Goal: Task Accomplishment & Management: Manage account settings

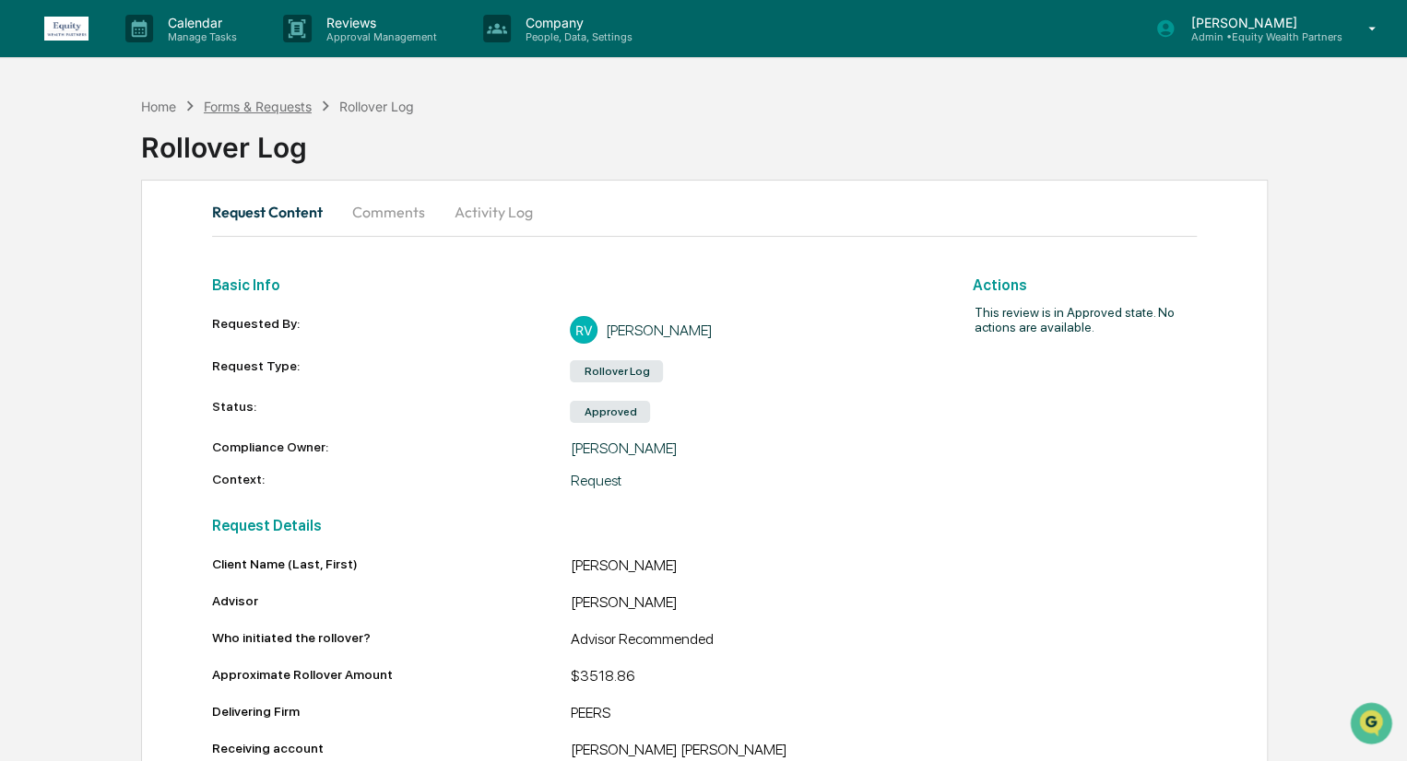
click at [278, 109] on div "Forms & Requests" at bounding box center [258, 107] width 108 height 16
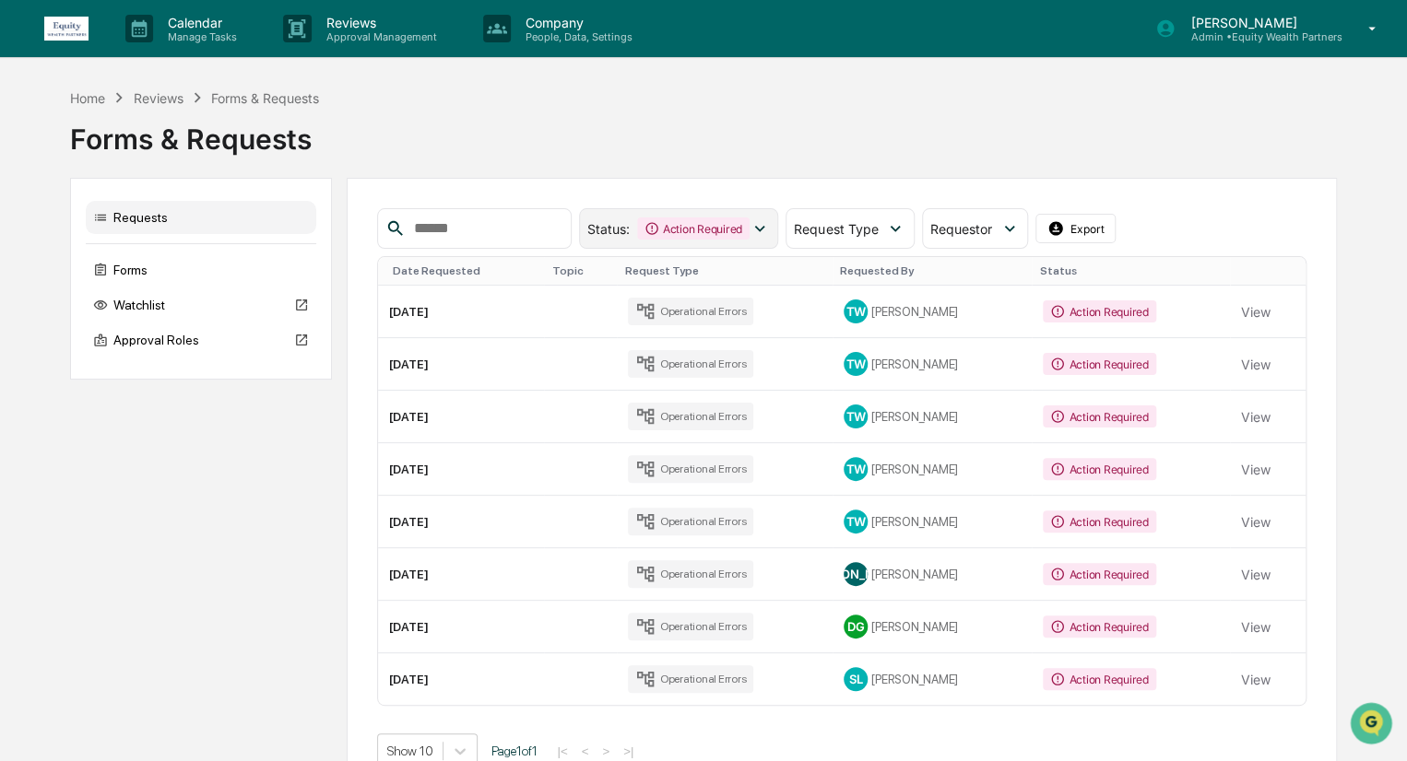
click at [749, 234] on div "Action Required" at bounding box center [693, 229] width 112 height 22
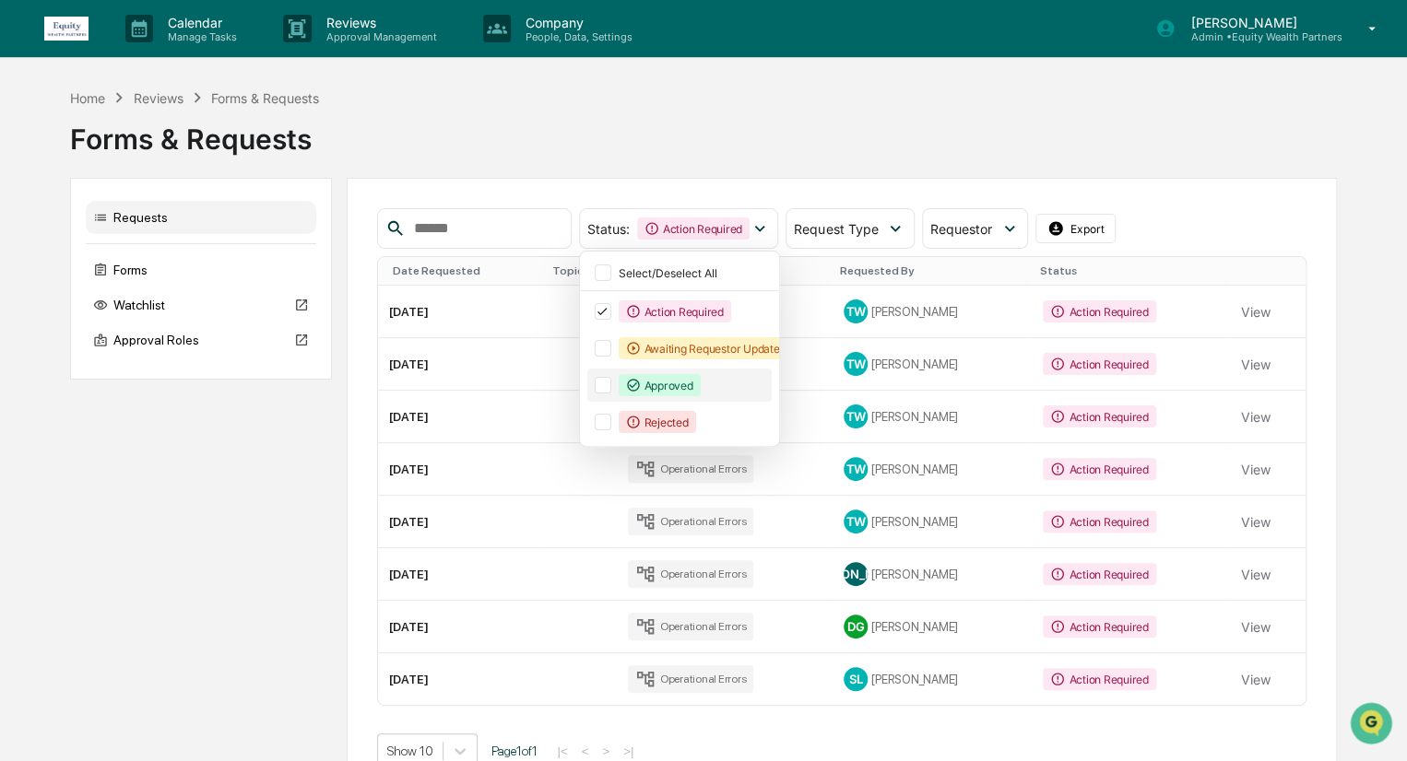
click at [621, 383] on div "Approved" at bounding box center [679, 385] width 185 height 33
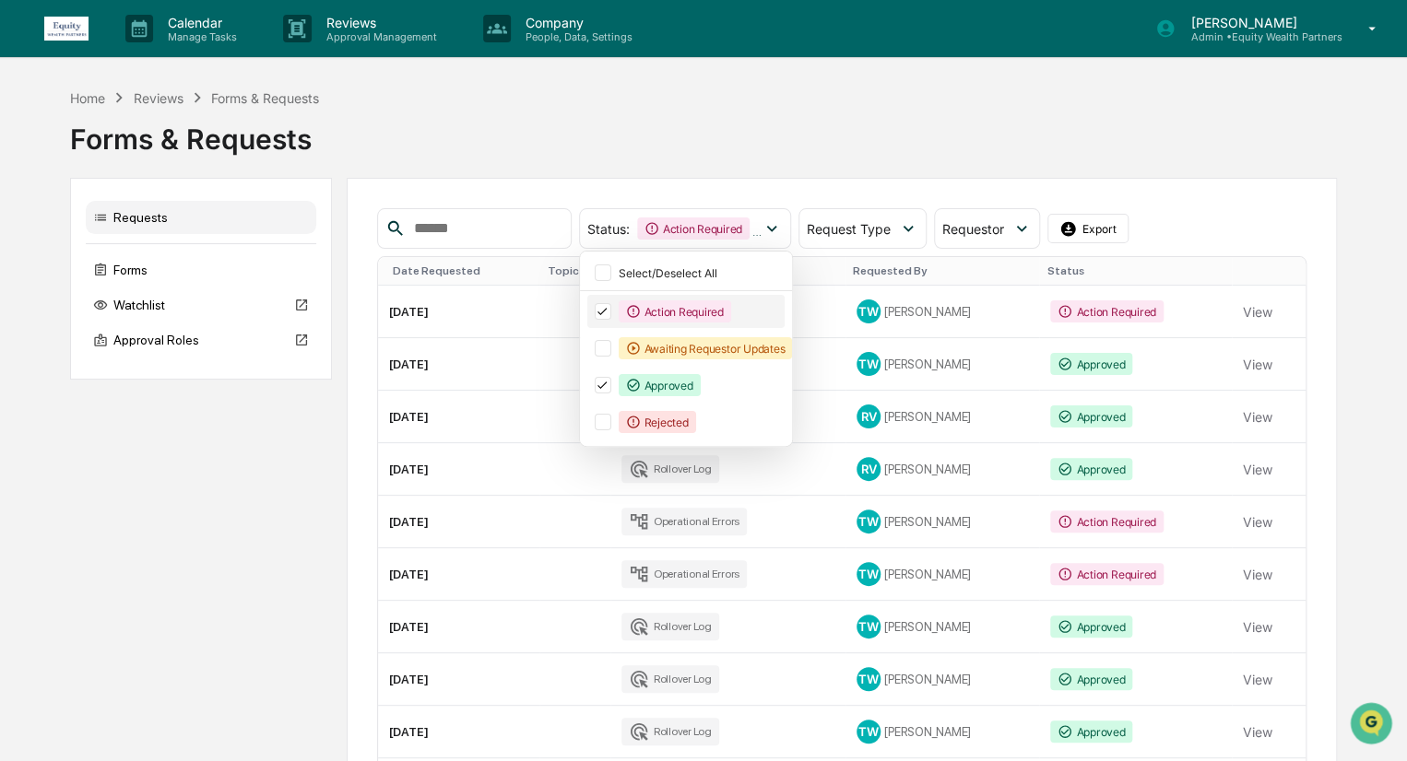
click at [612, 311] on icon at bounding box center [602, 311] width 20 height 13
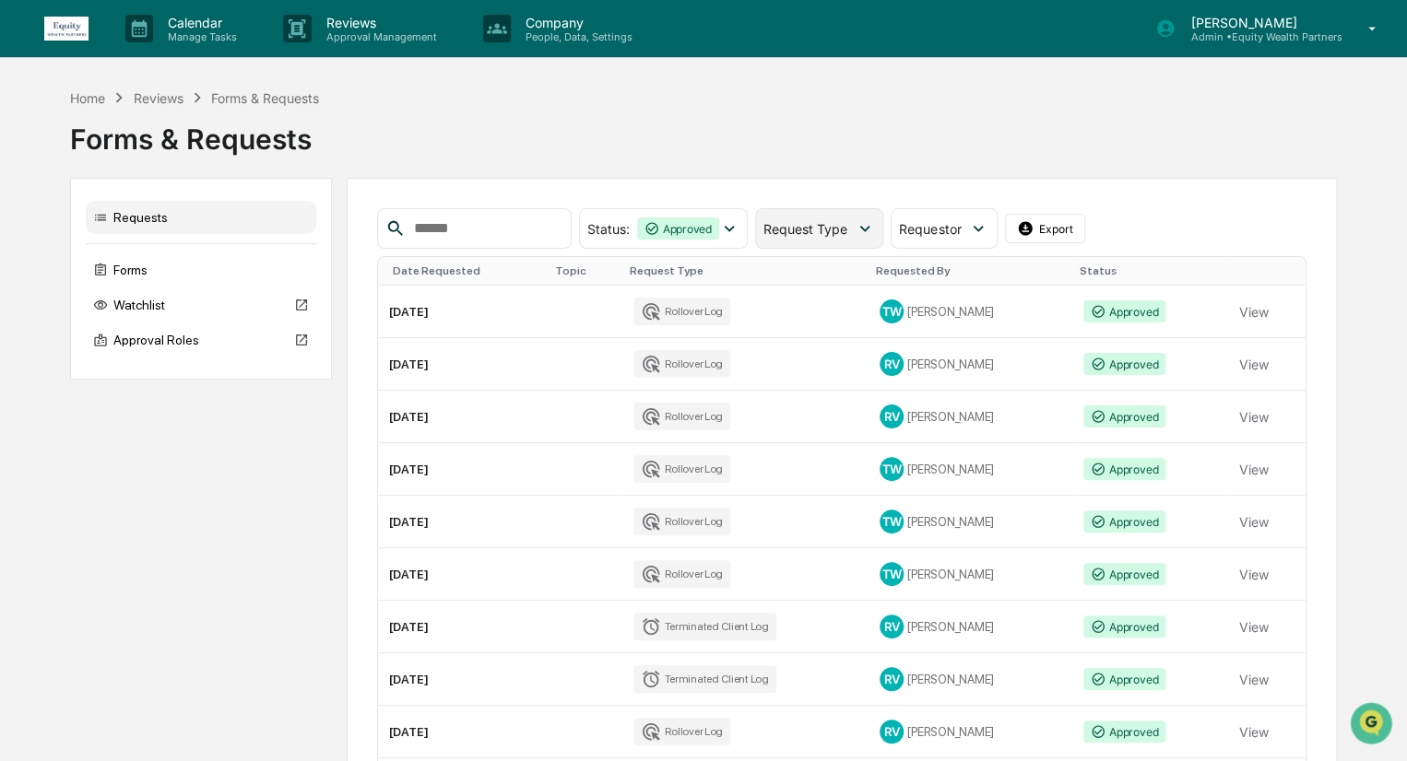
click at [875, 226] on icon at bounding box center [865, 228] width 20 height 20
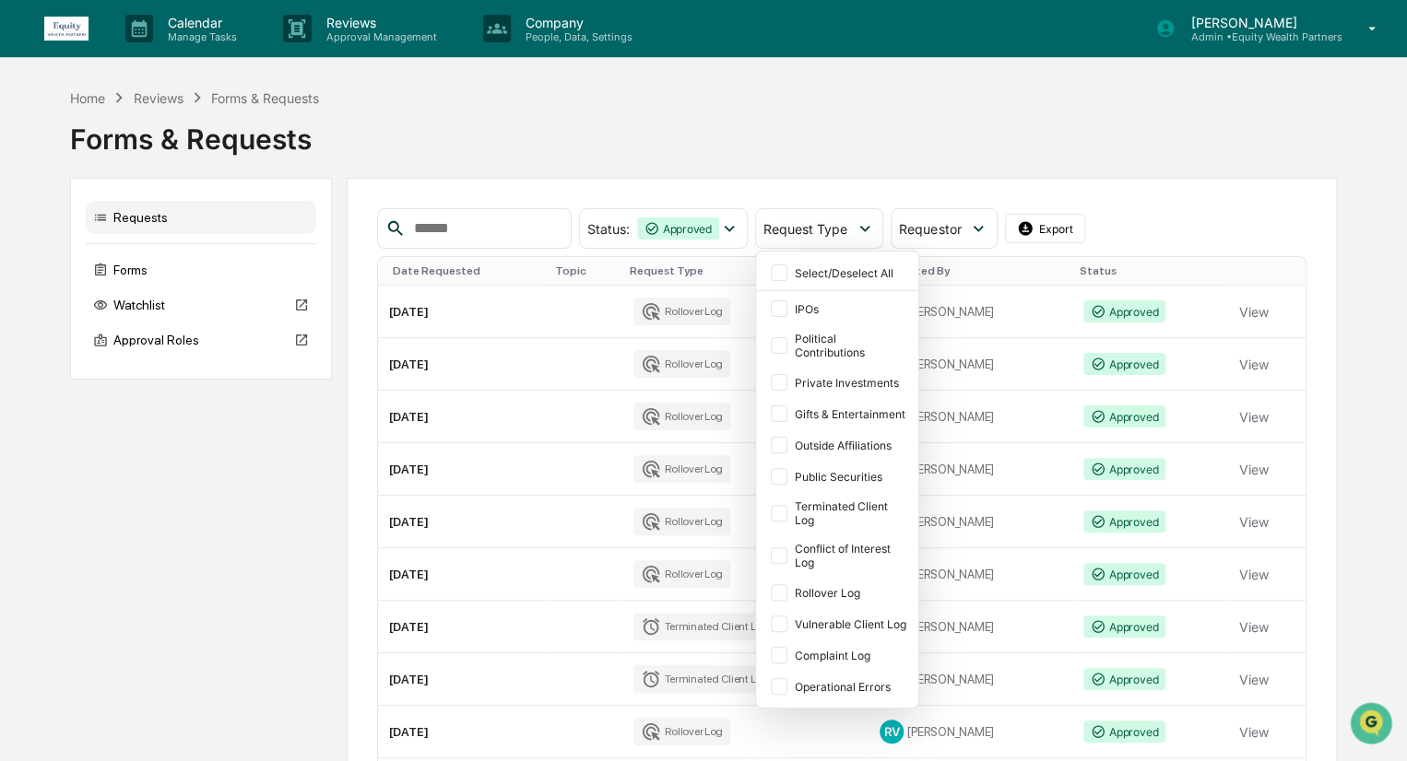
click at [1062, 158] on div "Forms & Requests" at bounding box center [703, 135] width 1266 height 55
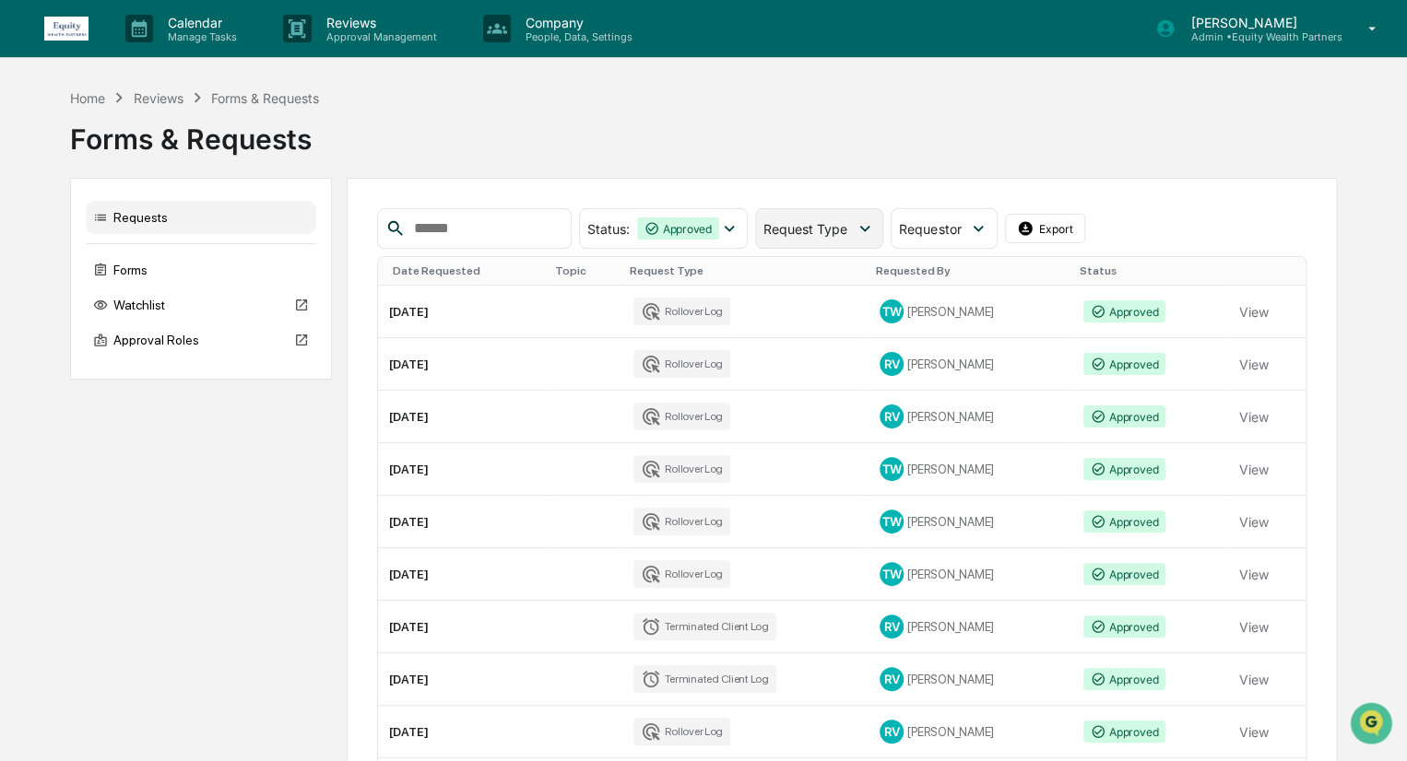
drag, startPoint x: 1041, startPoint y: 359, endPoint x: 878, endPoint y: 228, distance: 209.2
click at [834, 219] on div "Request Type" at bounding box center [819, 228] width 128 height 41
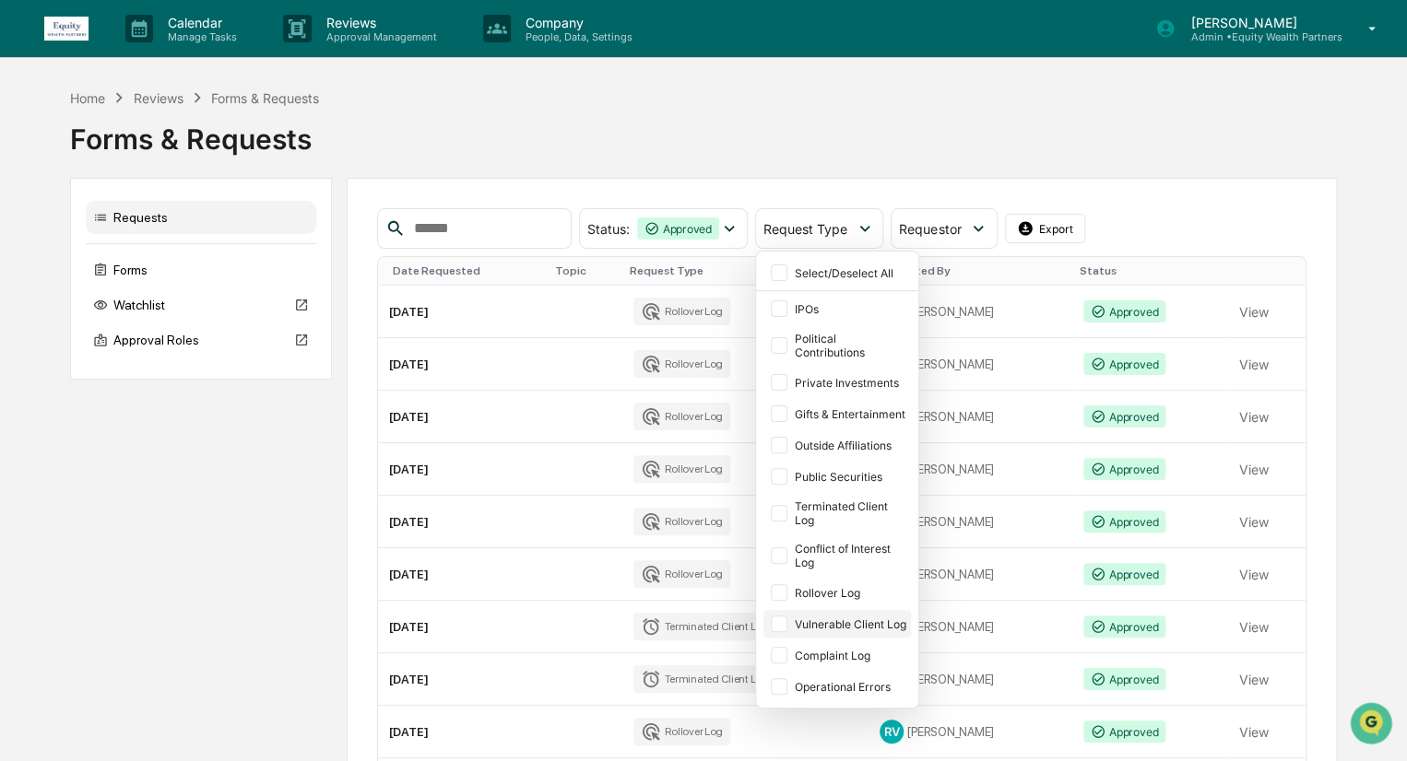
click at [787, 594] on div at bounding box center [779, 592] width 17 height 17
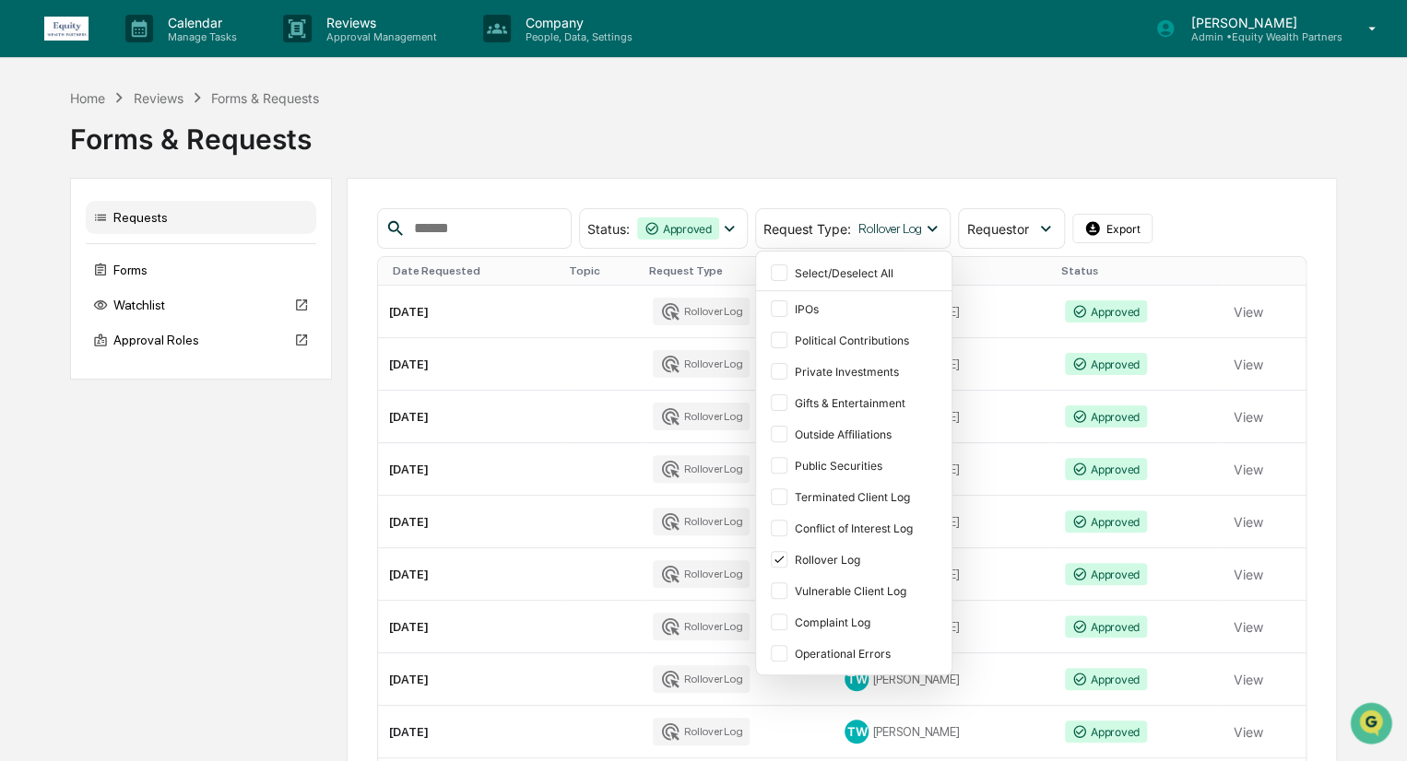
click at [872, 157] on div "Forms & Requests" at bounding box center [703, 135] width 1266 height 55
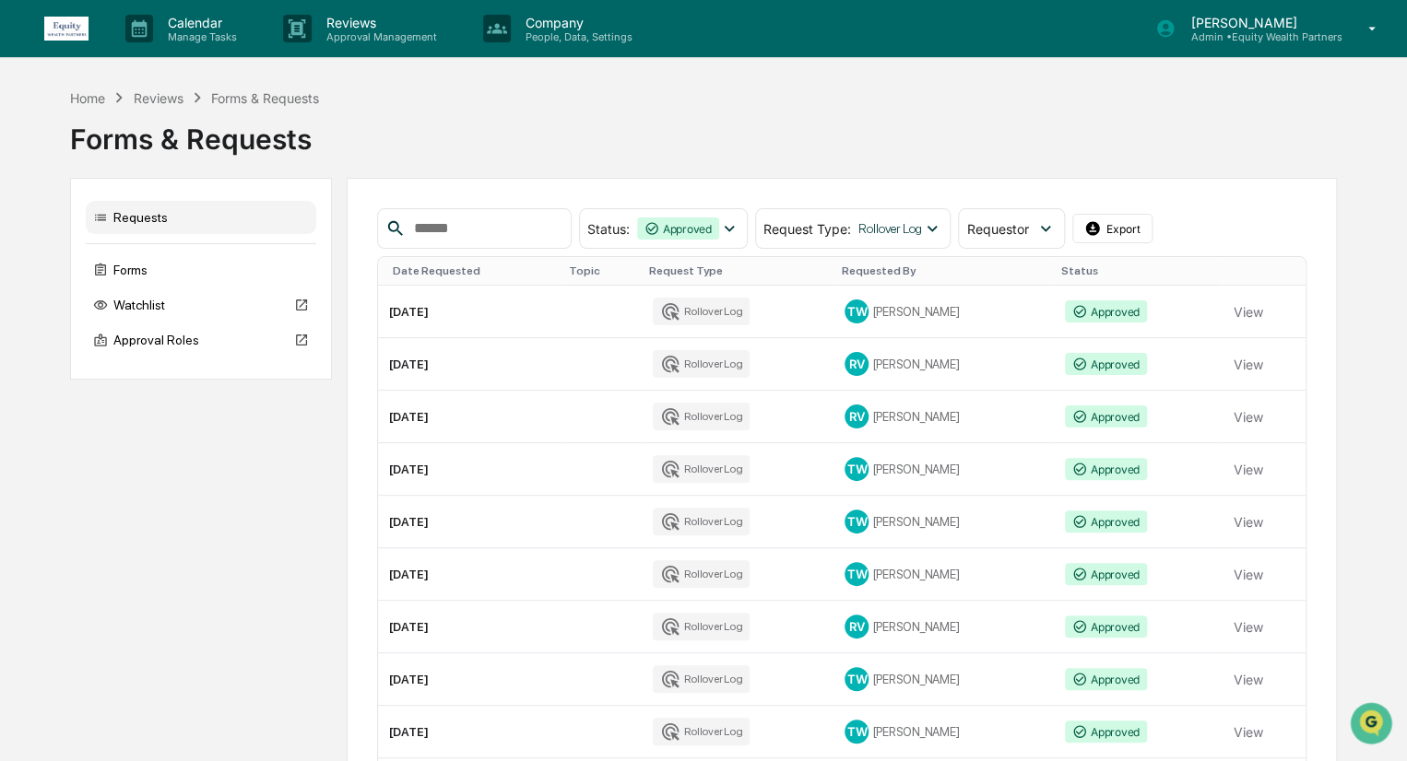
drag, startPoint x: 1250, startPoint y: 470, endPoint x: 824, endPoint y: 112, distance: 556.1
click at [824, 112] on div "Forms & Requests" at bounding box center [703, 132] width 1266 height 48
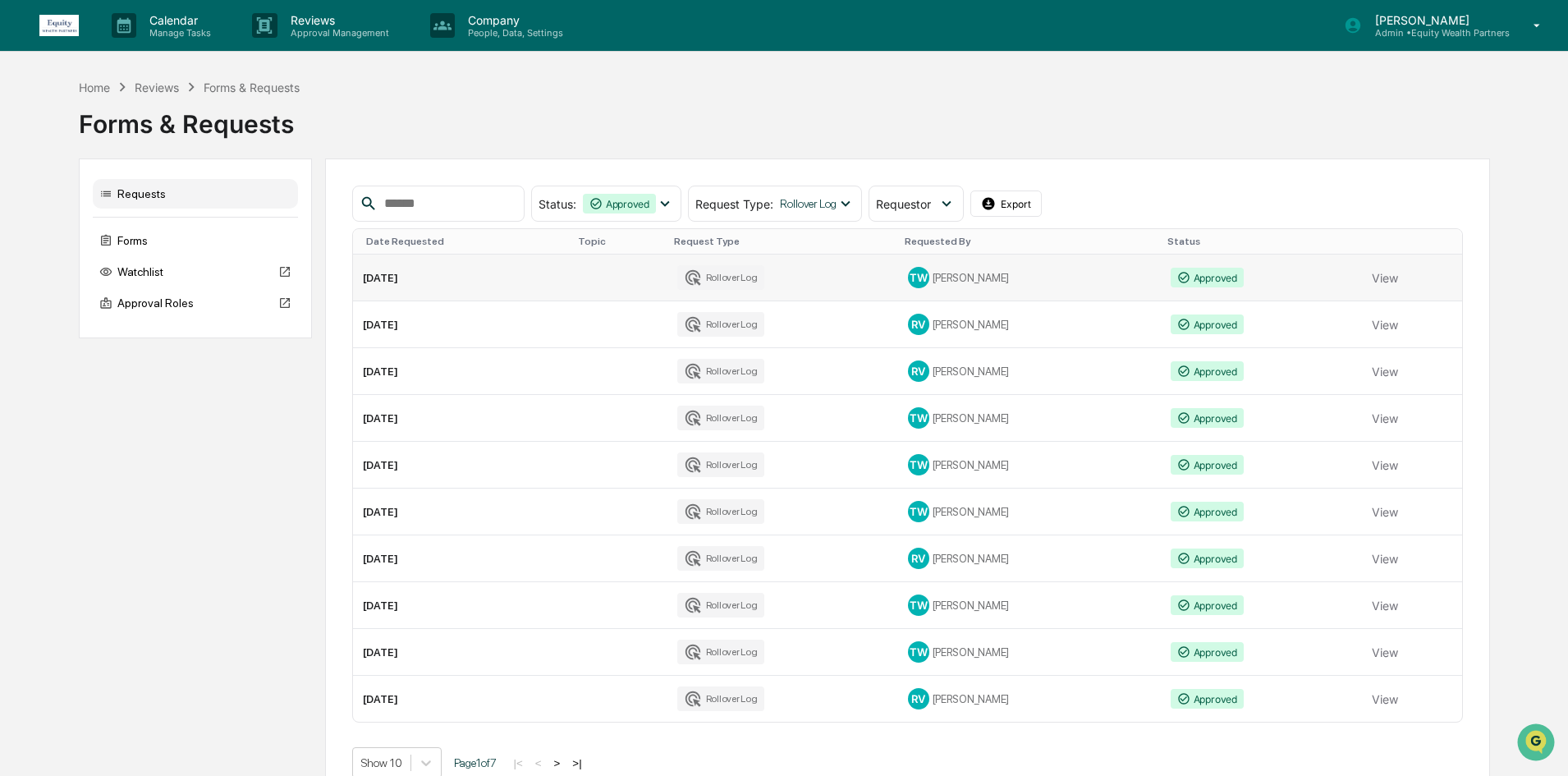
click at [587, 280] on td at bounding box center [620, 278] width 96 height 47
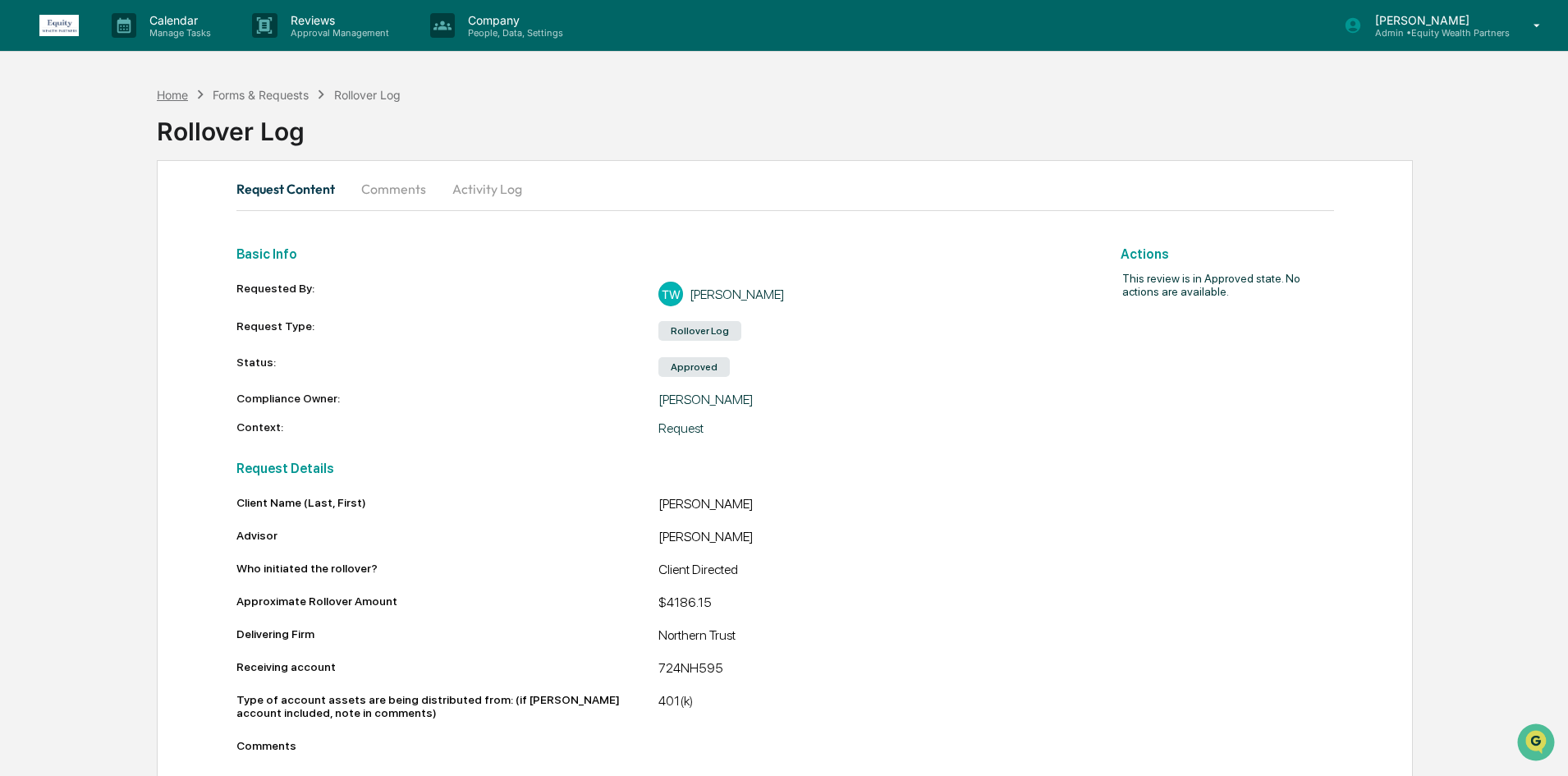
click at [178, 90] on div "Home" at bounding box center [172, 95] width 31 height 14
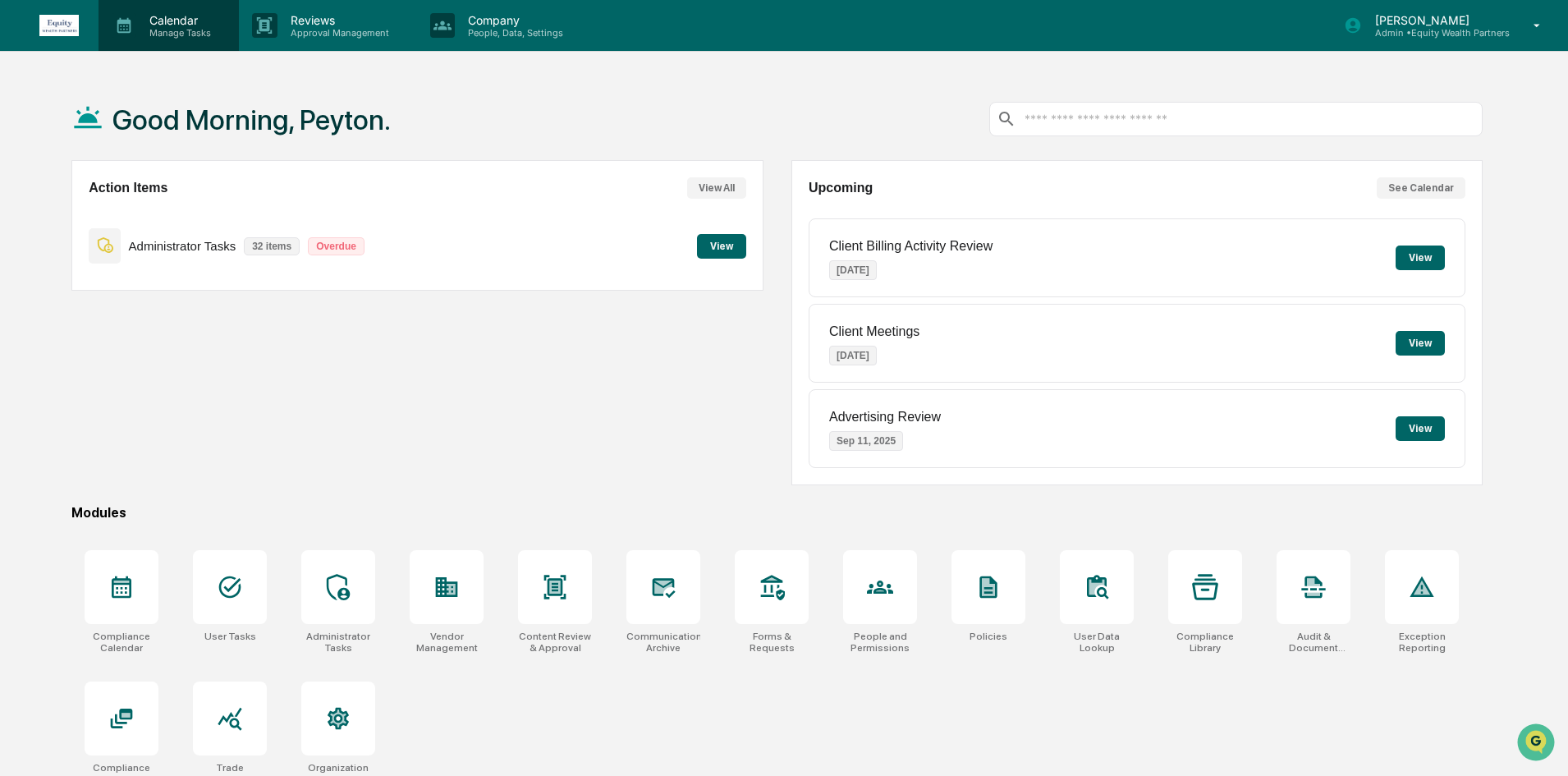
click at [154, 23] on p "Calendar" at bounding box center [177, 20] width 83 height 14
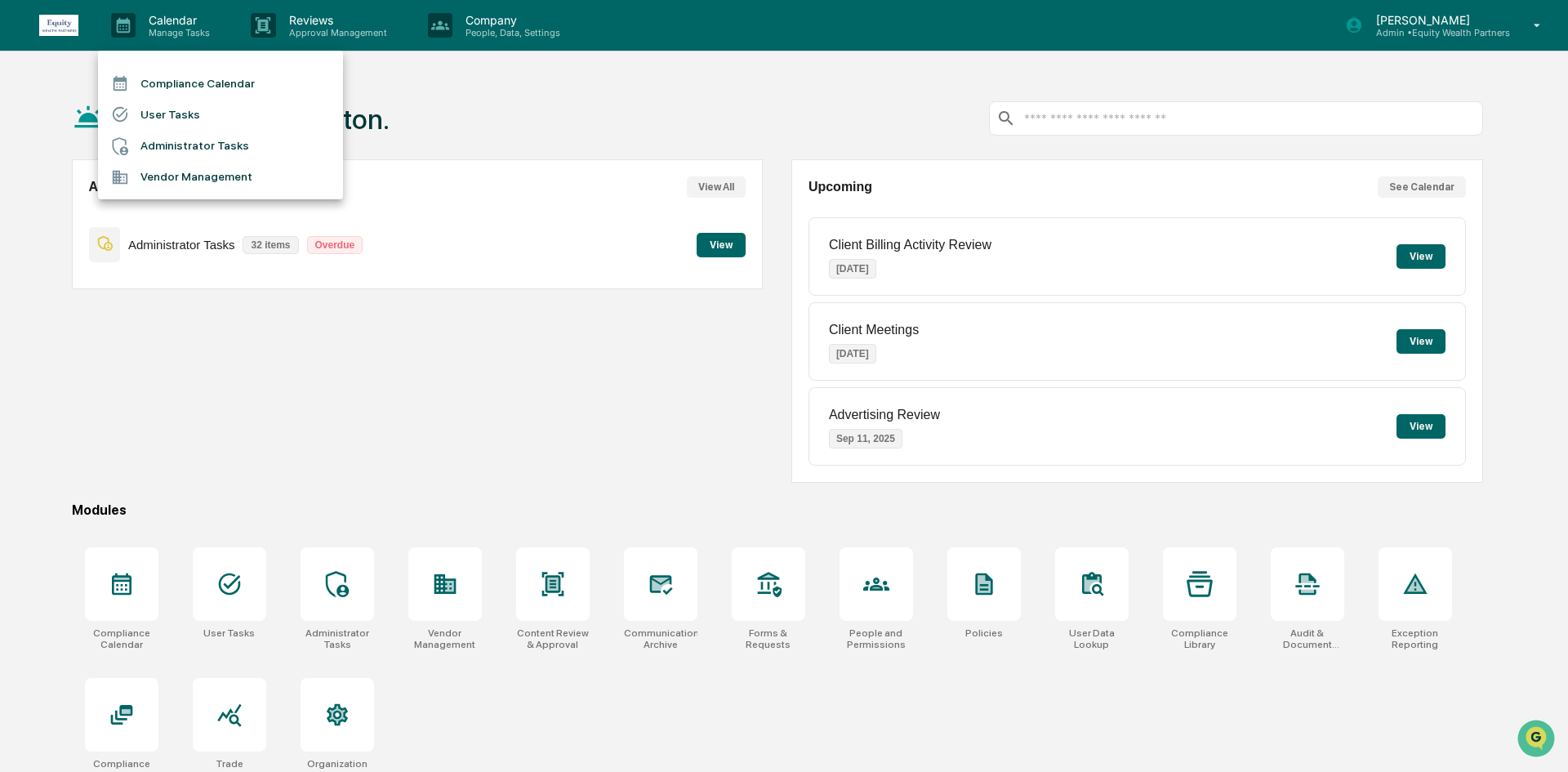
click at [182, 153] on li "Administrator Tasks" at bounding box center [221, 145] width 245 height 31
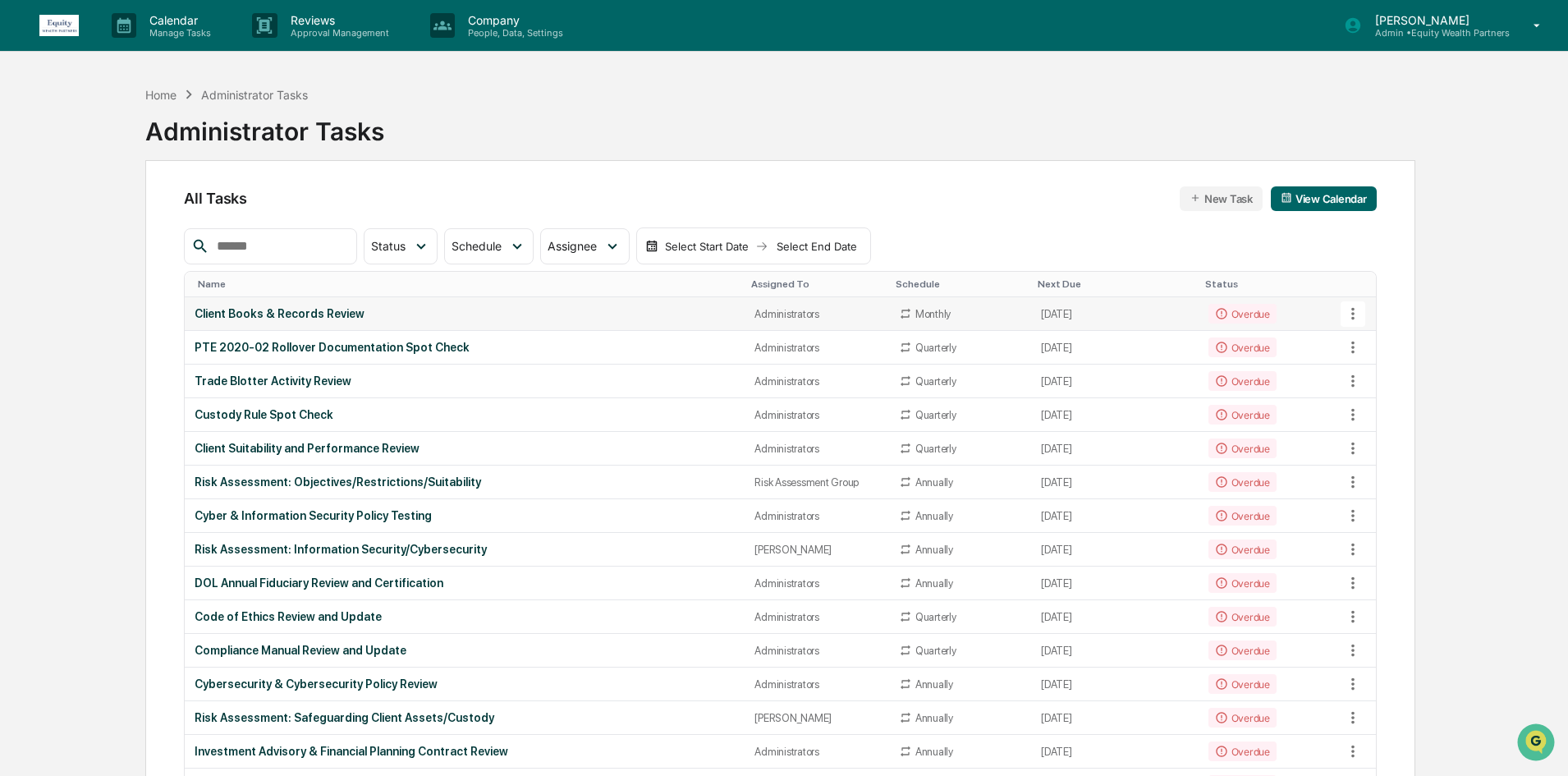
click at [436, 317] on div "Client Books & Records Review" at bounding box center [464, 314] width 540 height 13
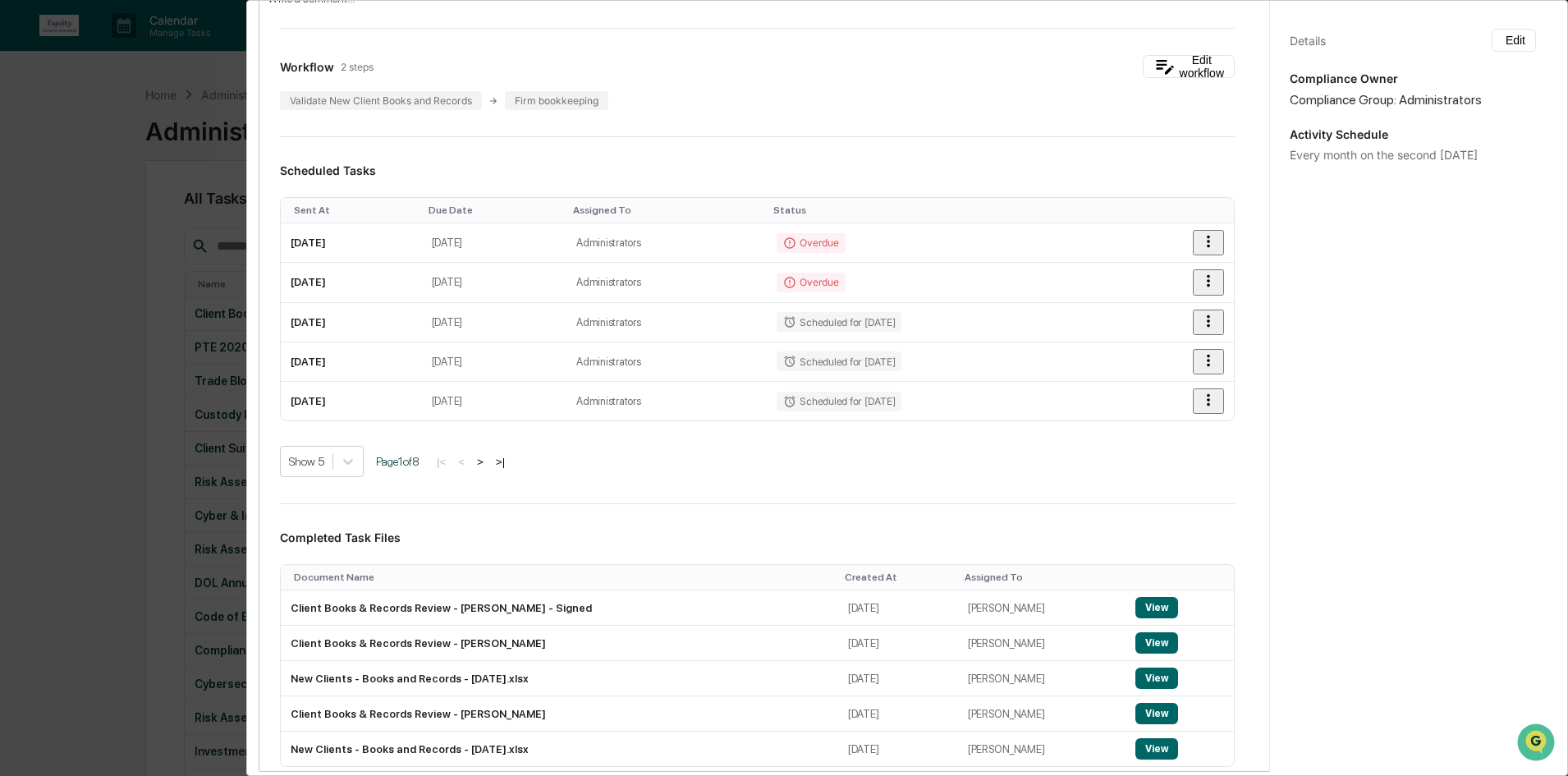
scroll to position [247, 0]
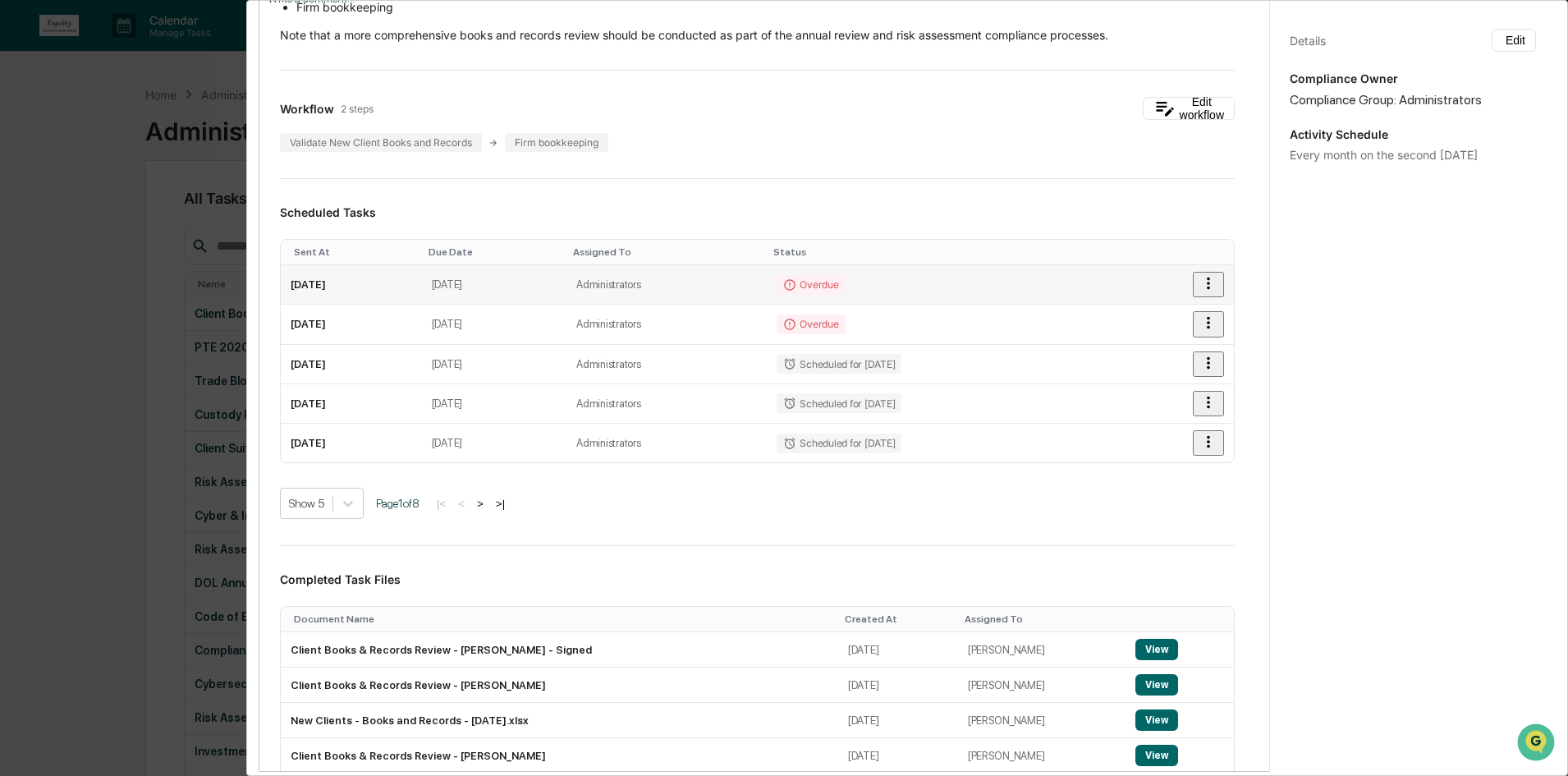
click at [1027, 290] on td "Overdue" at bounding box center [938, 285] width 345 height 39
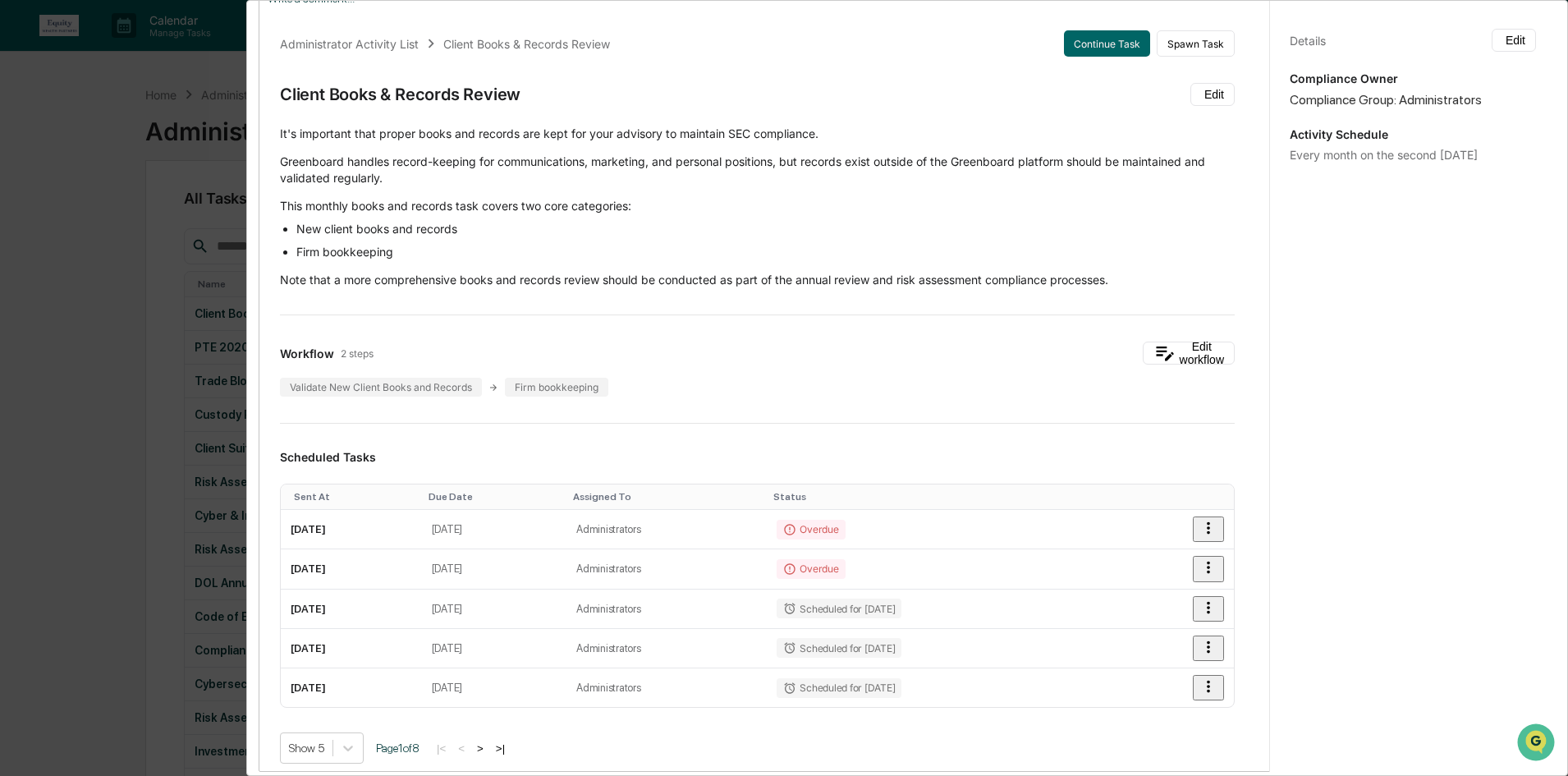
scroll to position [0, 0]
click at [352, 535] on td "[DATE]" at bounding box center [351, 531] width 142 height 39
click at [1203, 538] on icon "button" at bounding box center [1208, 529] width 18 height 18
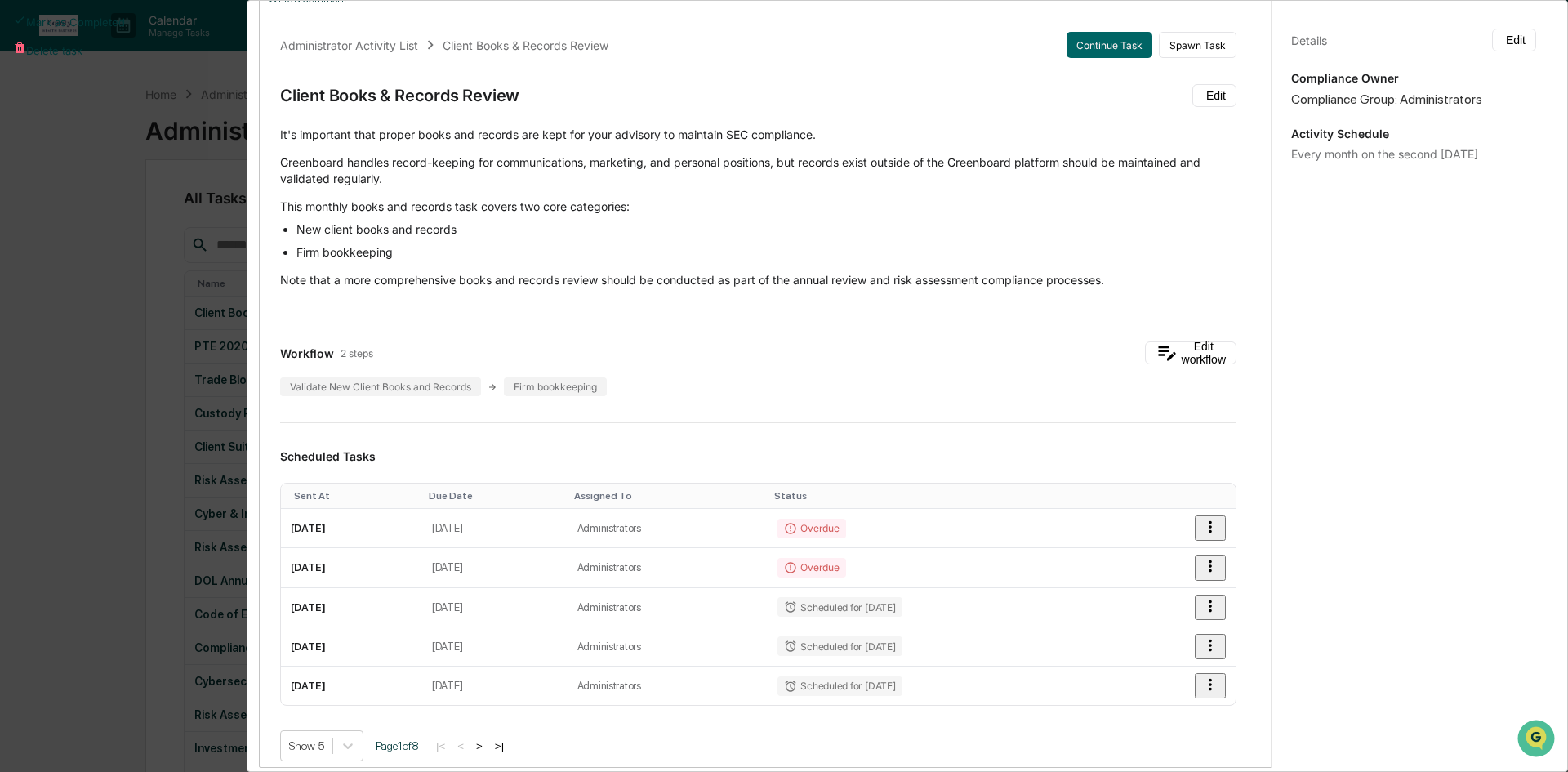
click at [1066, 435] on div at bounding box center [784, 386] width 1568 height 772
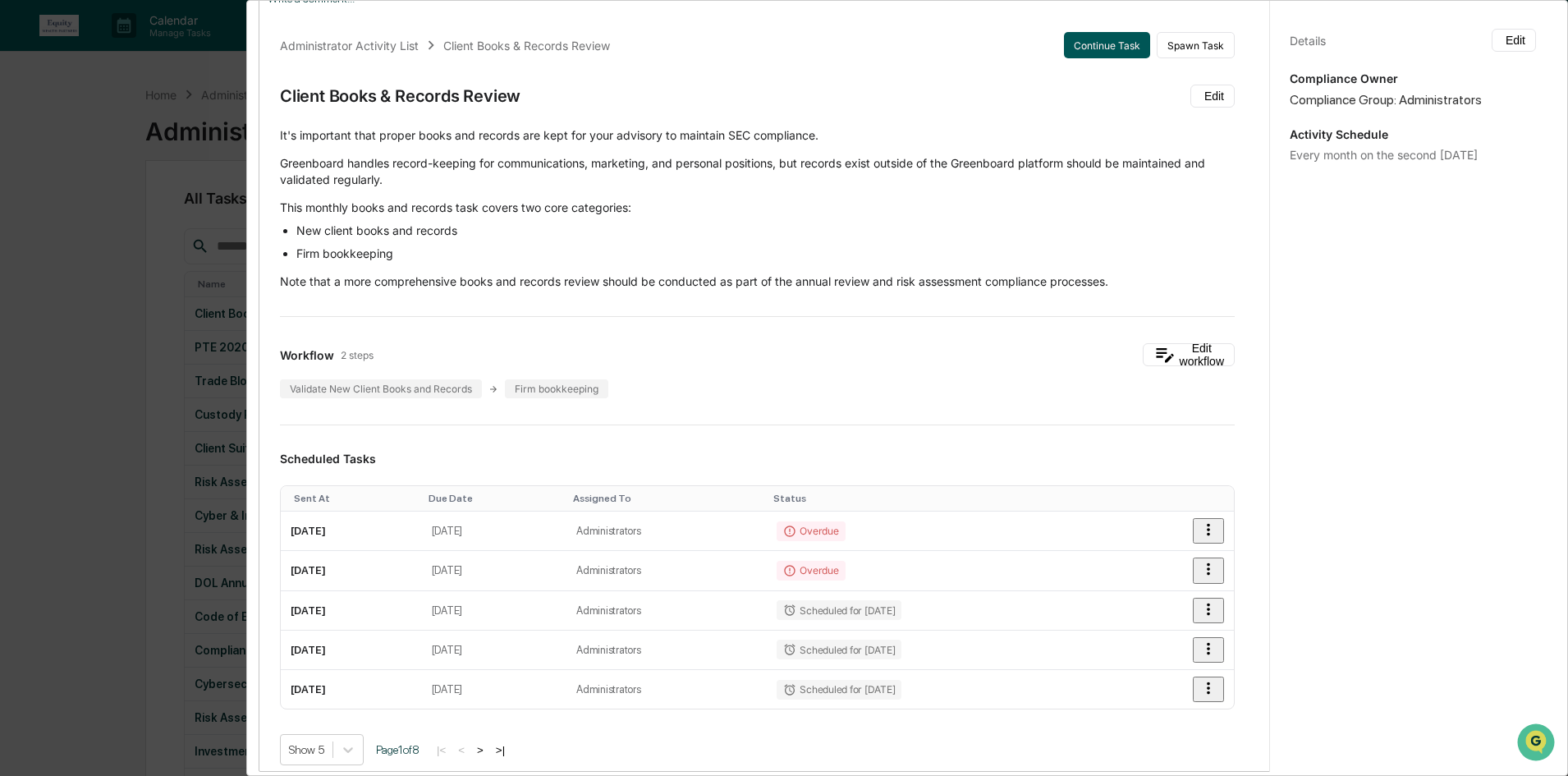
click at [1084, 45] on button "Continue Task" at bounding box center [1107, 45] width 86 height 26
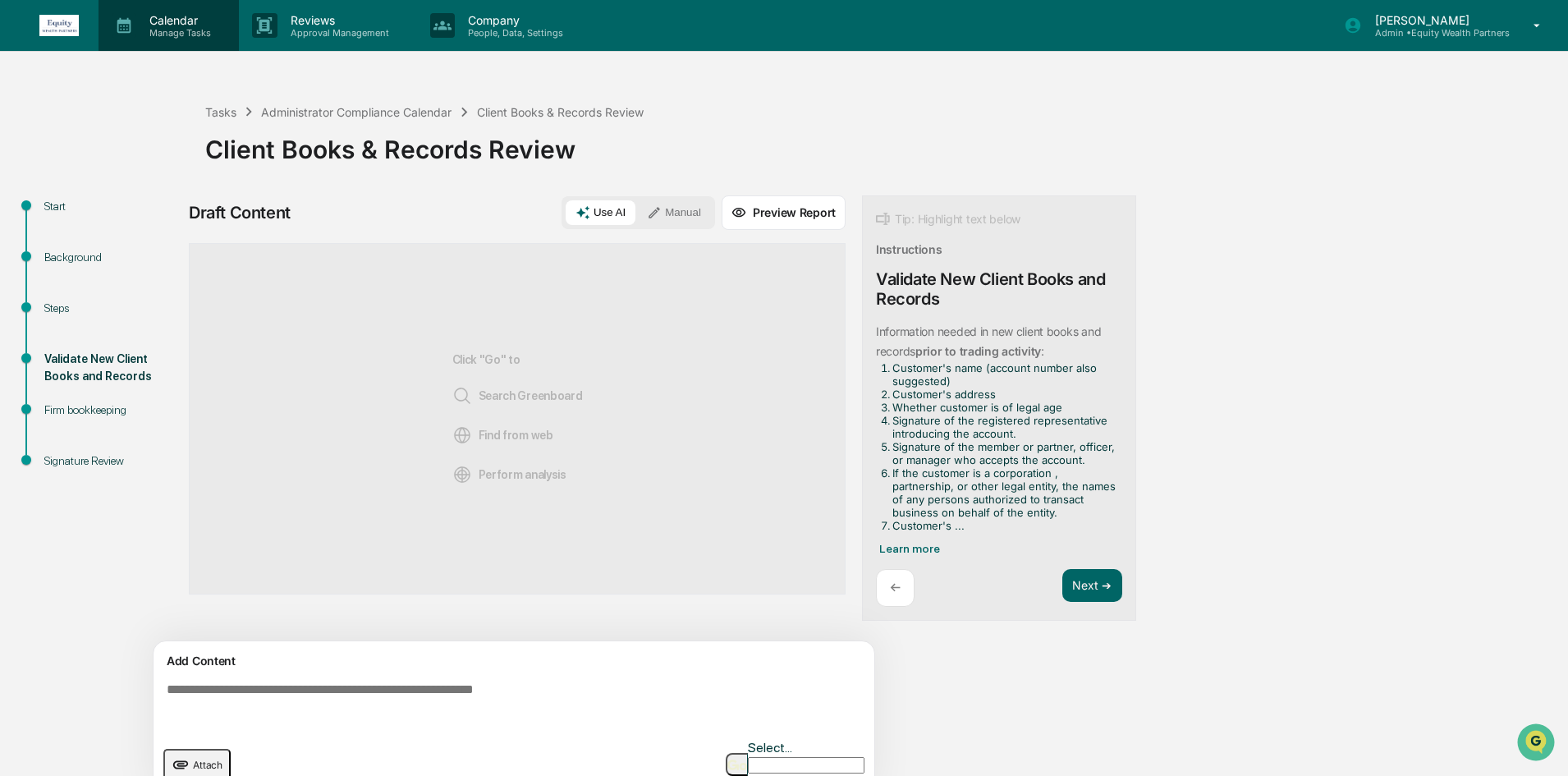
click at [145, 18] on p "Calendar" at bounding box center [177, 20] width 83 height 14
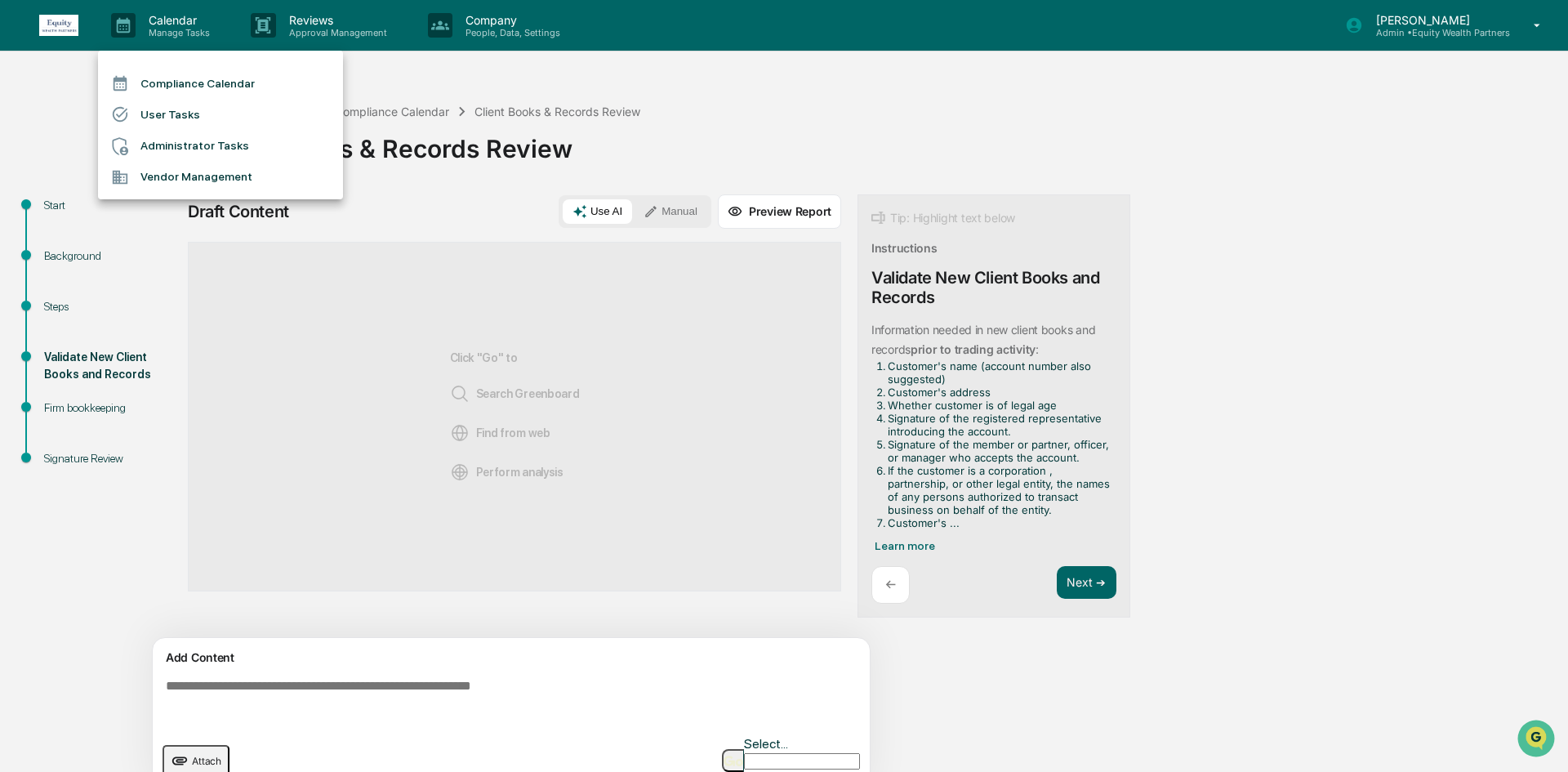
click at [200, 157] on li "Administrator Tasks" at bounding box center [221, 145] width 245 height 31
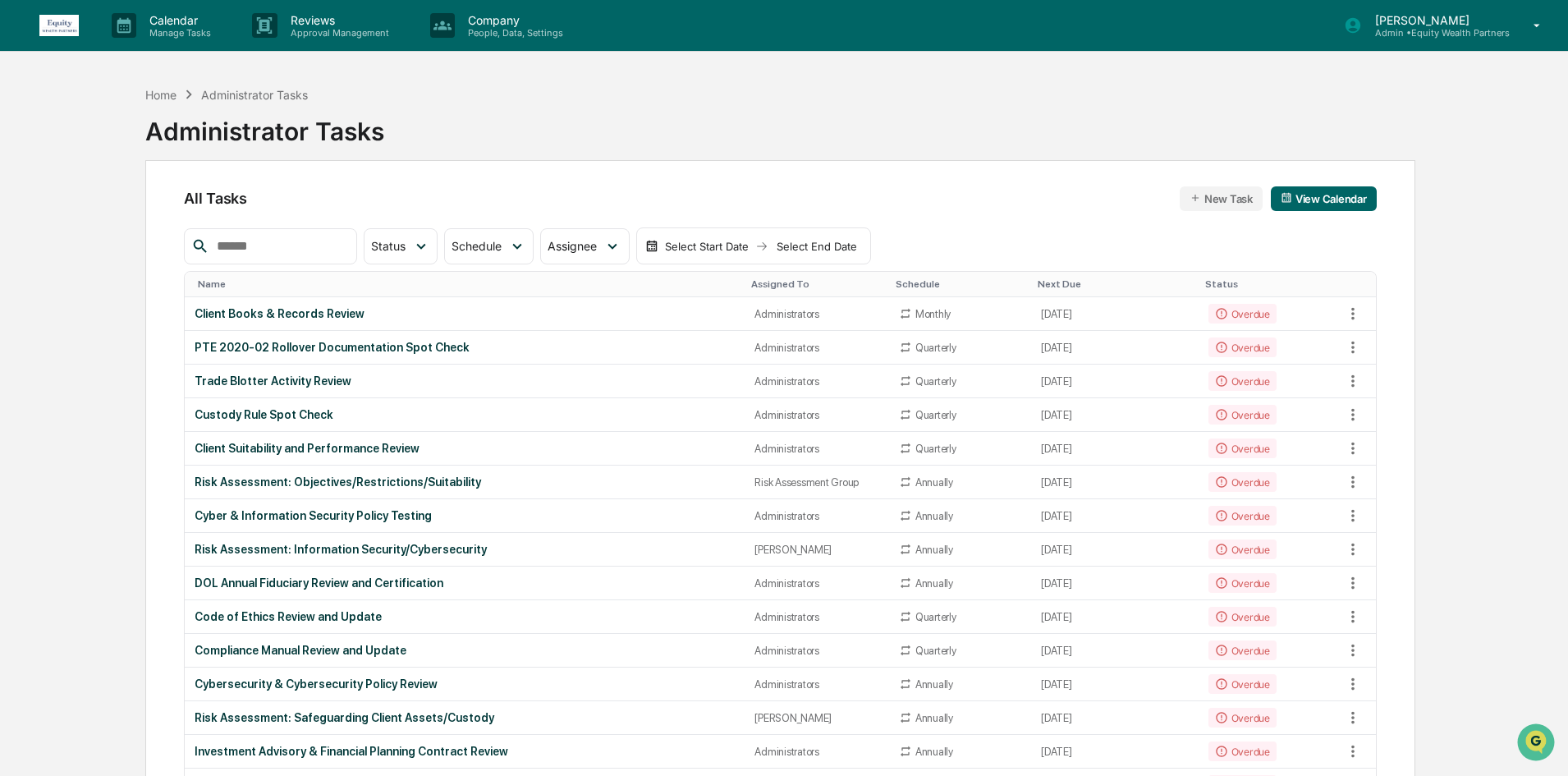
click at [278, 250] on input "text" at bounding box center [280, 247] width 140 height 21
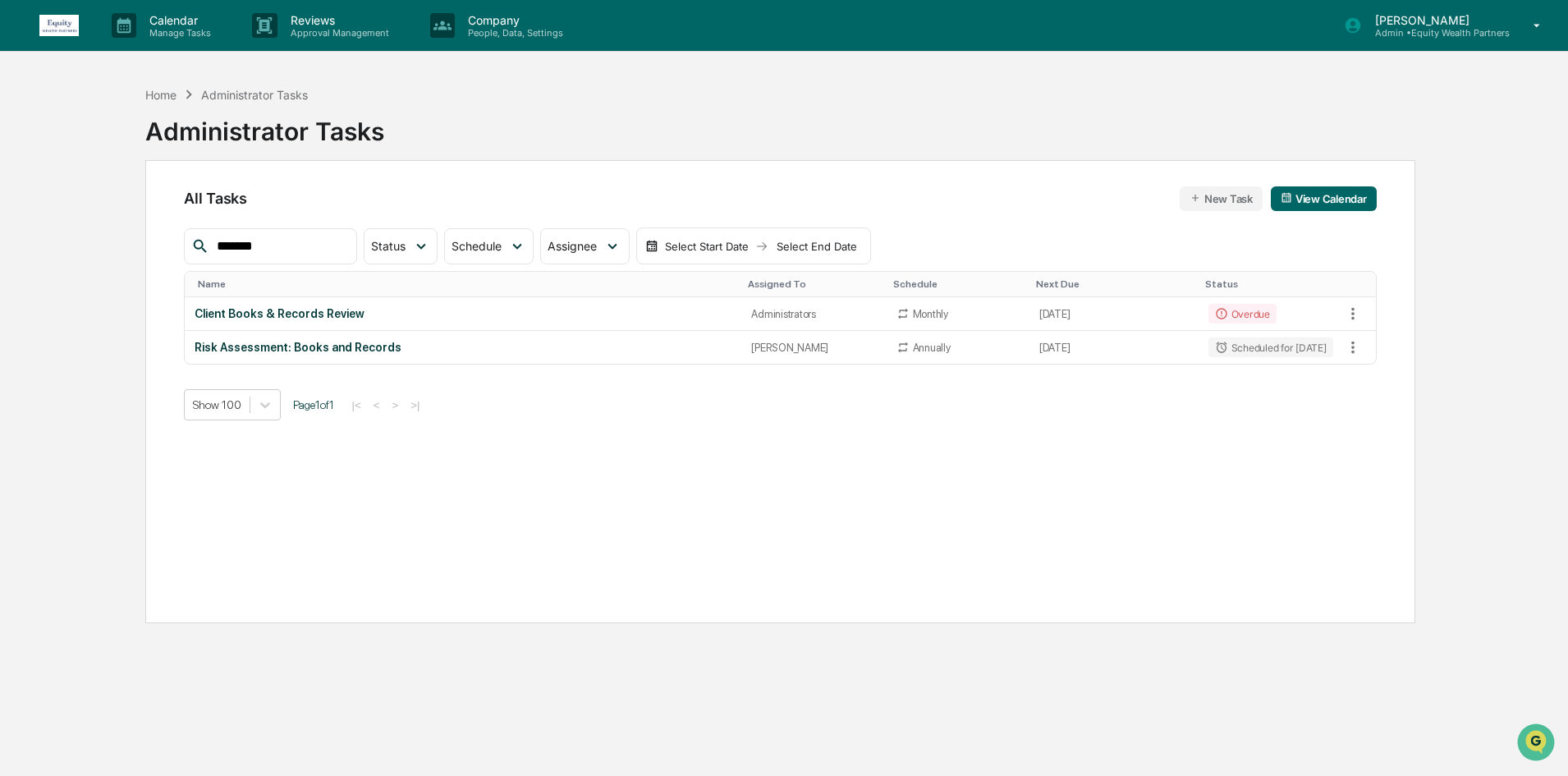
drag, startPoint x: 308, startPoint y: 265, endPoint x: 279, endPoint y: 261, distance: 29.3
click at [279, 261] on div "******* Status Select/Deselect All Done In Progress Action Required Overdue Sch…" at bounding box center [526, 246] width 687 height 37
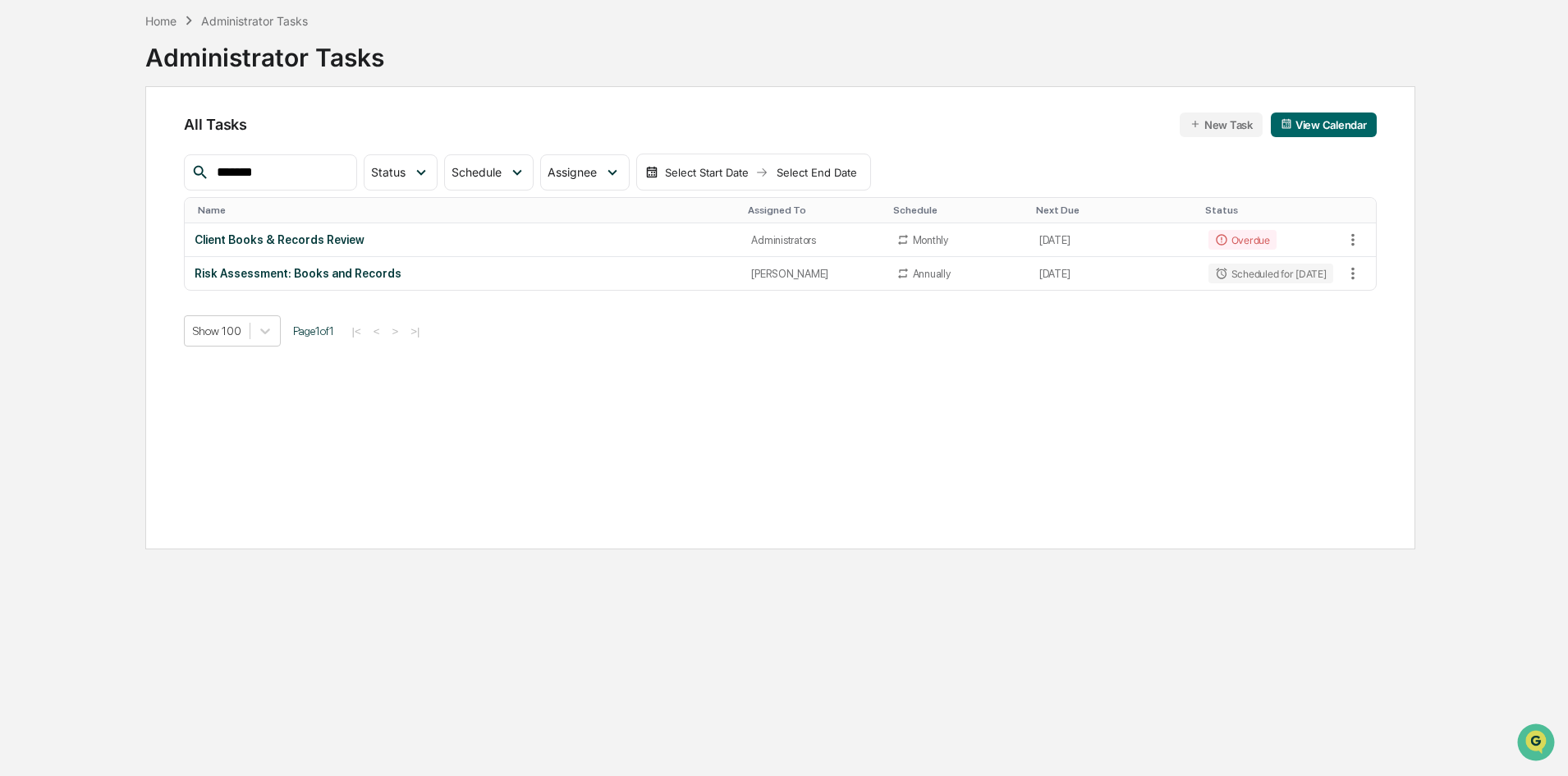
scroll to position [78, 0]
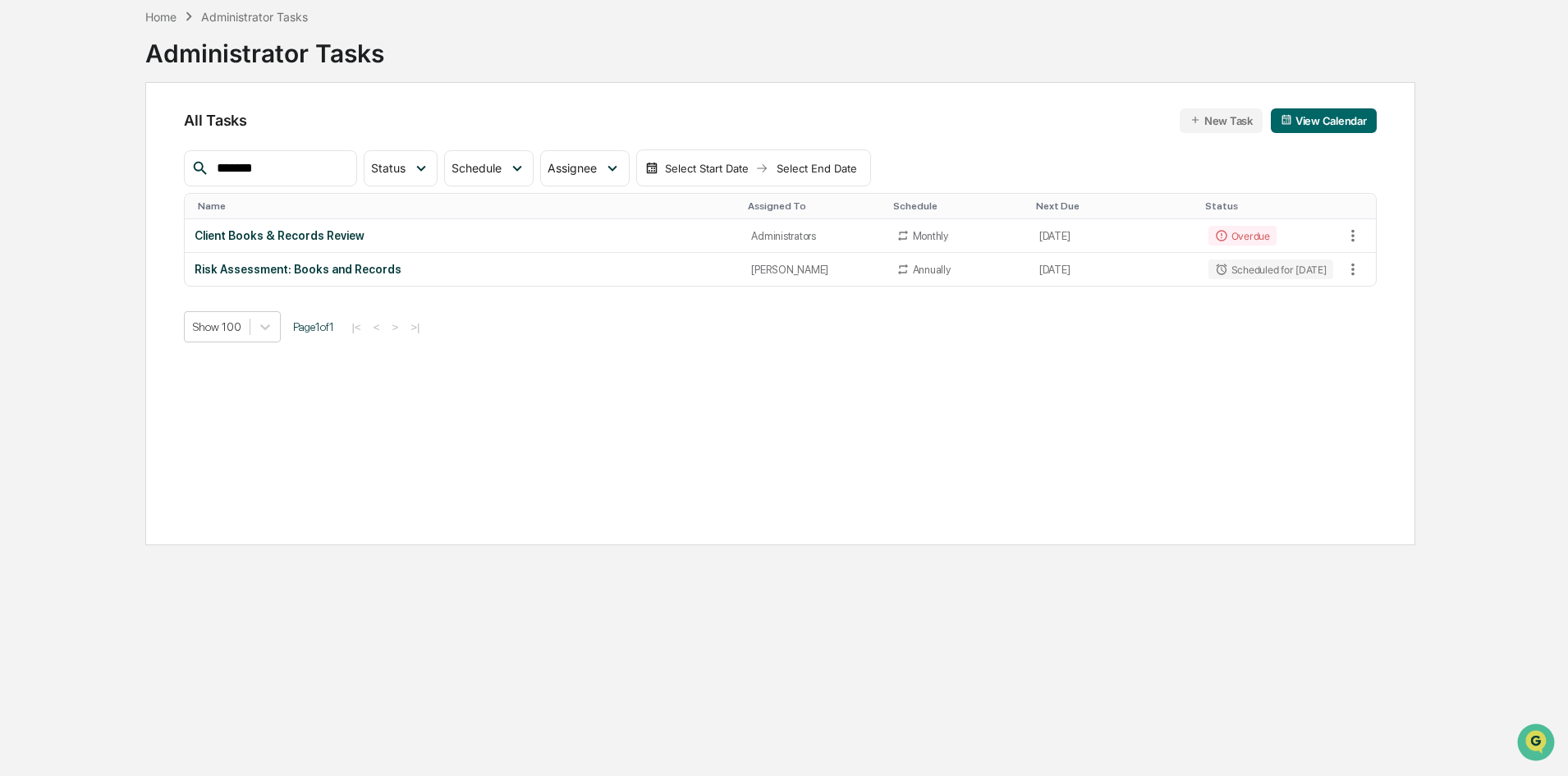
click at [588, 428] on div "All Tasks New Task View Calendar ******* Status Select/Deselect All Done In Pro…" at bounding box center [780, 314] width 1270 height 463
drag, startPoint x: 197, startPoint y: 225, endPoint x: 47, endPoint y: 218, distance: 150.2
click at [47, 218] on div "Calendar Manage Tasks Reviews Approval Management Company People, Data, Setting…" at bounding box center [784, 348] width 1568 height 854
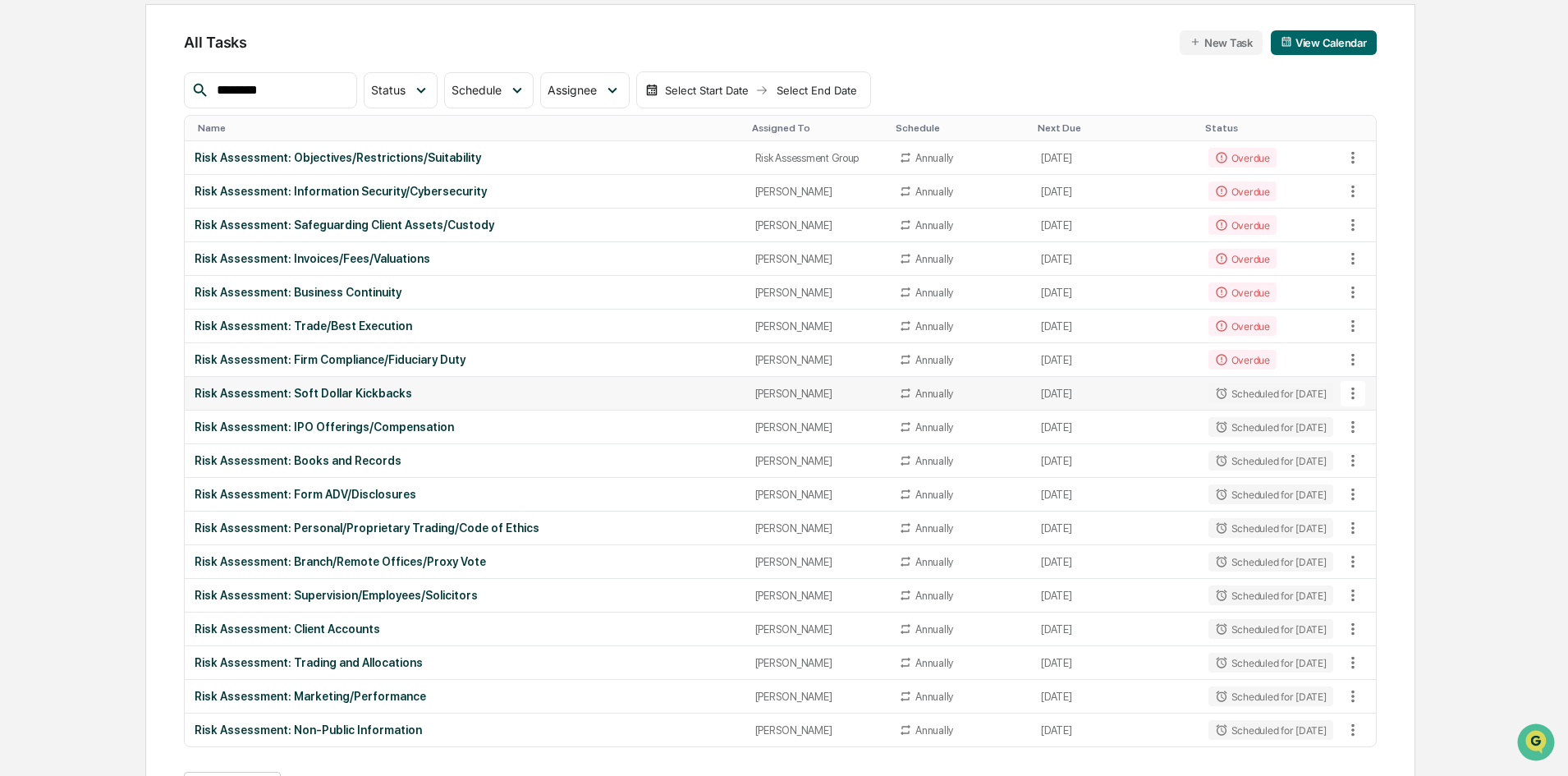
scroll to position [45, 0]
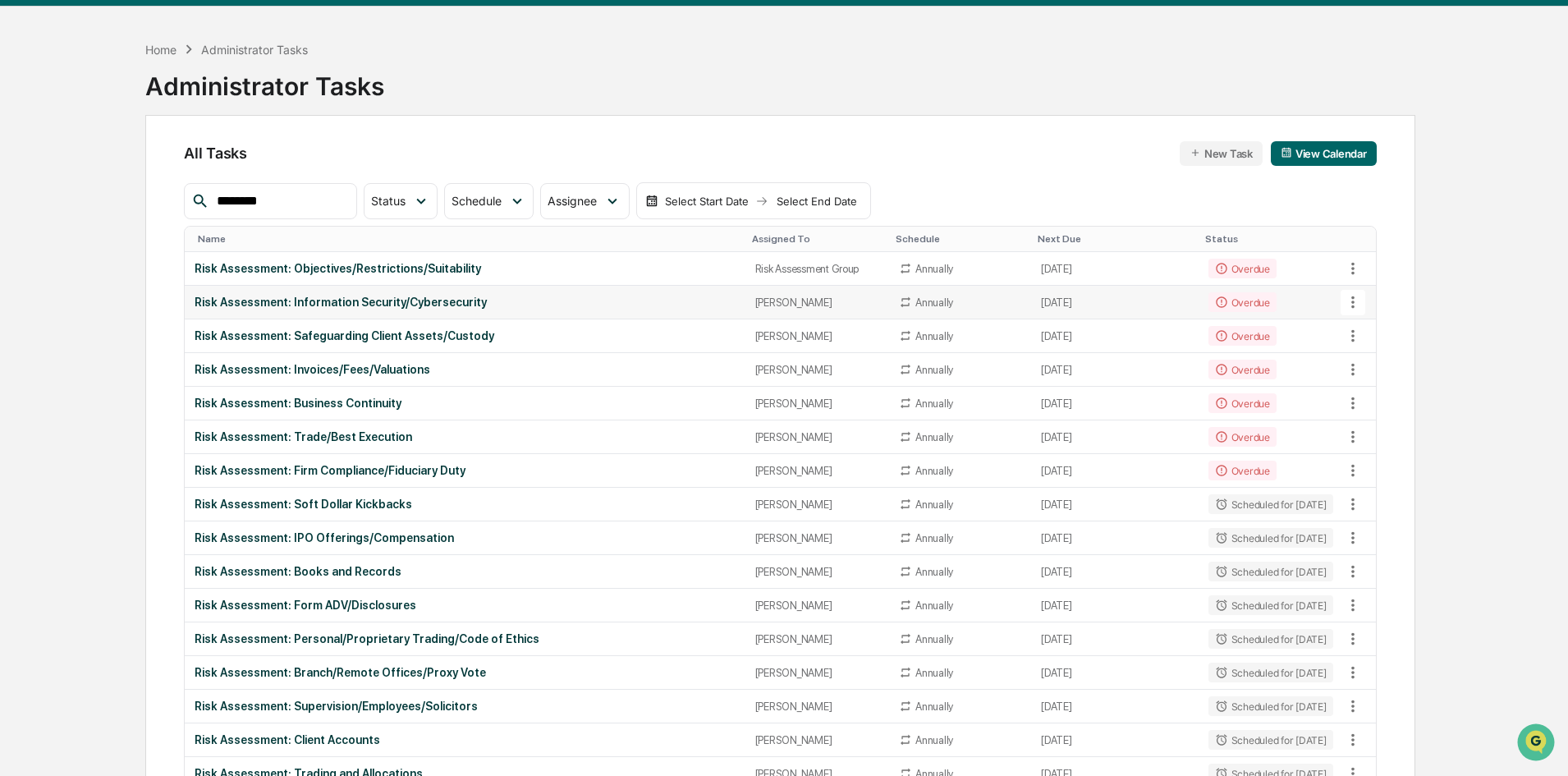
click at [1252, 300] on icon at bounding box center [1353, 302] width 18 height 18
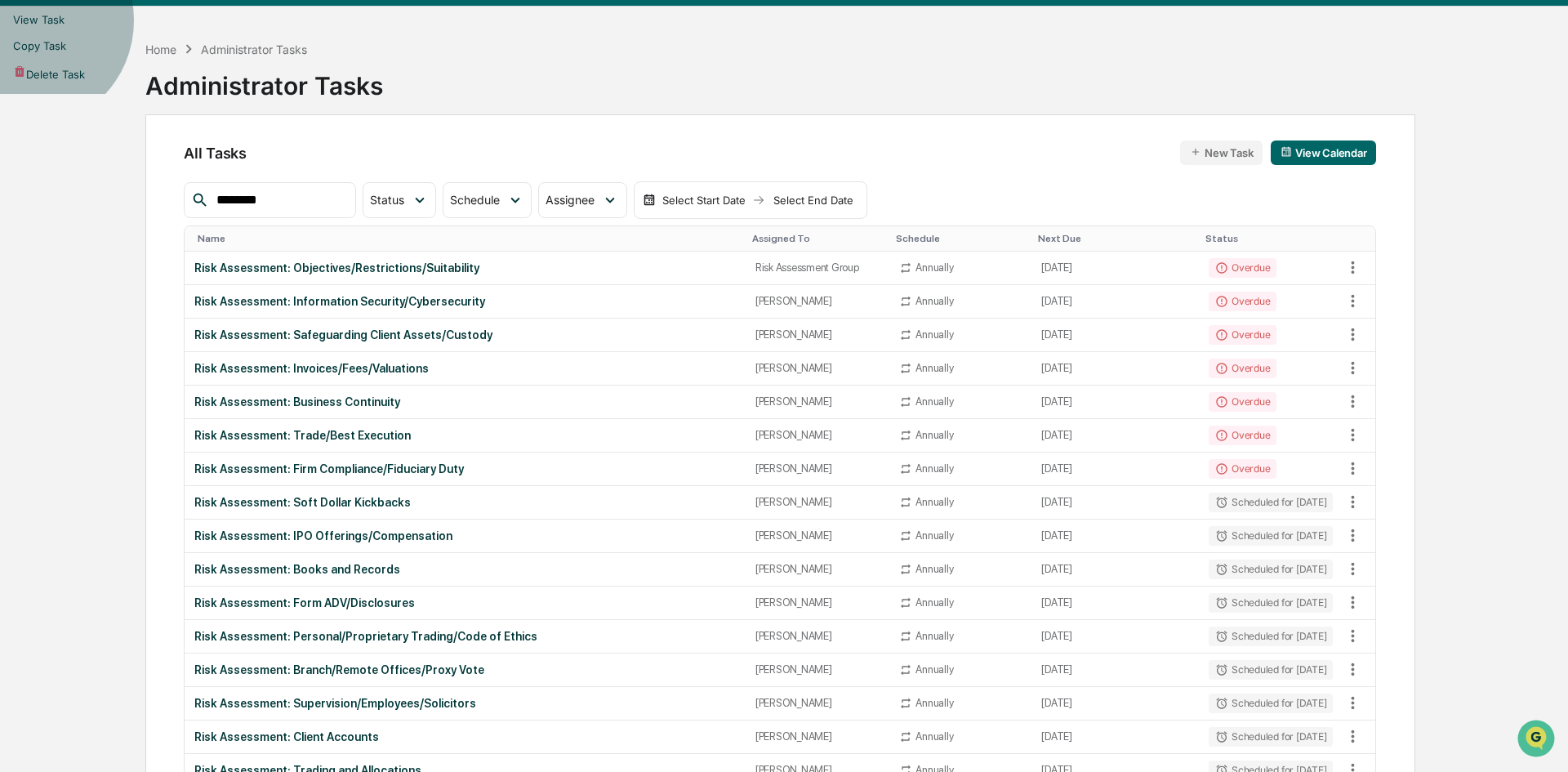
click at [1246, 33] on li "View Task" at bounding box center [784, 19] width 1568 height 26
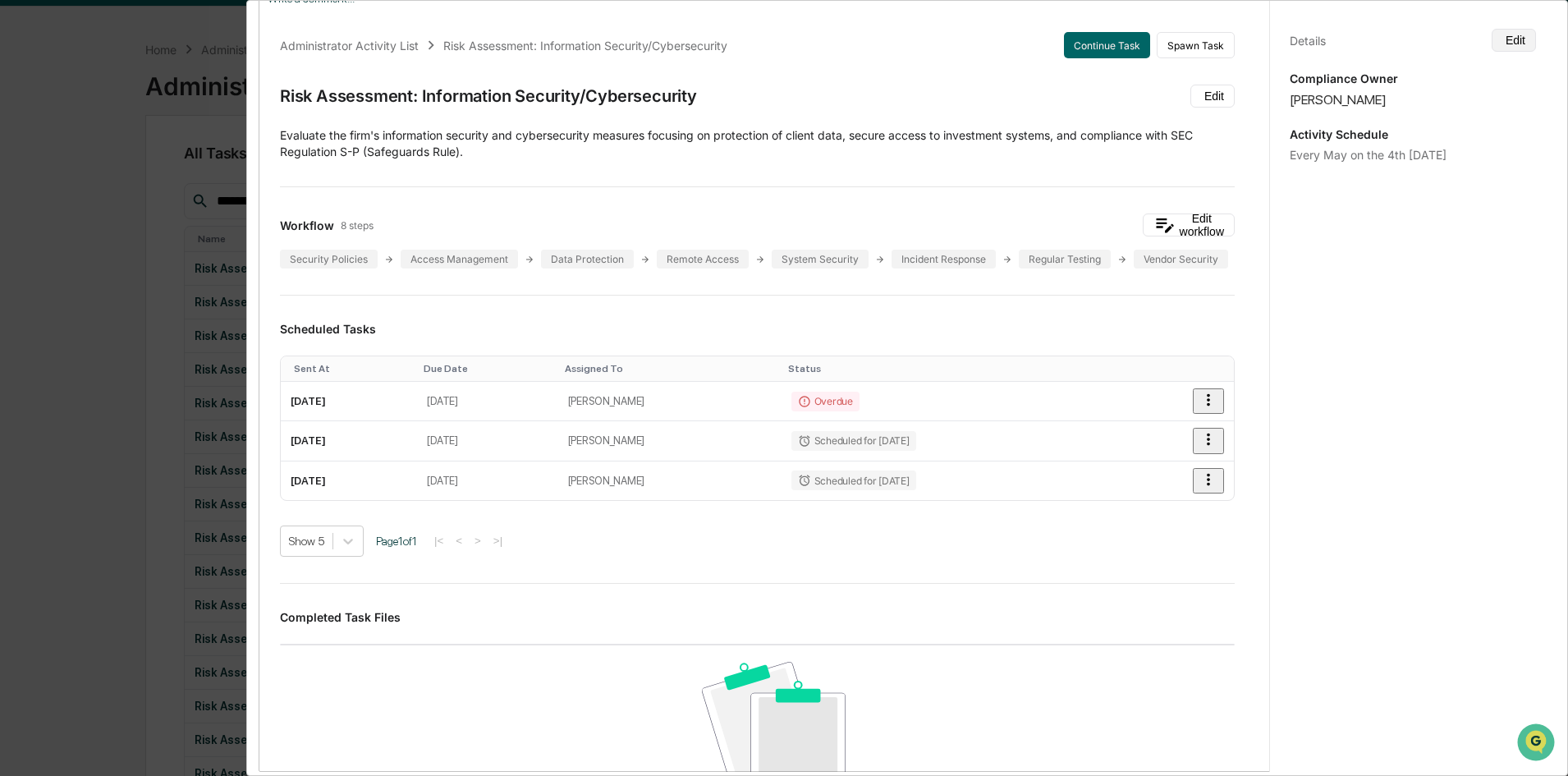
click at [1252, 42] on button "Edit" at bounding box center [1514, 40] width 45 height 23
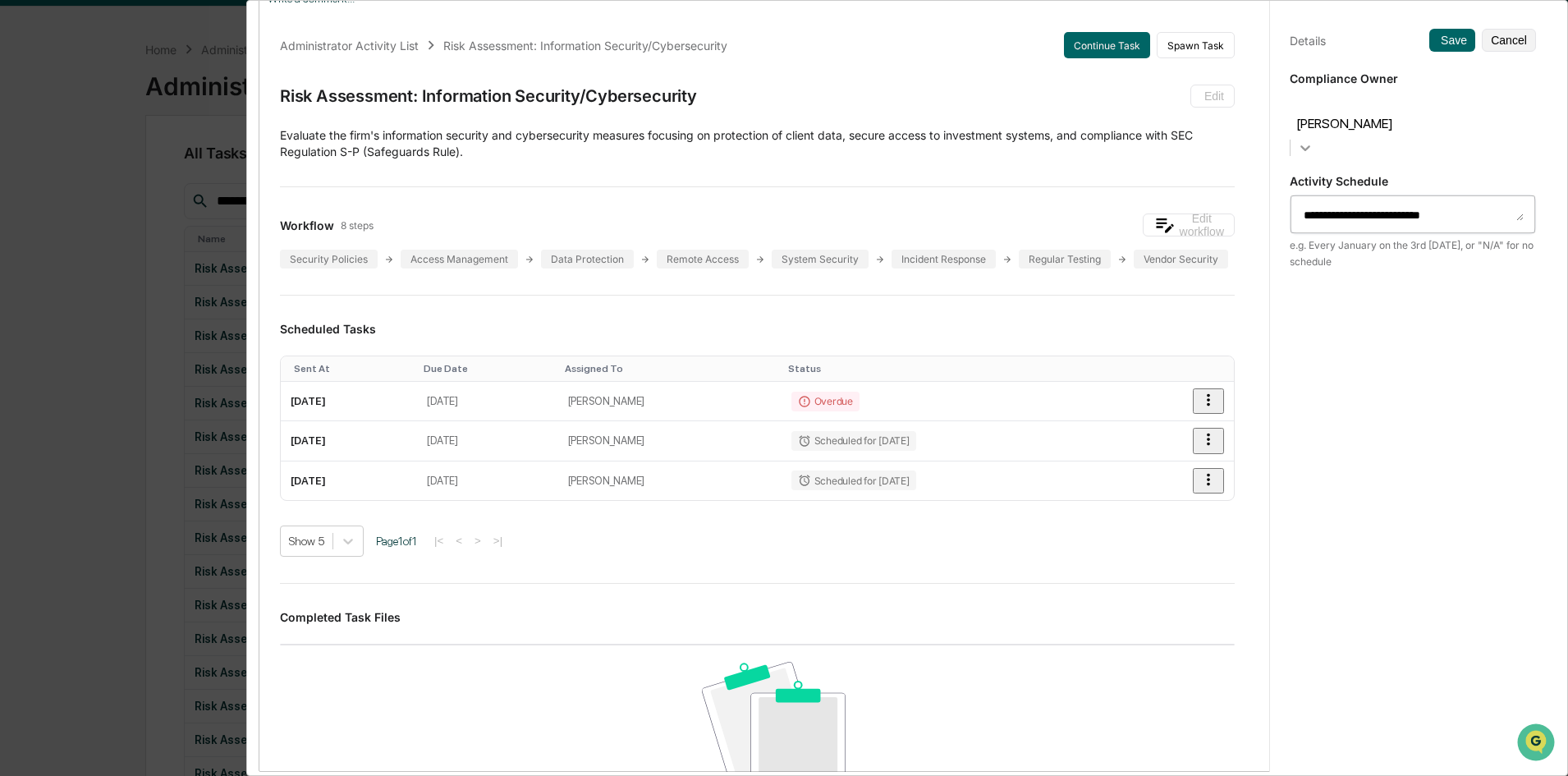
click at [1252, 140] on icon at bounding box center [1304, 148] width 16 height 16
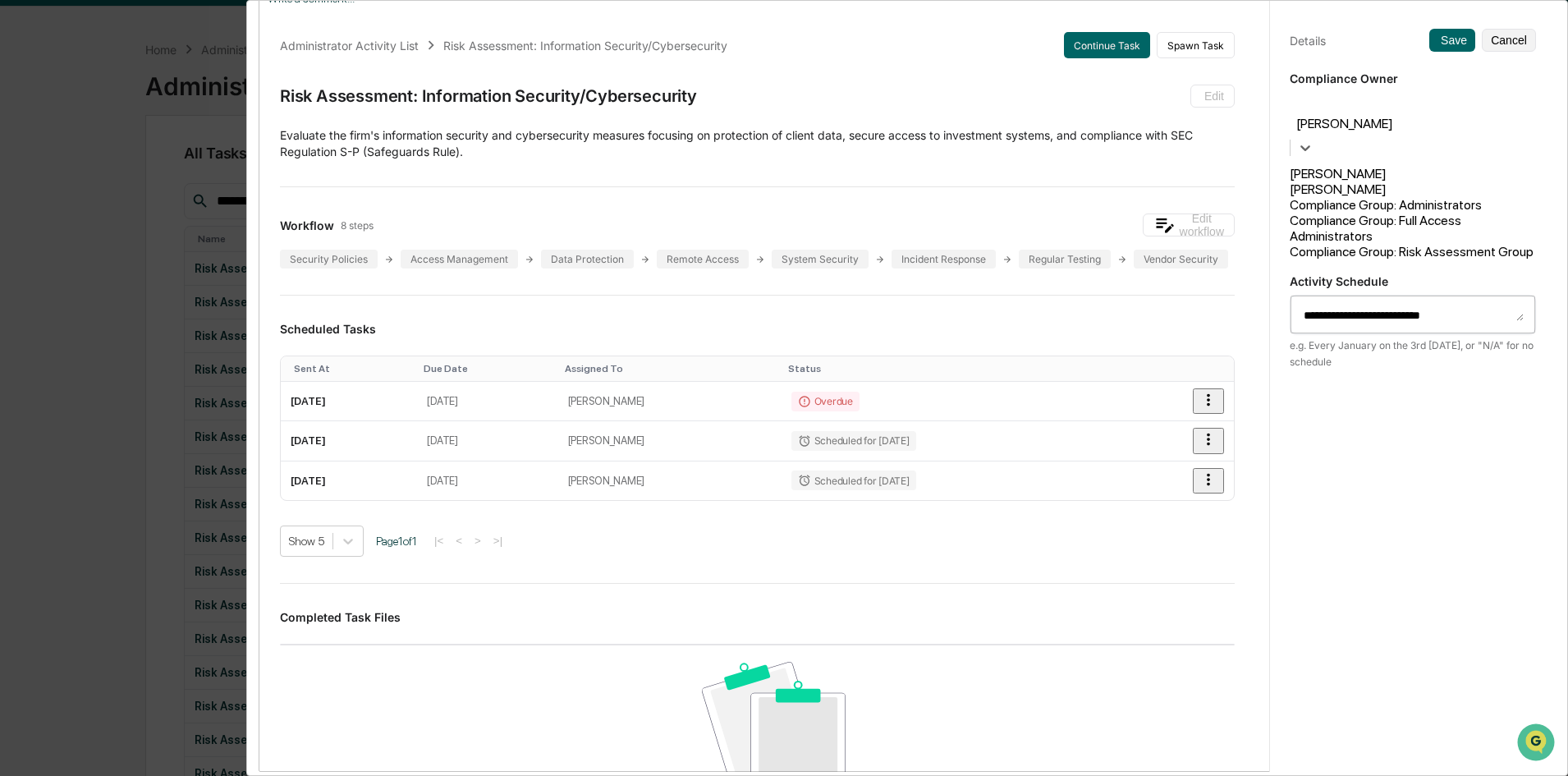
click at [1252, 256] on div "Compliance Group: Risk Assessment Group" at bounding box center [1412, 252] width 247 height 16
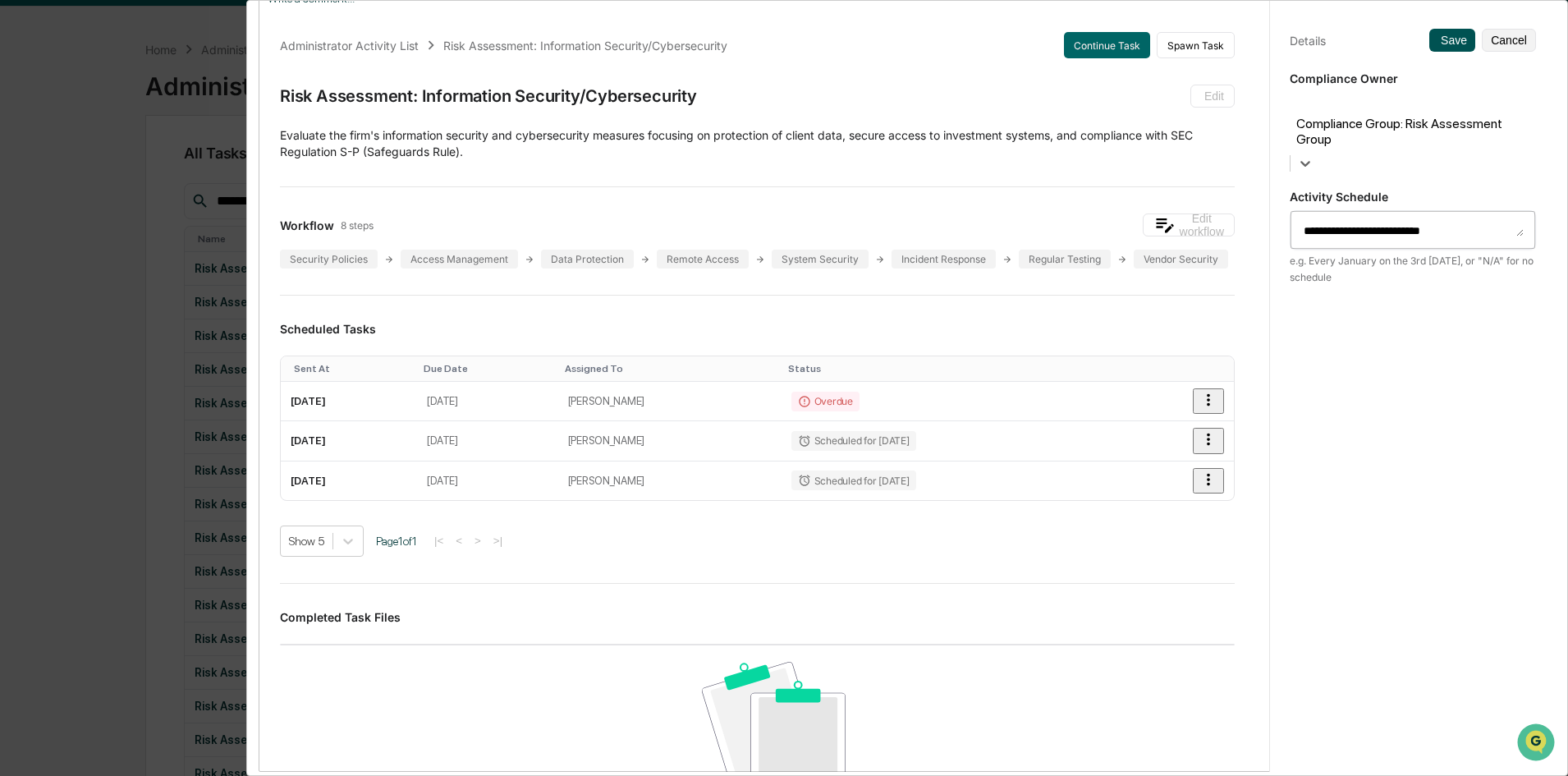
click at [1252, 45] on button "Save" at bounding box center [1452, 40] width 46 height 23
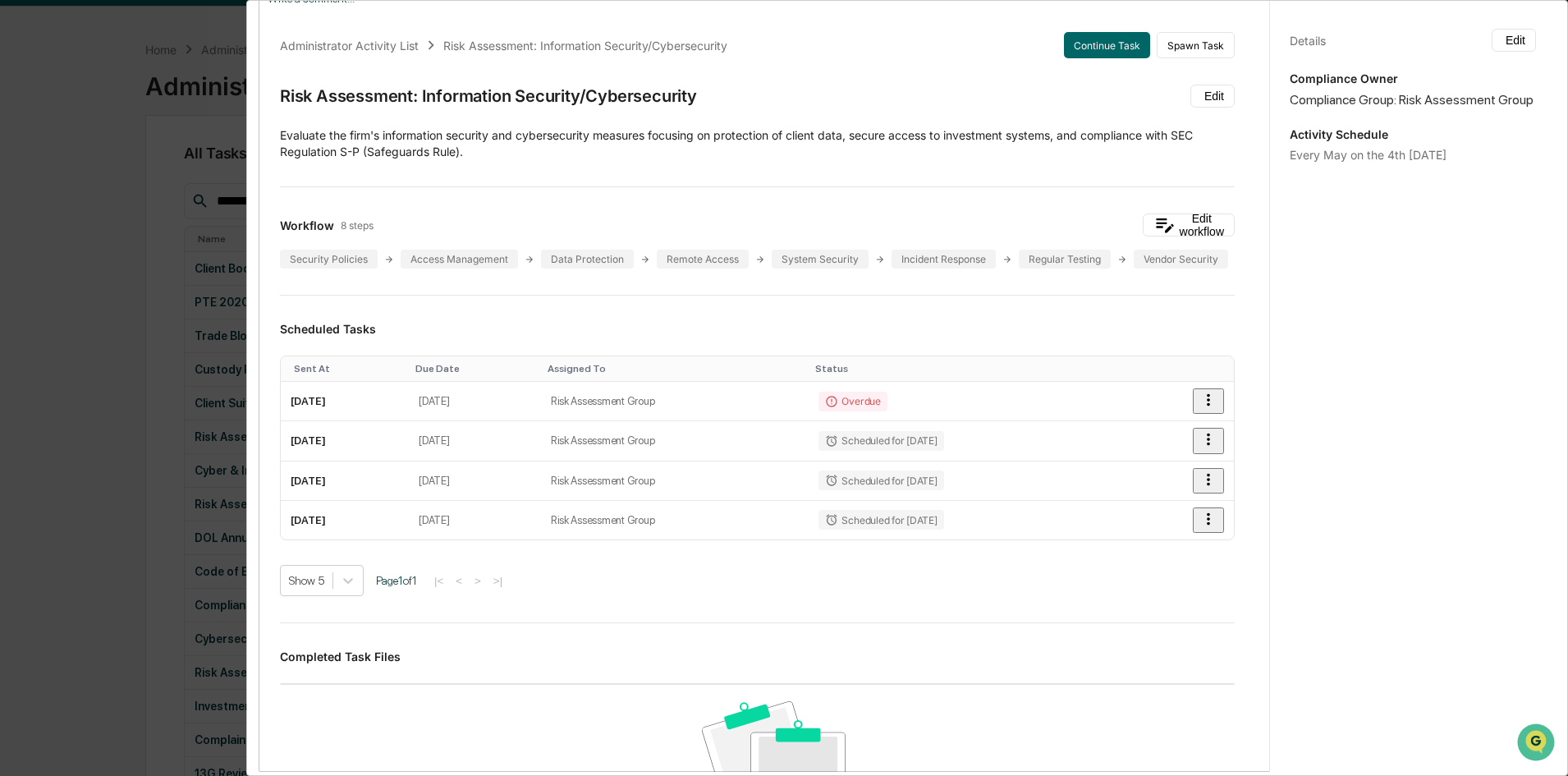
click at [86, 133] on div "Administrator Activity List Risk Assessment: Information Security/Cybersecurity…" at bounding box center [784, 388] width 1568 height 776
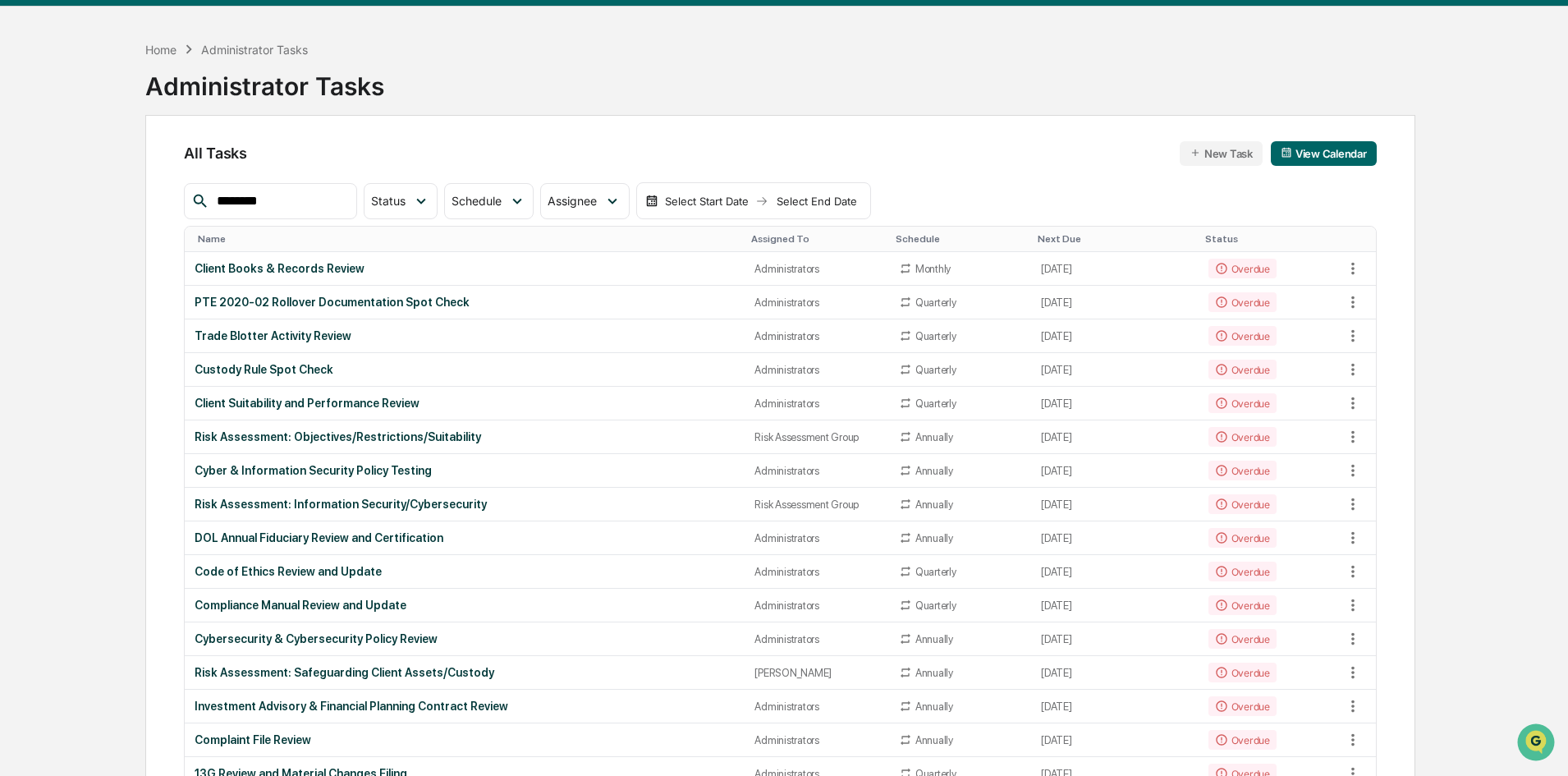
click at [278, 203] on input "********" at bounding box center [280, 201] width 140 height 21
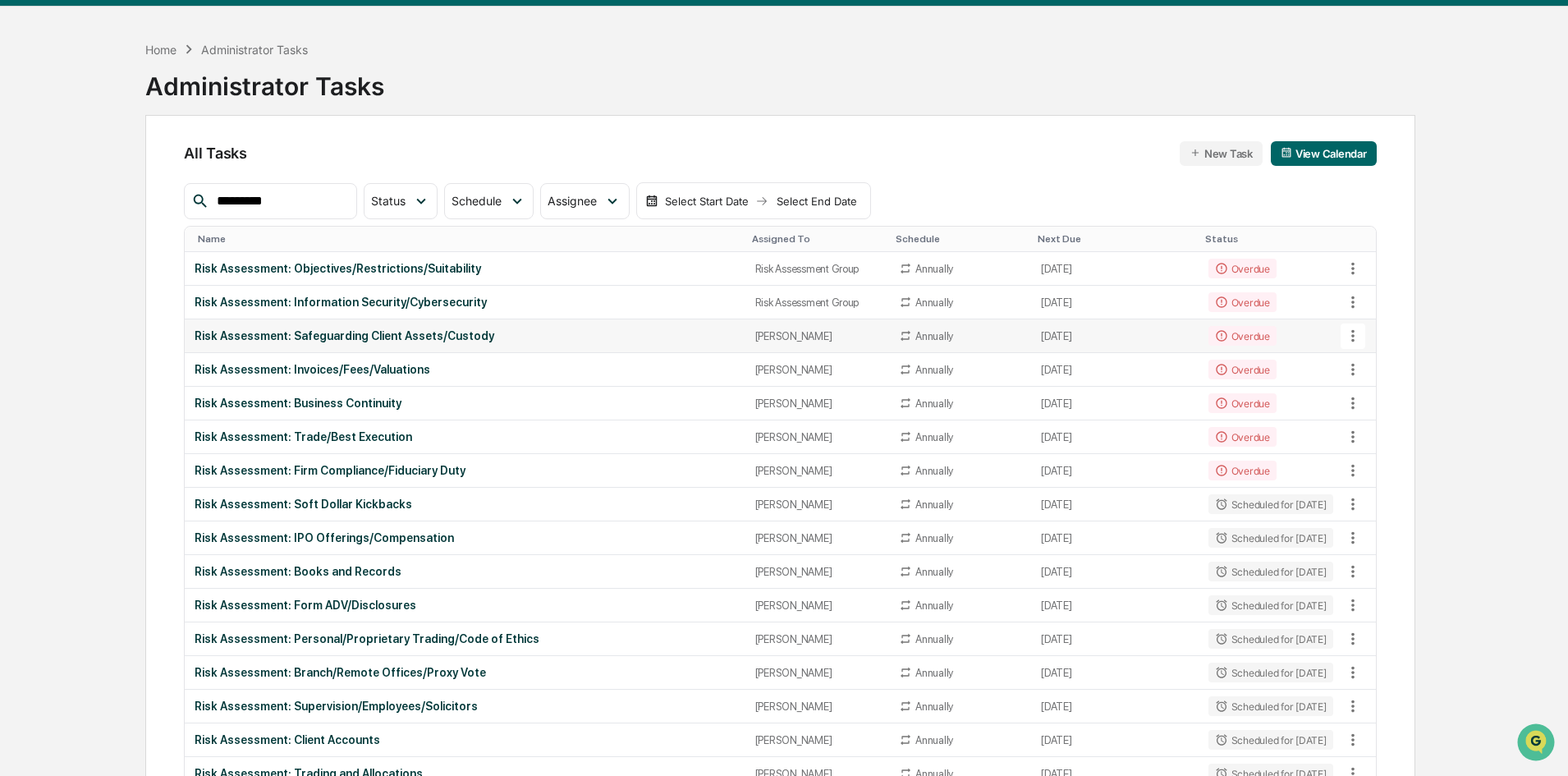
click at [1252, 331] on icon at bounding box center [1353, 336] width 18 height 18
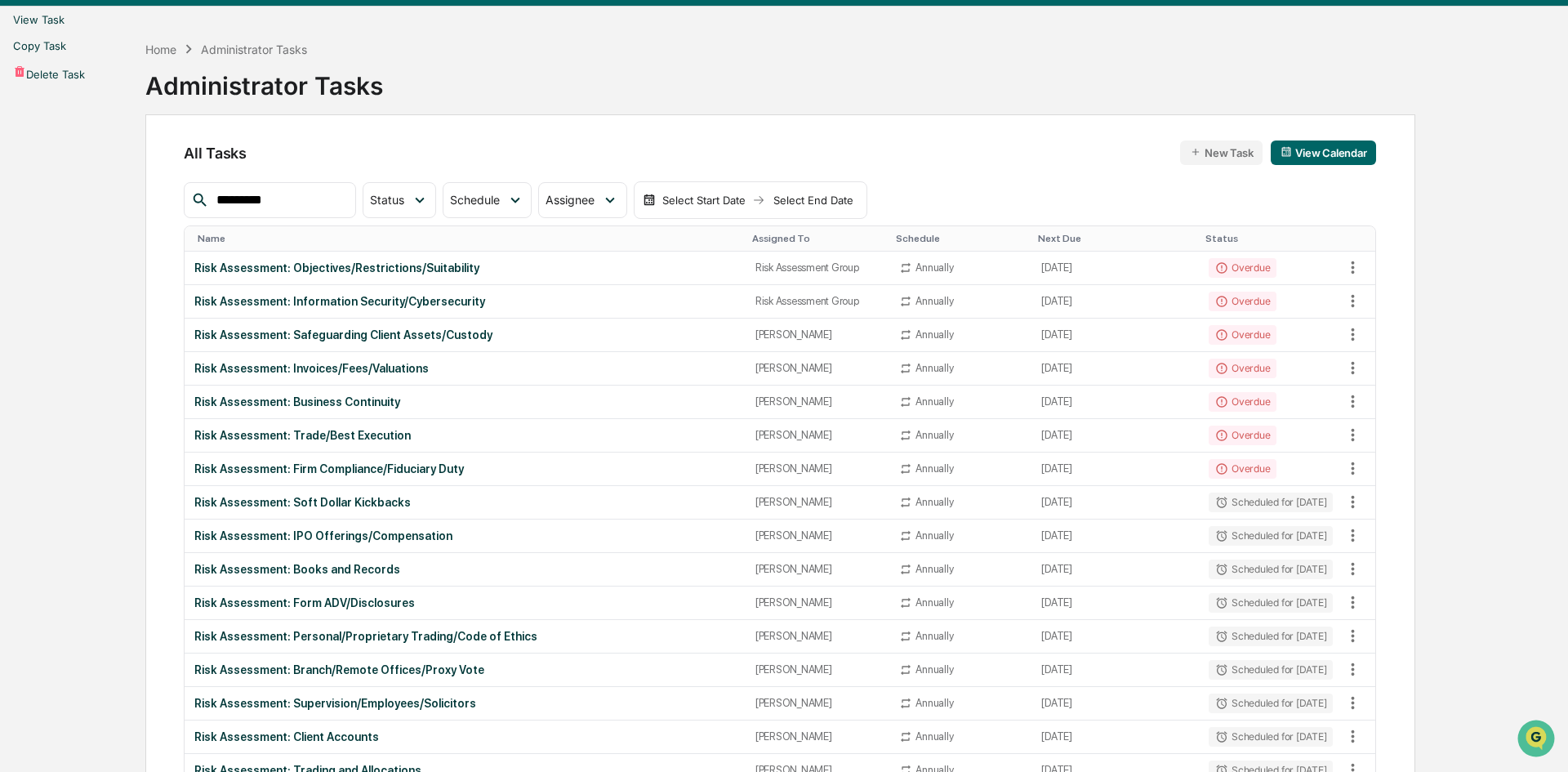
click at [1246, 33] on li "View Task" at bounding box center [784, 19] width 1568 height 26
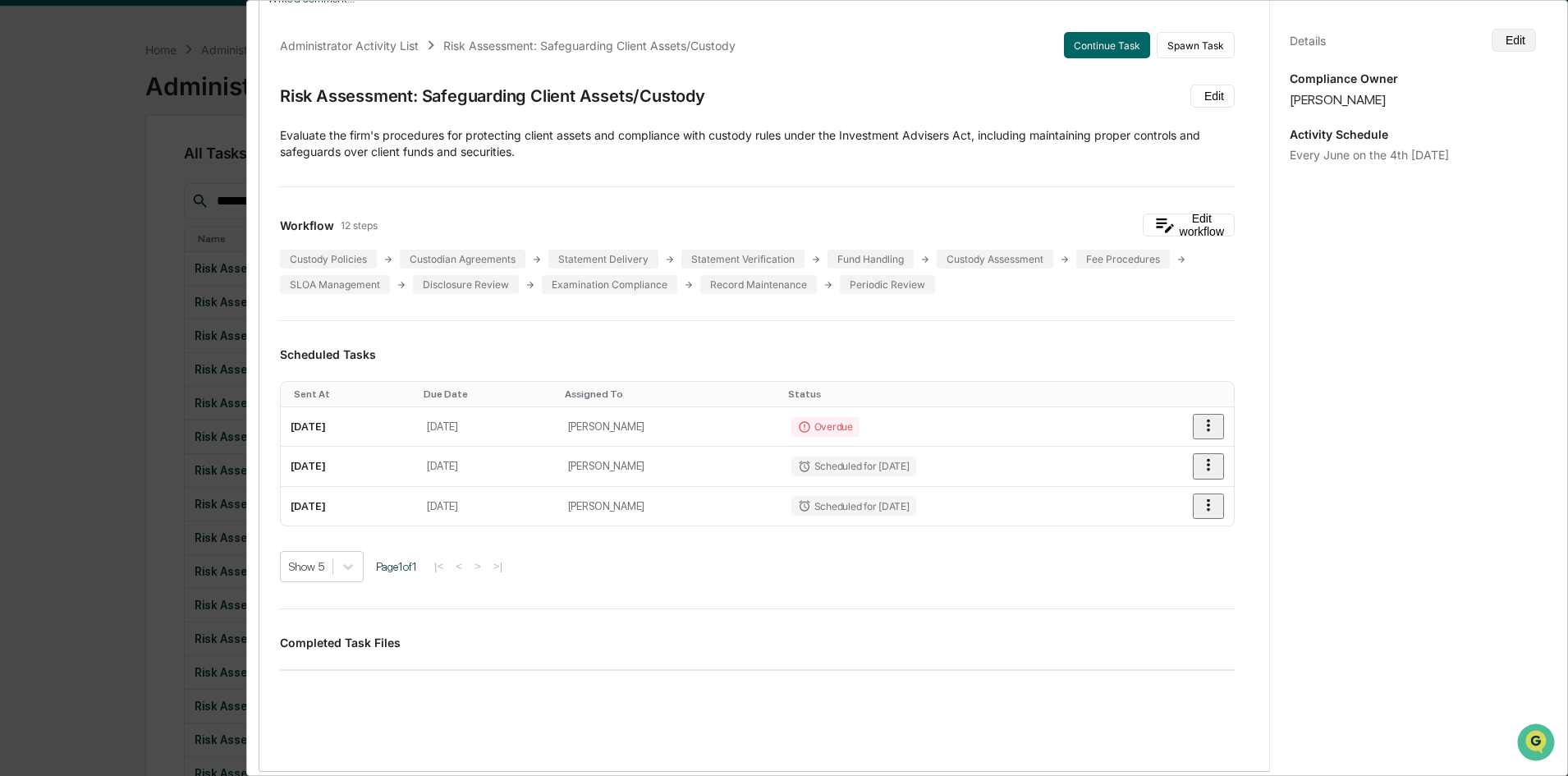
click at [1252, 43] on button "Edit" at bounding box center [1514, 40] width 45 height 23
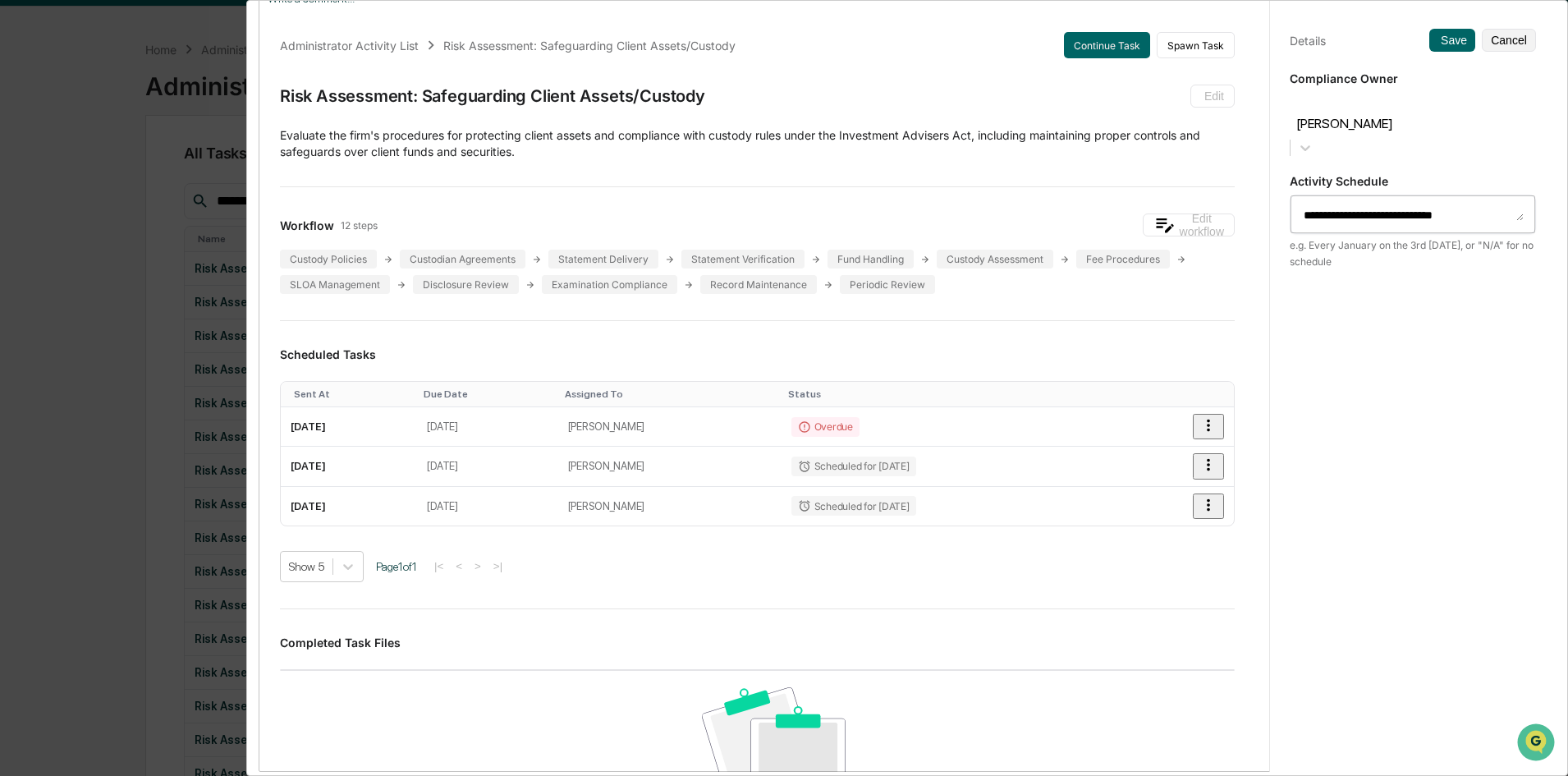
click at [1252, 100] on div at bounding box center [1412, 104] width 230 height 19
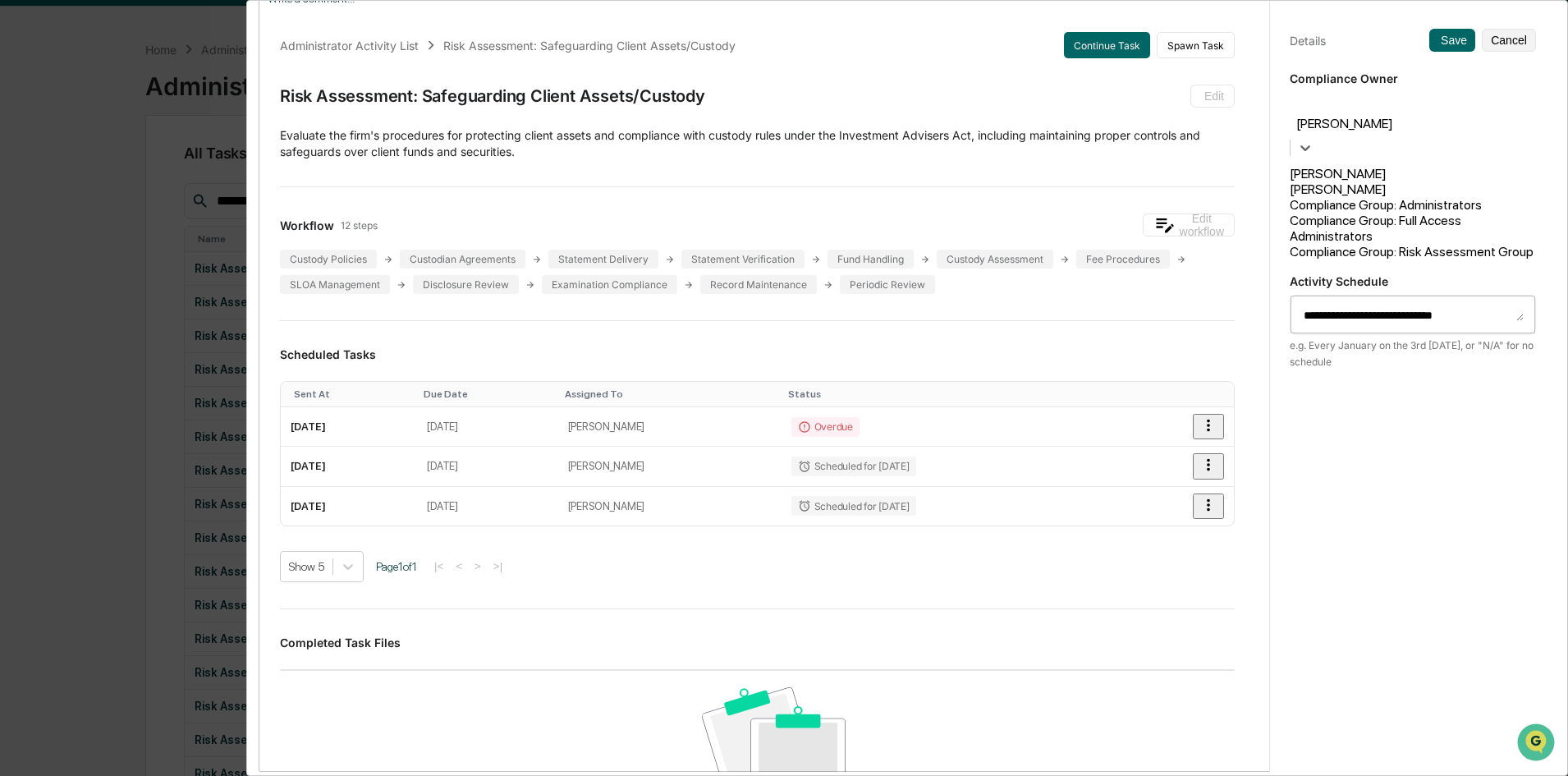
click at [1252, 250] on div "Compliance Group: Risk Assessment Group" at bounding box center [1412, 252] width 247 height 16
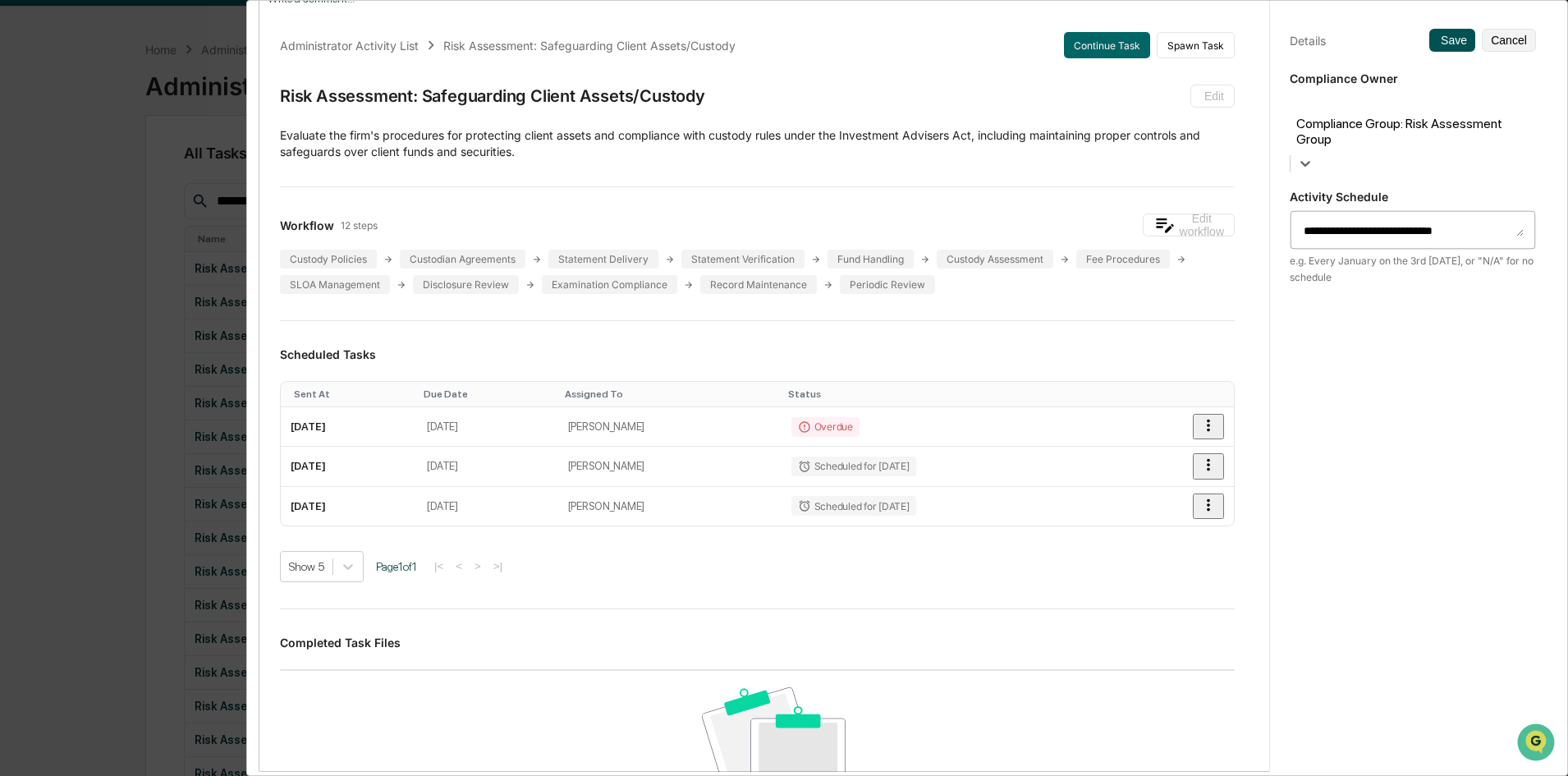
click at [1252, 36] on button "Save" at bounding box center [1452, 40] width 46 height 23
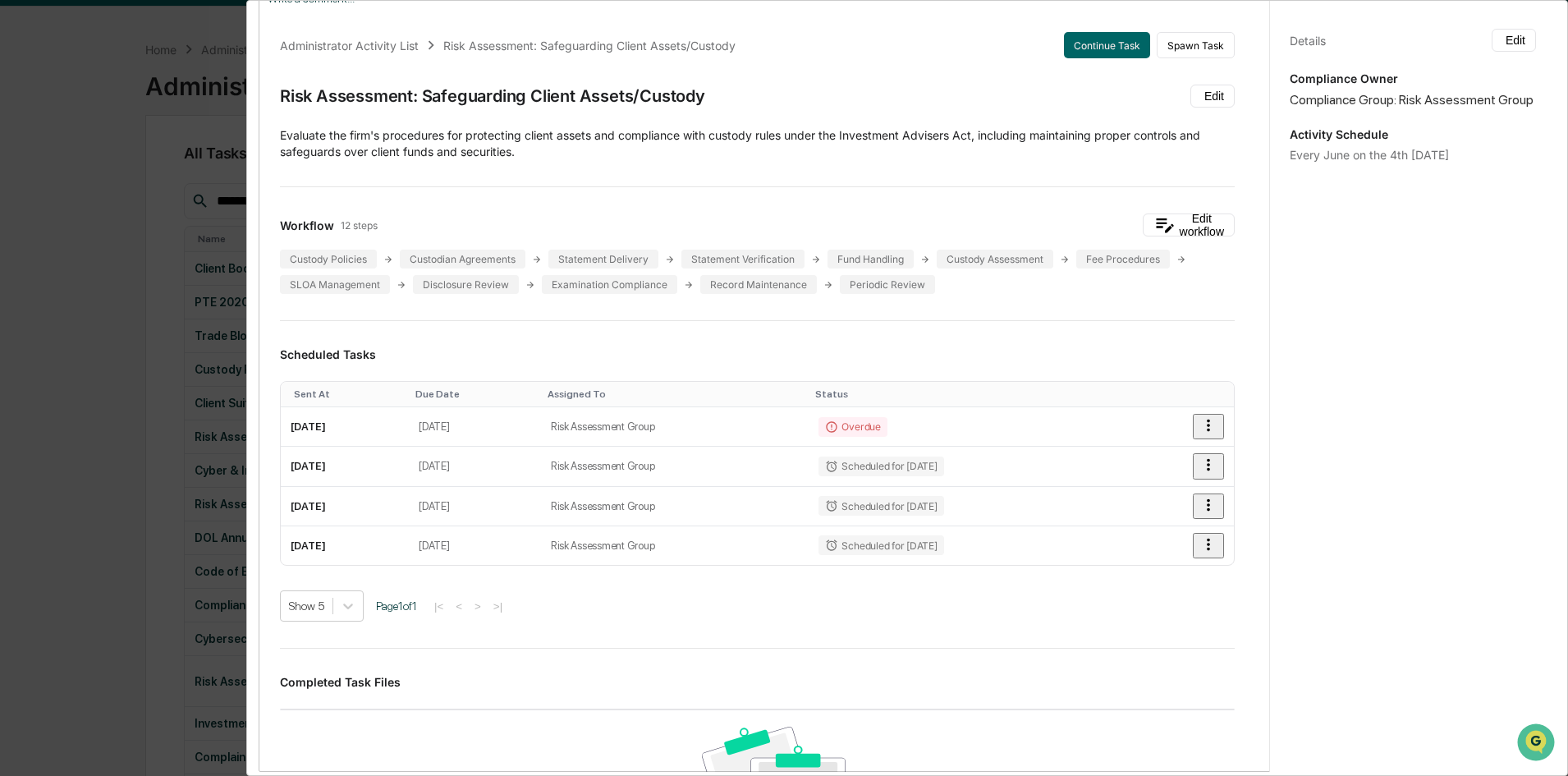
click at [89, 225] on div "Administrator Activity List Risk Assessment: Safeguarding Client Assets/Custody…" at bounding box center [784, 388] width 1568 height 776
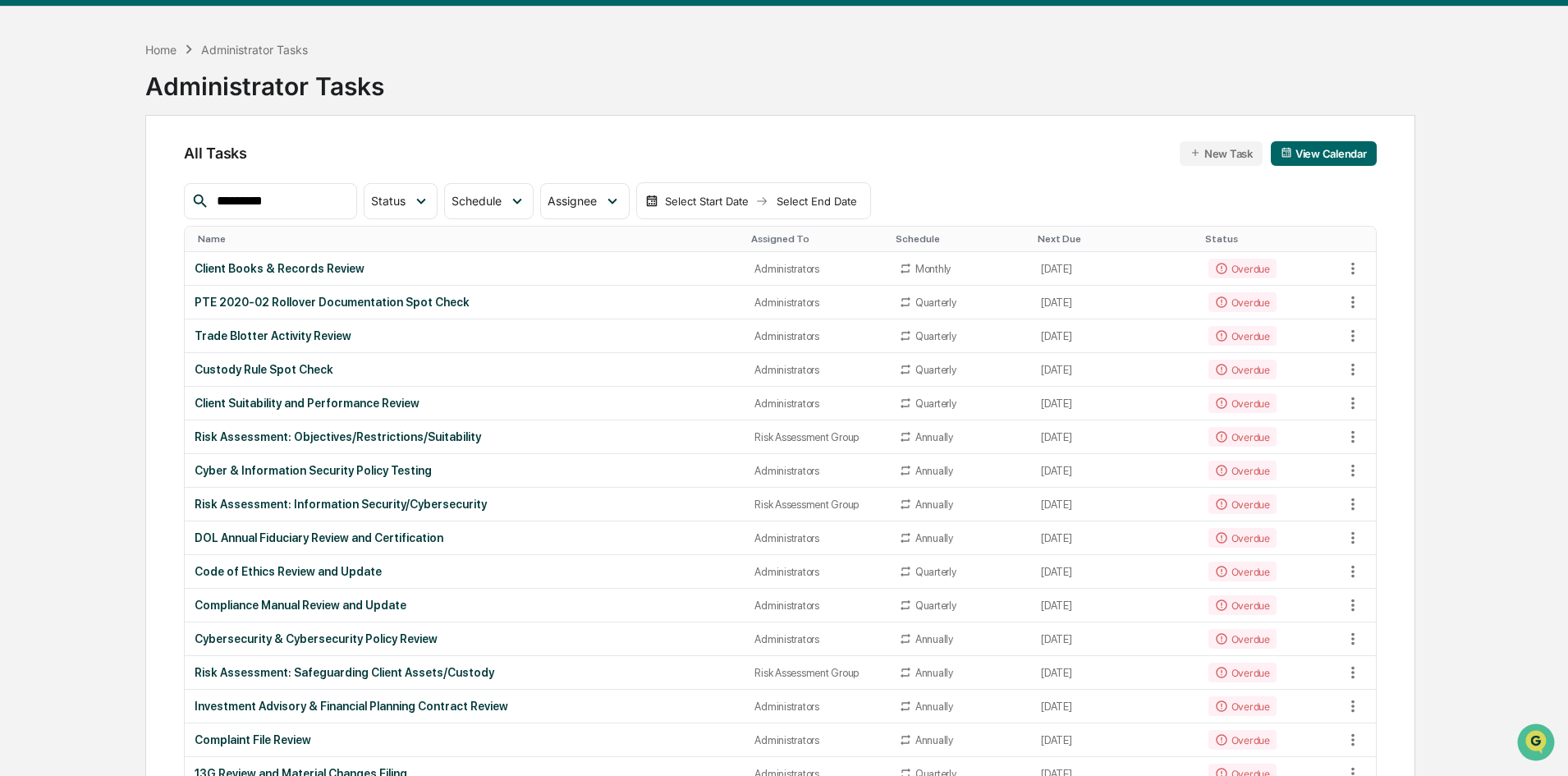
click at [335, 206] on input "*********" at bounding box center [280, 201] width 140 height 21
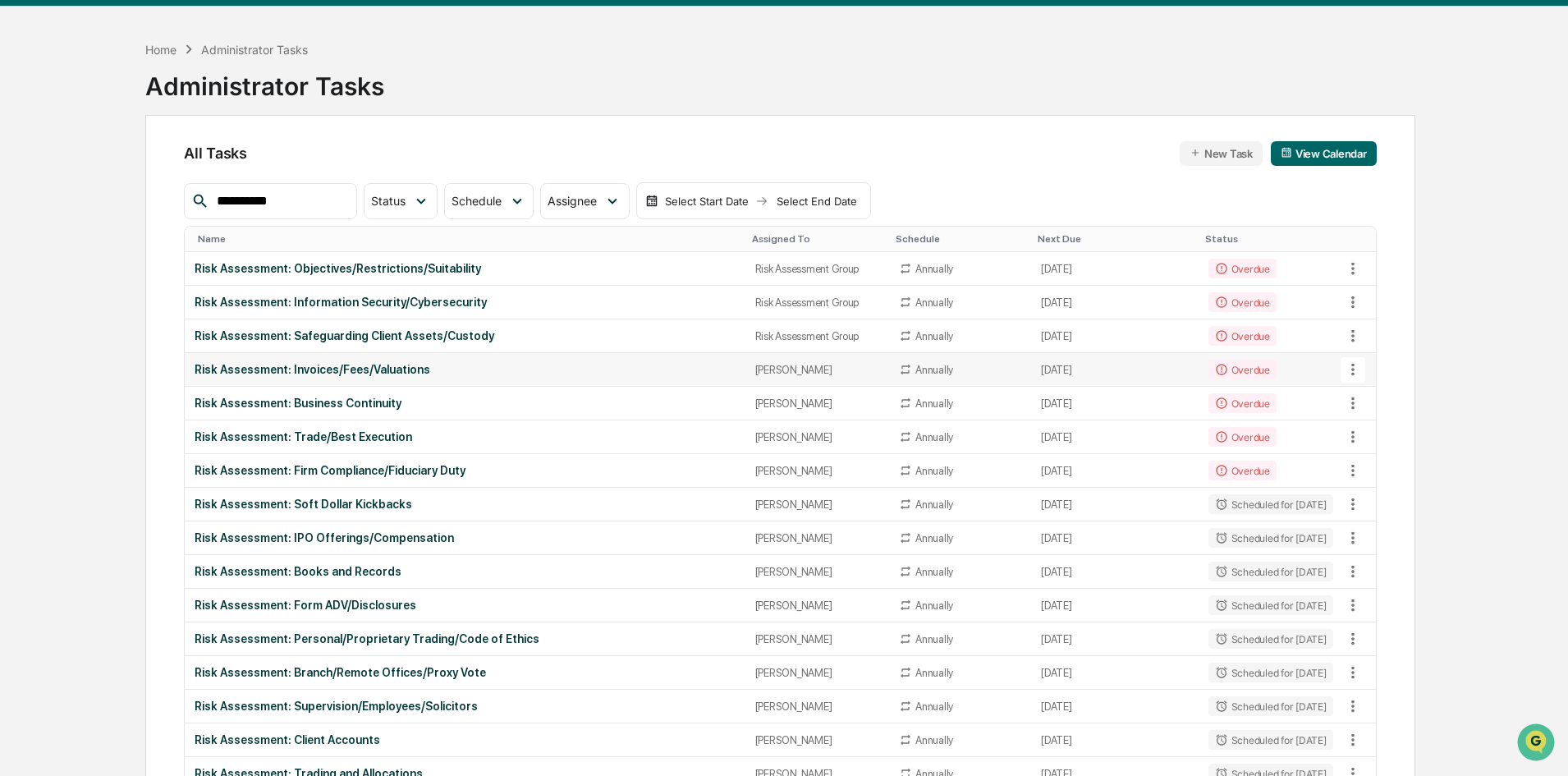
click at [1252, 370] on icon at bounding box center [1353, 370] width 18 height 18
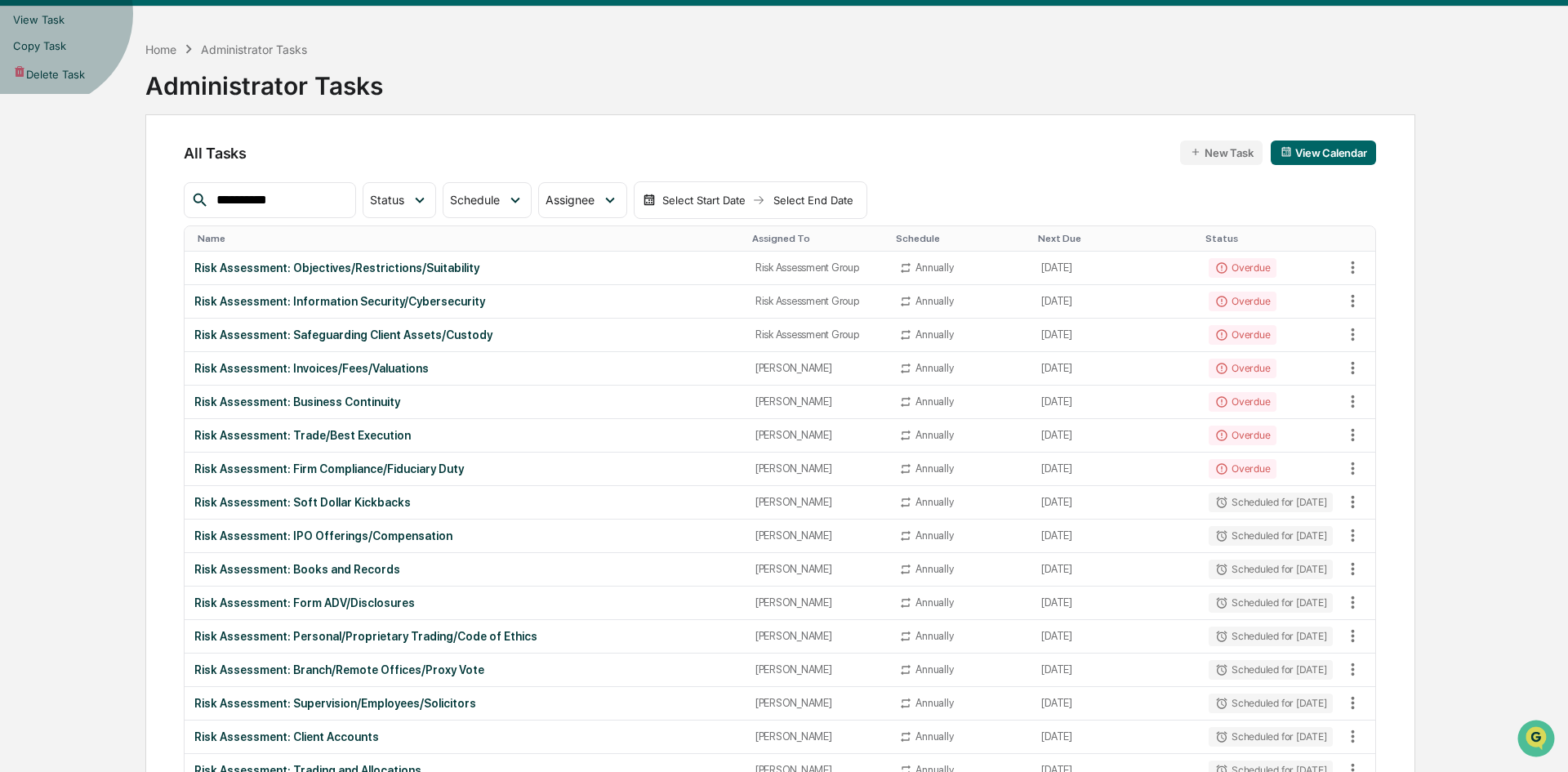
click at [1246, 33] on li "View Task" at bounding box center [784, 19] width 1568 height 26
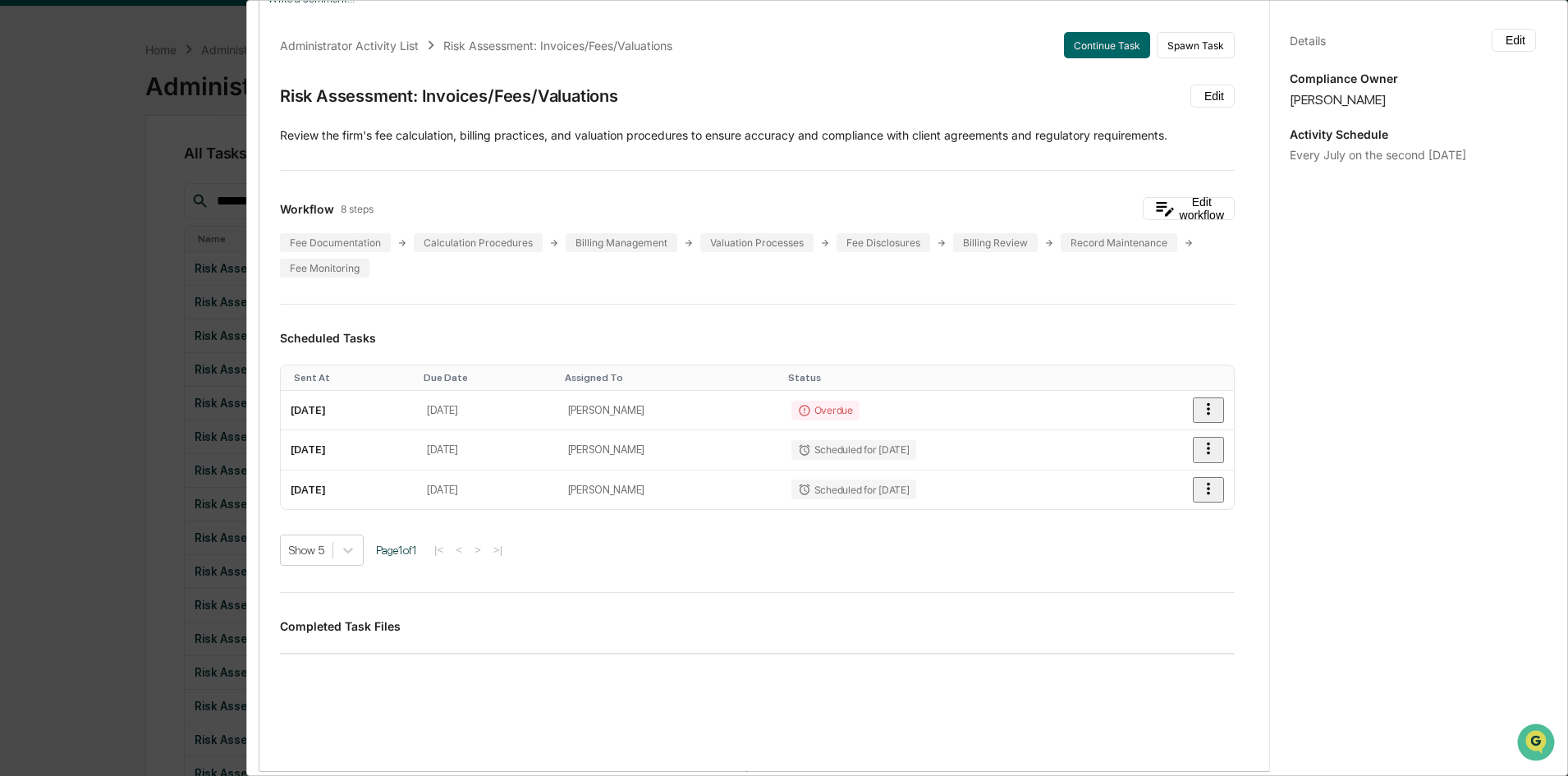
click at [1252, 52] on div "Details Edit Compliance Owner [PERSON_NAME] Activity Schedule Every July on the…" at bounding box center [1412, 403] width 287 height 815
click at [1252, 45] on button "Edit" at bounding box center [1514, 40] width 45 height 23
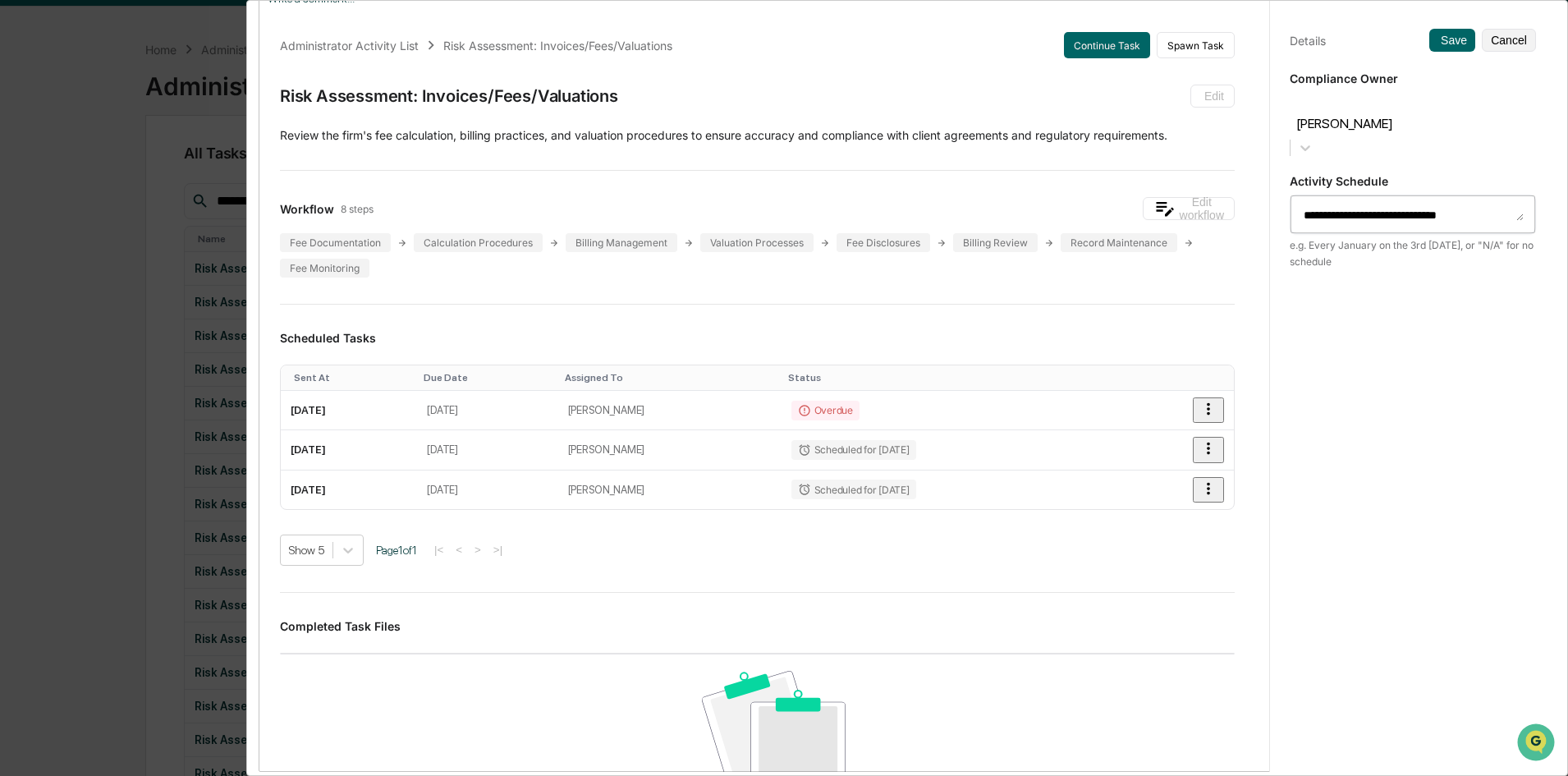
click at [1252, 104] on div at bounding box center [1412, 104] width 230 height 19
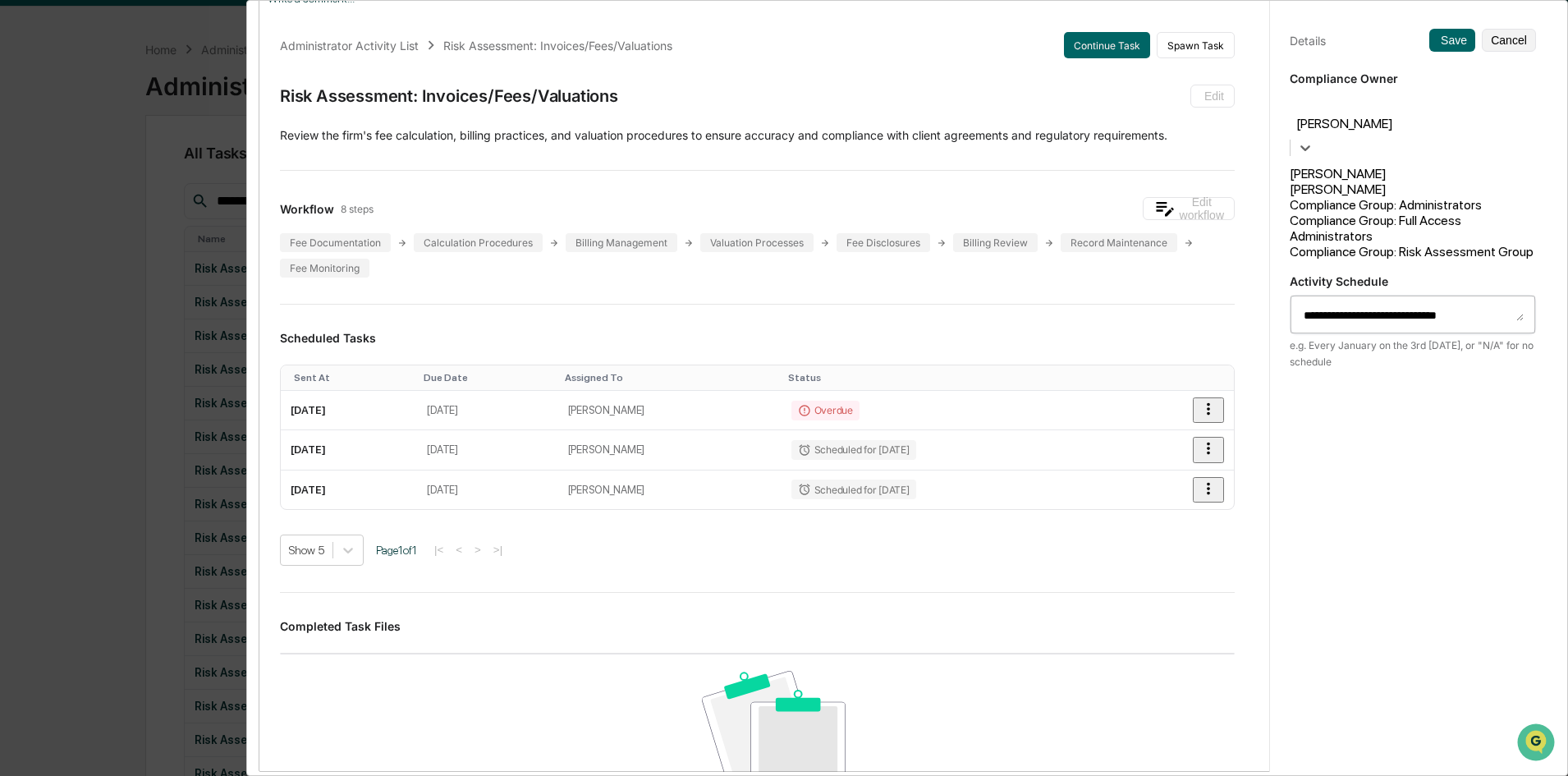
click at [1252, 244] on div "Compliance Group: Risk Assessment Group" at bounding box center [1412, 252] width 247 height 16
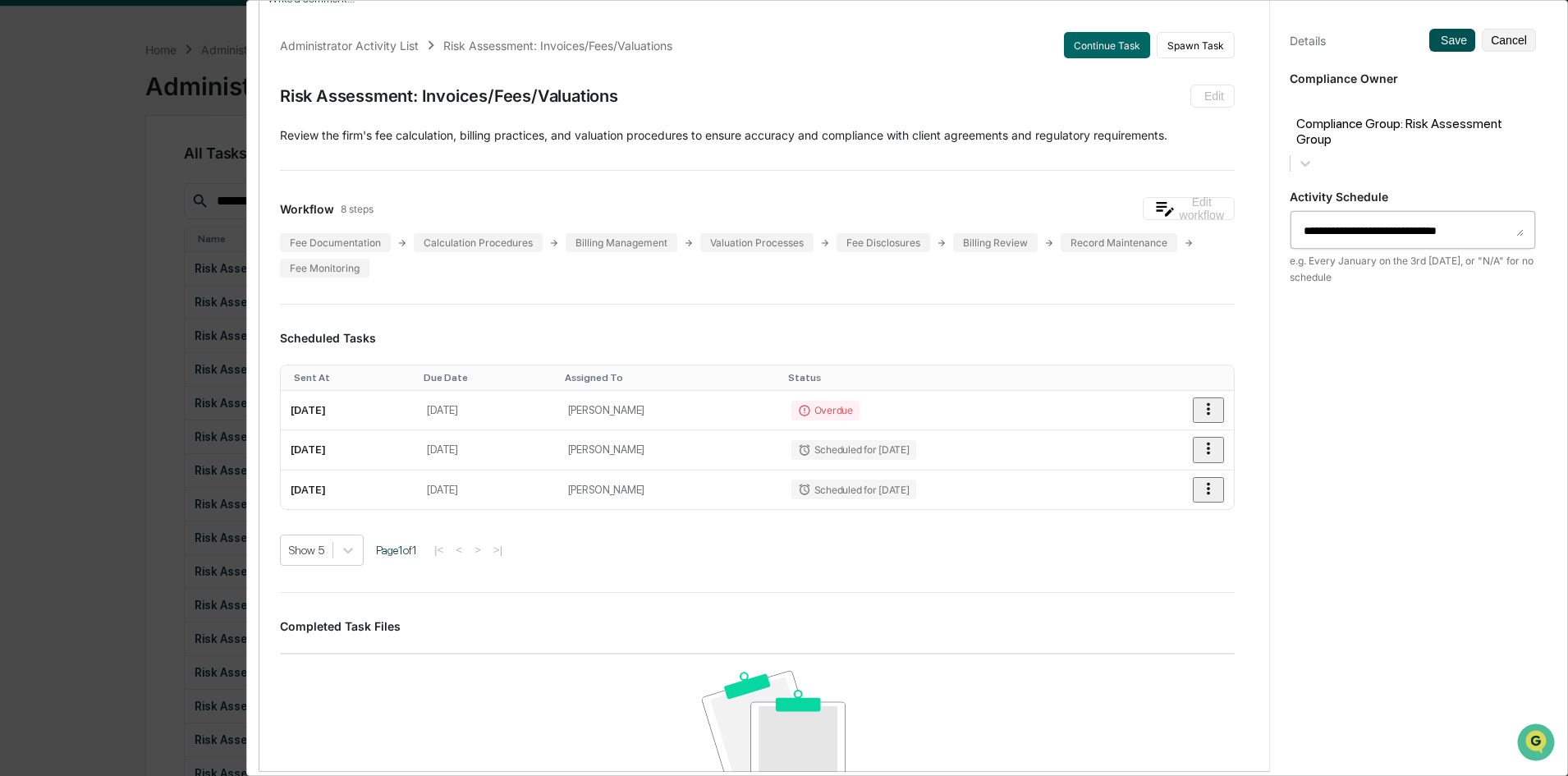
click at [1252, 40] on button "Save" at bounding box center [1452, 40] width 46 height 23
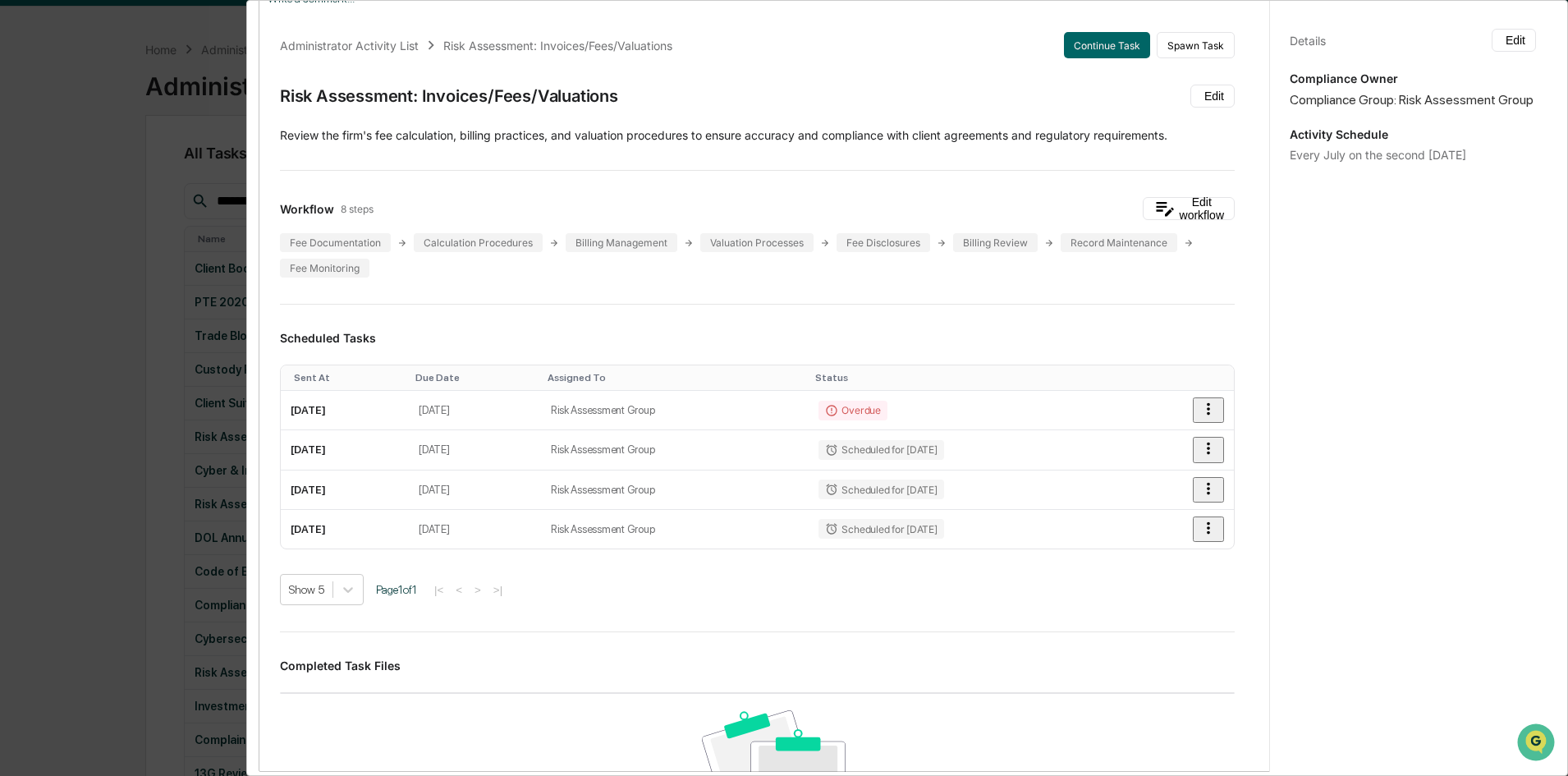
click at [141, 270] on div "Administrator Activity List Risk Assessment: Invoices/Fees/Valuations Continue …" at bounding box center [784, 388] width 1568 height 776
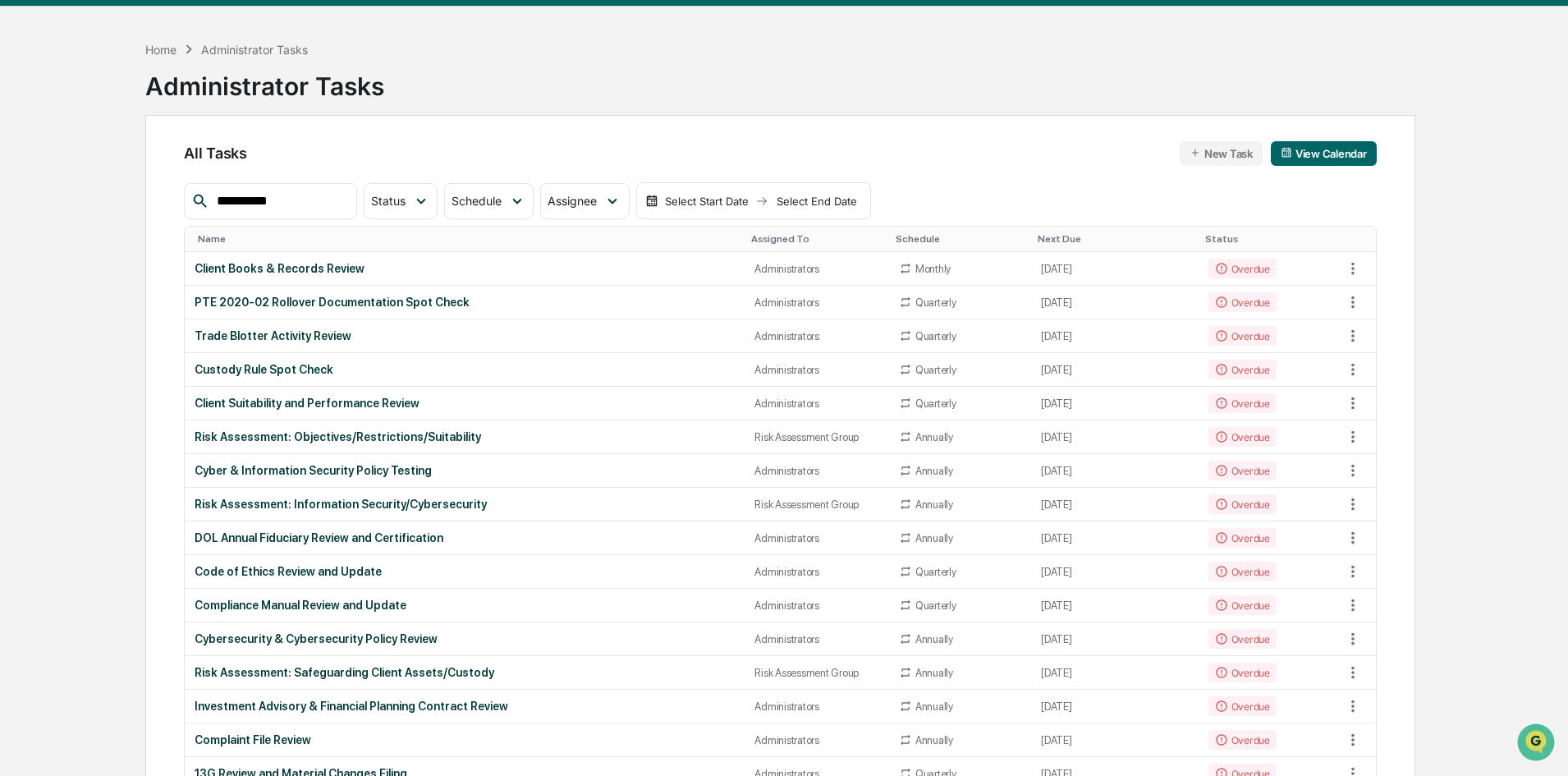
click at [338, 189] on div "**********" at bounding box center [270, 201] width 173 height 37
click at [337, 194] on input "**********" at bounding box center [280, 201] width 140 height 21
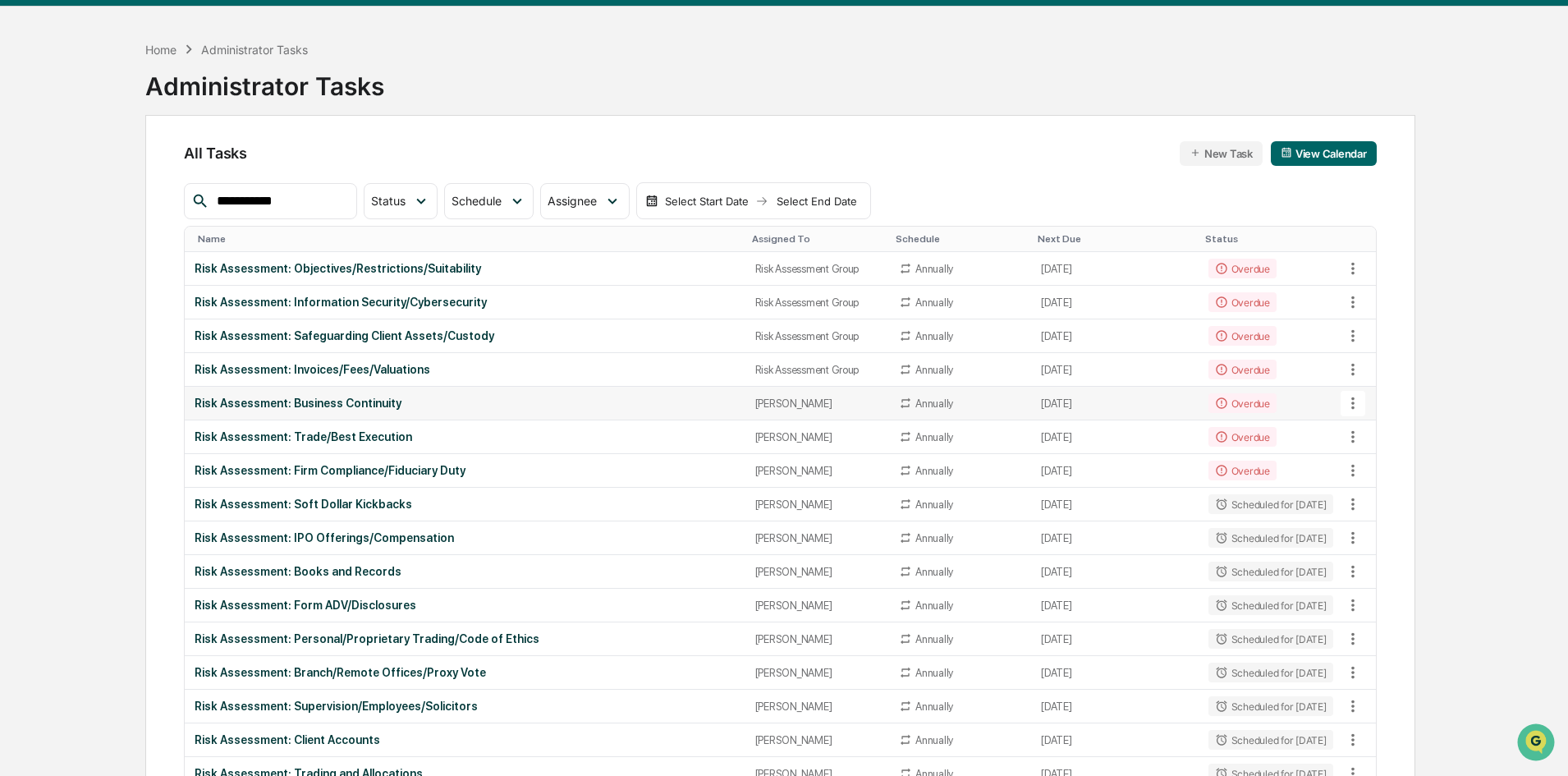
click at [1252, 409] on icon at bounding box center [1353, 404] width 4 height 12
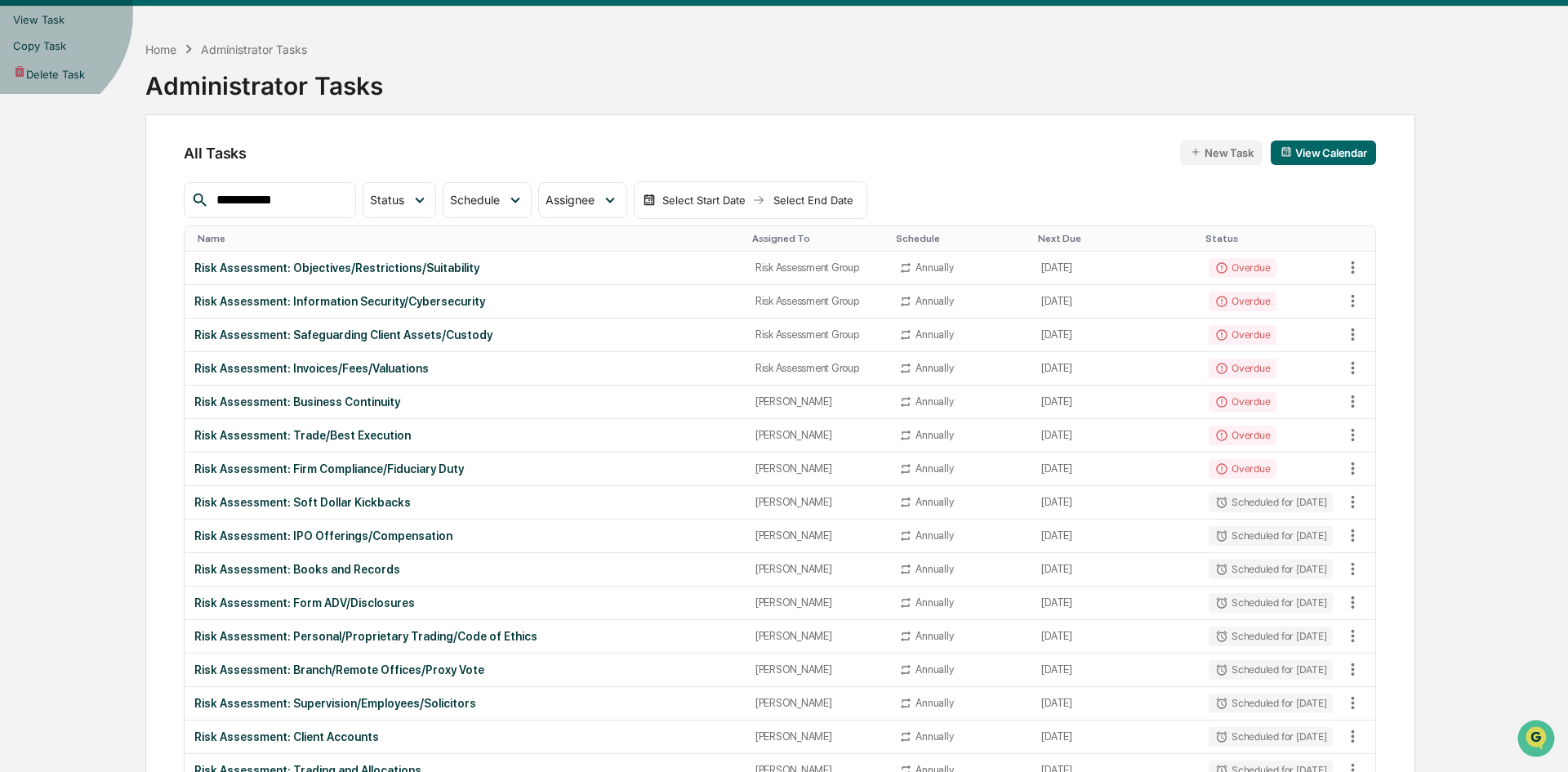
click at [1246, 33] on li "View Task" at bounding box center [784, 19] width 1568 height 26
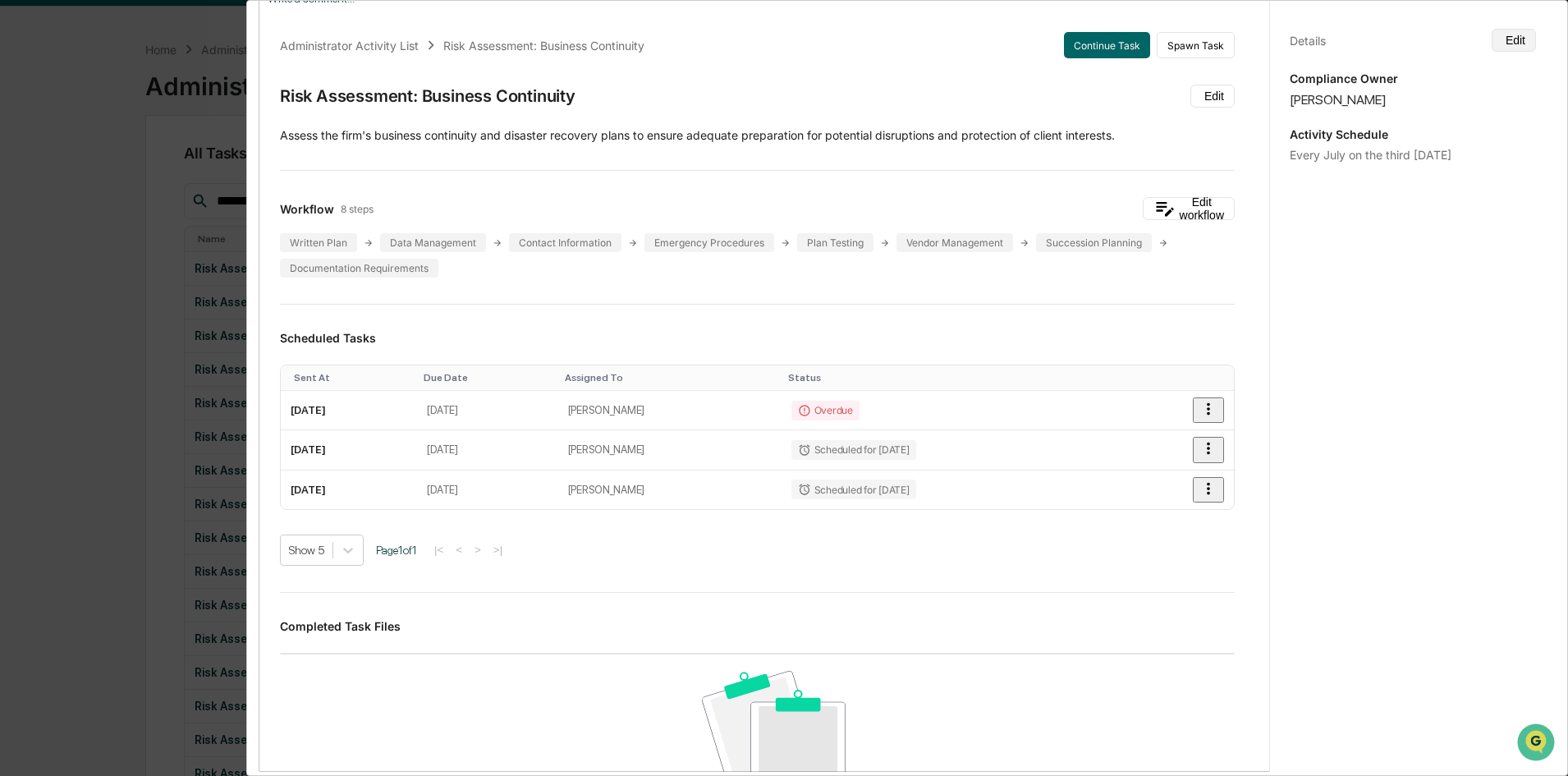
click at [1252, 37] on button "Edit" at bounding box center [1514, 40] width 45 height 23
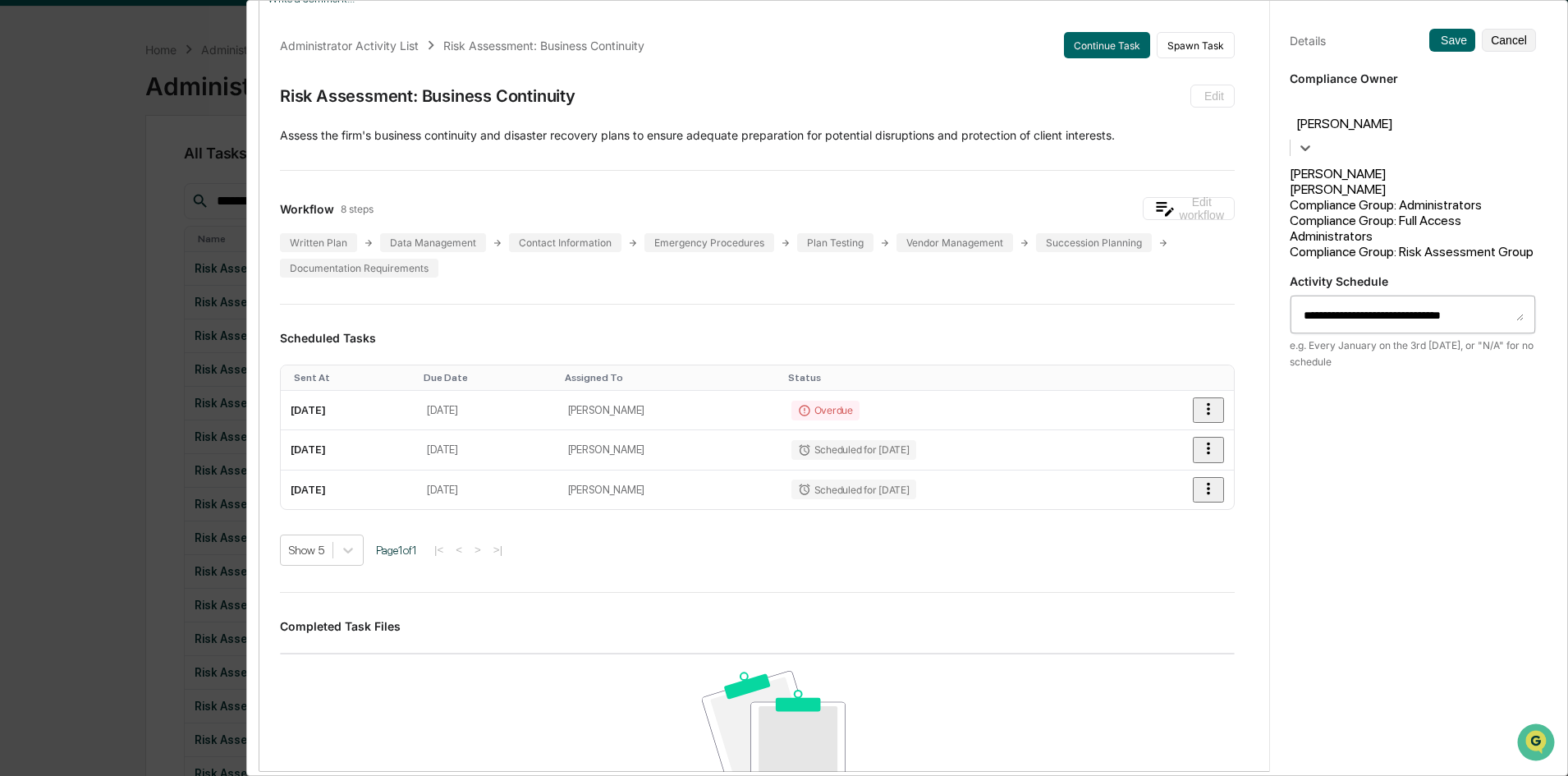
click at [1252, 110] on div at bounding box center [1412, 104] width 230 height 19
click at [1252, 248] on div "Compliance Group: Risk Assessment Group" at bounding box center [1412, 252] width 247 height 16
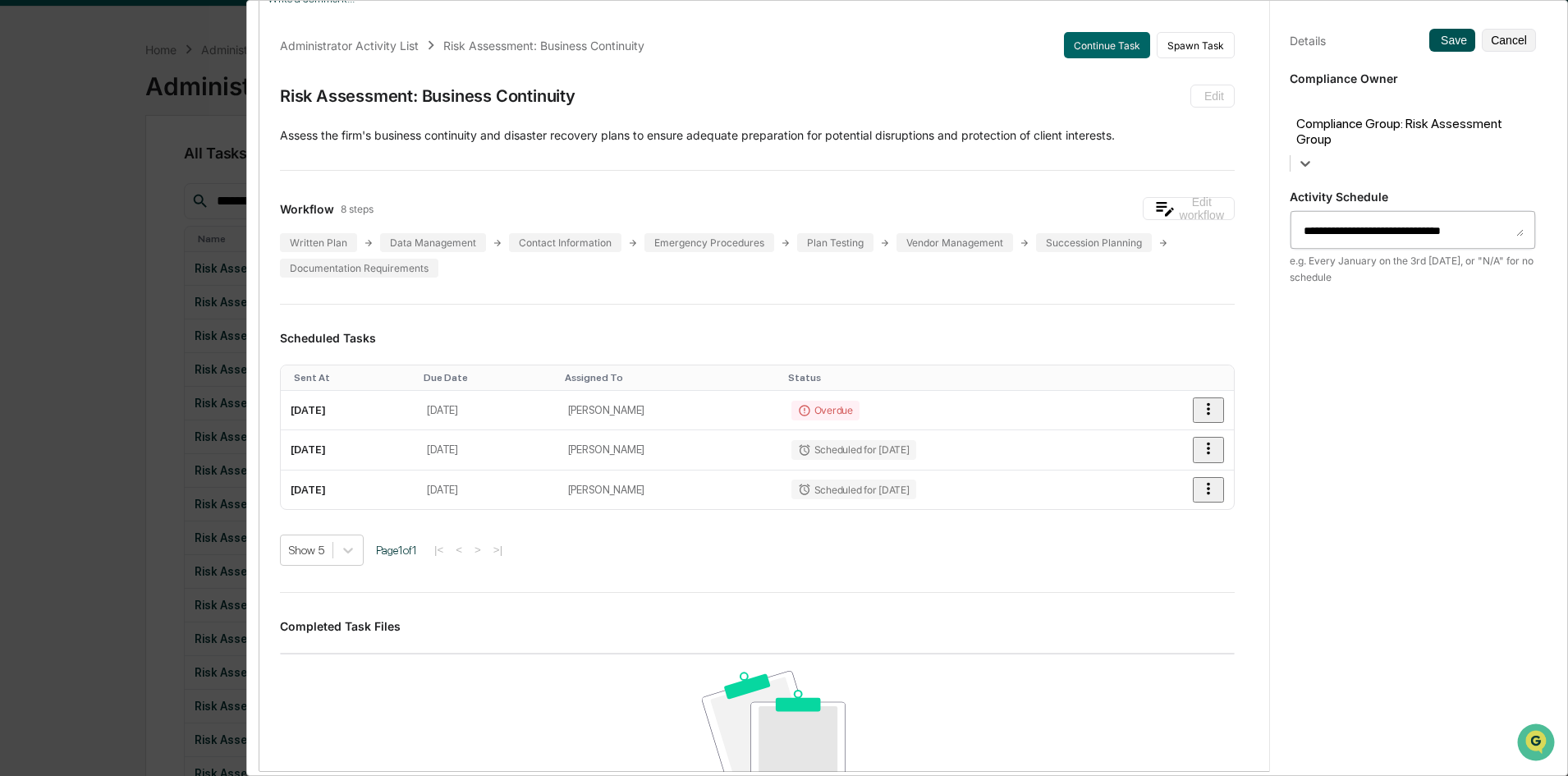
click at [1252, 44] on button "Save" at bounding box center [1452, 40] width 46 height 23
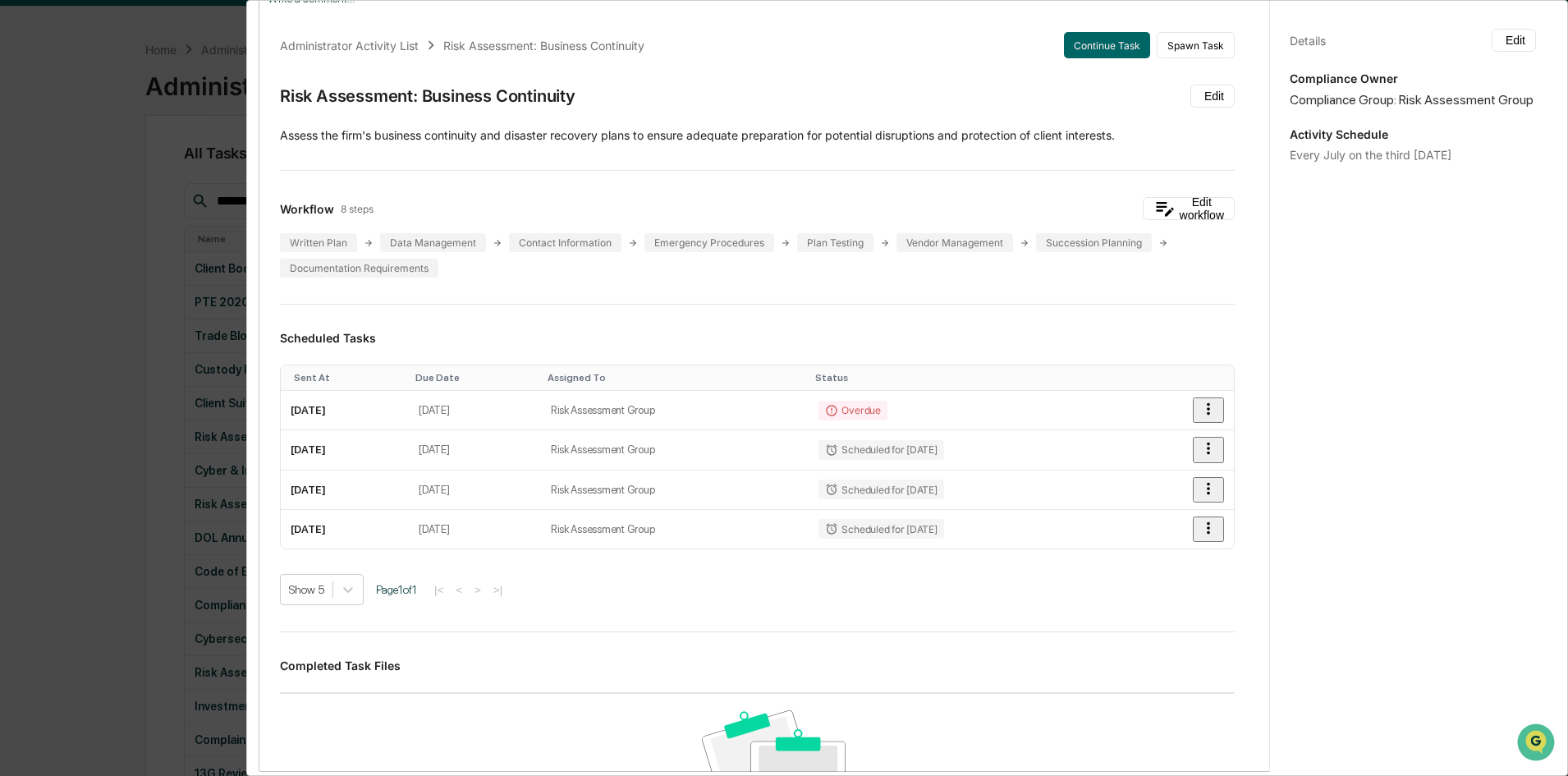
click at [160, 210] on div "Administrator Activity List Risk Assessment: Business Continuity Continue Task …" at bounding box center [784, 388] width 1568 height 776
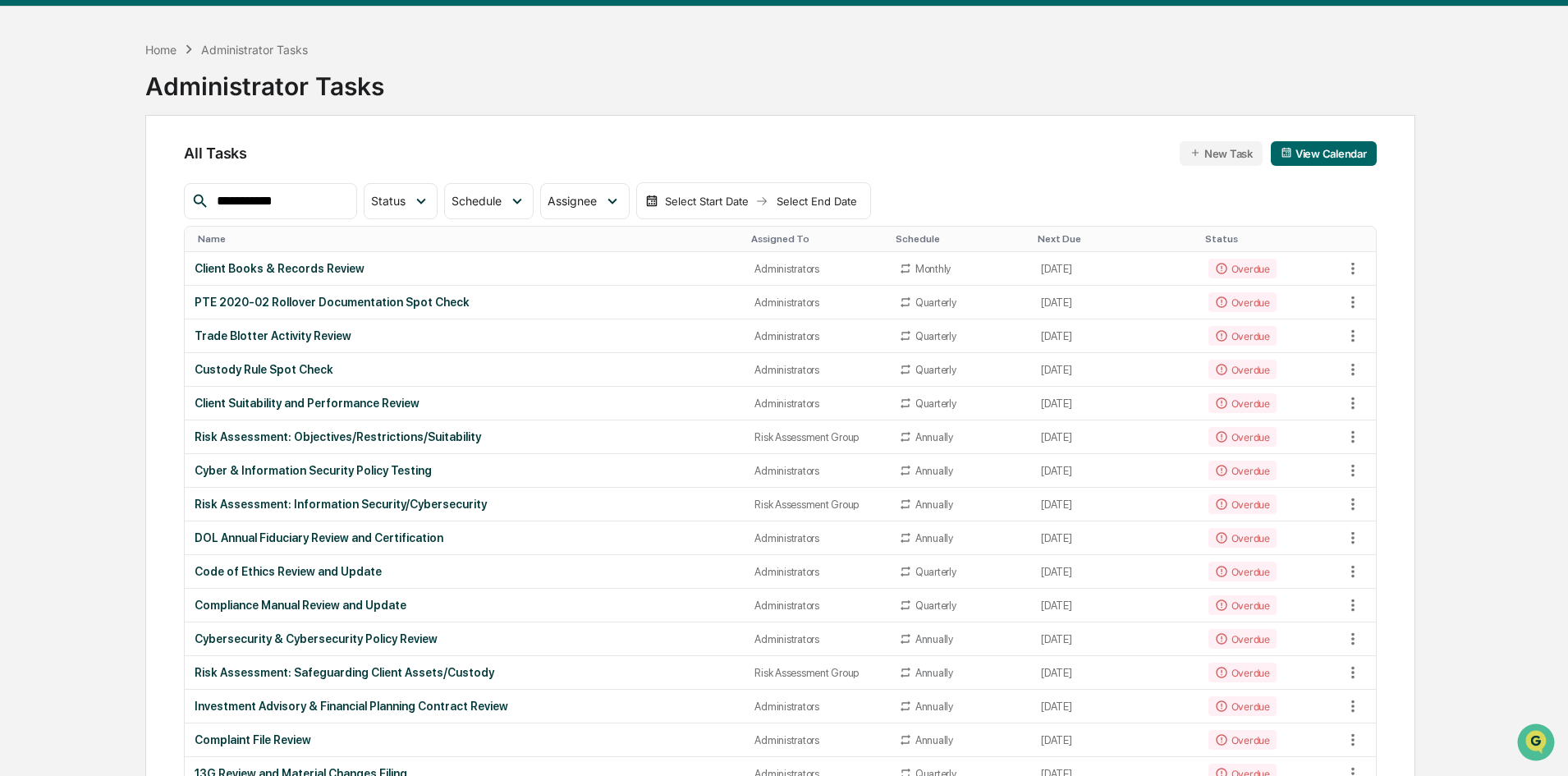
click at [324, 205] on input "**********" at bounding box center [280, 201] width 140 height 21
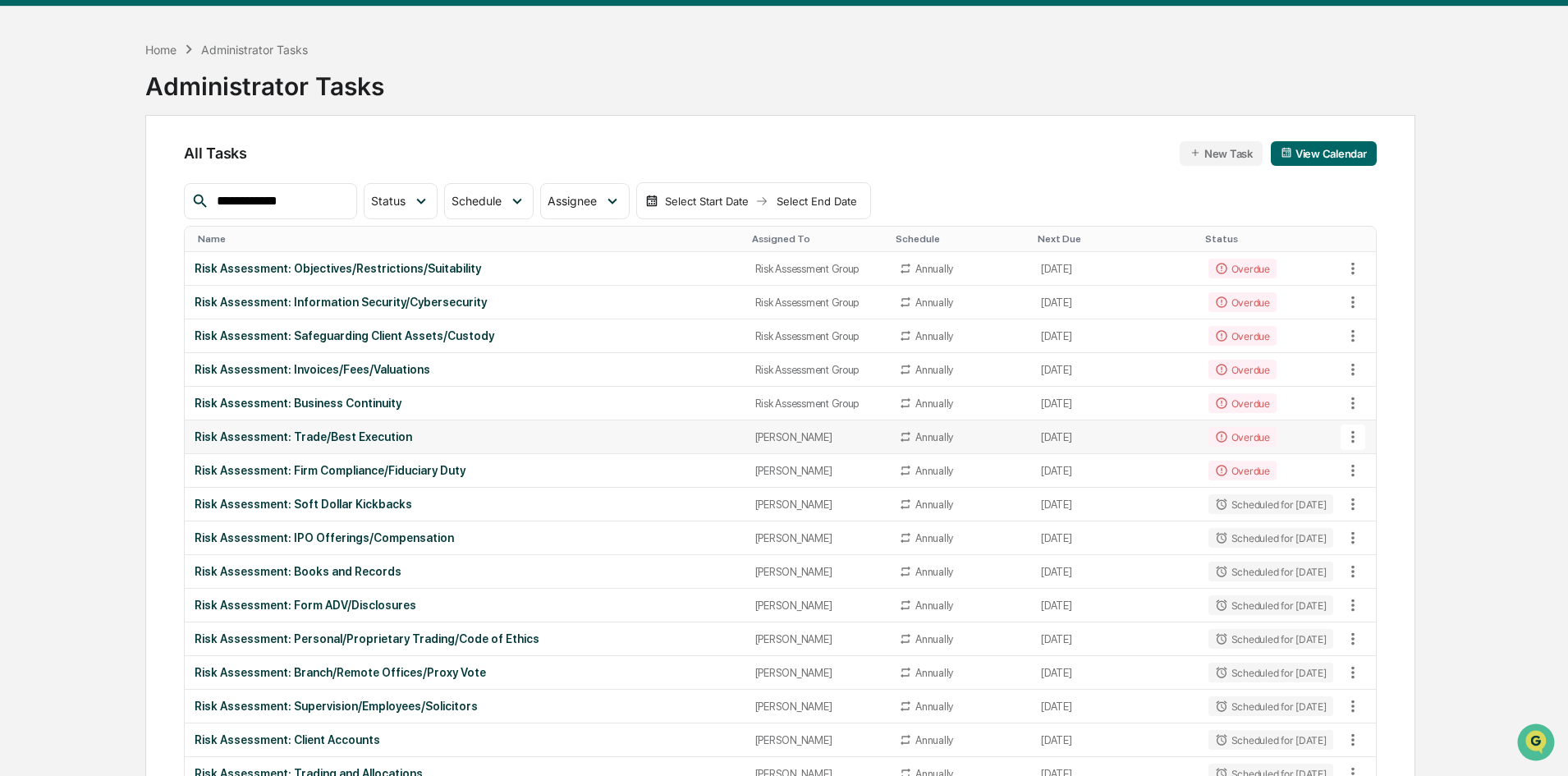
click at [1252, 436] on icon at bounding box center [1353, 437] width 18 height 18
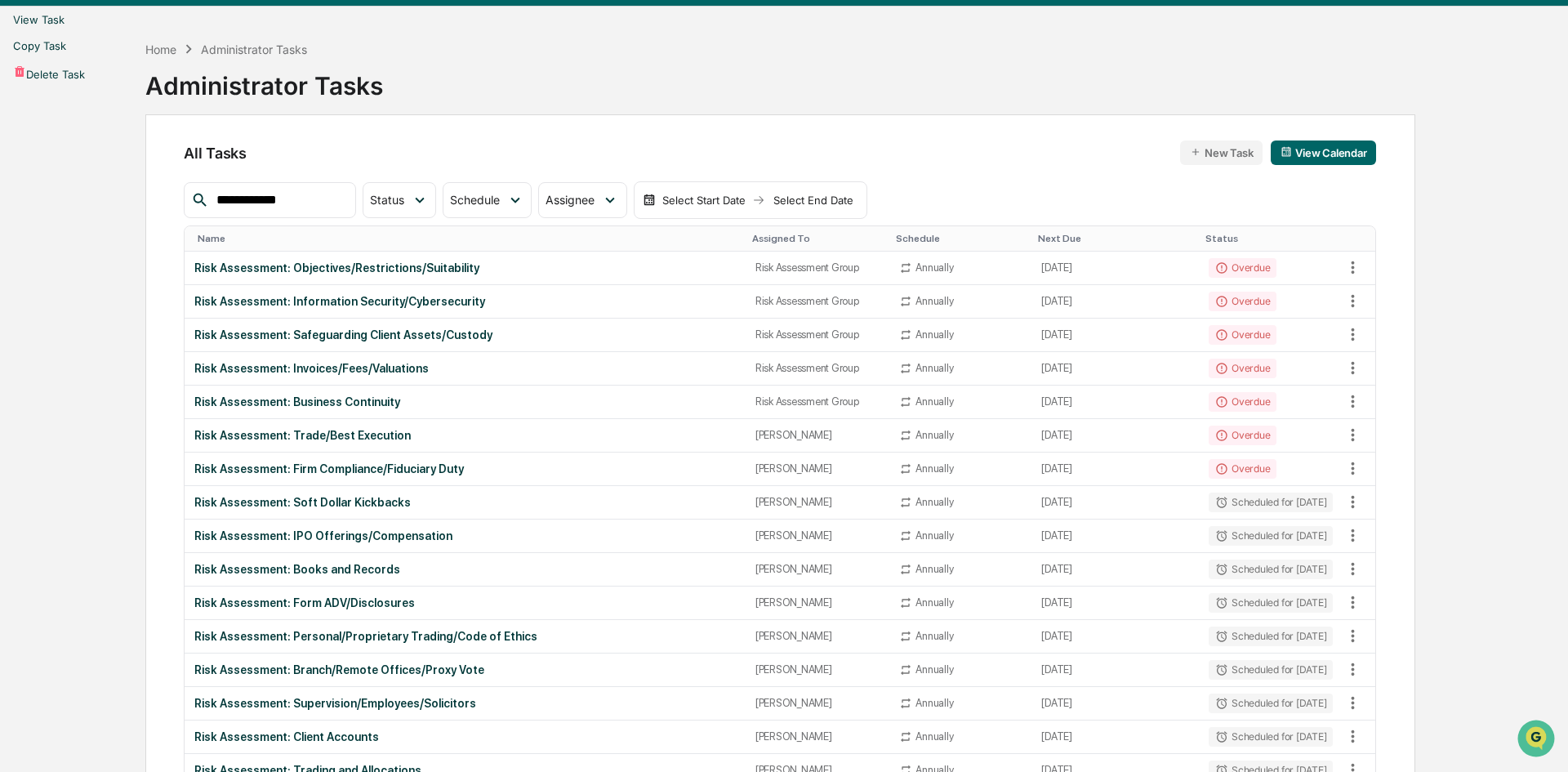
click at [1246, 33] on li "View Task" at bounding box center [784, 19] width 1568 height 26
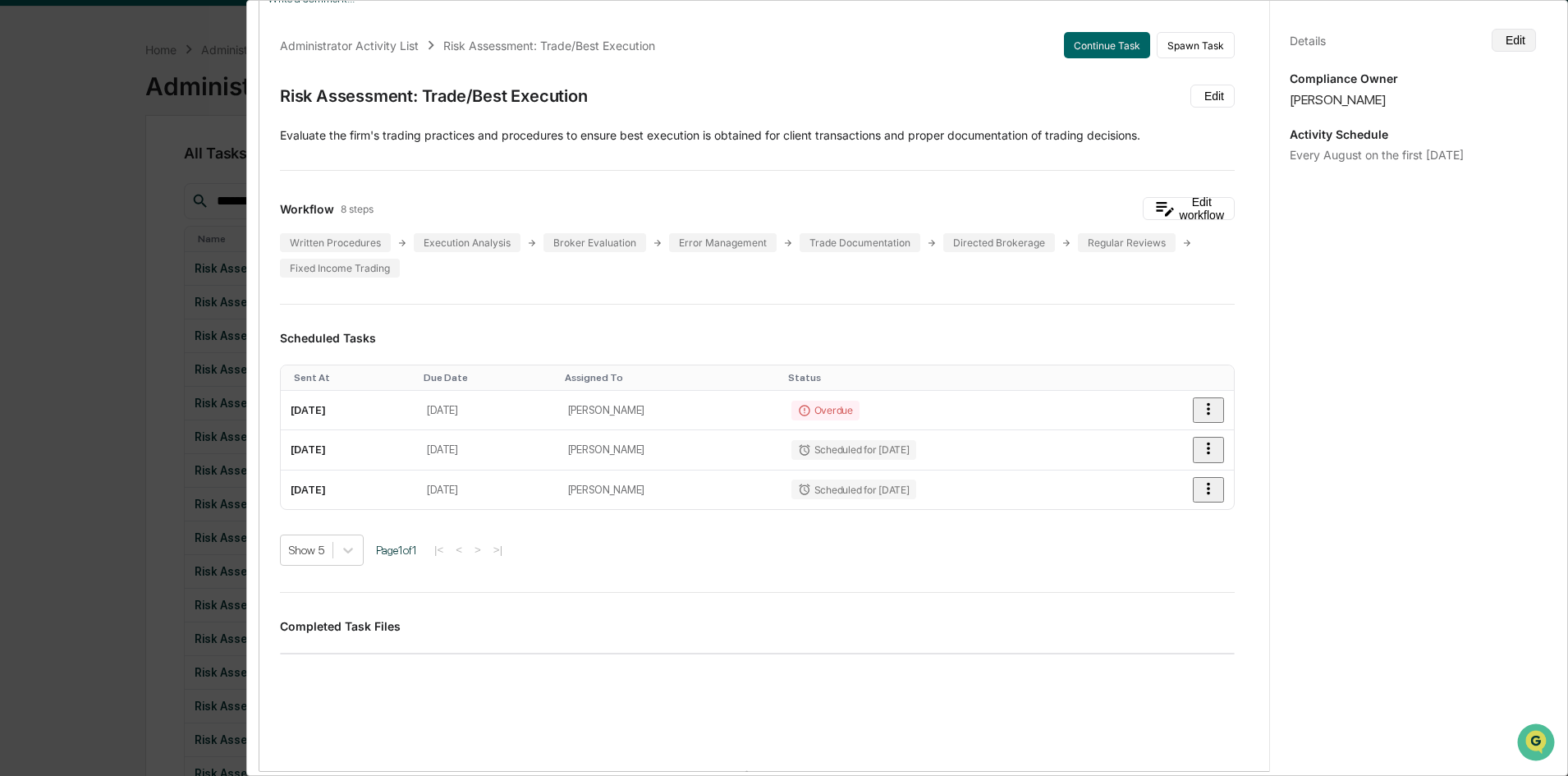
click at [1252, 40] on button "Edit" at bounding box center [1514, 40] width 45 height 23
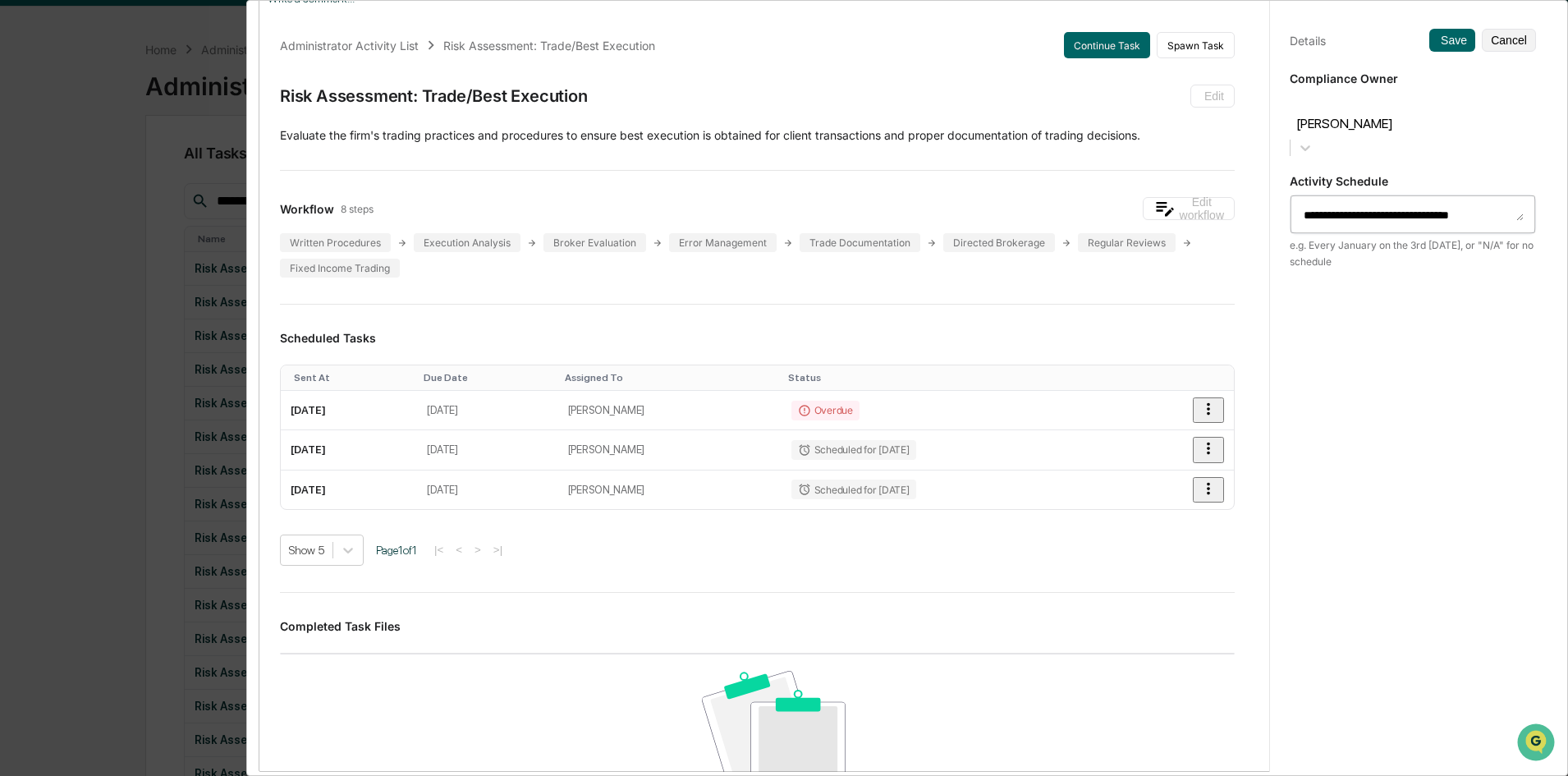
click at [1252, 110] on div at bounding box center [1412, 104] width 230 height 19
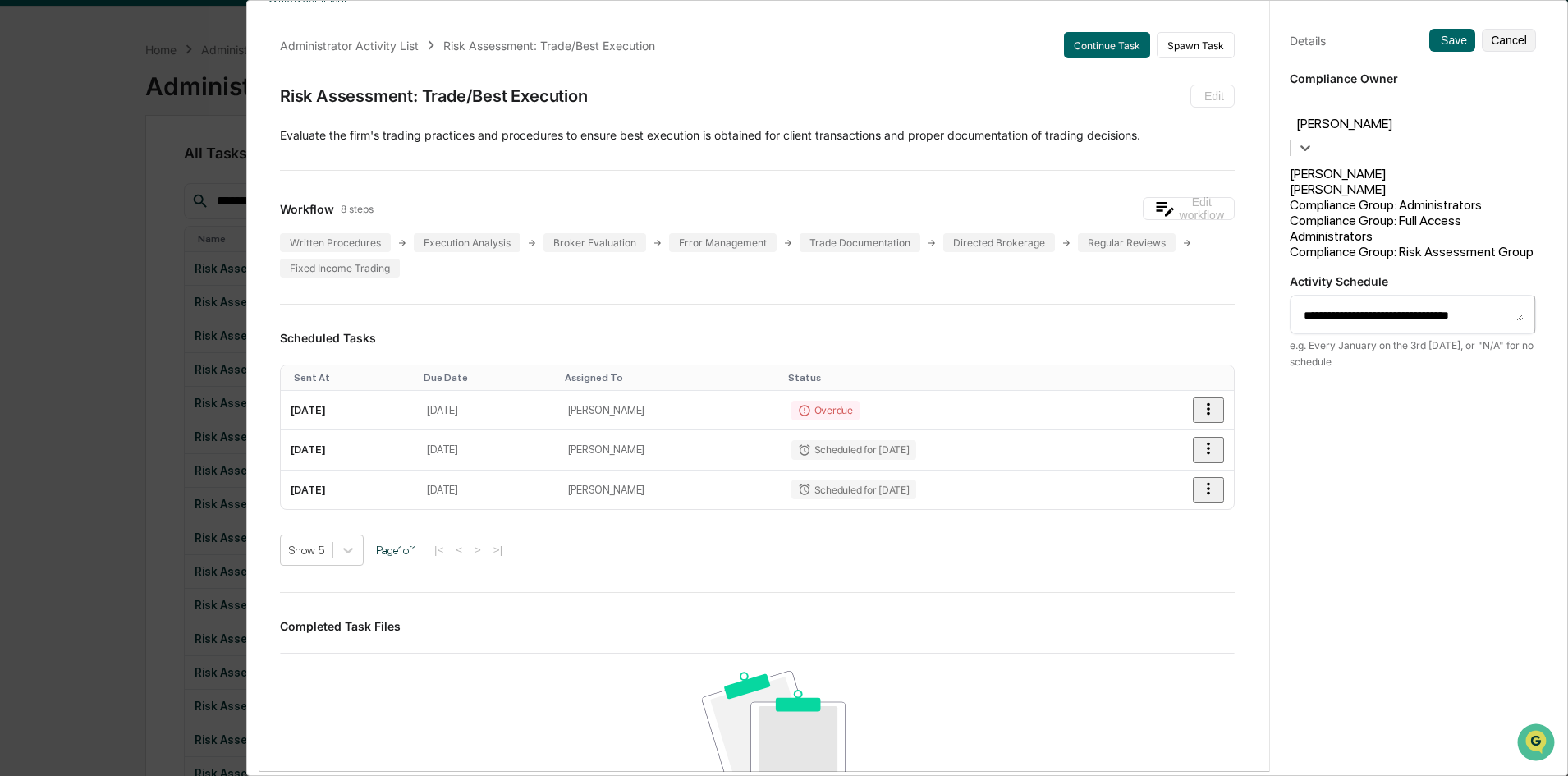
click at [1252, 256] on div "Compliance Group: Risk Assessment Group" at bounding box center [1412, 252] width 247 height 16
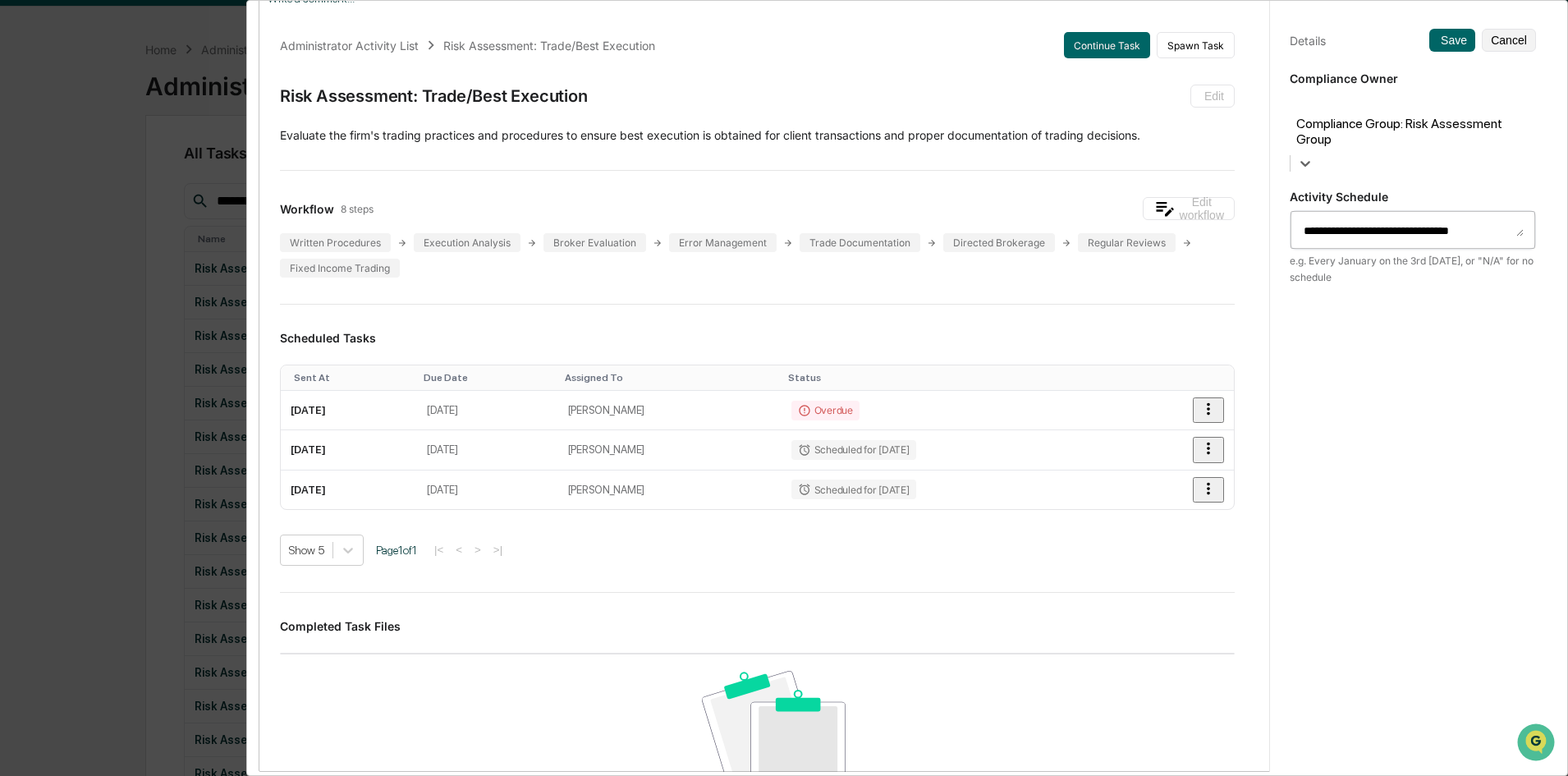
click at [1252, 58] on div "**********" at bounding box center [1412, 403] width 287 height 815
click at [1252, 47] on button "Save" at bounding box center [1452, 40] width 46 height 23
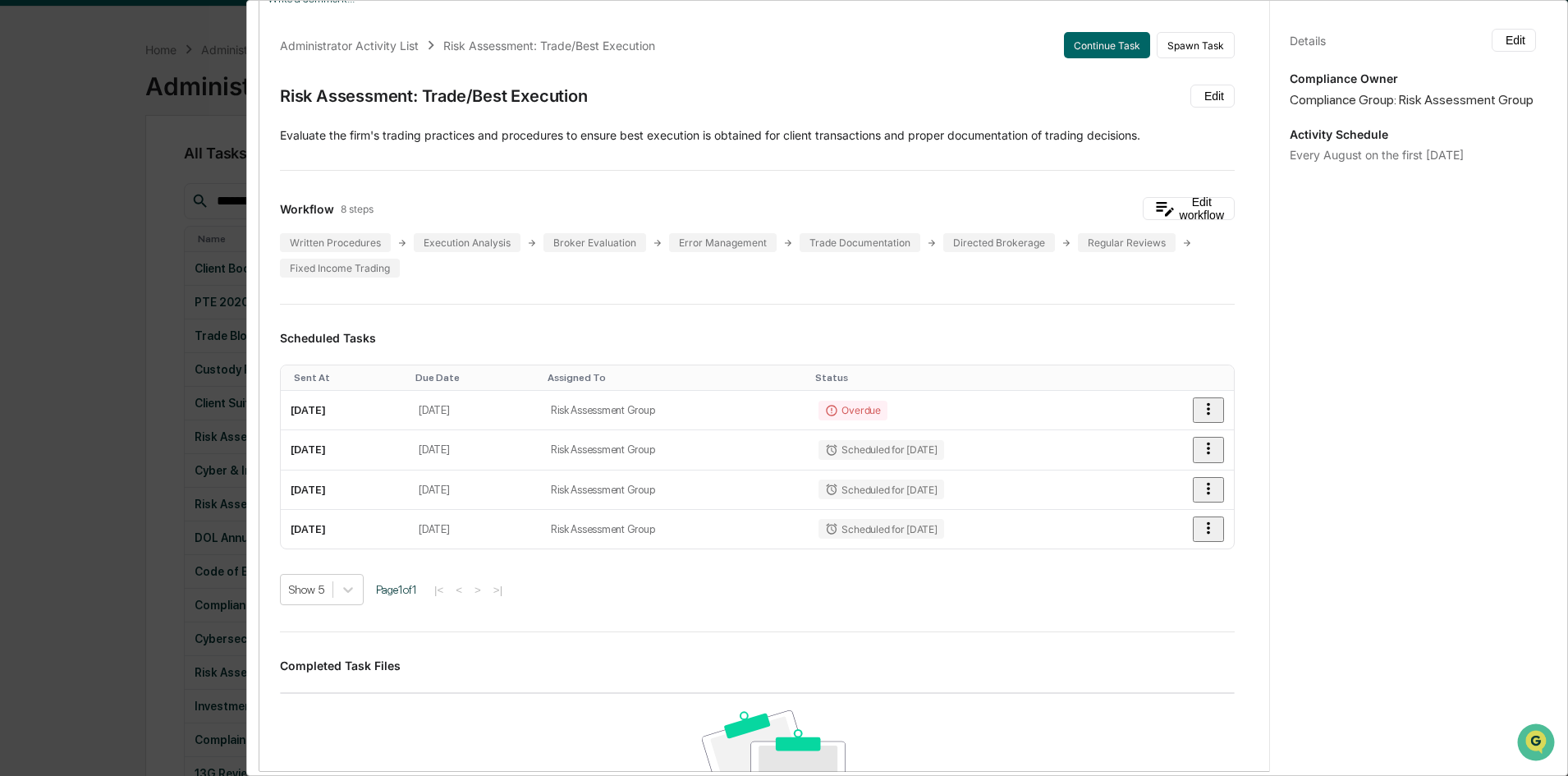
click at [53, 242] on div "Administrator Activity List Risk Assessment: Trade/Best Execution Continue Task…" at bounding box center [784, 388] width 1568 height 776
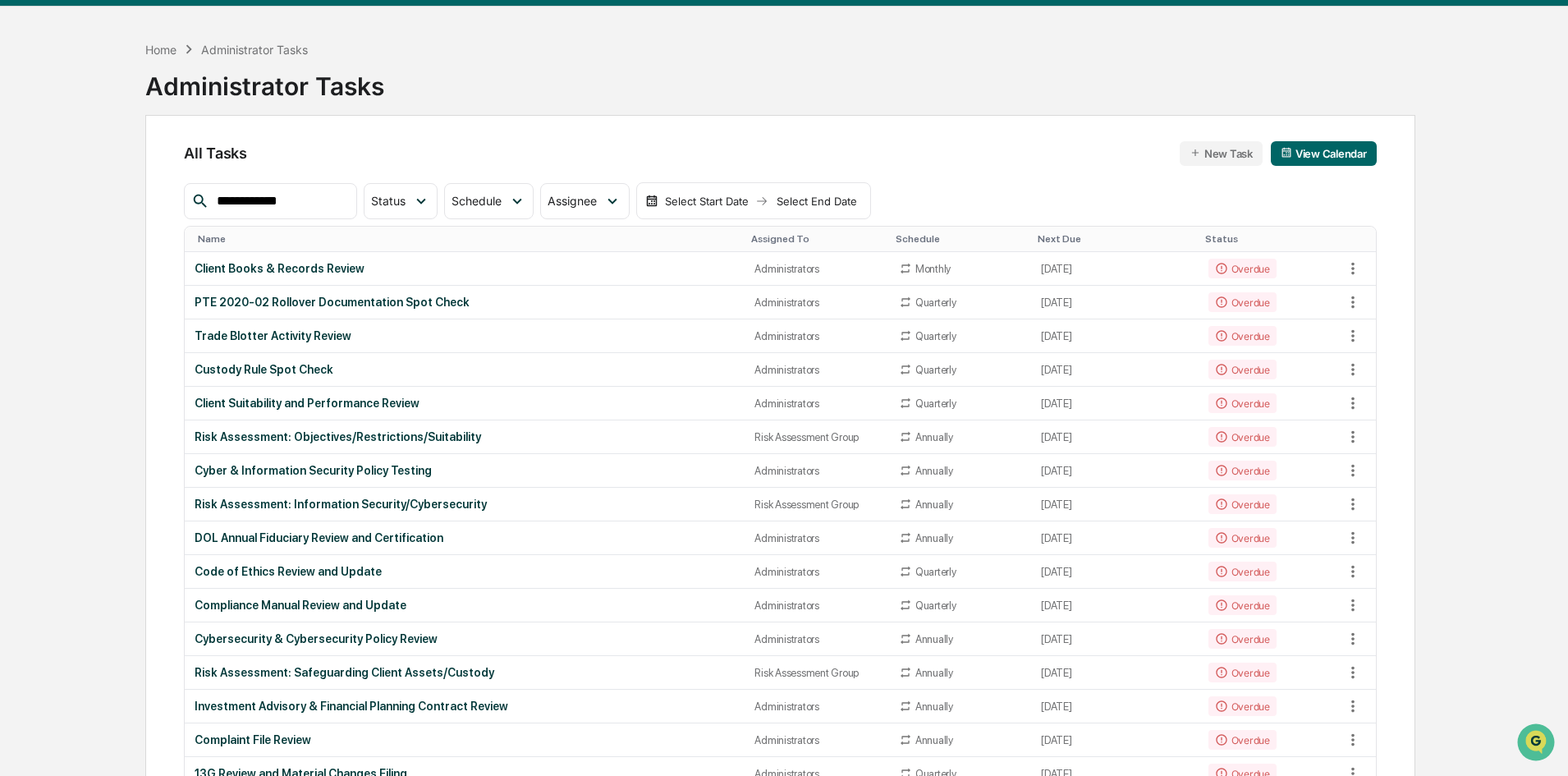
click at [301, 205] on input "**********" at bounding box center [280, 201] width 140 height 21
click at [350, 208] on input "**********" at bounding box center [280, 201] width 140 height 21
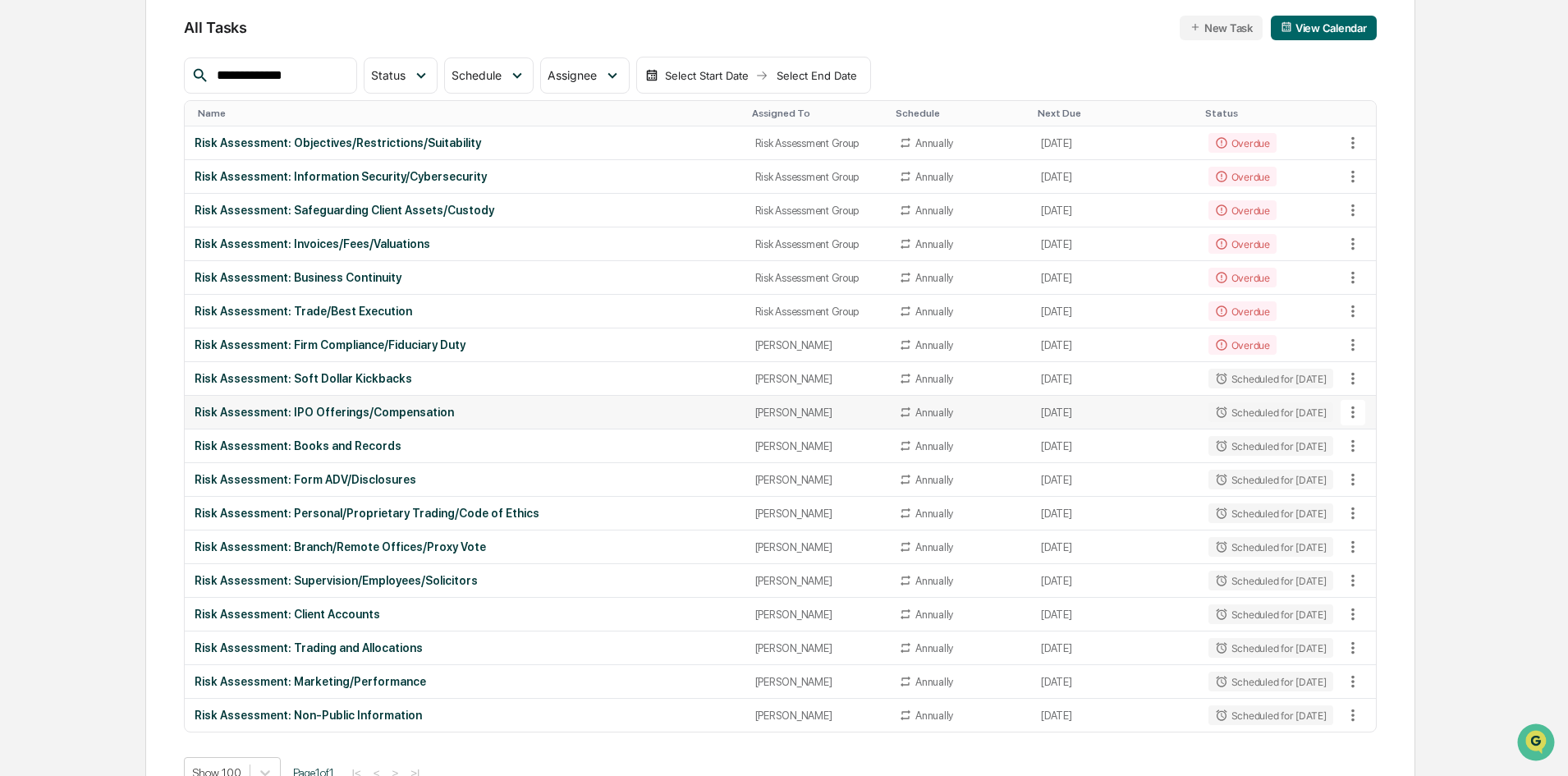
scroll to position [209, 0]
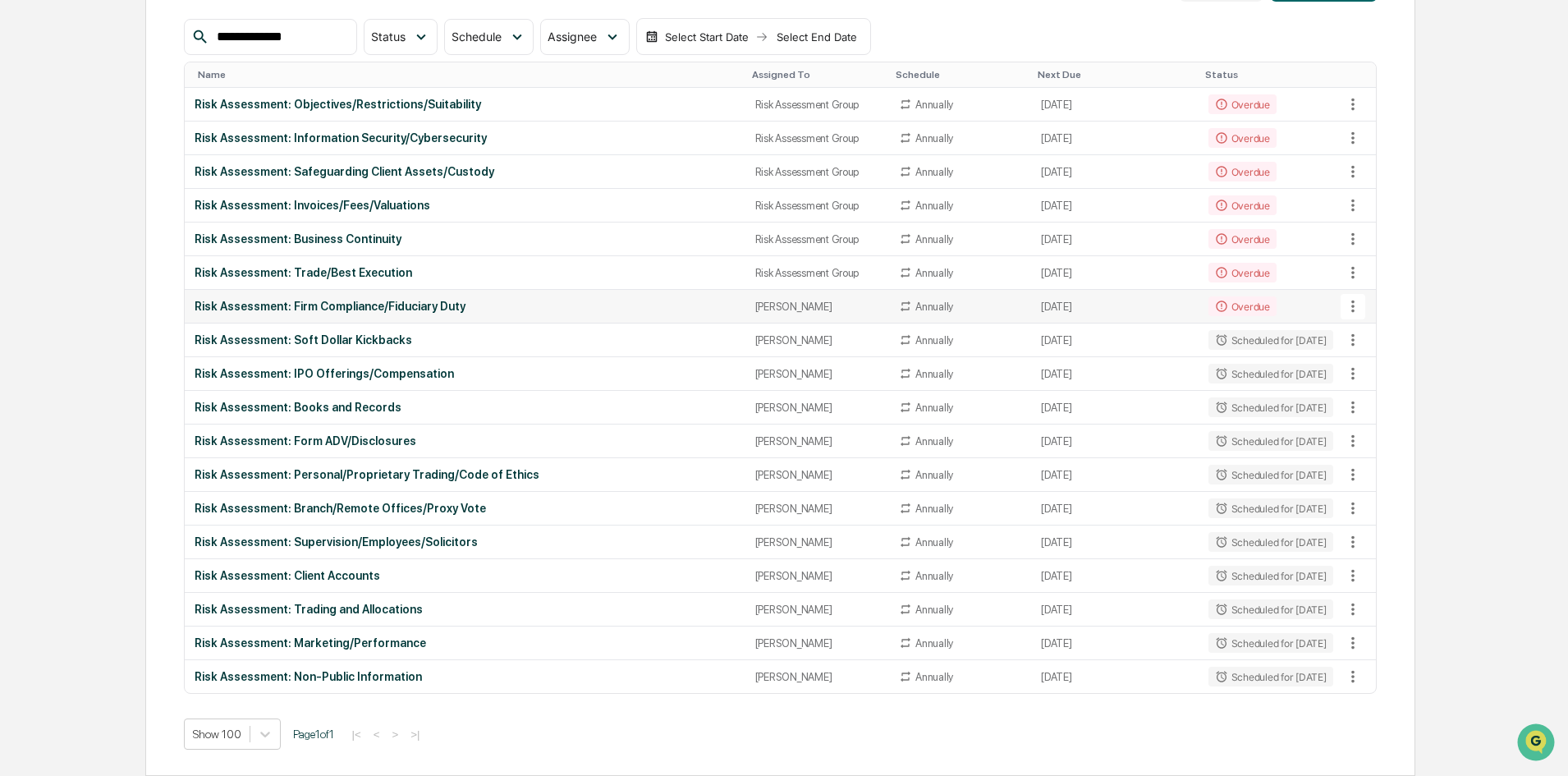
click at [1252, 310] on icon at bounding box center [1353, 306] width 18 height 18
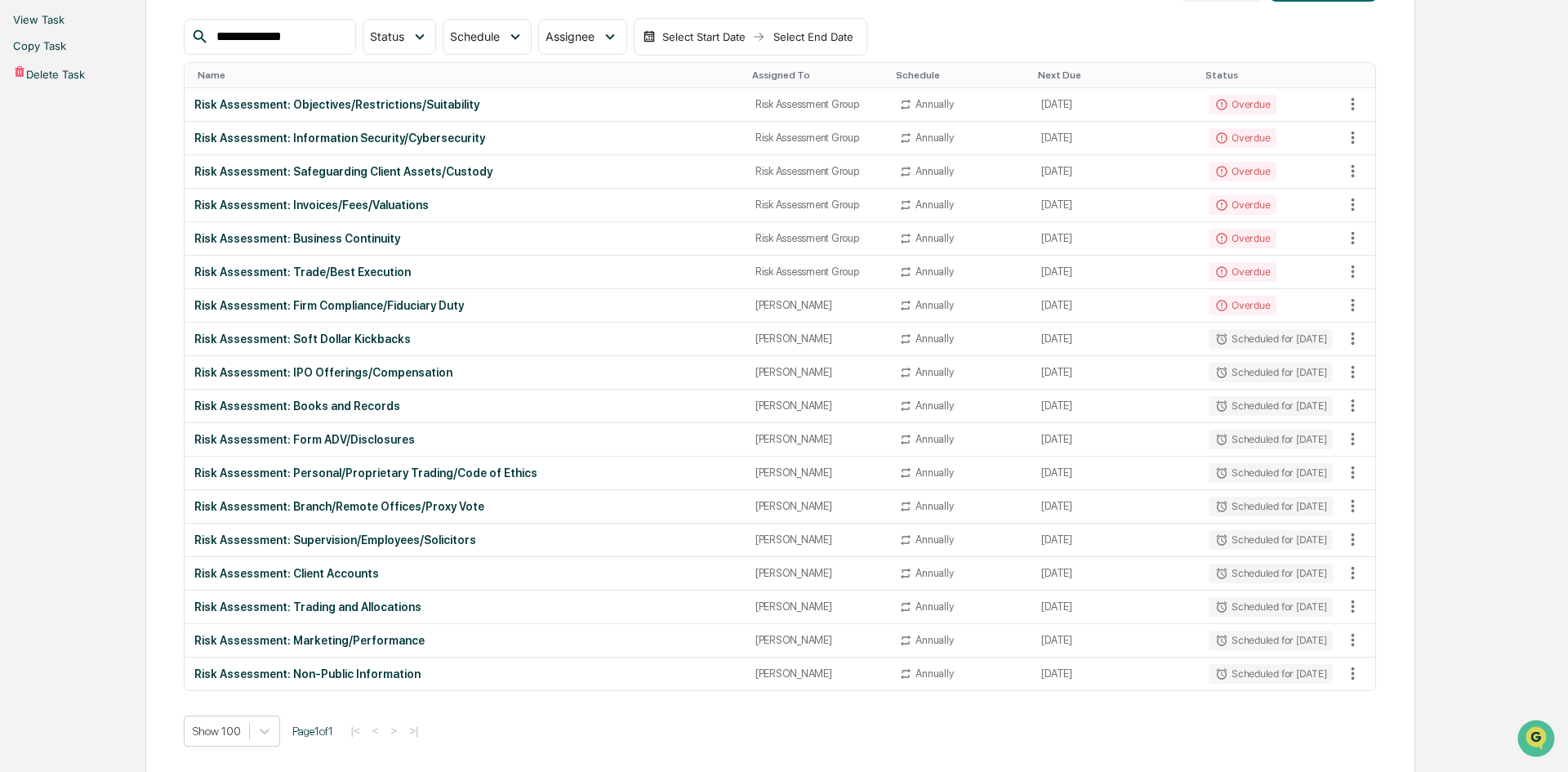
click at [1246, 33] on li "View Task" at bounding box center [784, 19] width 1568 height 26
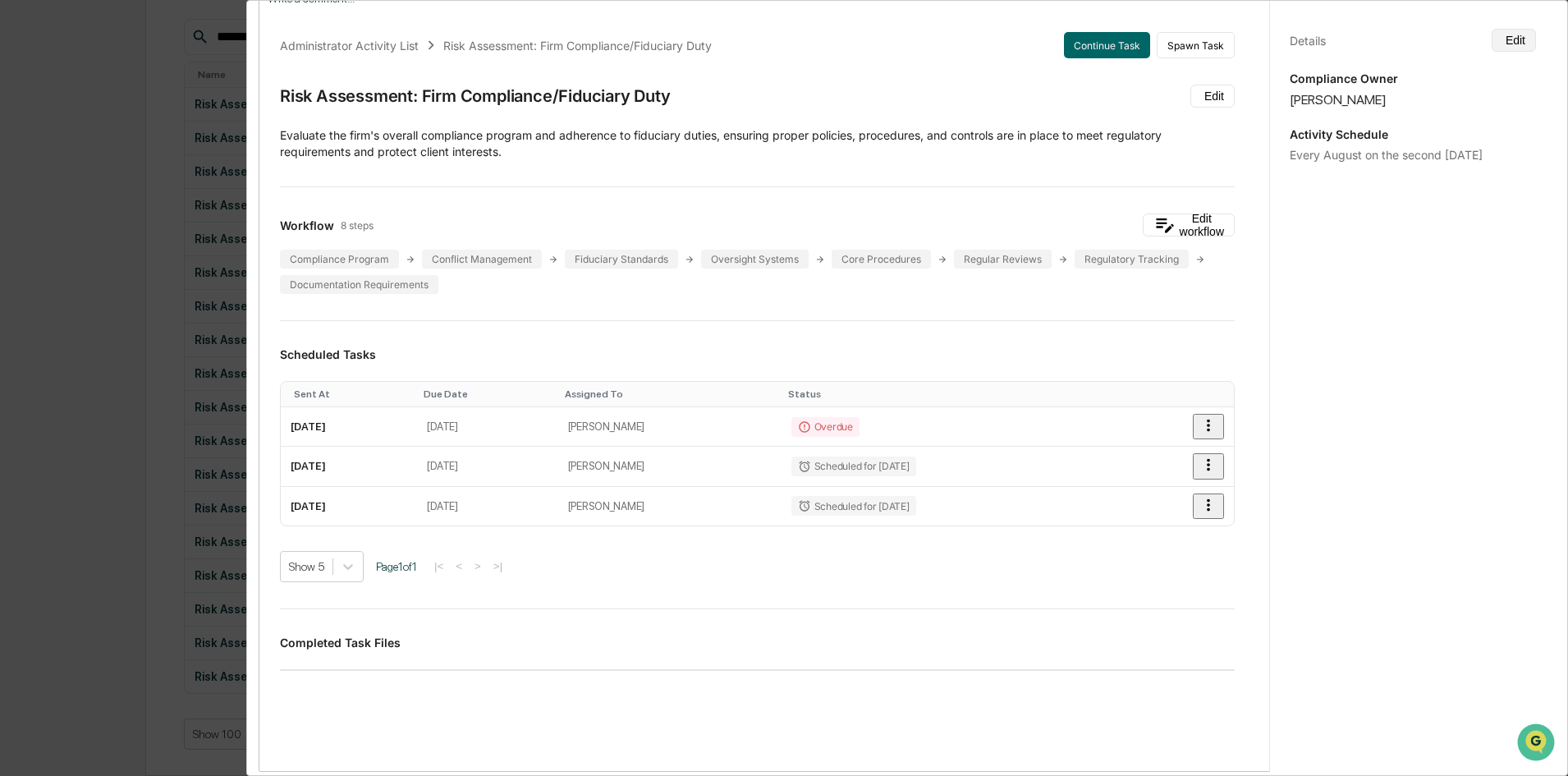
click at [1252, 37] on button "Edit" at bounding box center [1514, 40] width 45 height 23
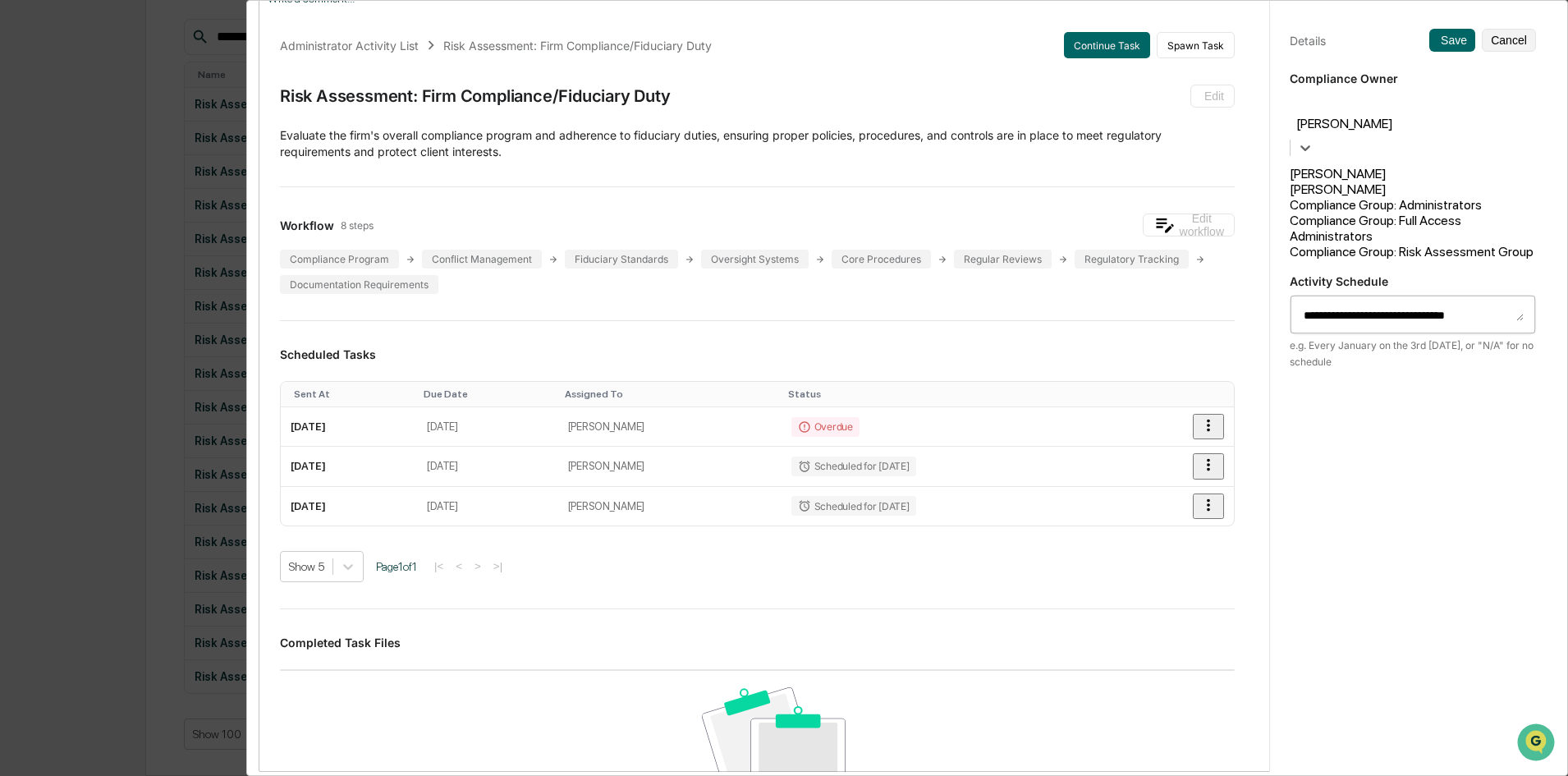
click at [1252, 108] on div at bounding box center [1412, 104] width 230 height 19
click at [1252, 253] on div "Compliance Group: Risk Assessment Group" at bounding box center [1412, 252] width 247 height 16
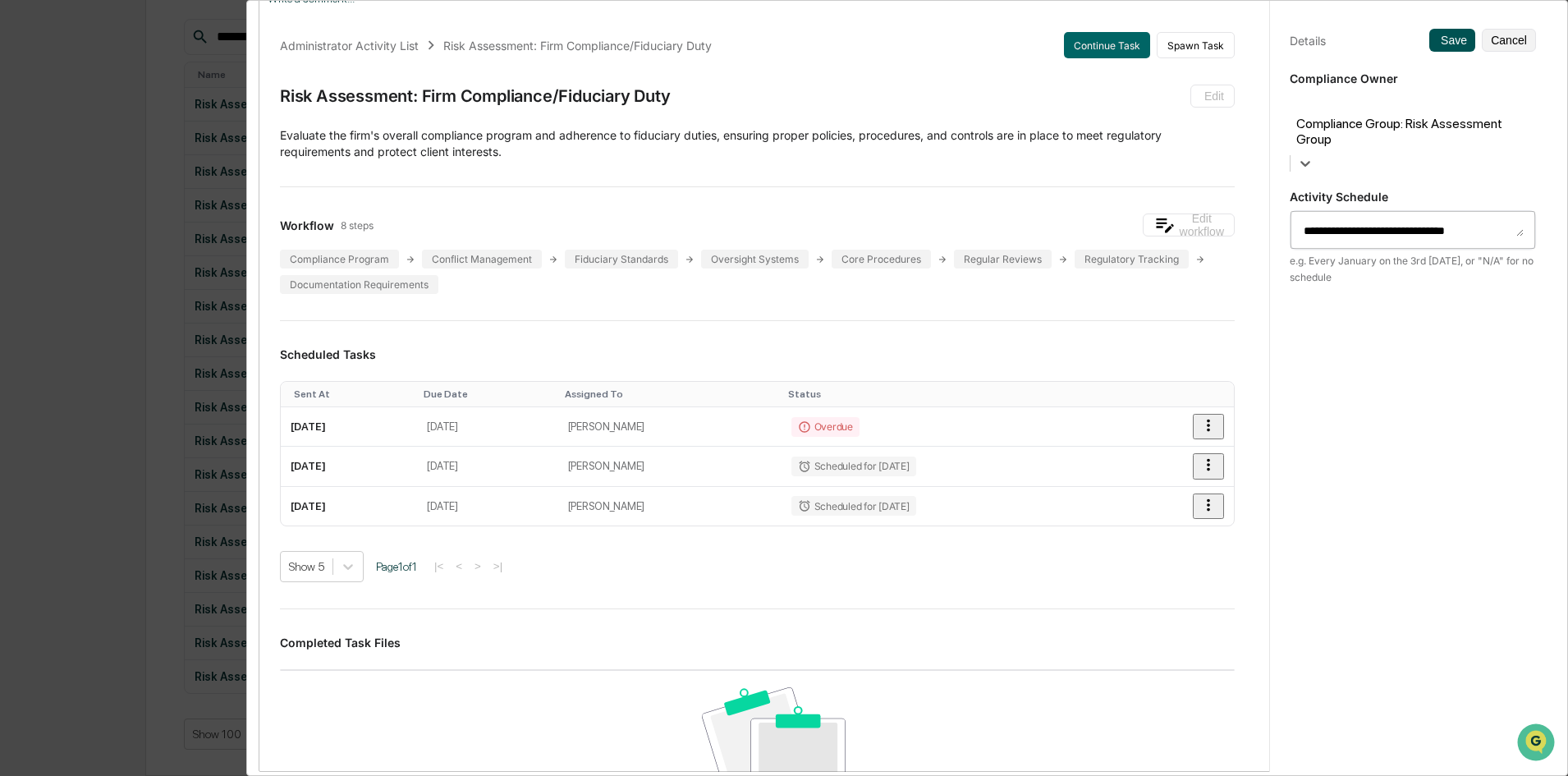
click at [1252, 50] on button "Save" at bounding box center [1452, 40] width 46 height 23
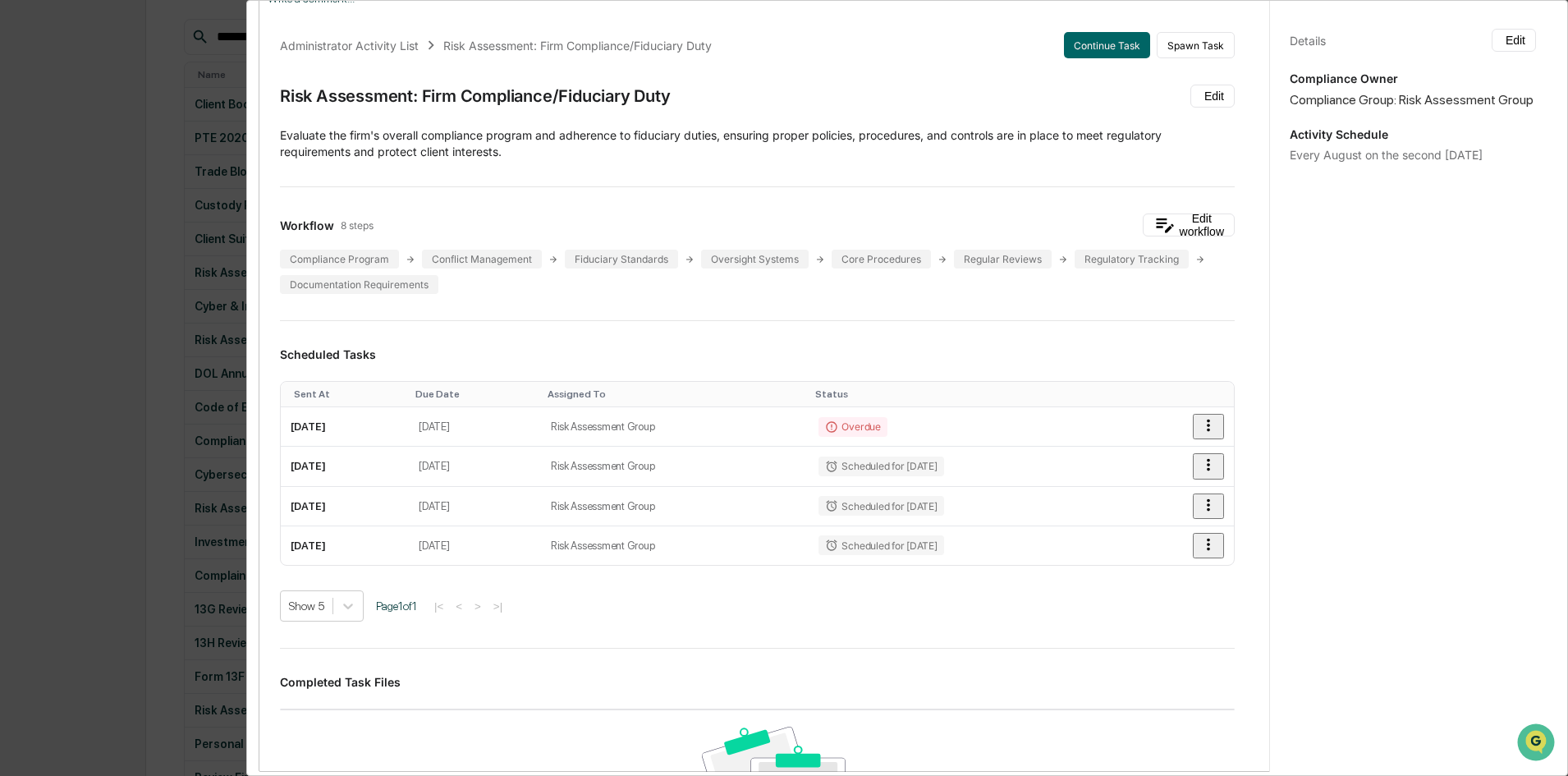
click at [141, 321] on div "Administrator Activity List Risk Assessment: Firm Compliance/Fiduciary Duty Con…" at bounding box center [784, 388] width 1568 height 776
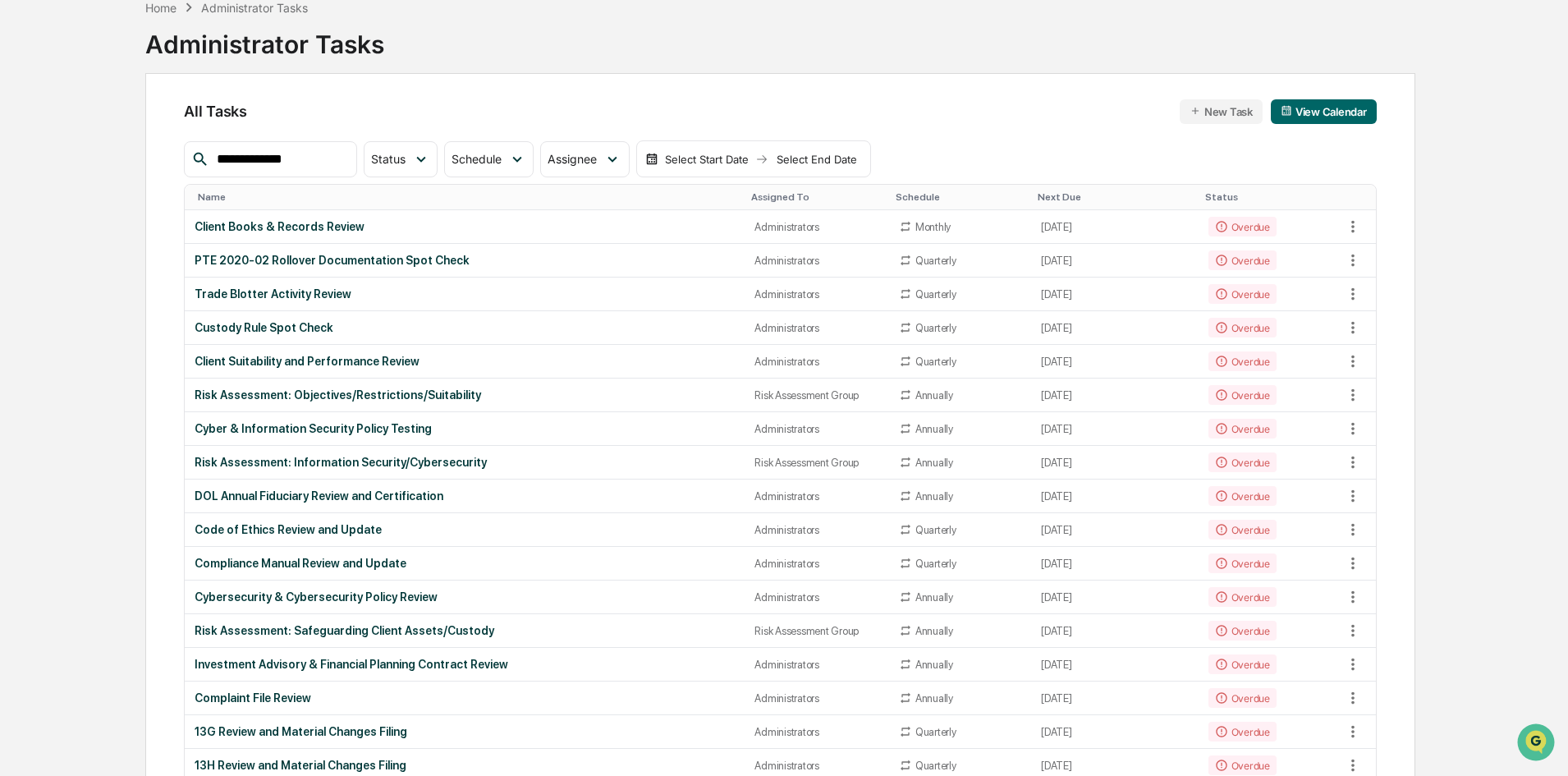
scroll to position [0, 0]
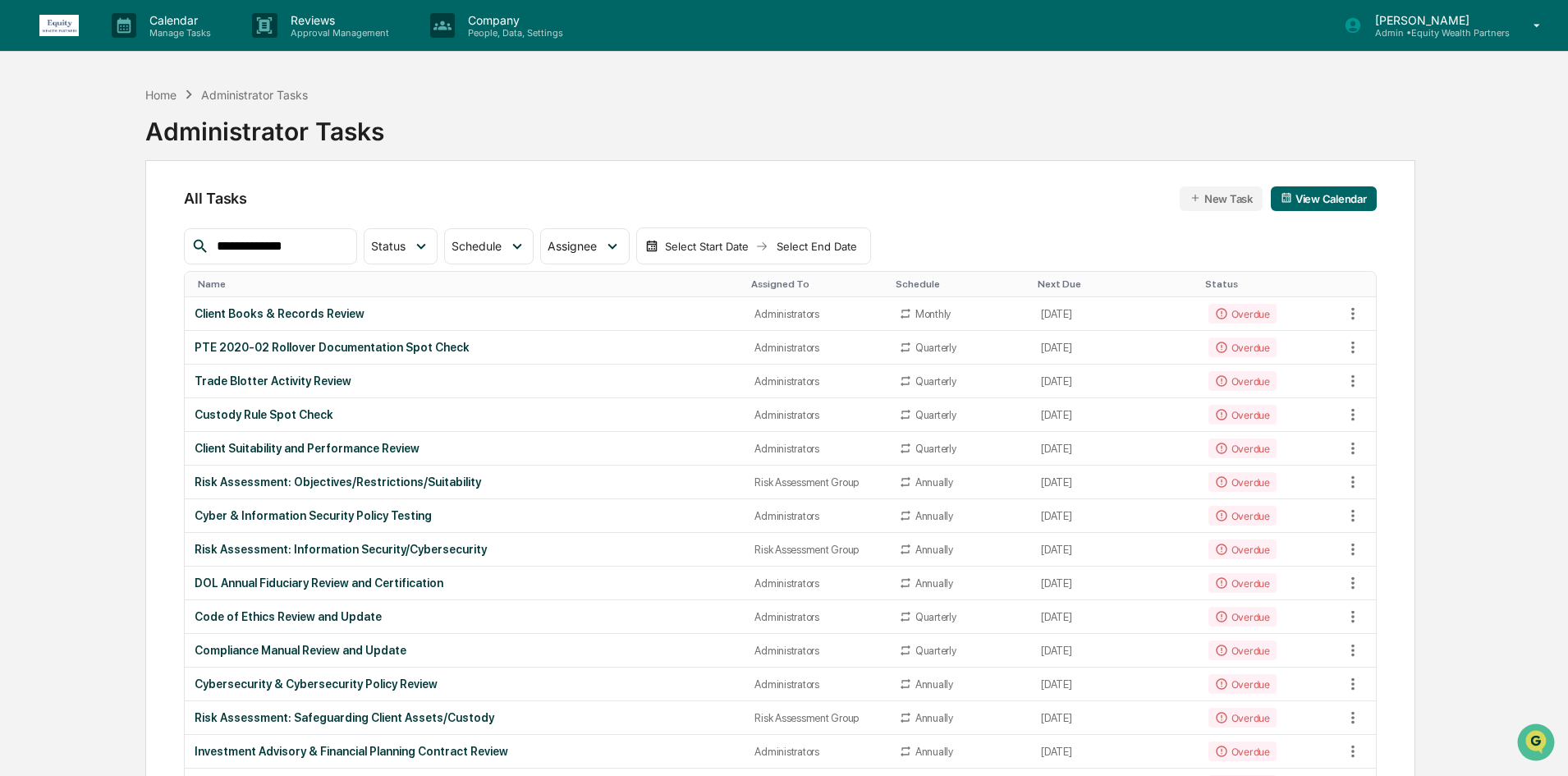
click at [318, 249] on input "**********" at bounding box center [280, 247] width 140 height 21
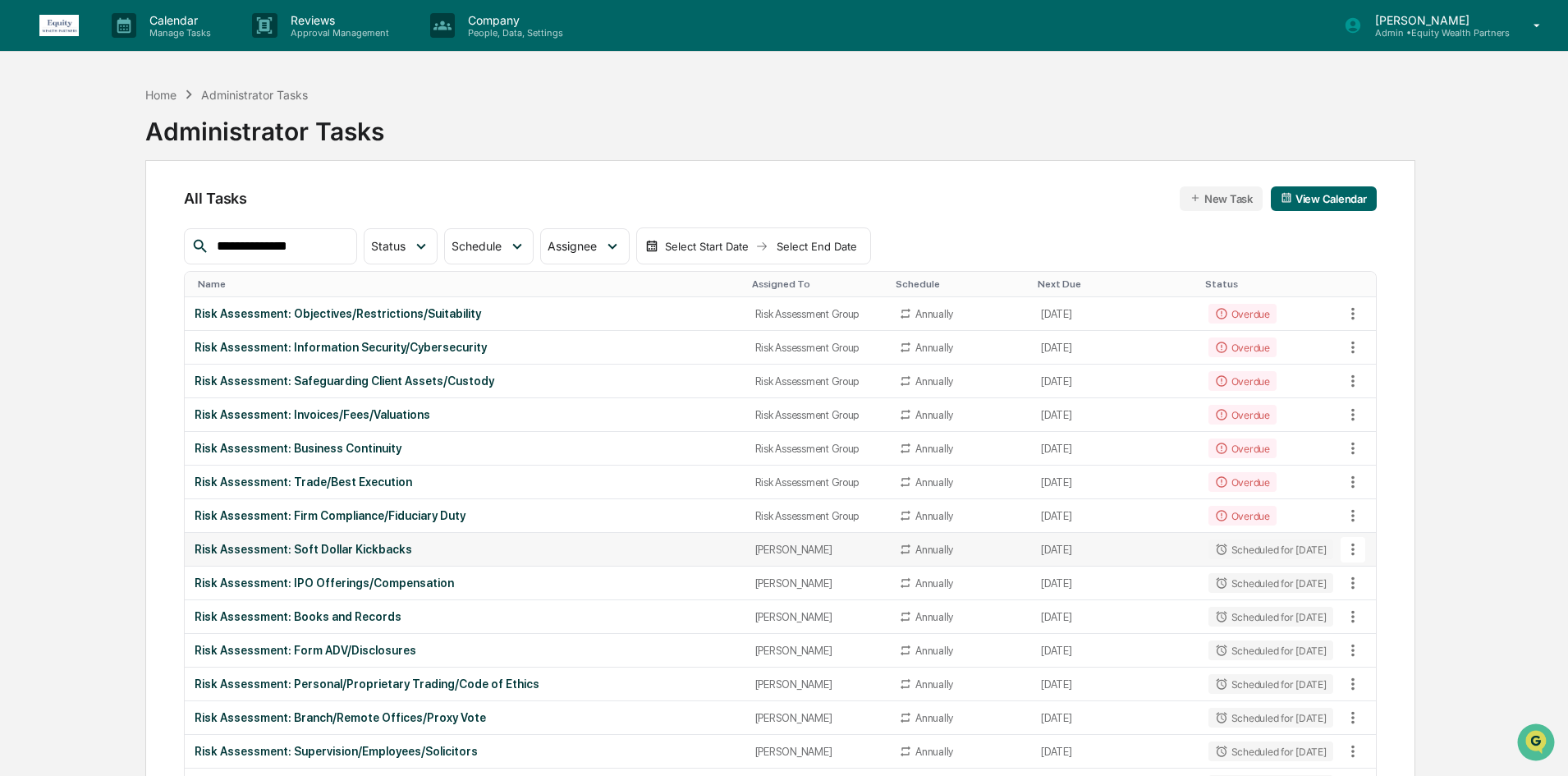
click at [1252, 547] on icon at bounding box center [1353, 550] width 18 height 18
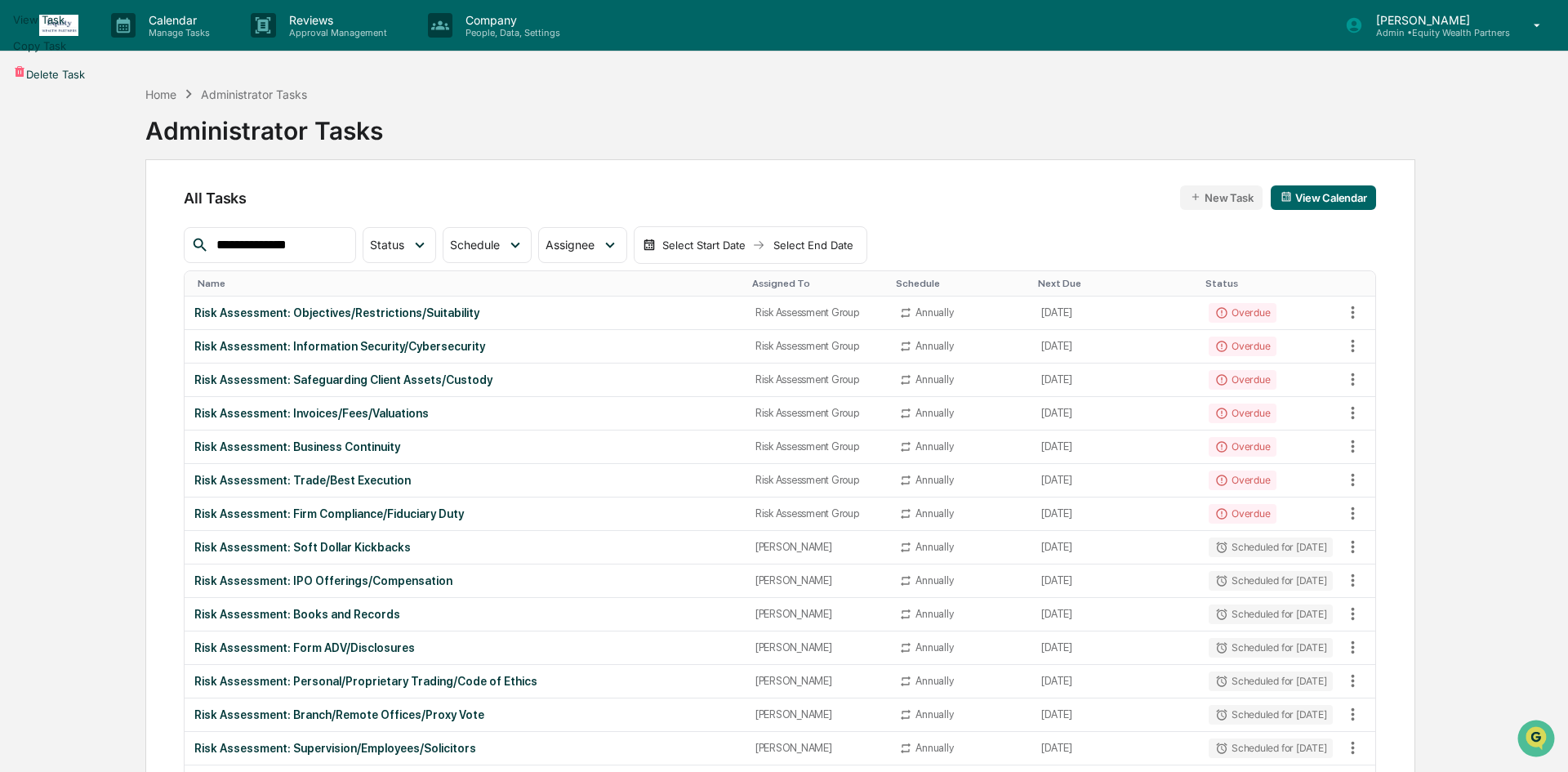
click at [1246, 33] on li "View Task" at bounding box center [784, 19] width 1568 height 26
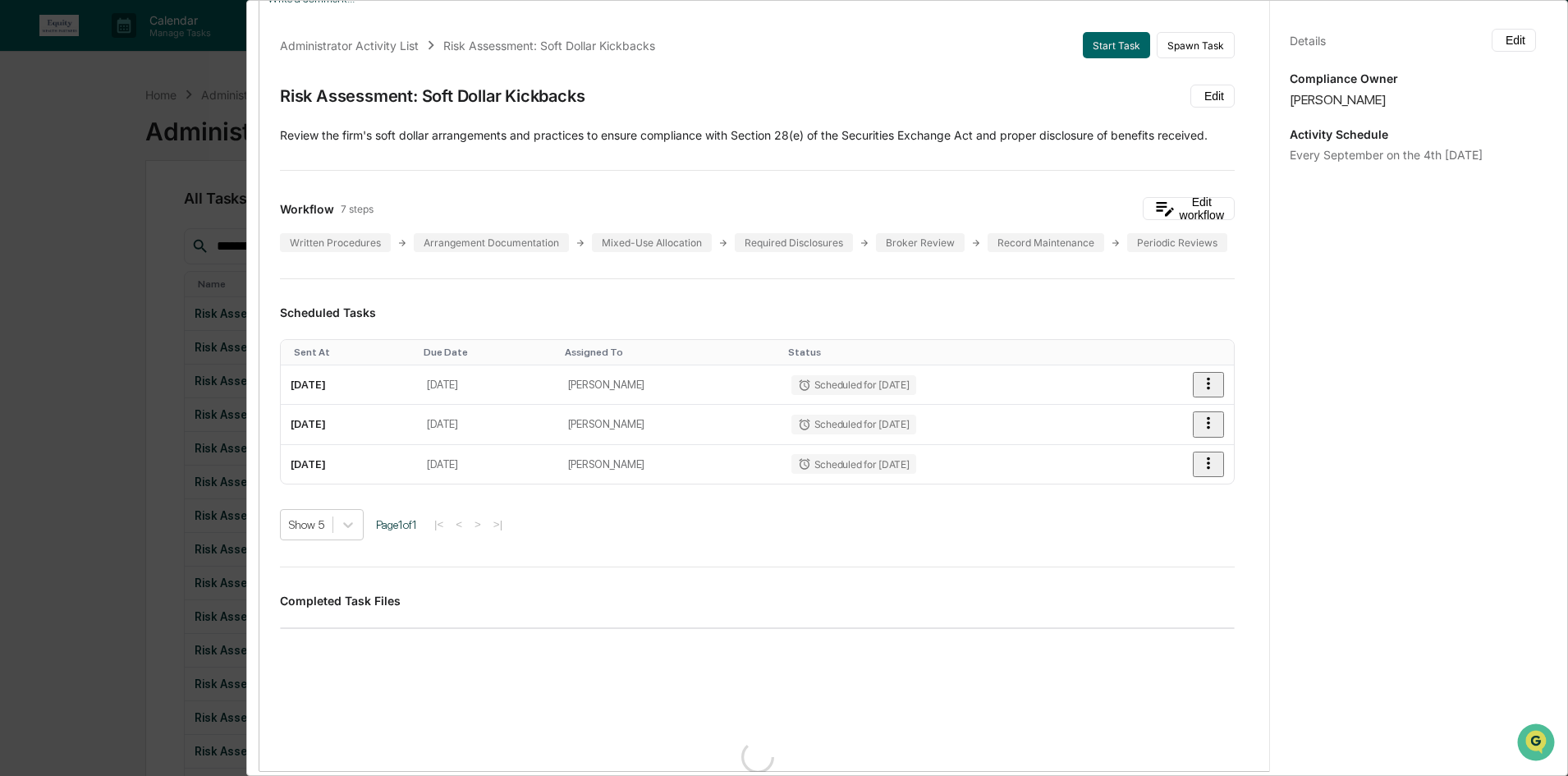
click at [1252, 23] on div "Details Edit Compliance Owner [PERSON_NAME] Activity Schedule Every September o…" at bounding box center [1412, 403] width 287 height 815
click at [1252, 33] on button "Edit" at bounding box center [1514, 40] width 45 height 23
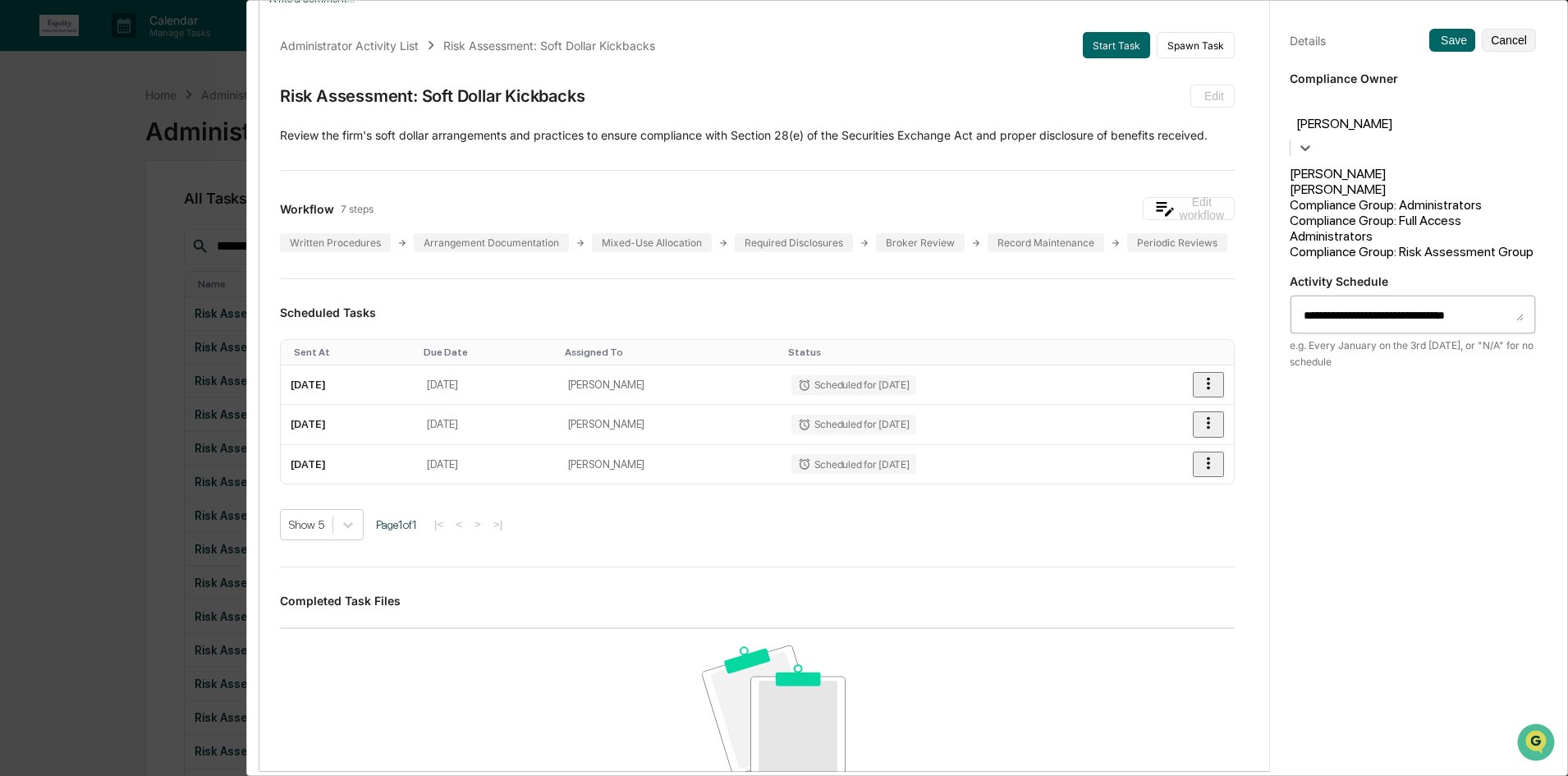
click at [1252, 111] on div at bounding box center [1412, 104] width 230 height 19
click at [1252, 248] on div "Compliance Group: Risk Assessment Group" at bounding box center [1412, 252] width 247 height 16
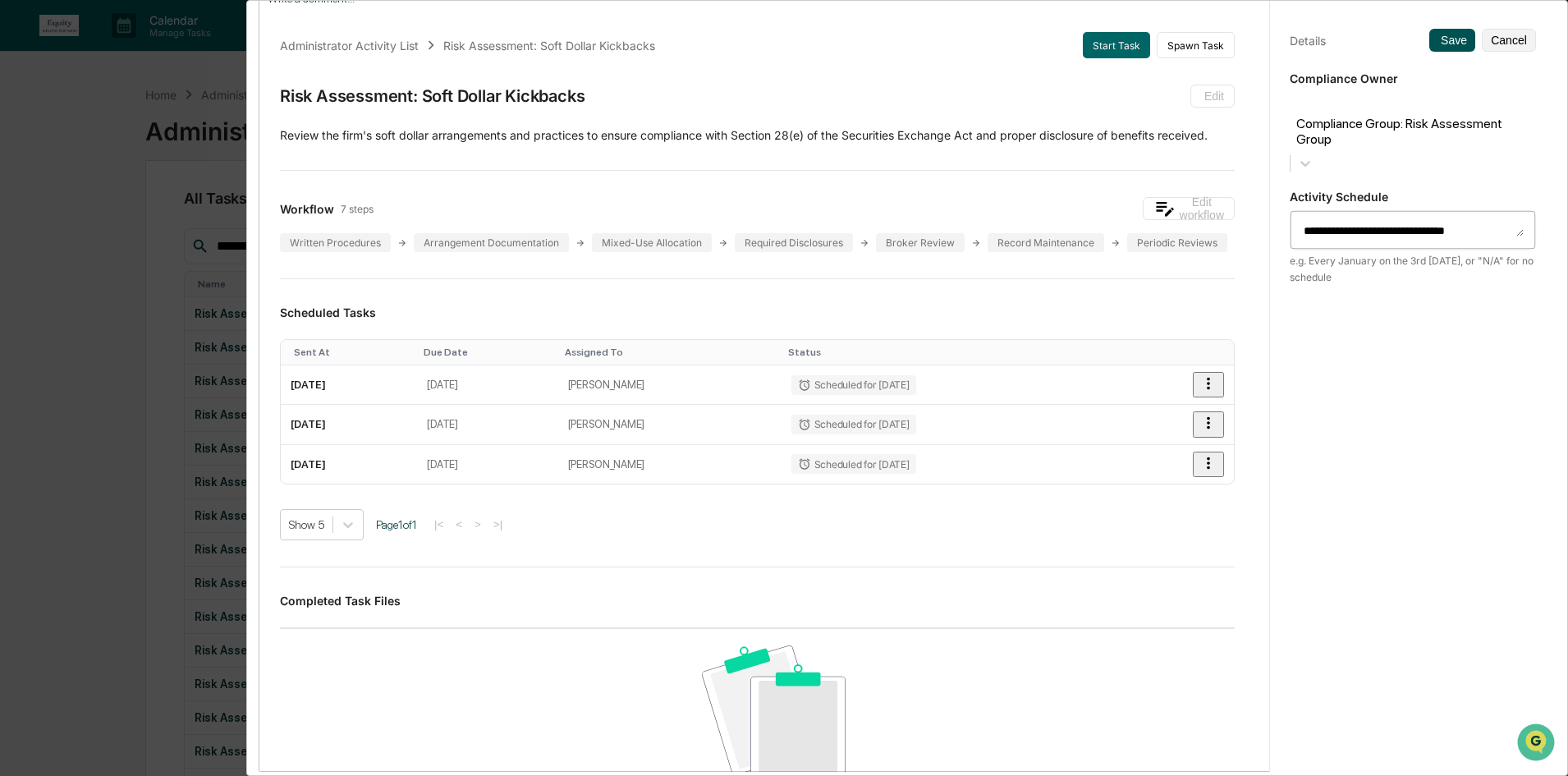
click at [1252, 47] on button "Save" at bounding box center [1452, 40] width 46 height 23
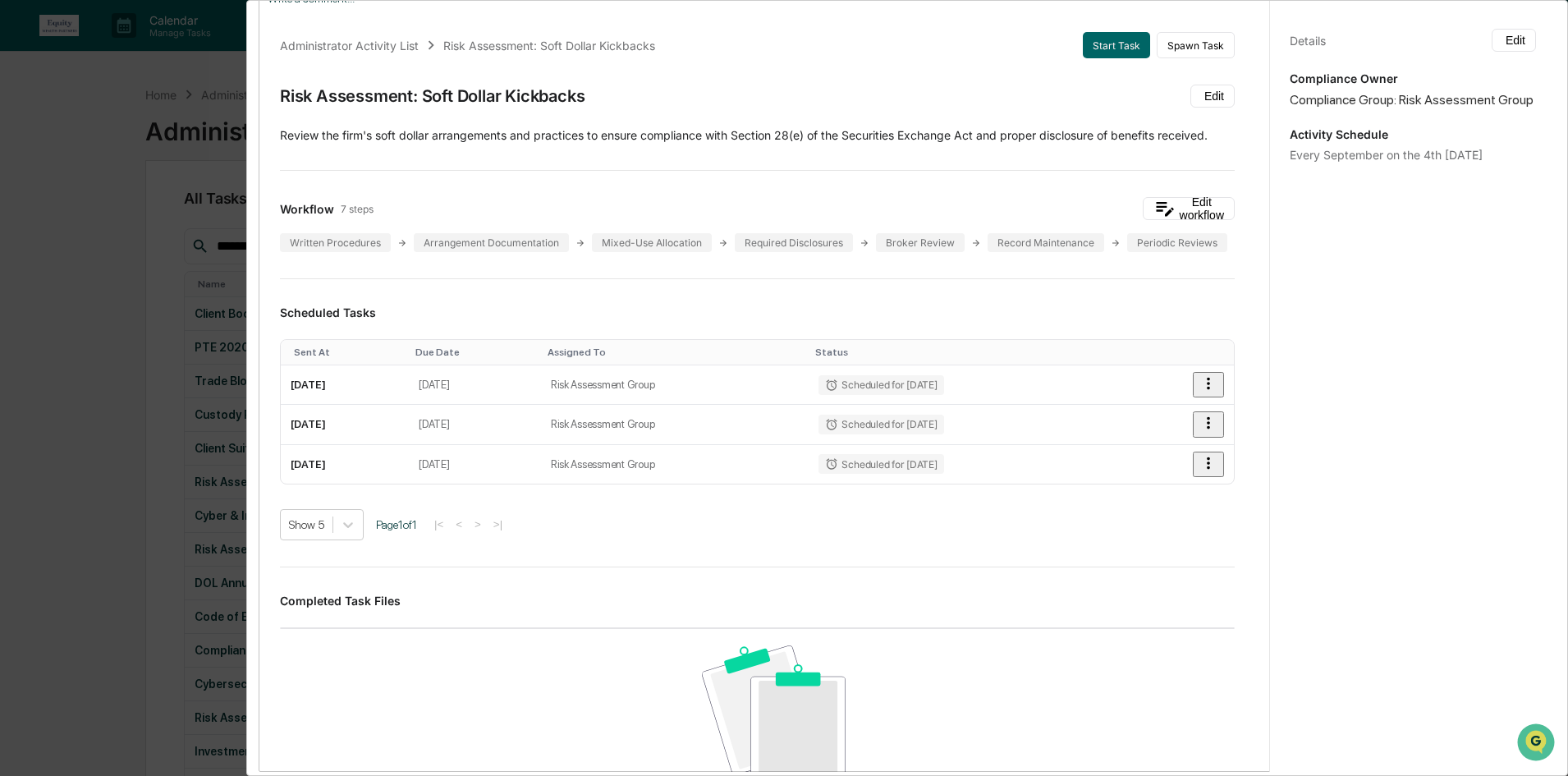
click at [66, 339] on div "Administrator Activity List Risk Assessment: Soft Dollar Kickbacks Start Task S…" at bounding box center [784, 388] width 1568 height 776
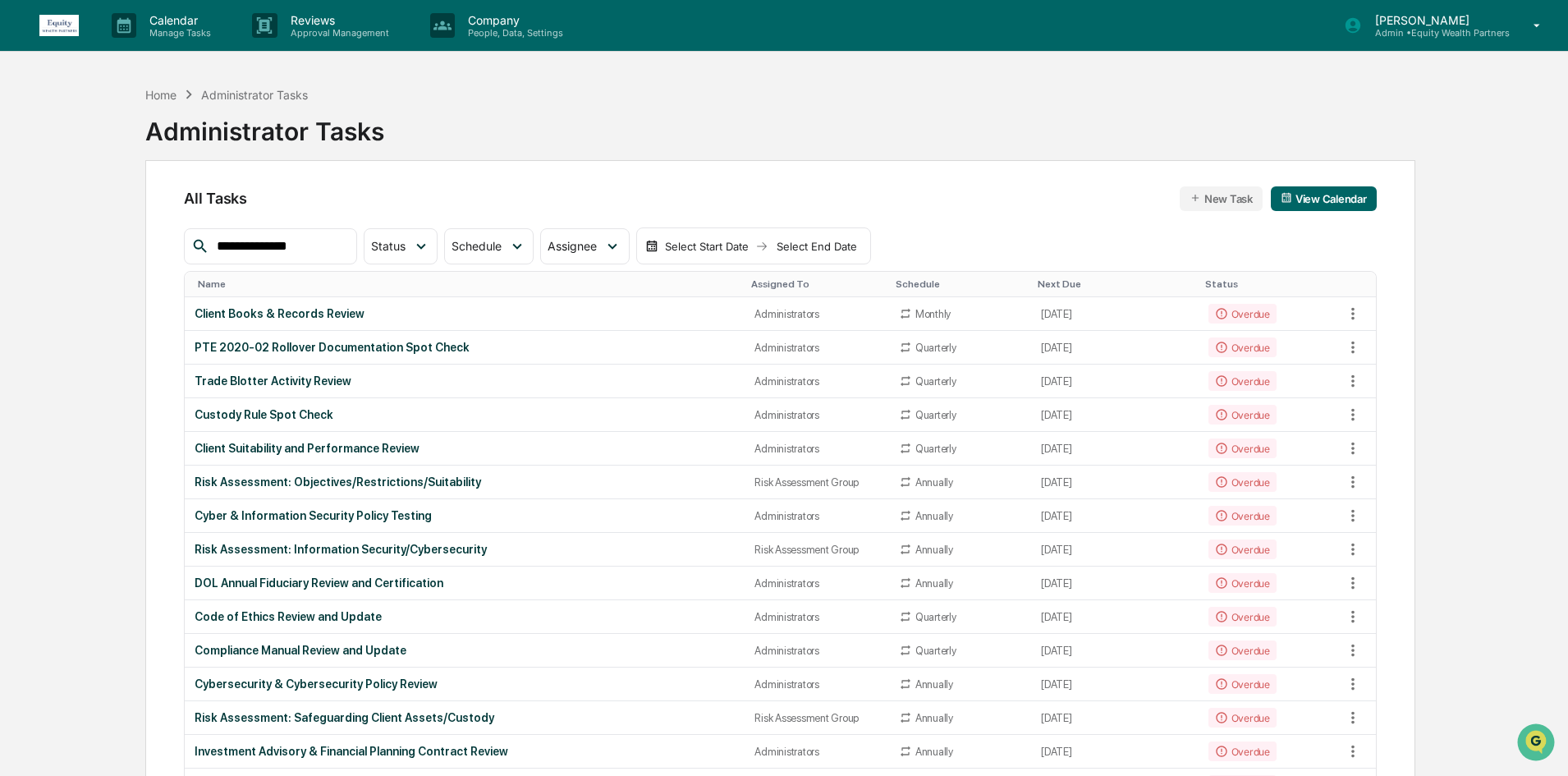
click at [350, 250] on input "**********" at bounding box center [280, 247] width 140 height 21
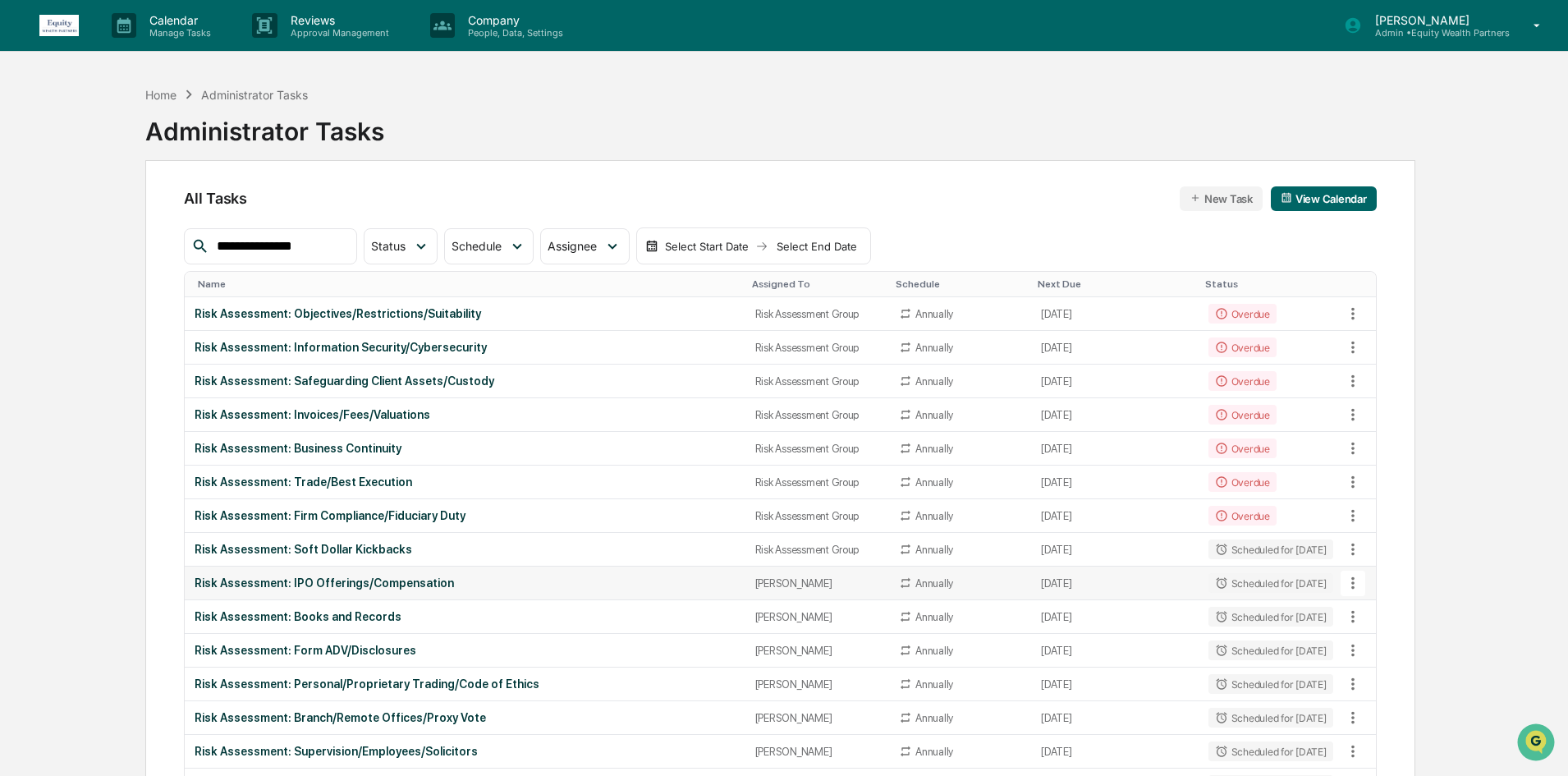
click at [1252, 575] on icon at bounding box center [1353, 583] width 18 height 18
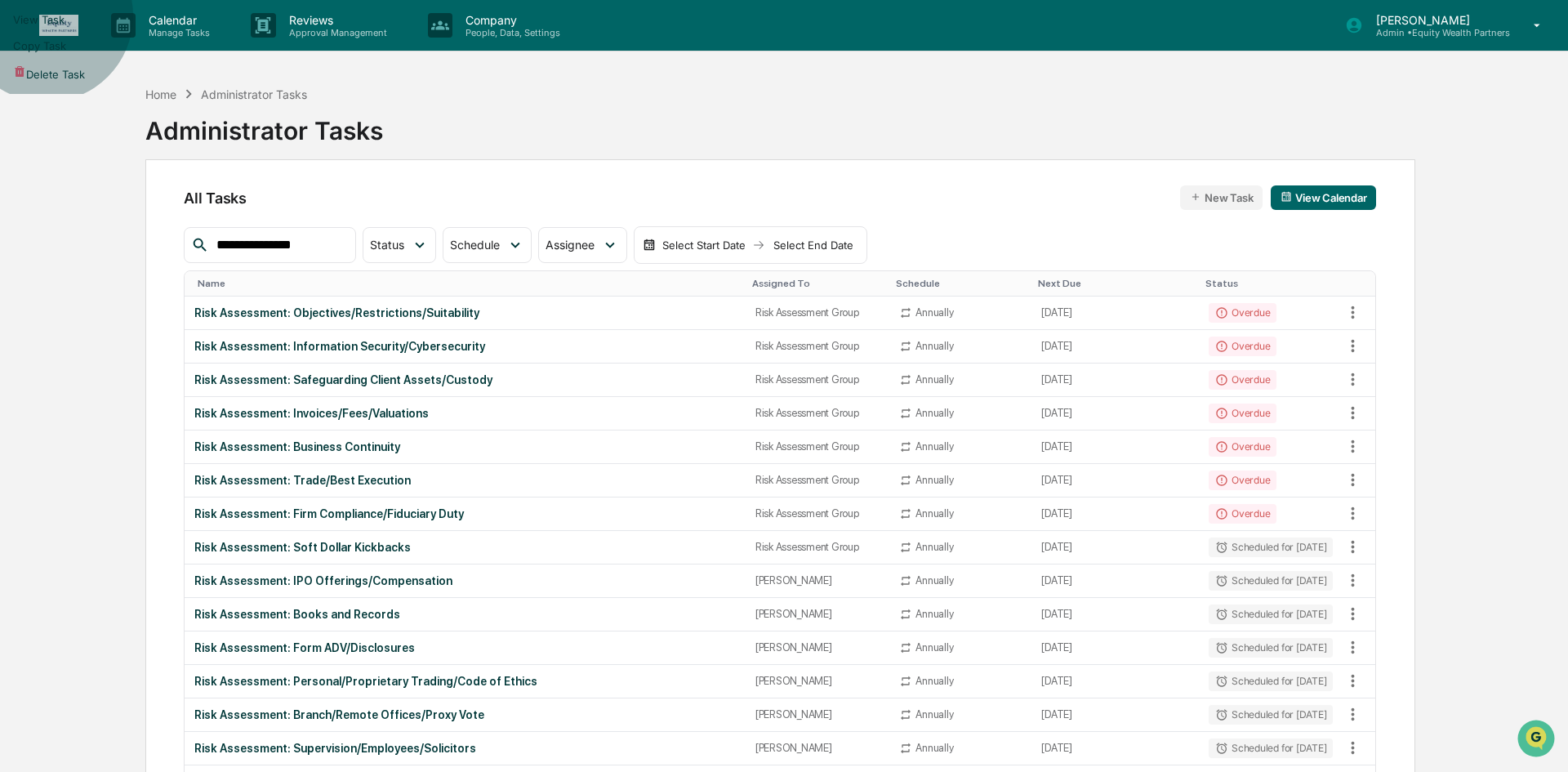
click at [1246, 33] on li "View Task" at bounding box center [784, 19] width 1568 height 26
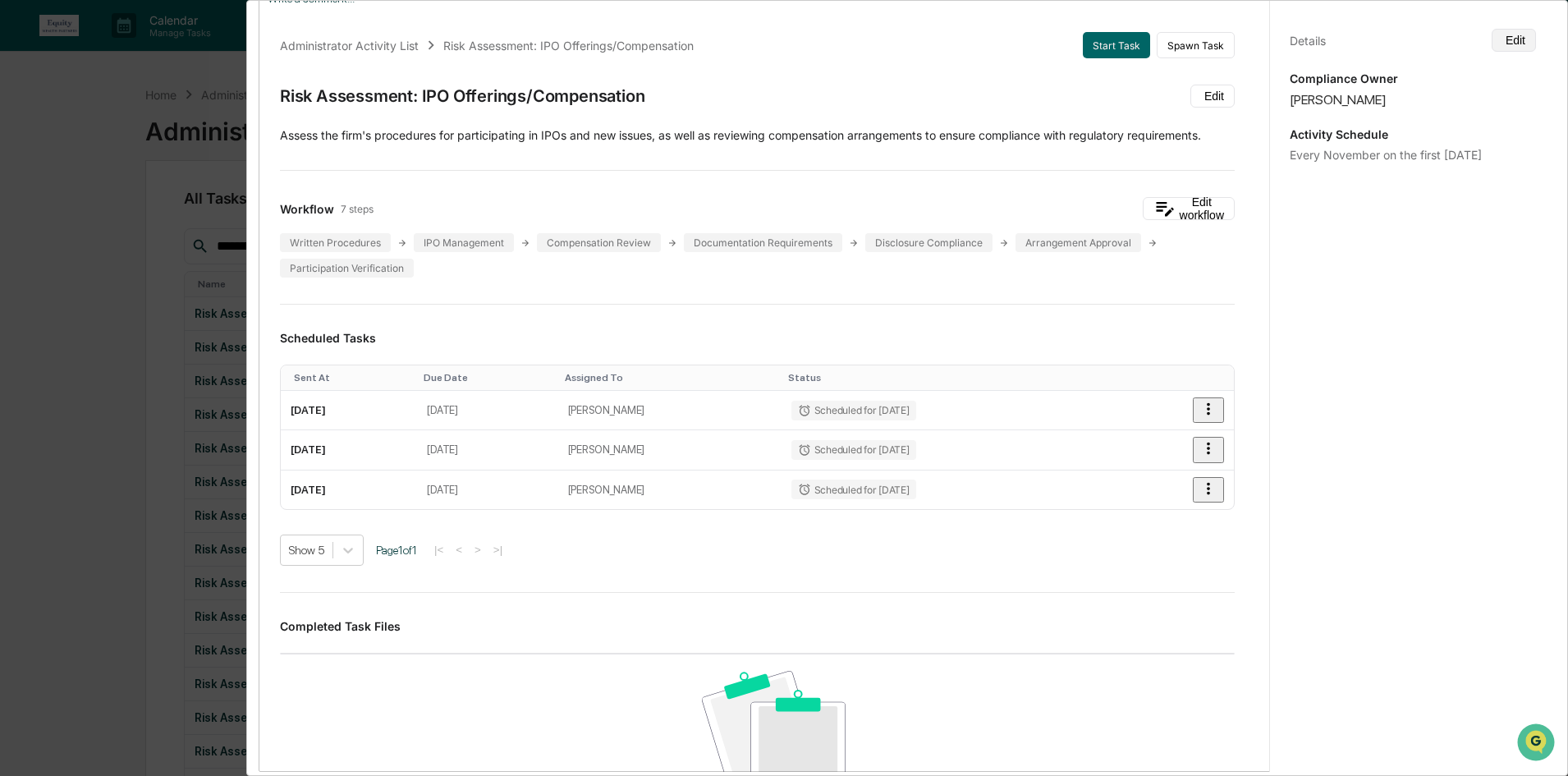
click at [1252, 37] on button "Edit" at bounding box center [1514, 40] width 45 height 23
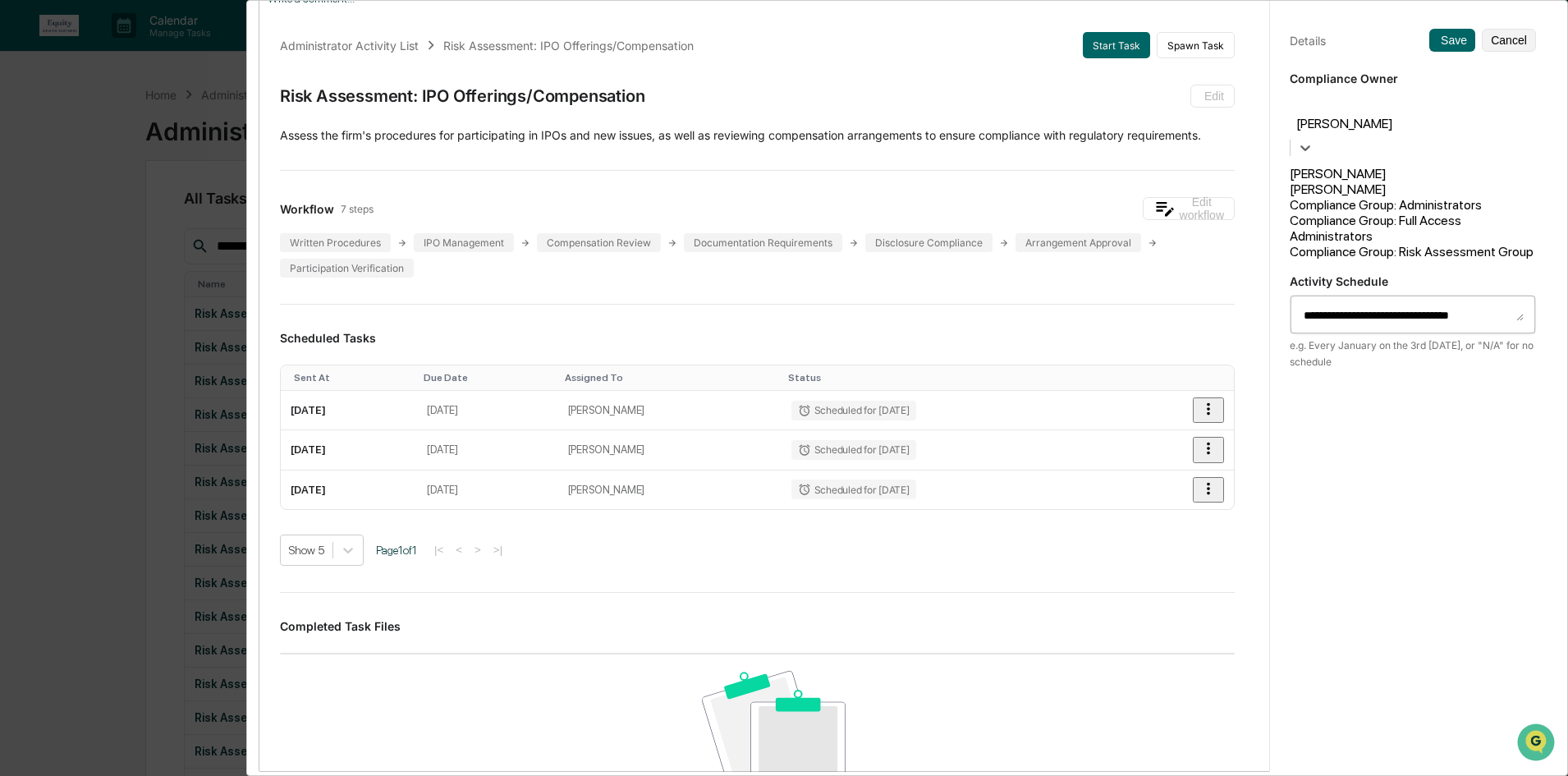
click at [1252, 108] on div at bounding box center [1412, 104] width 230 height 19
click at [1252, 251] on div "Compliance Group: Risk Assessment Group" at bounding box center [1412, 252] width 247 height 16
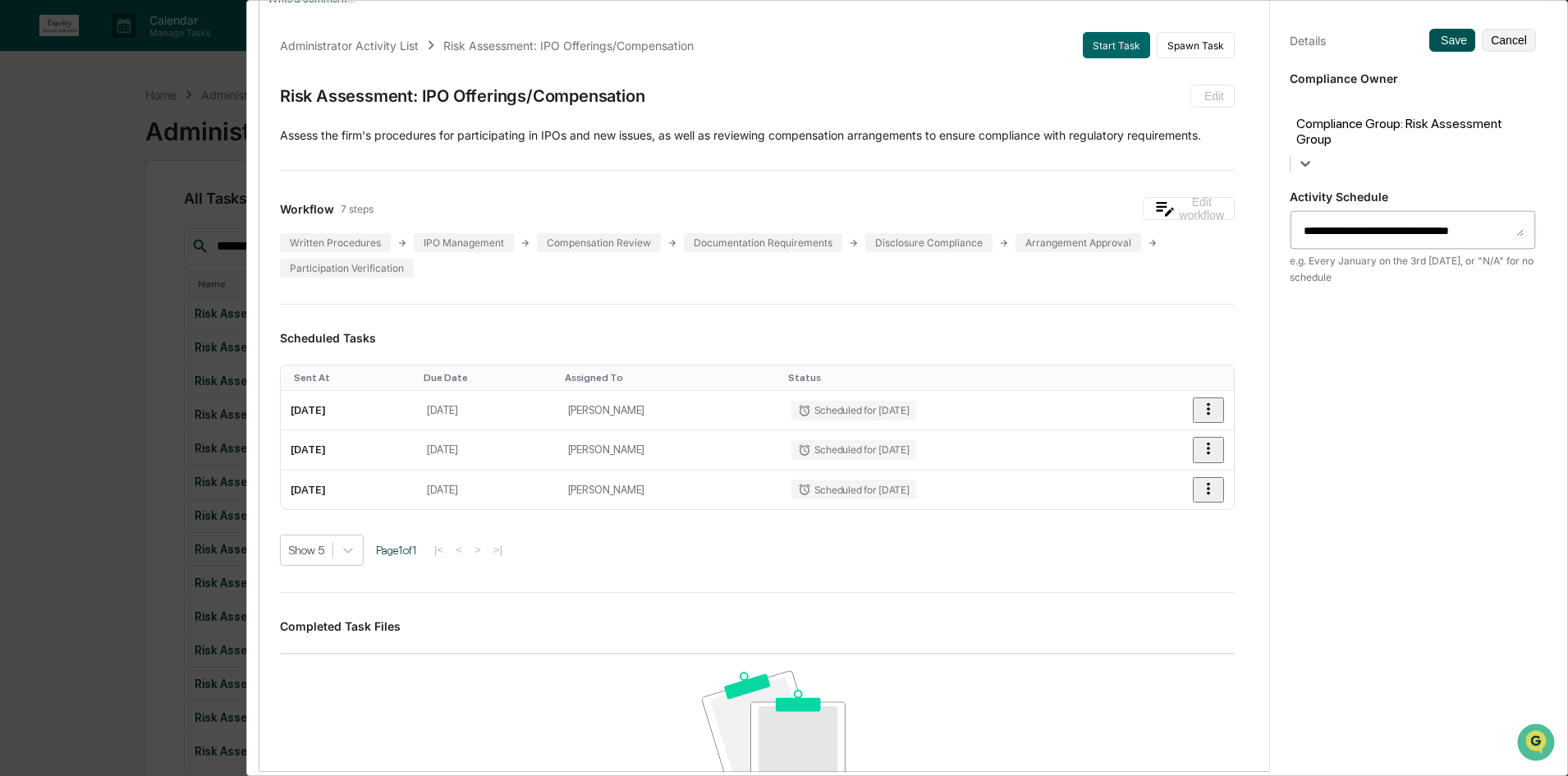
click at [1252, 40] on icon at bounding box center [1437, 40] width 0 height 0
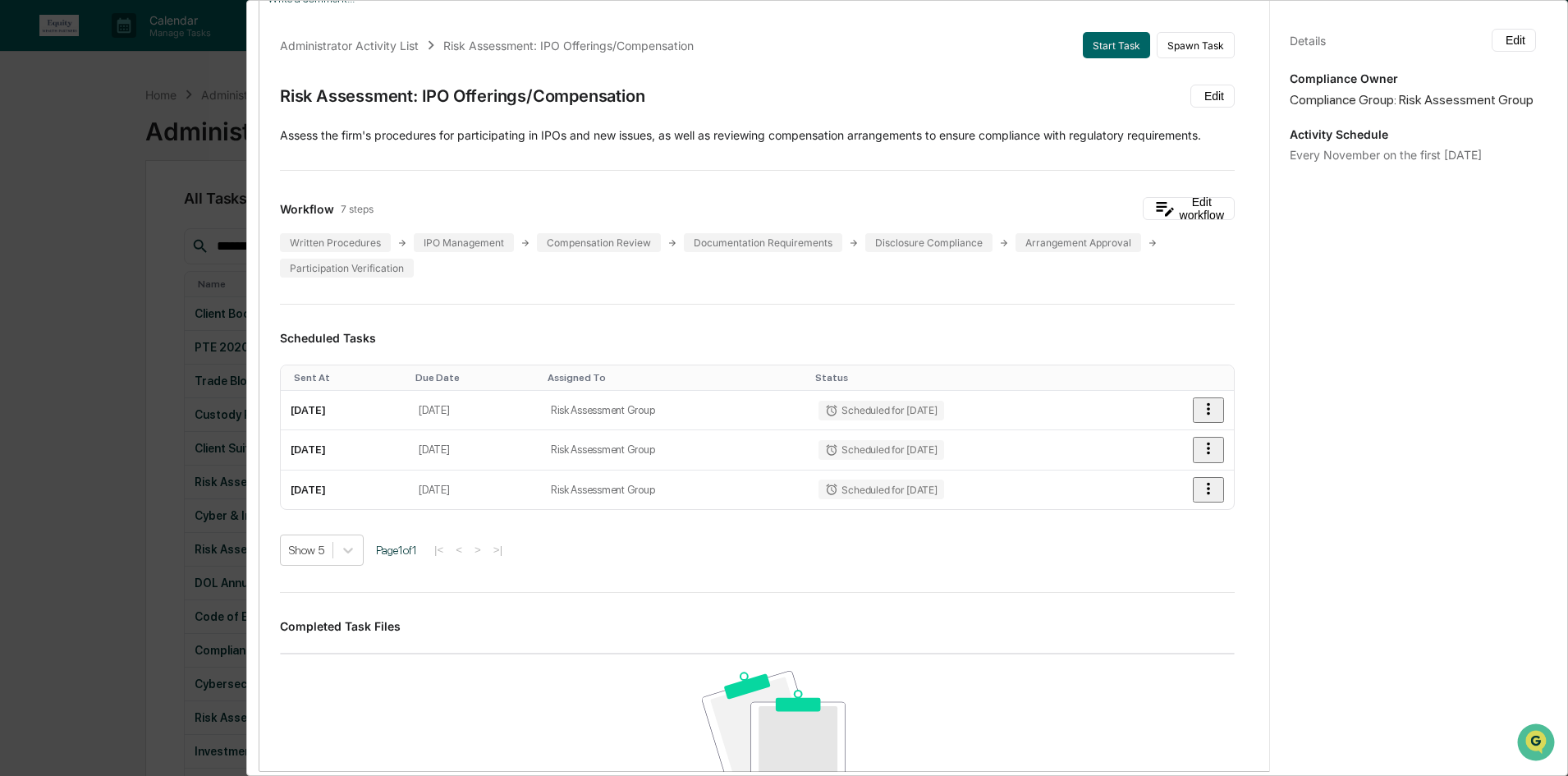
click at [39, 227] on div "Administrator Activity List Risk Assessment: IPO Offerings/Compensation Start T…" at bounding box center [784, 388] width 1568 height 776
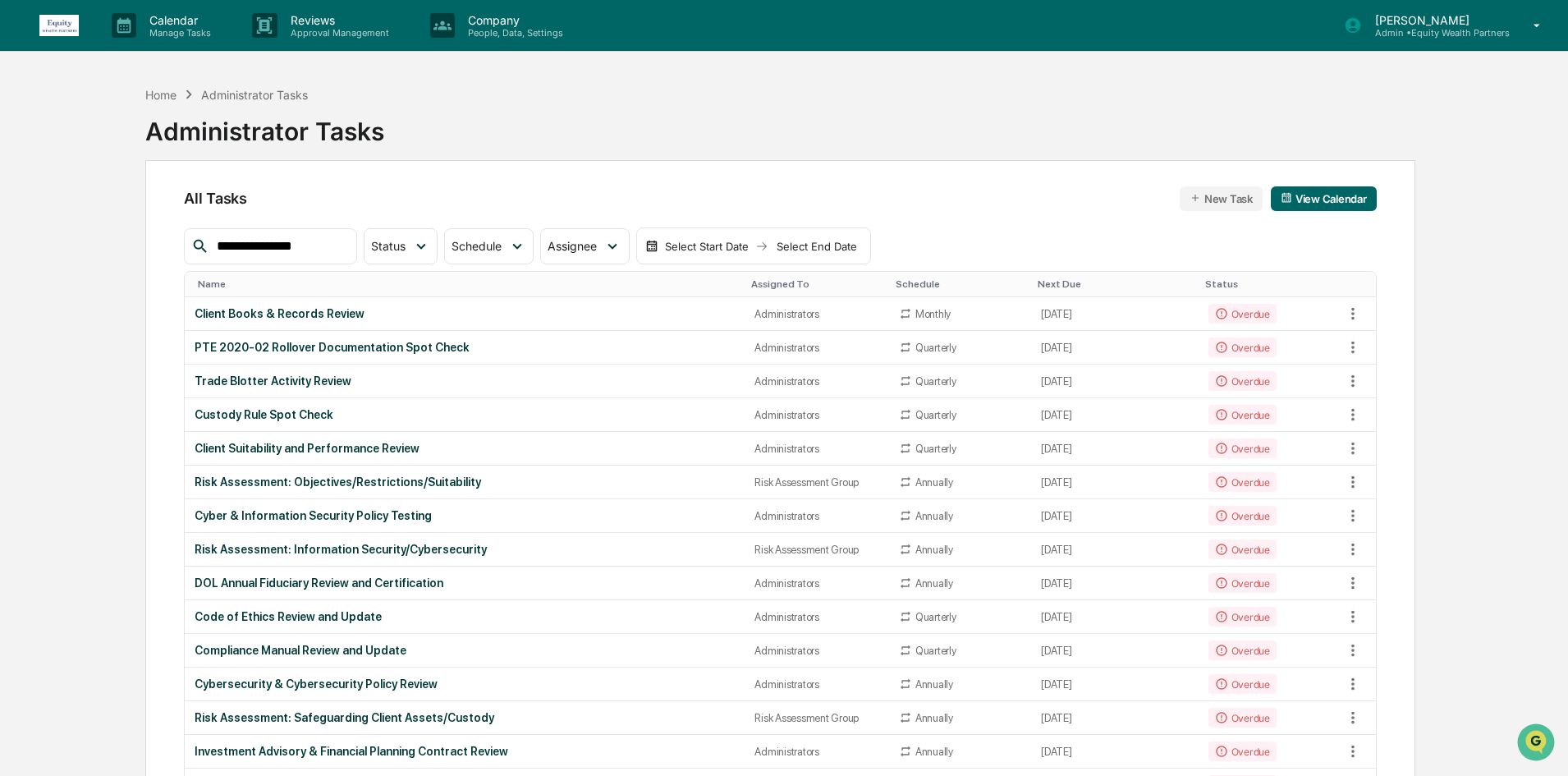
click at [299, 246] on input "**********" at bounding box center [280, 247] width 140 height 21
drag, startPoint x: 237, startPoint y: 248, endPoint x: 69, endPoint y: 239, distance: 168.2
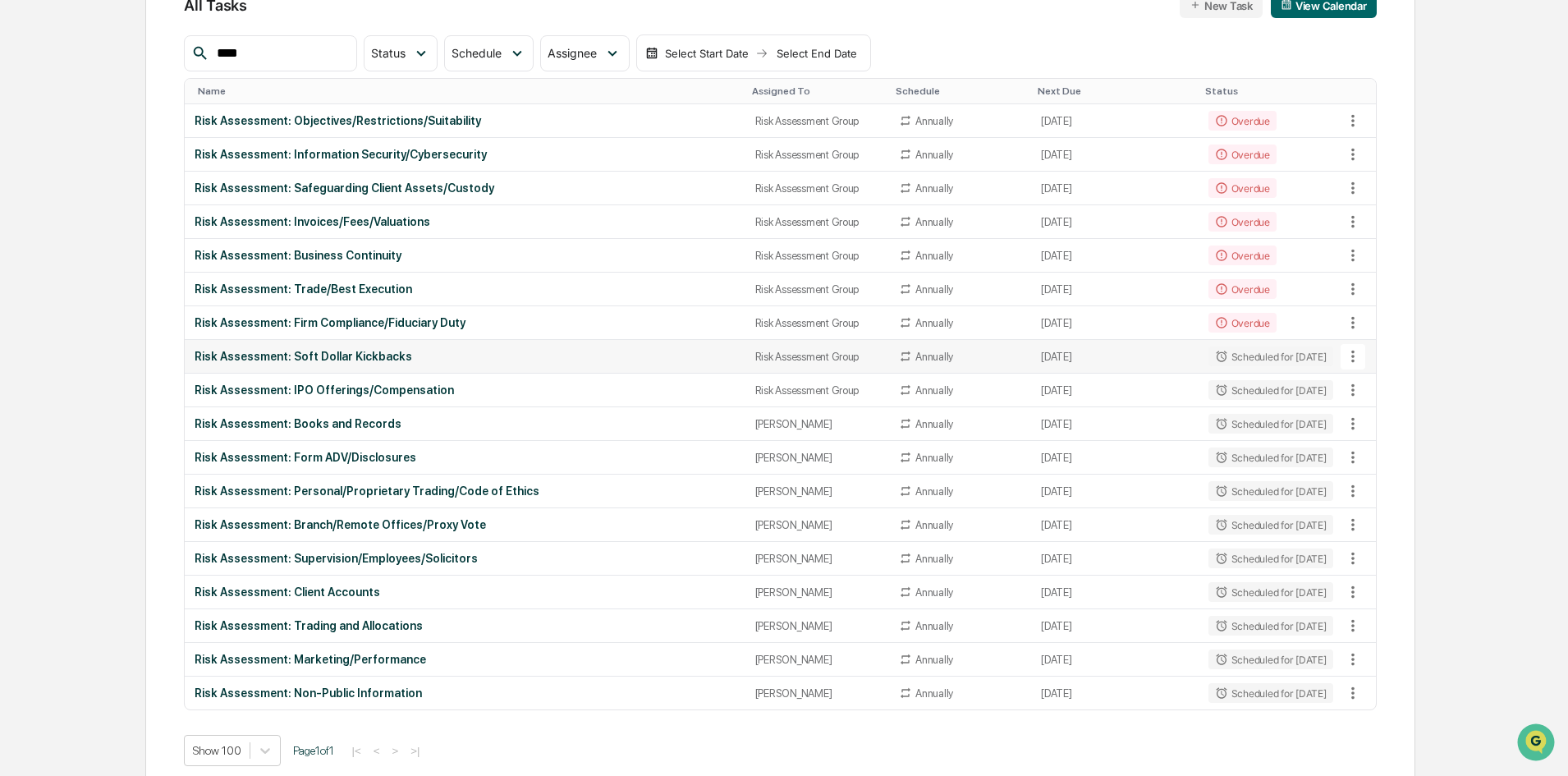
scroll to position [209, 0]
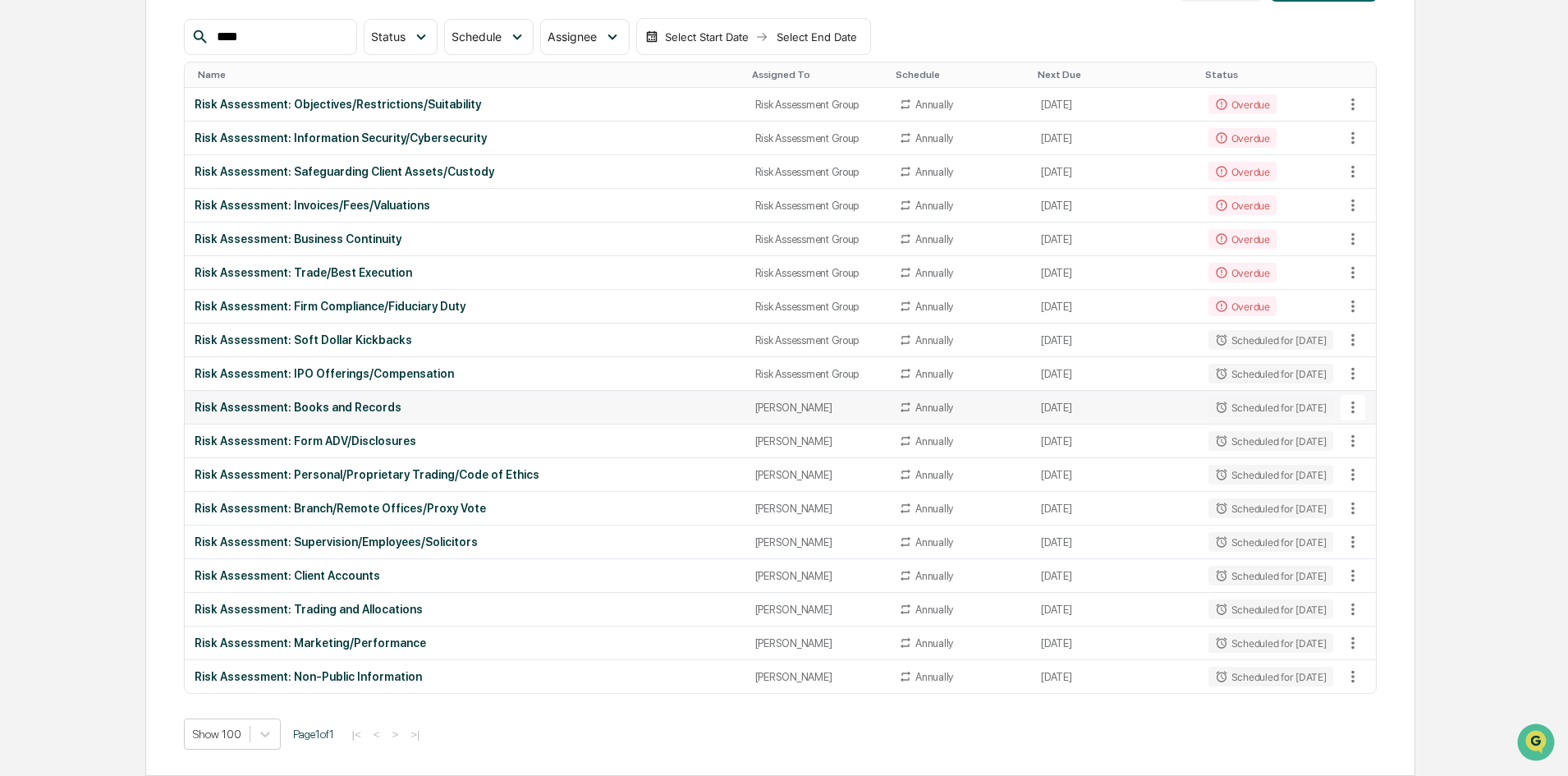
click at [1252, 405] on icon at bounding box center [1353, 407] width 18 height 18
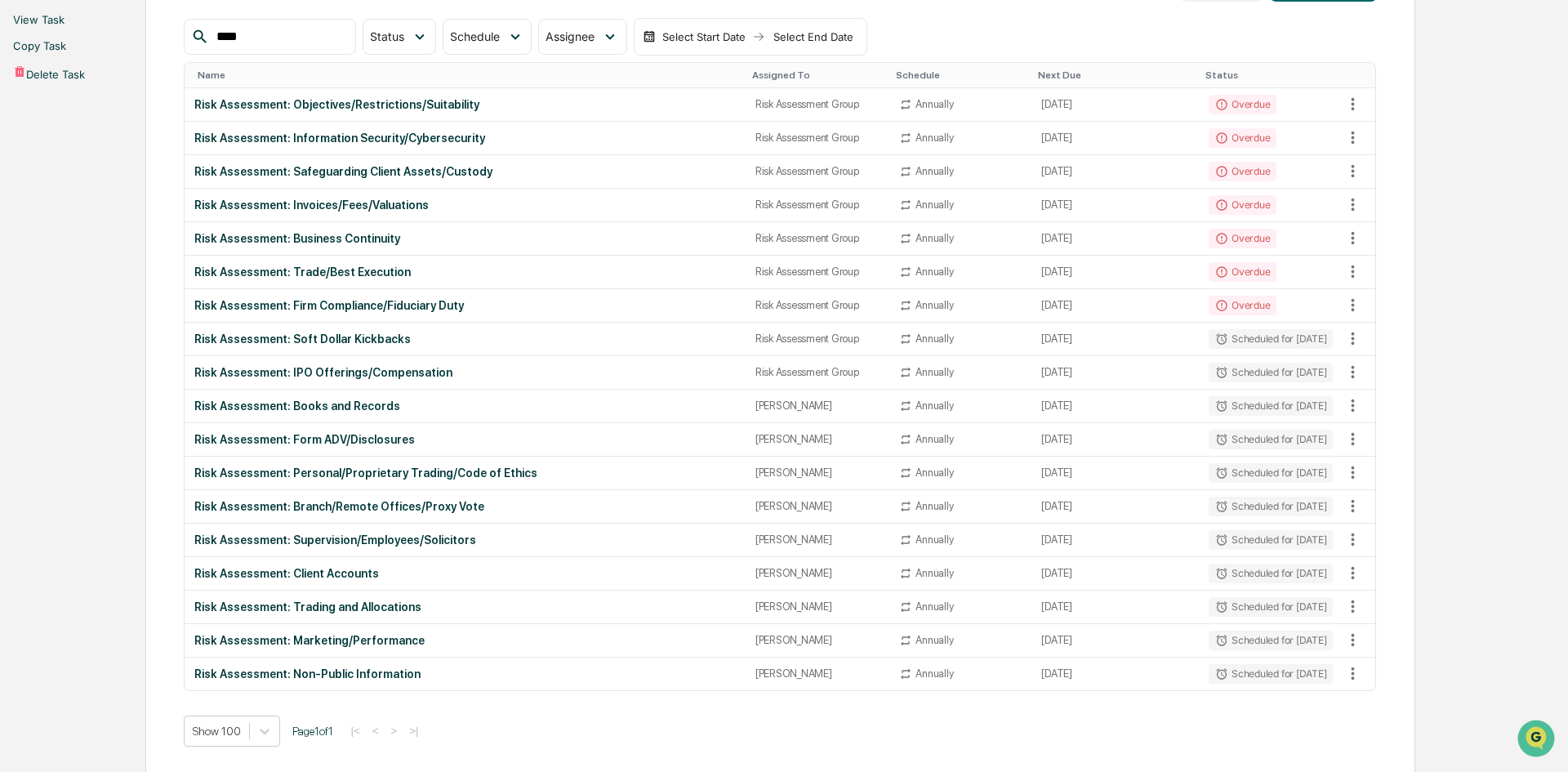
click at [1246, 33] on li "View Task" at bounding box center [784, 19] width 1568 height 26
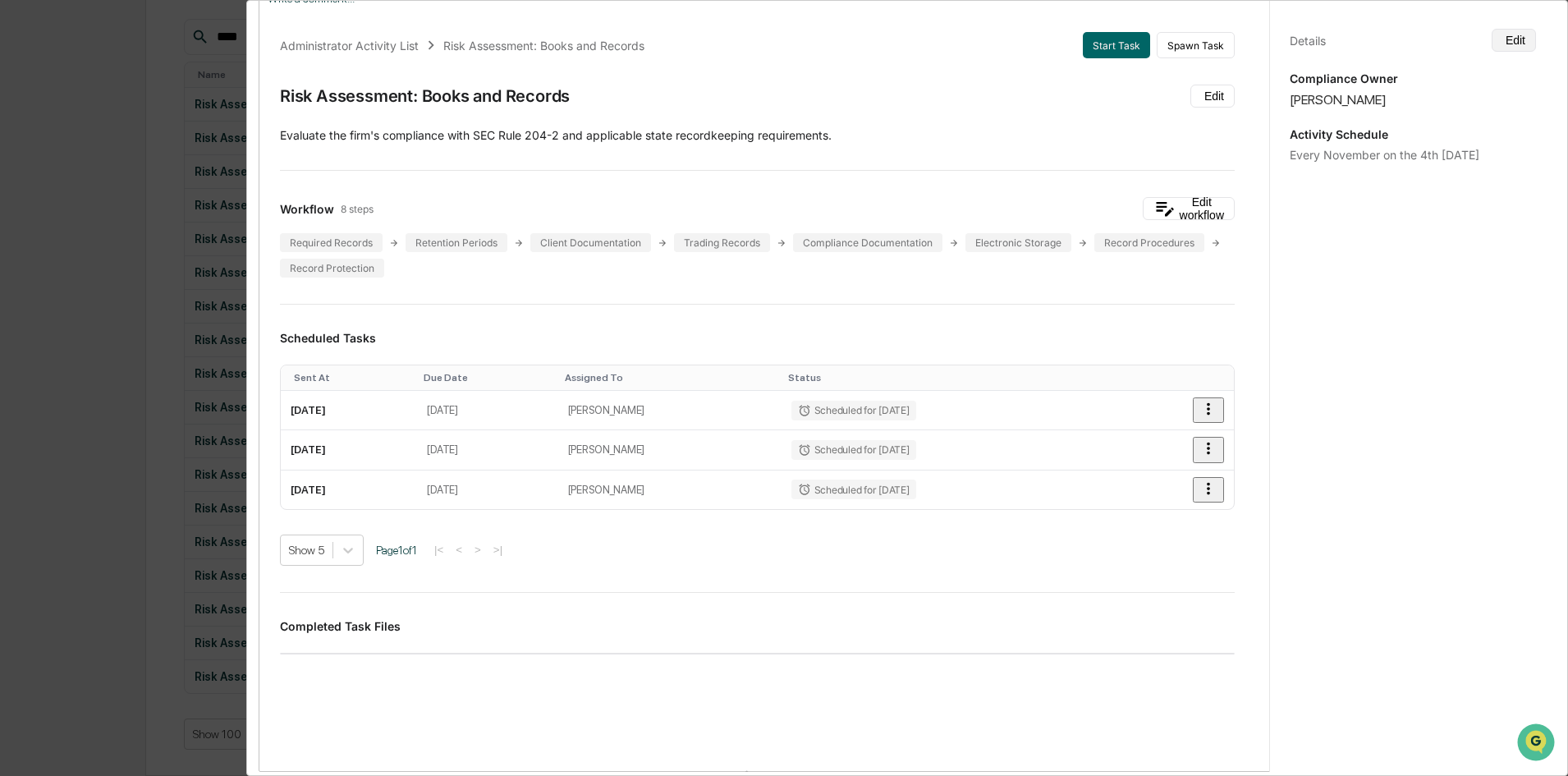
click at [1252, 42] on button "Edit" at bounding box center [1514, 40] width 45 height 23
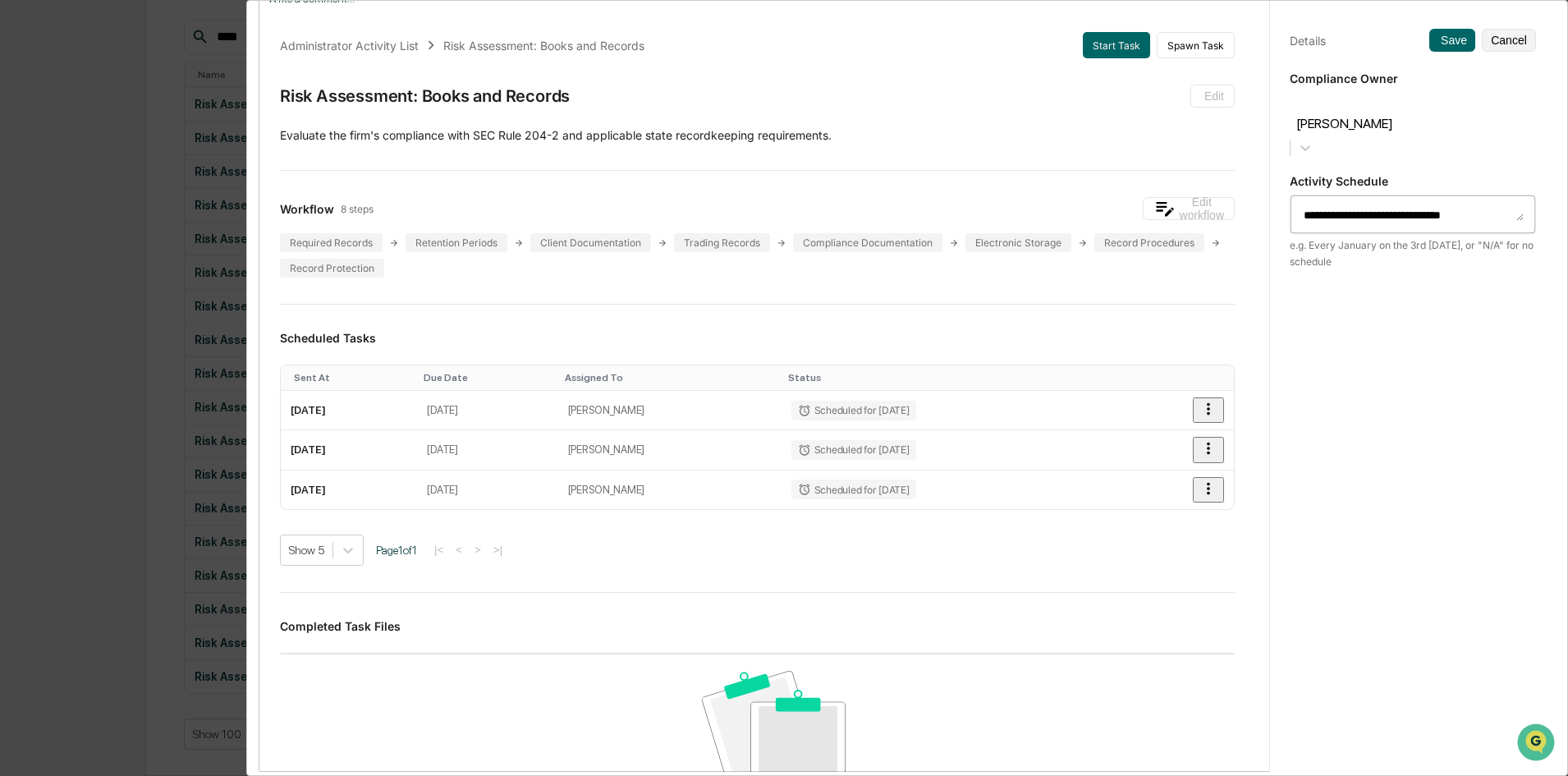
click at [1252, 100] on div at bounding box center [1412, 104] width 230 height 19
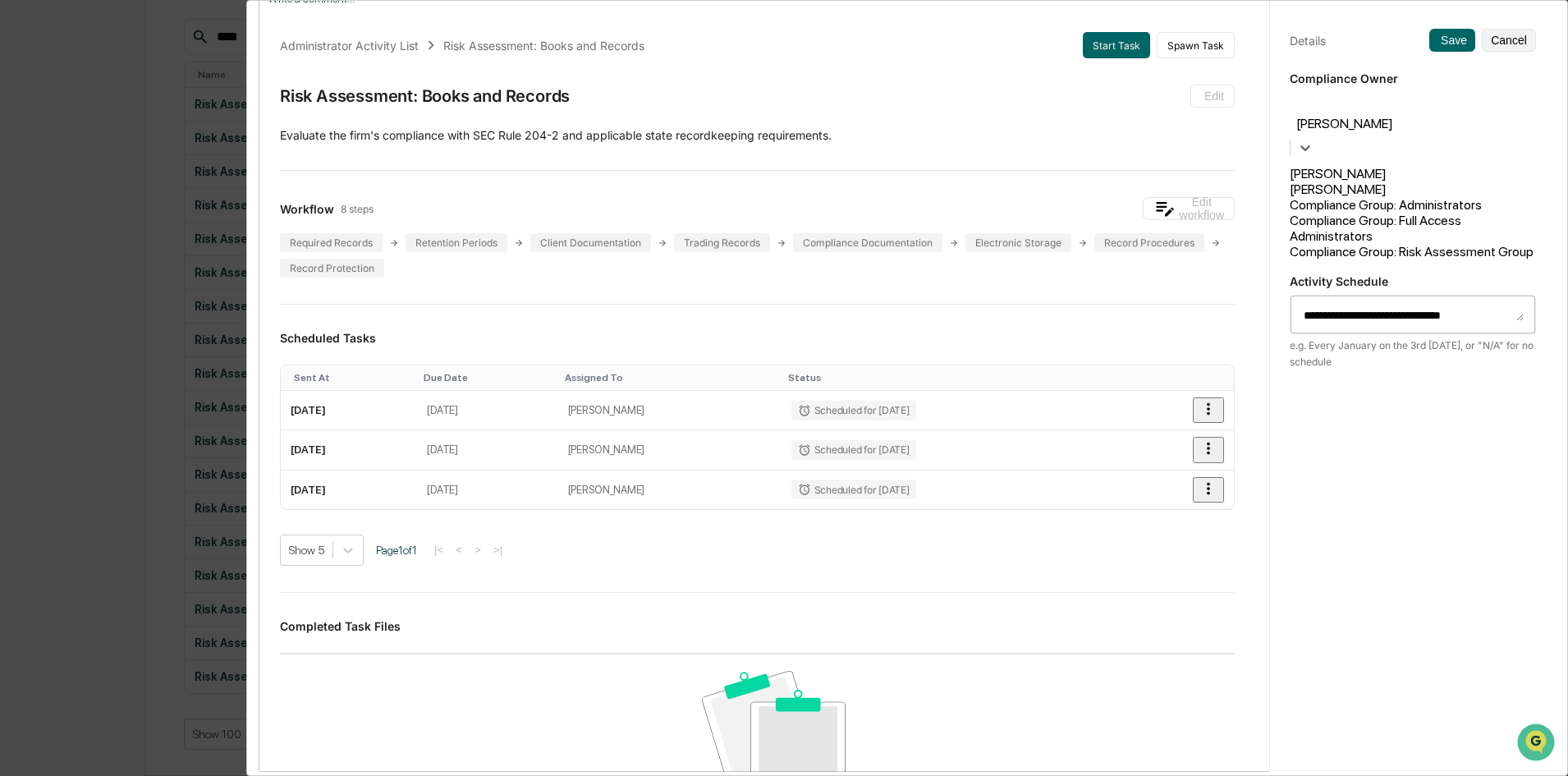
click at [1252, 244] on div "Compliance Group: Risk Assessment Group" at bounding box center [1412, 252] width 247 height 16
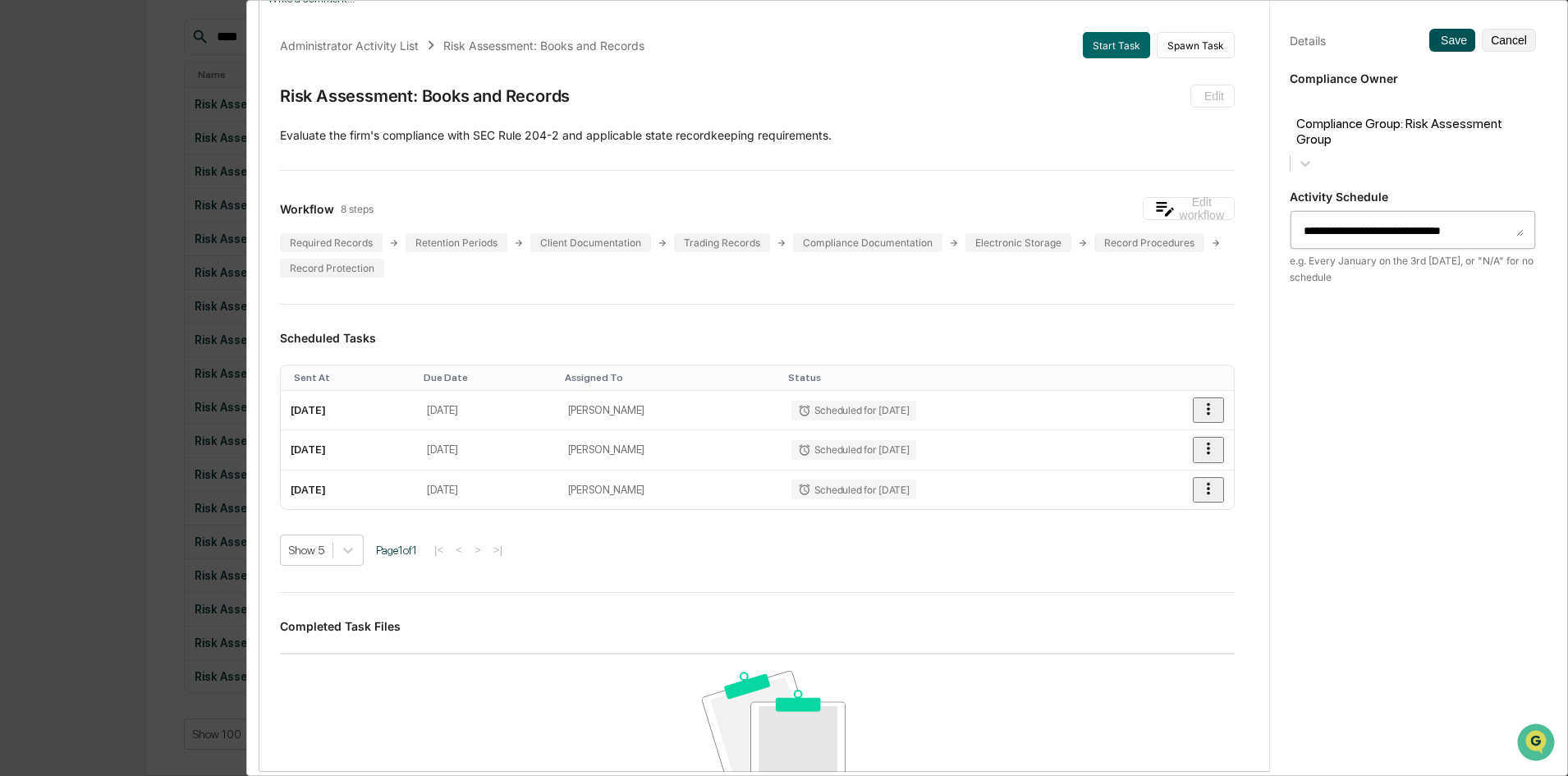
click at [1252, 39] on button "Save" at bounding box center [1452, 40] width 46 height 23
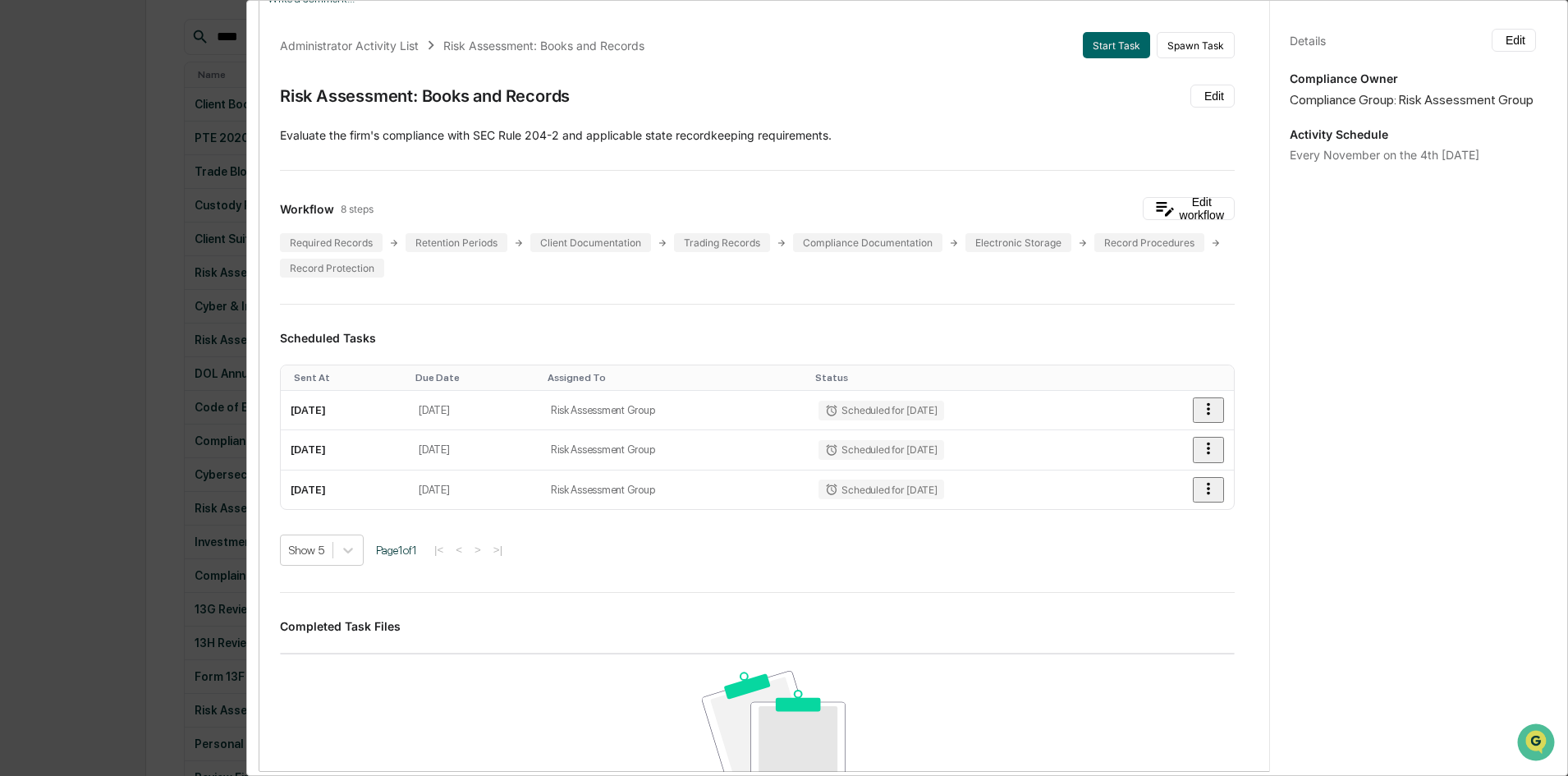
drag, startPoint x: 111, startPoint y: 285, endPoint x: 142, endPoint y: 298, distance: 33.6
click at [111, 284] on div "Administrator Activity List Risk Assessment: Books and Records Start Task Spawn…" at bounding box center [784, 388] width 1568 height 776
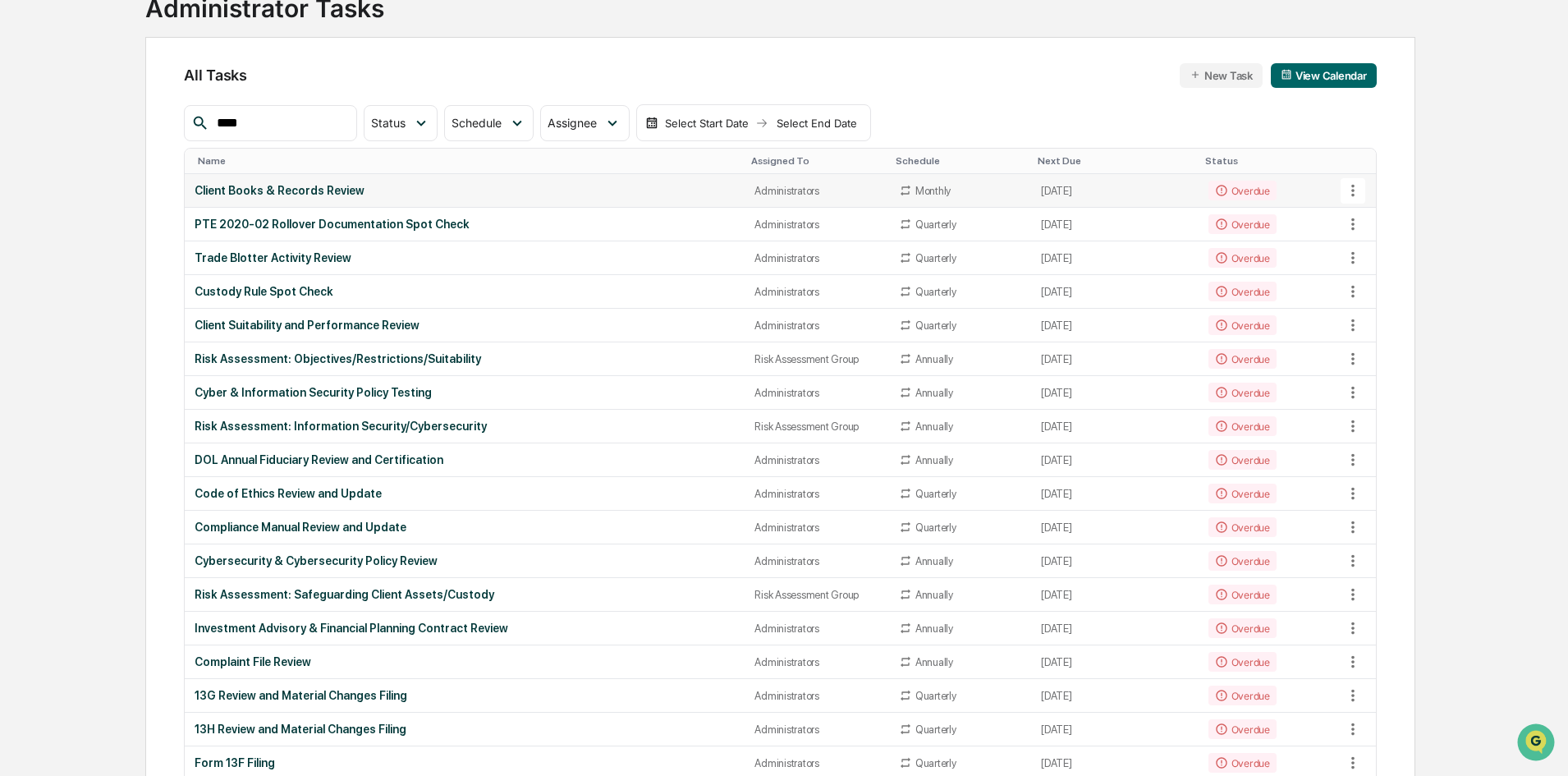
scroll to position [0, 0]
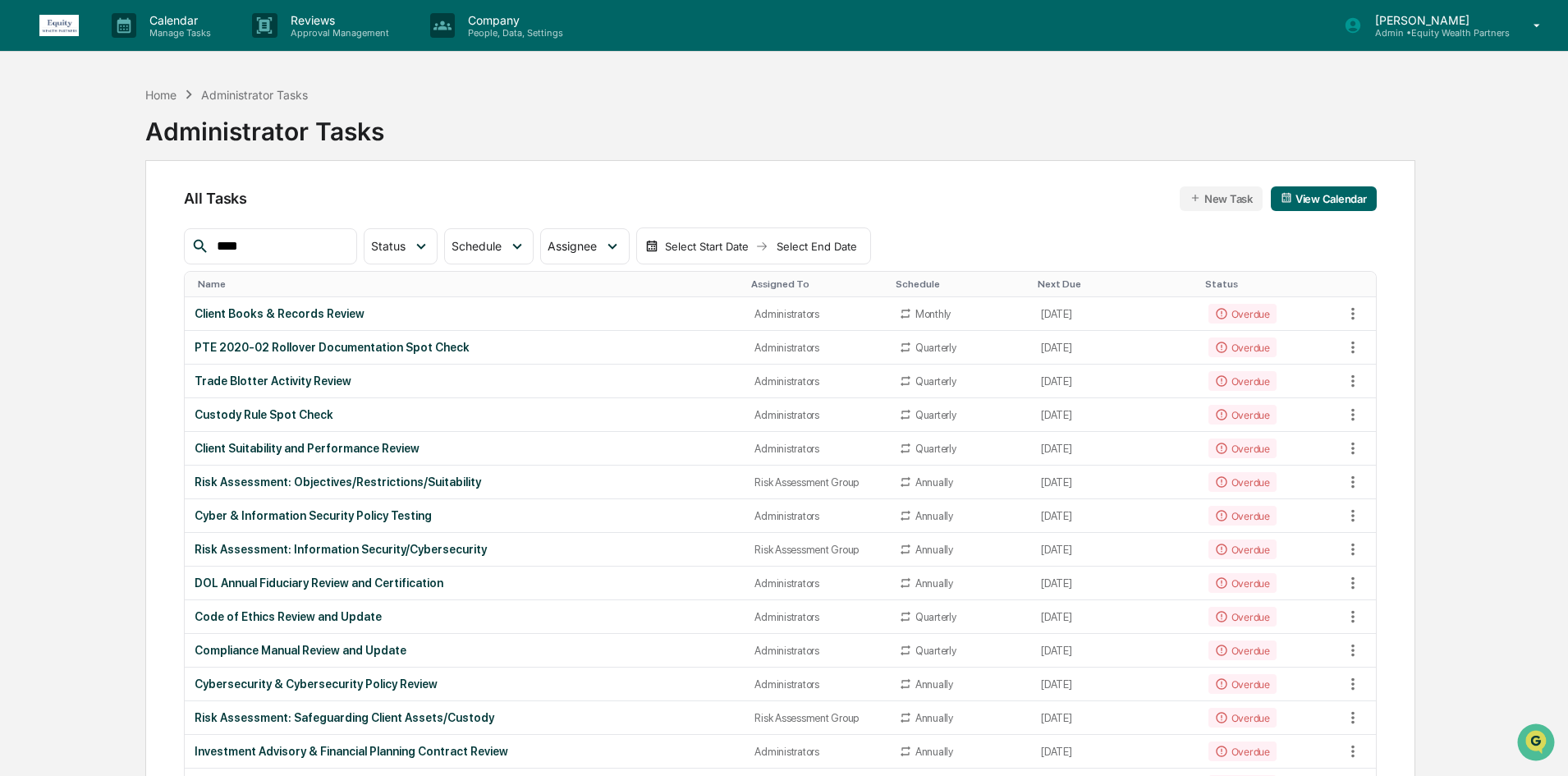
click at [317, 248] on input "****" at bounding box center [280, 247] width 140 height 21
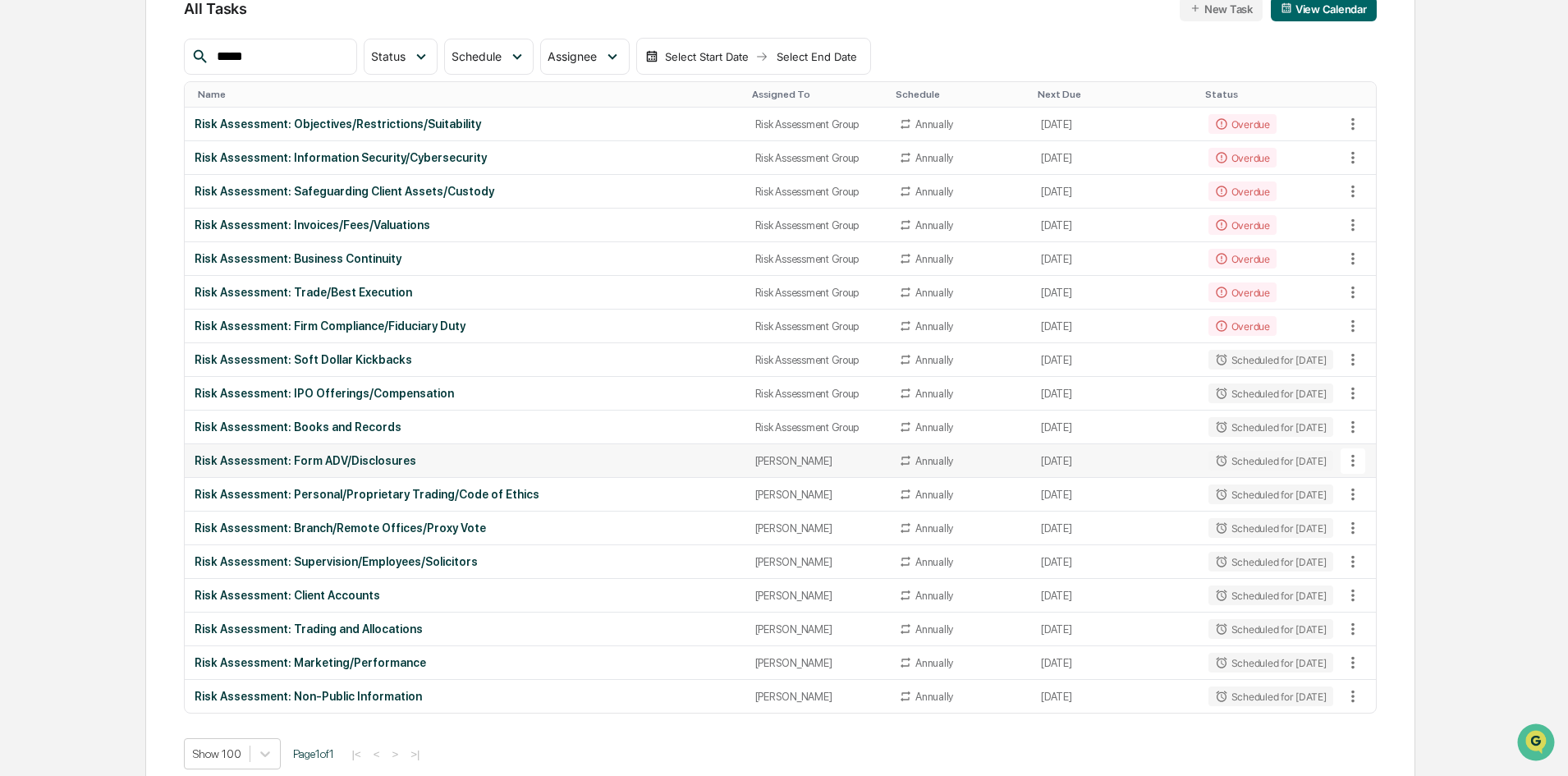
scroll to position [209, 0]
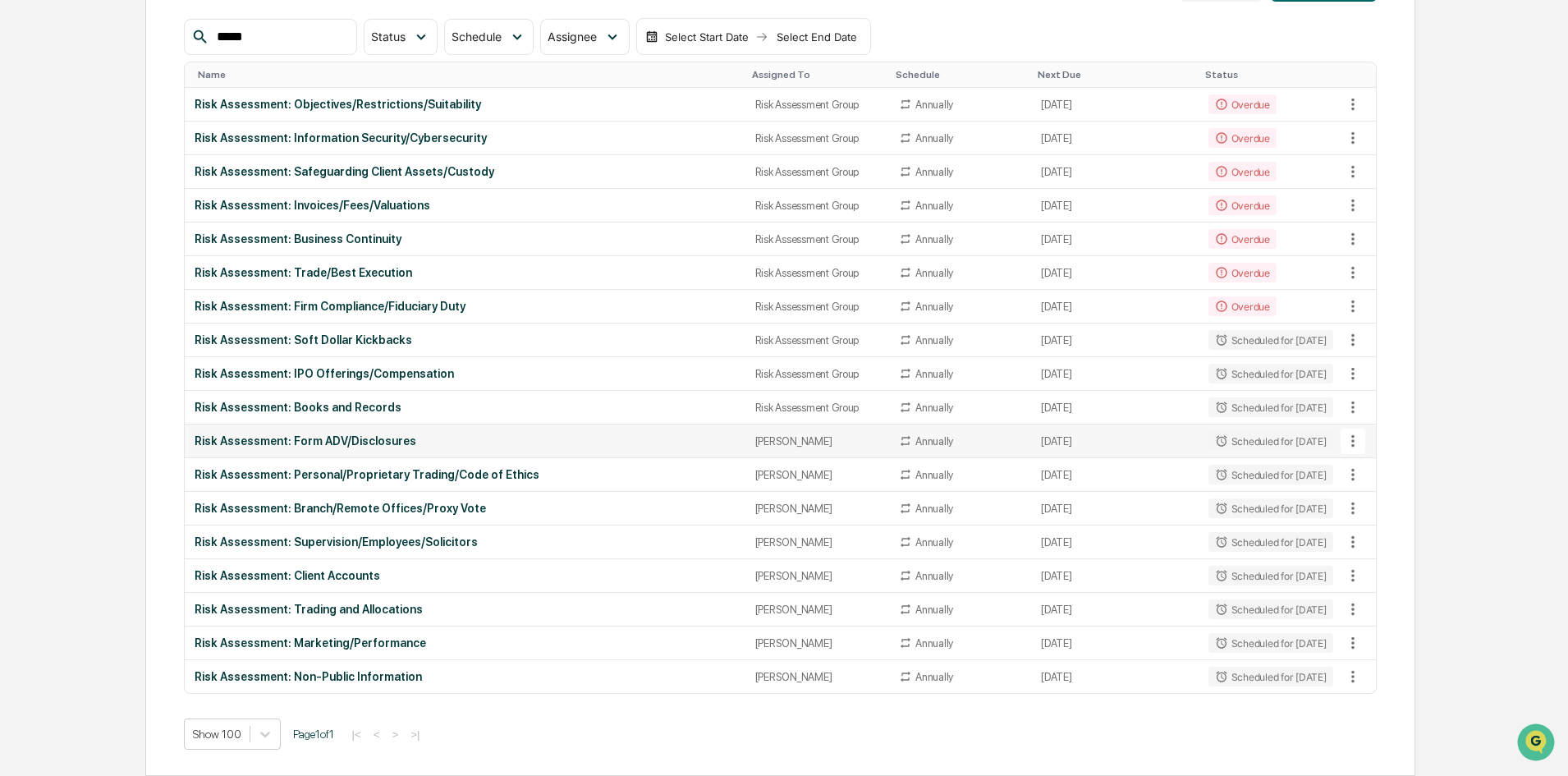
click at [1252, 434] on icon at bounding box center [1353, 441] width 18 height 18
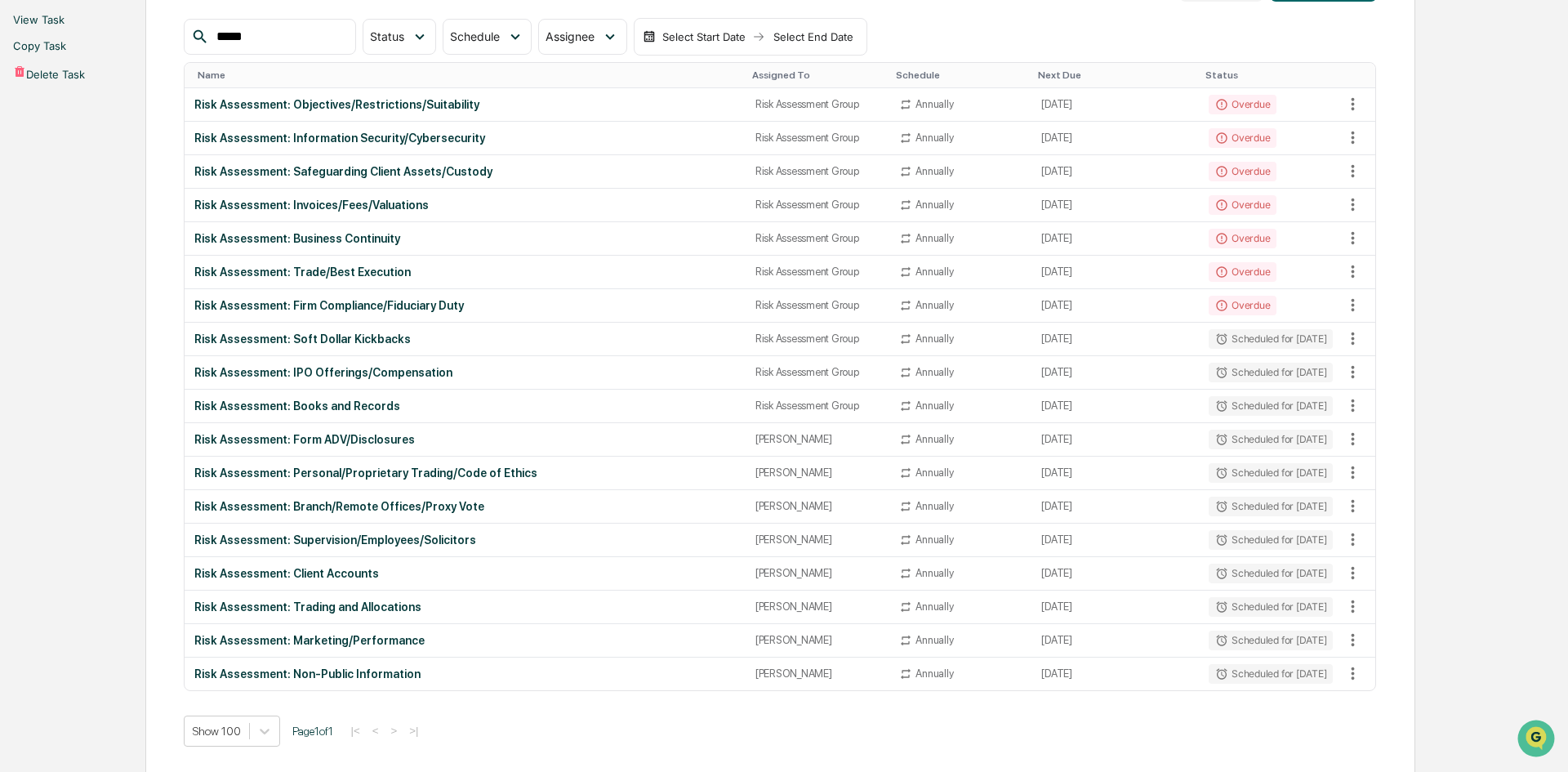
click at [1246, 33] on li "View Task" at bounding box center [784, 19] width 1568 height 26
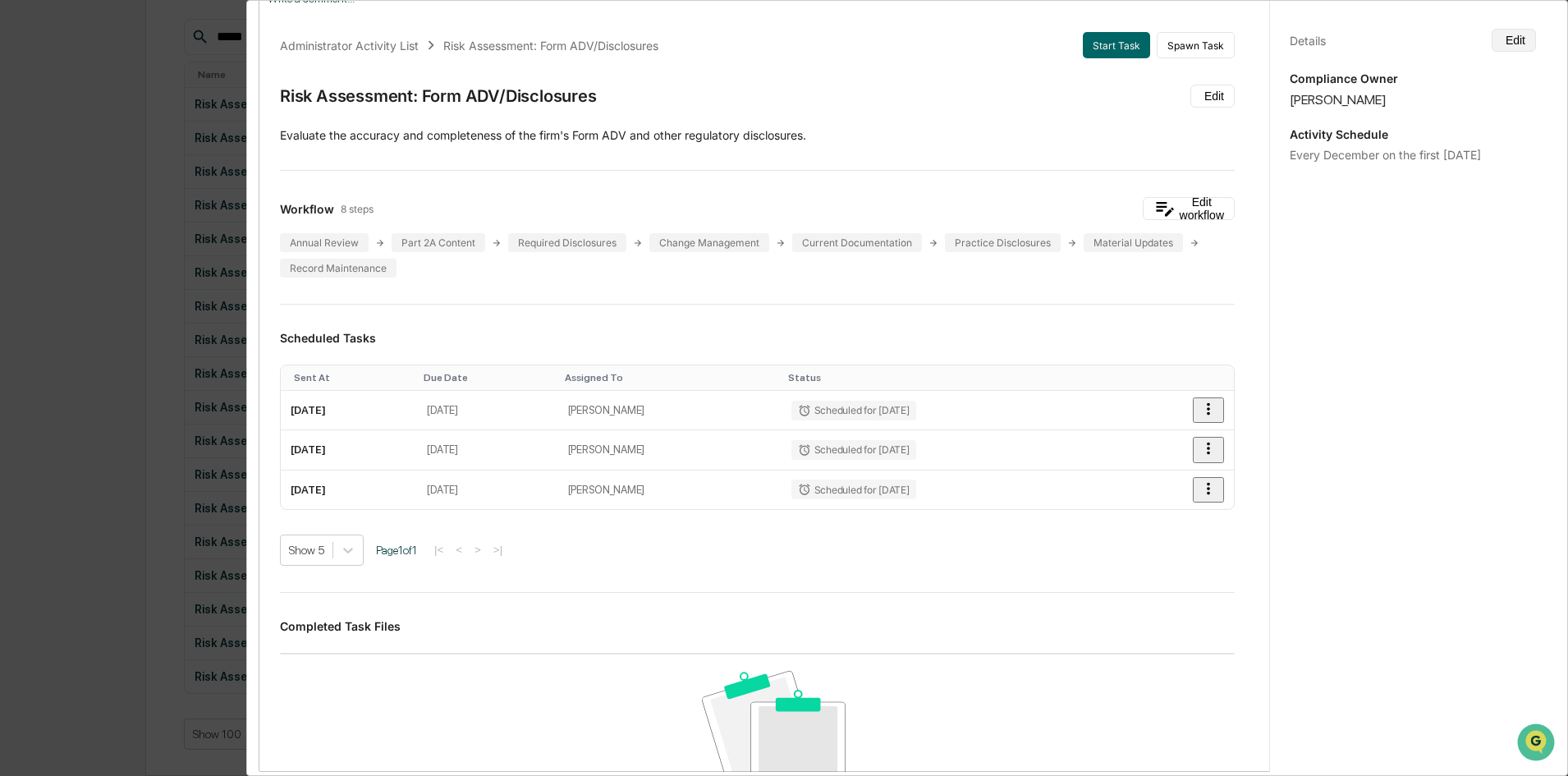
click at [1252, 37] on button "Edit" at bounding box center [1514, 40] width 45 height 23
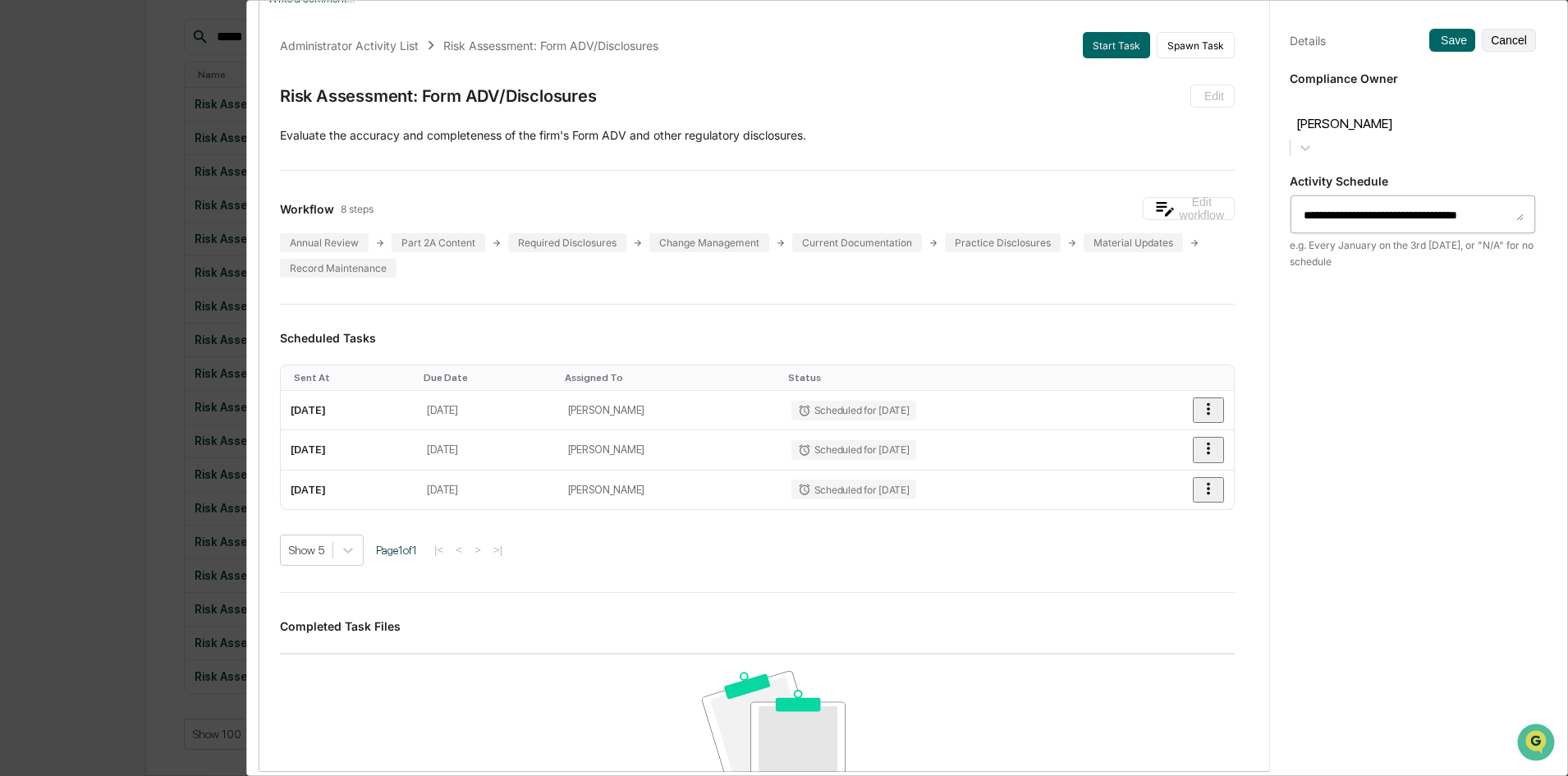
click at [1252, 95] on div "[PERSON_NAME]" at bounding box center [1412, 127] width 247 height 70
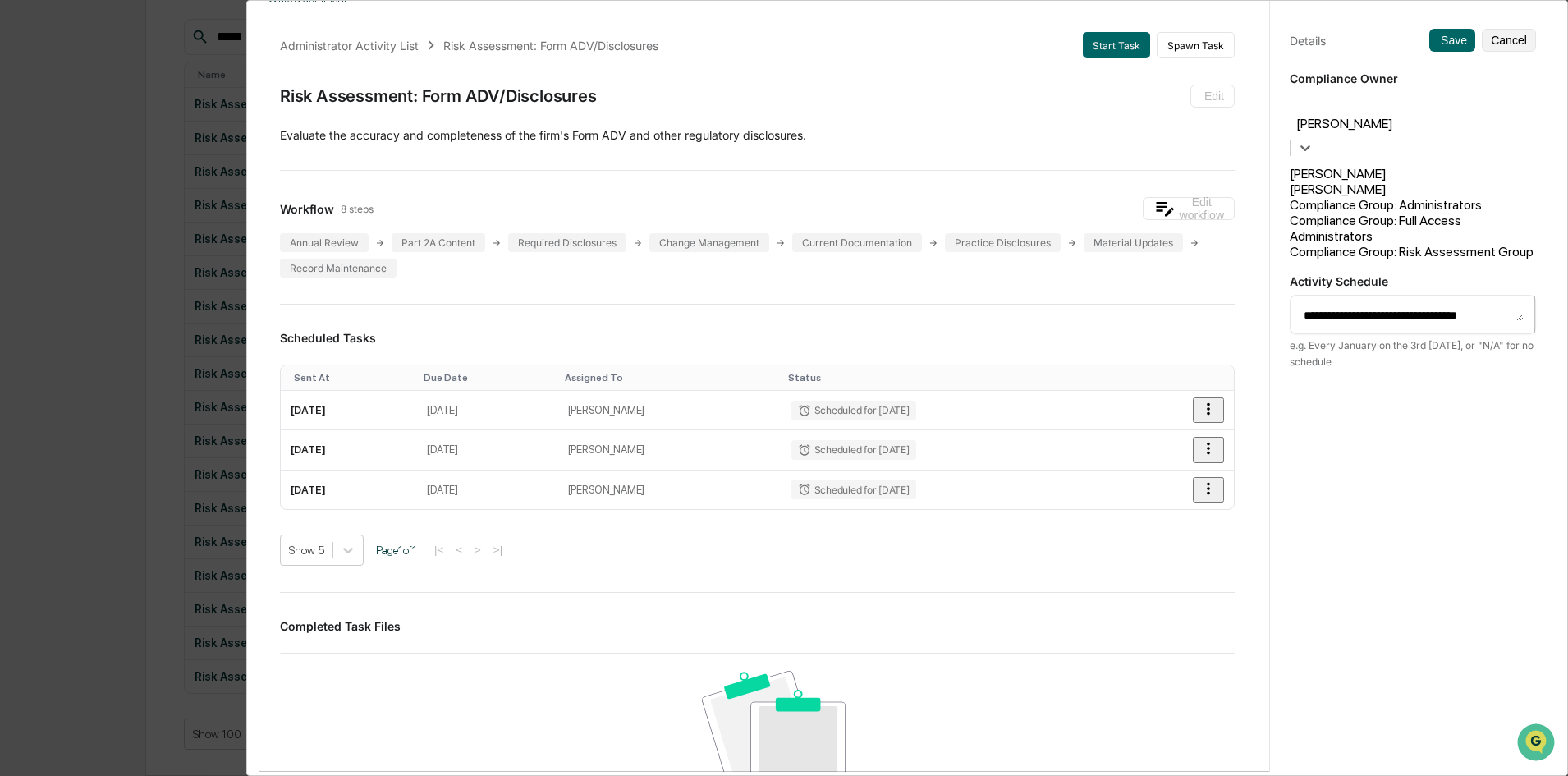
click at [1252, 256] on div "Compliance Group: Risk Assessment Group" at bounding box center [1412, 252] width 247 height 16
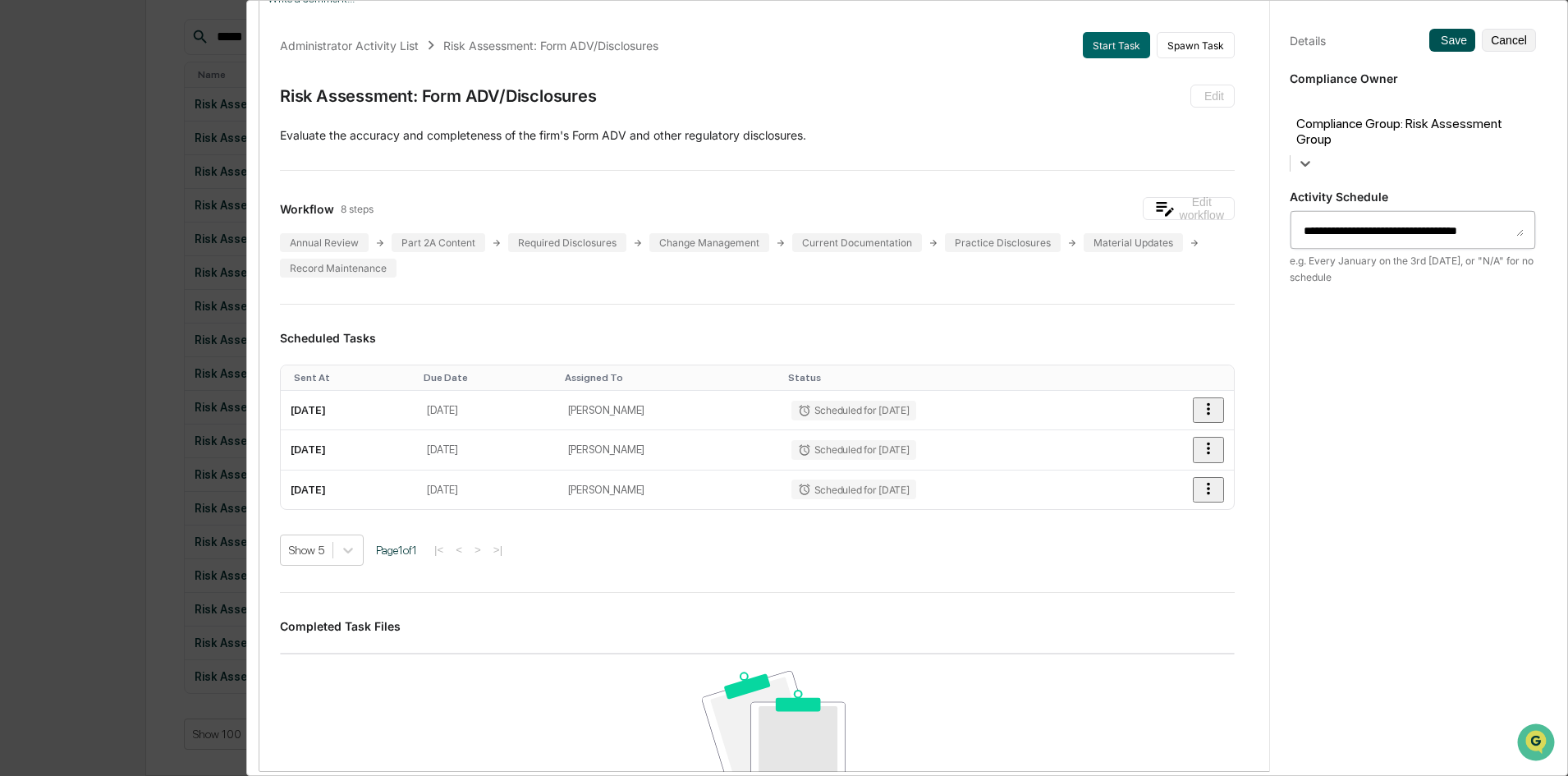
click at [1252, 37] on button "Save" at bounding box center [1452, 40] width 46 height 23
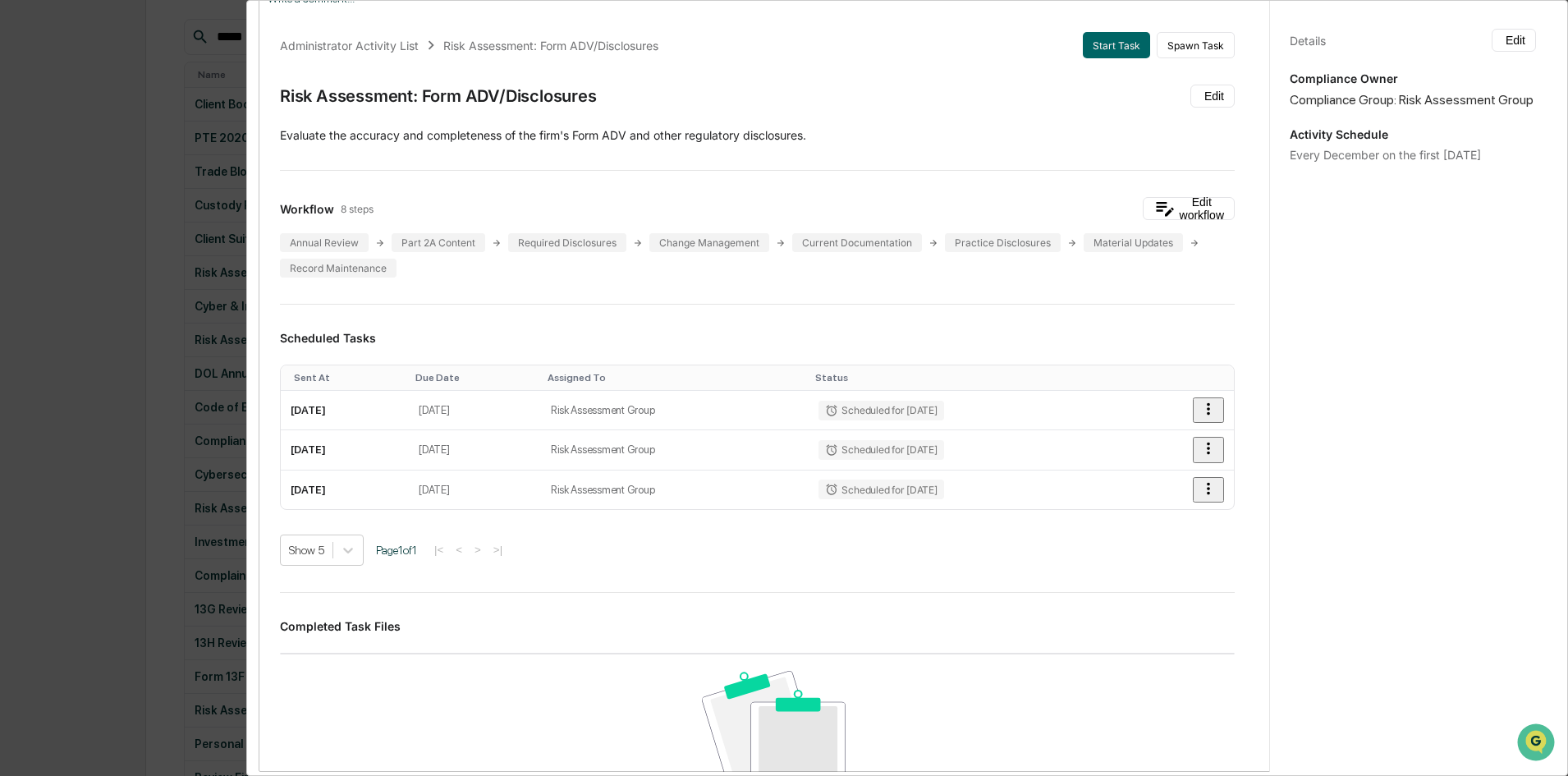
click at [100, 274] on div "Administrator Activity List Risk Assessment: Form ADV/Disclosures Start Task Sp…" at bounding box center [784, 388] width 1568 height 776
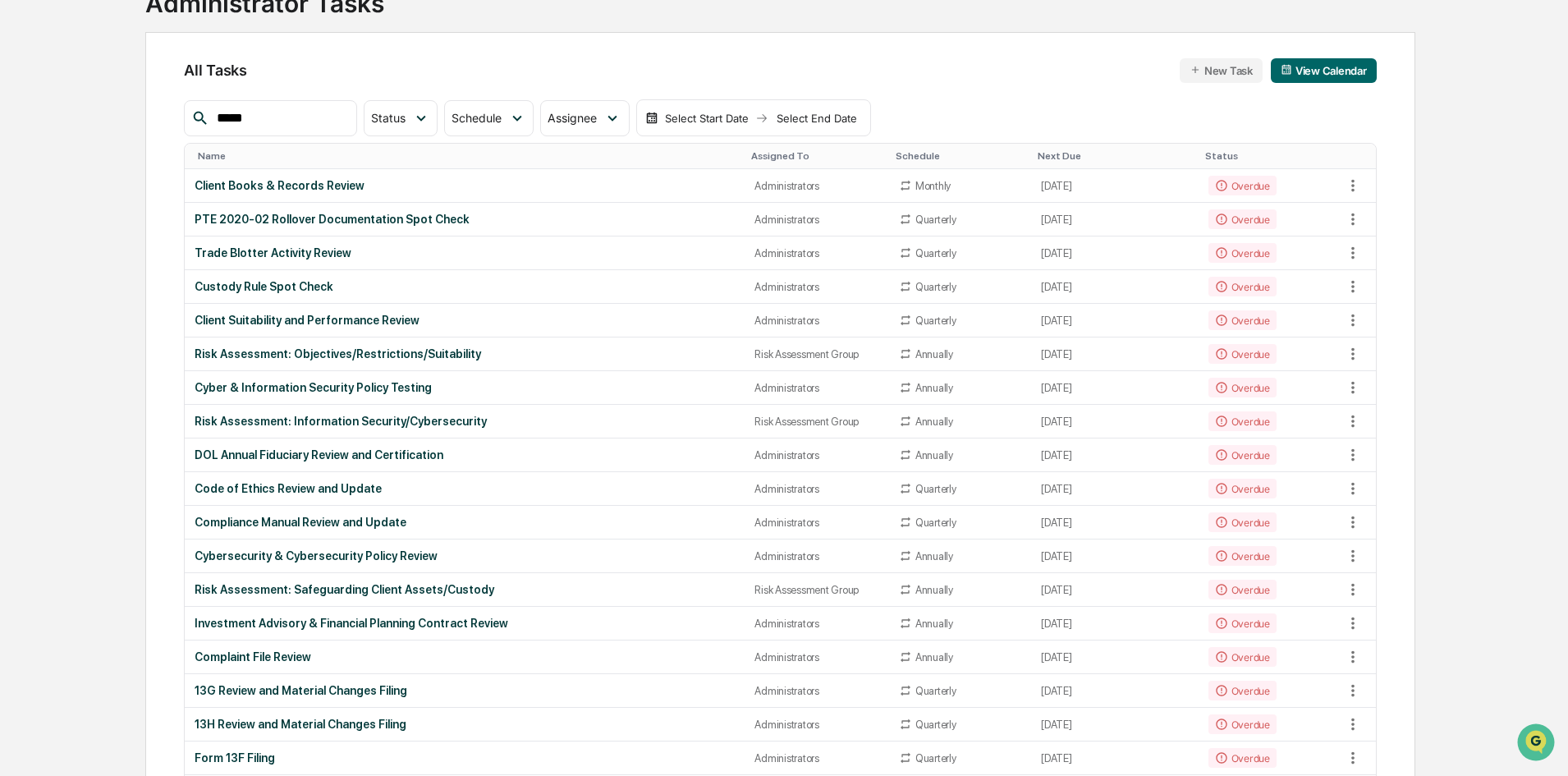
scroll to position [127, 0]
click at [314, 121] on input "****" at bounding box center [280, 119] width 140 height 21
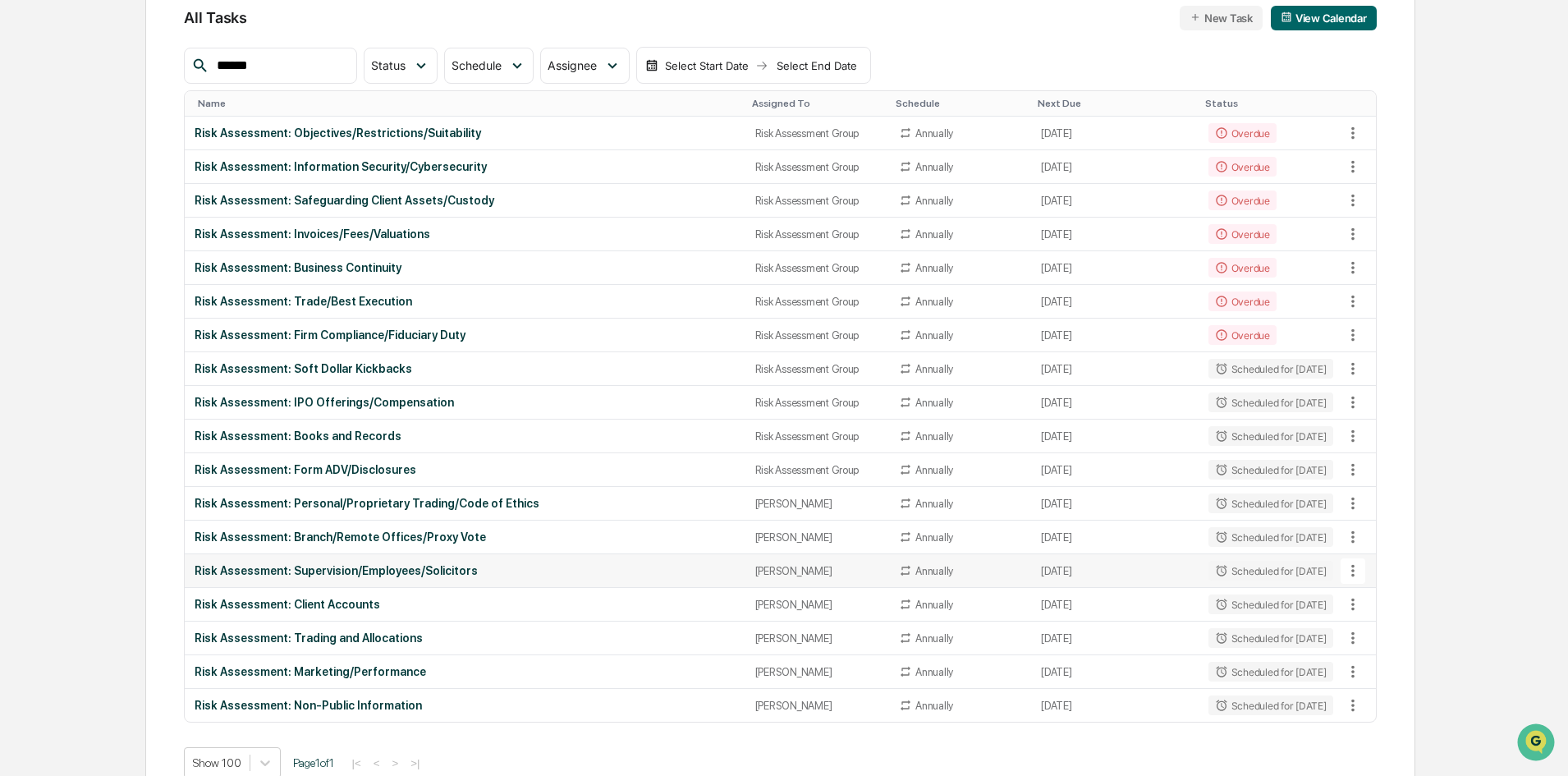
scroll to position [209, 0]
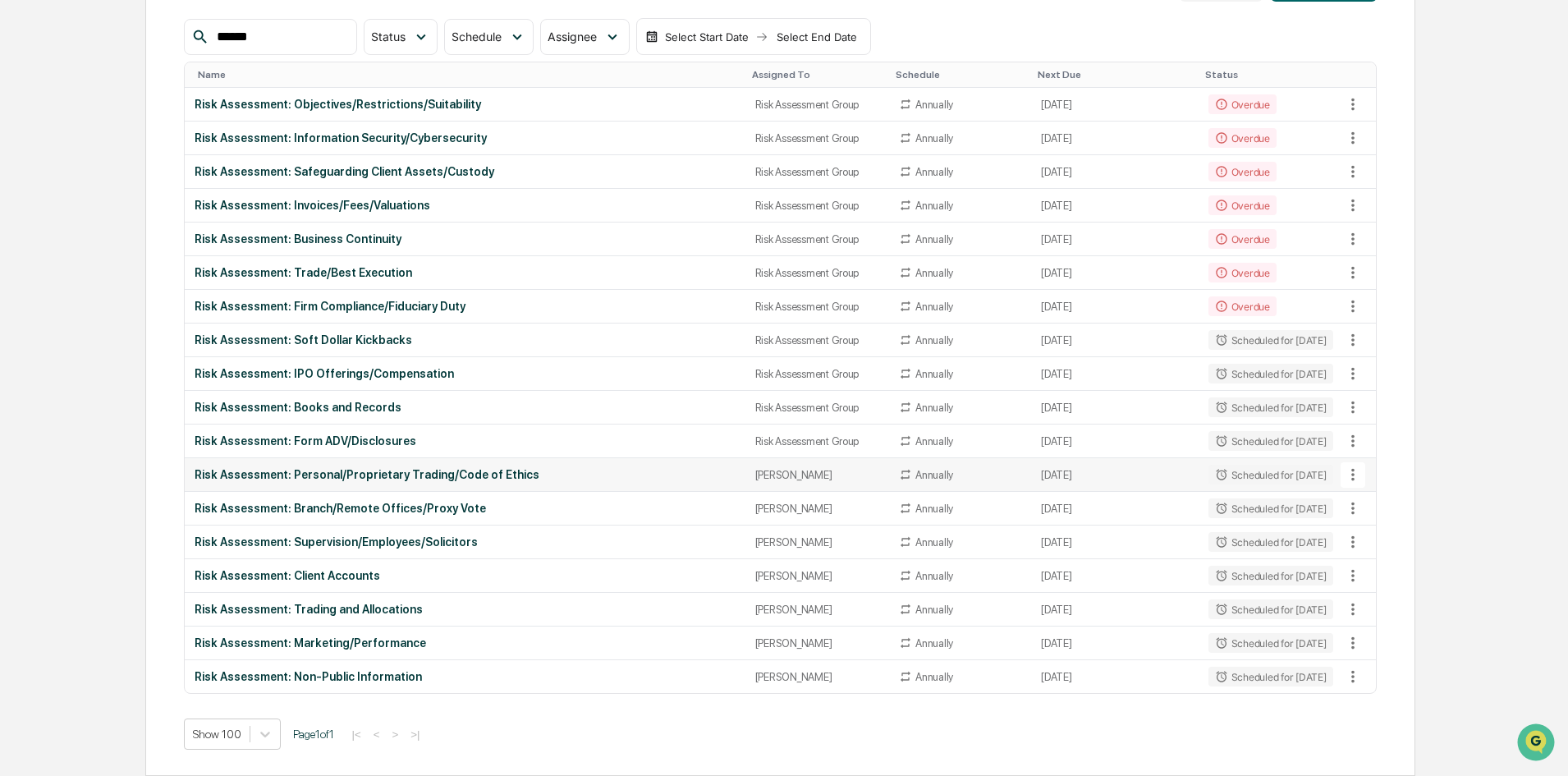
click at [1252, 469] on icon at bounding box center [1353, 475] width 18 height 18
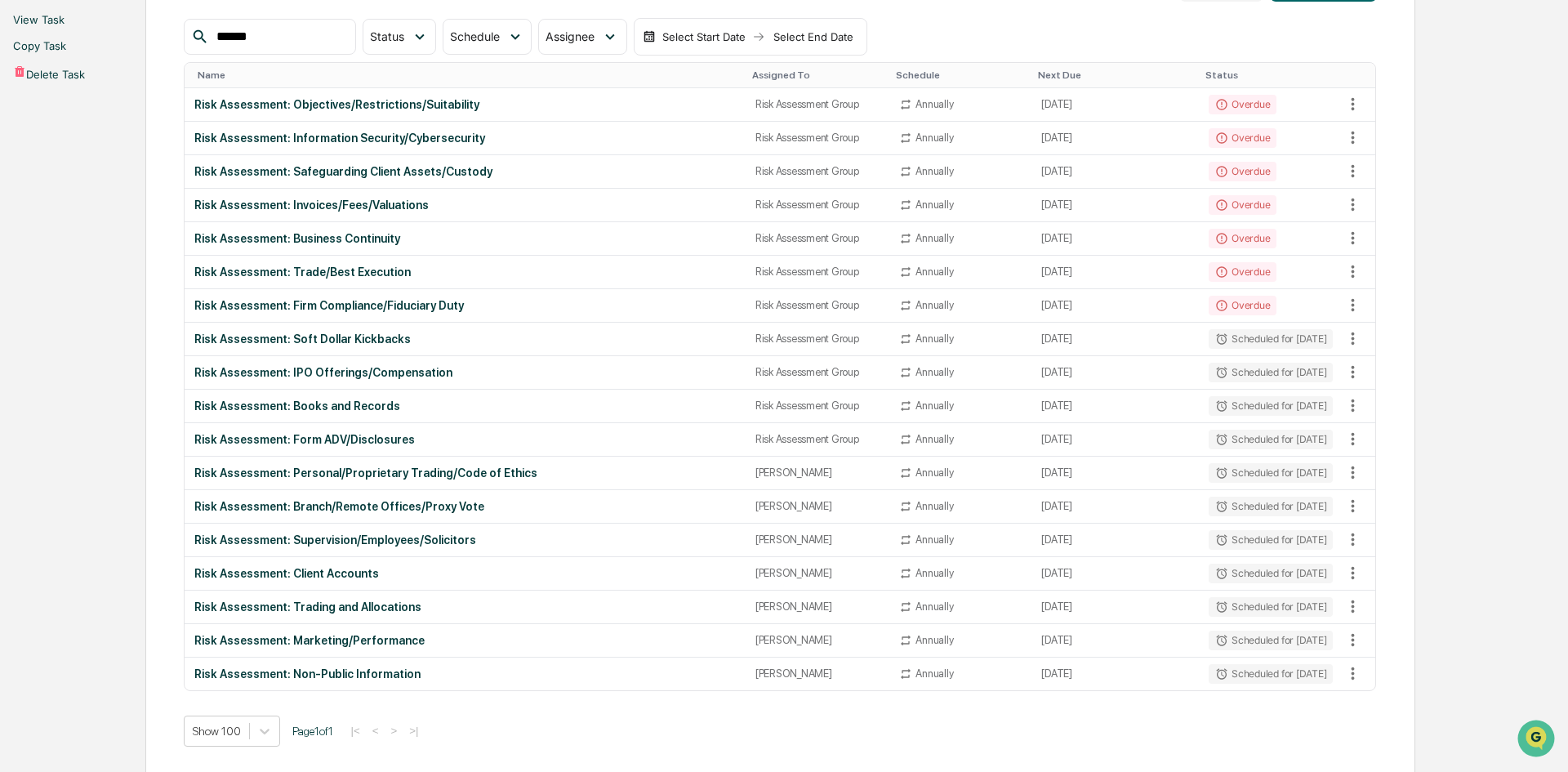
click at [1246, 33] on li "View Task" at bounding box center [784, 19] width 1568 height 26
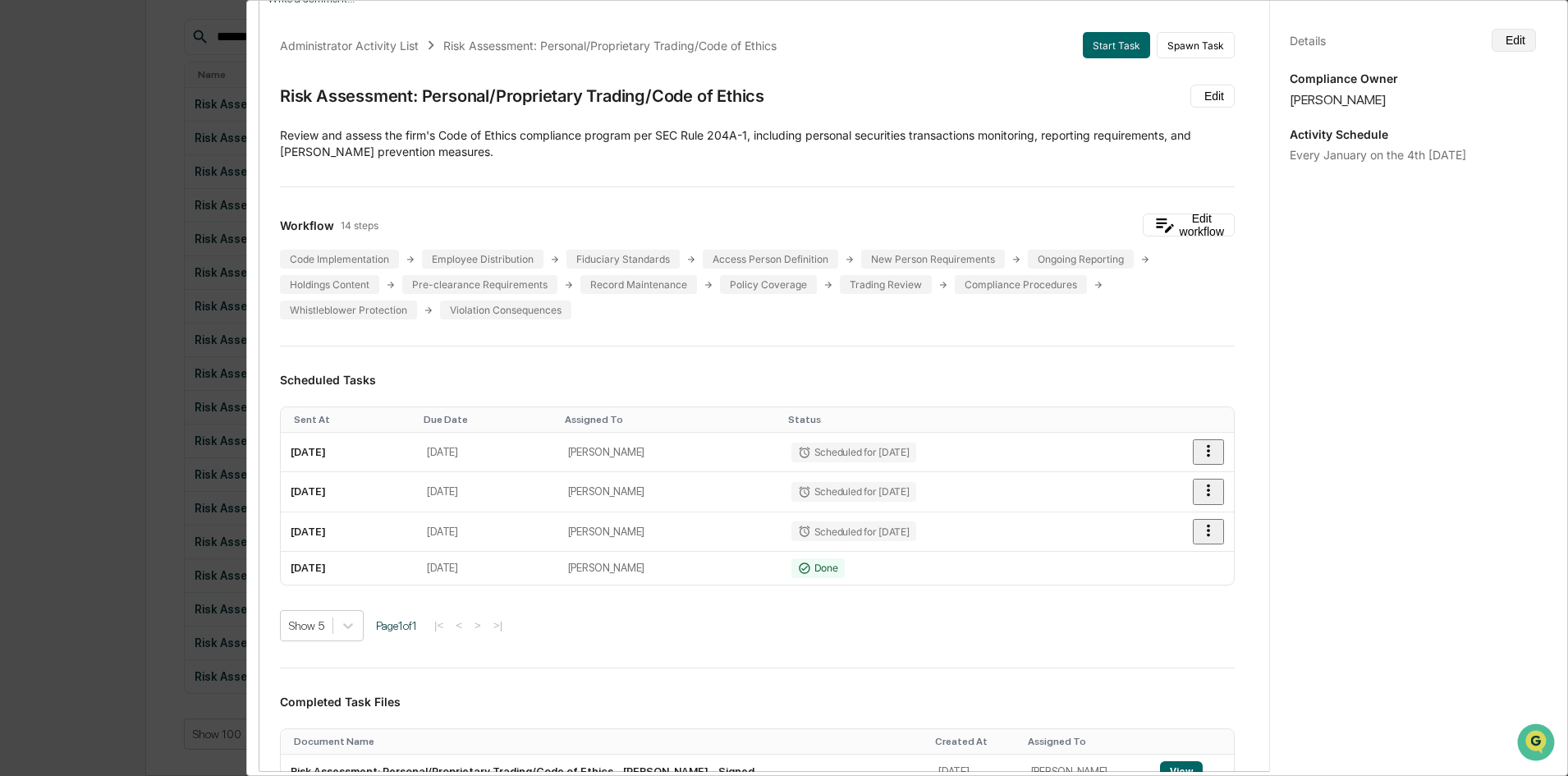
click at [1252, 39] on button "Edit" at bounding box center [1514, 40] width 45 height 23
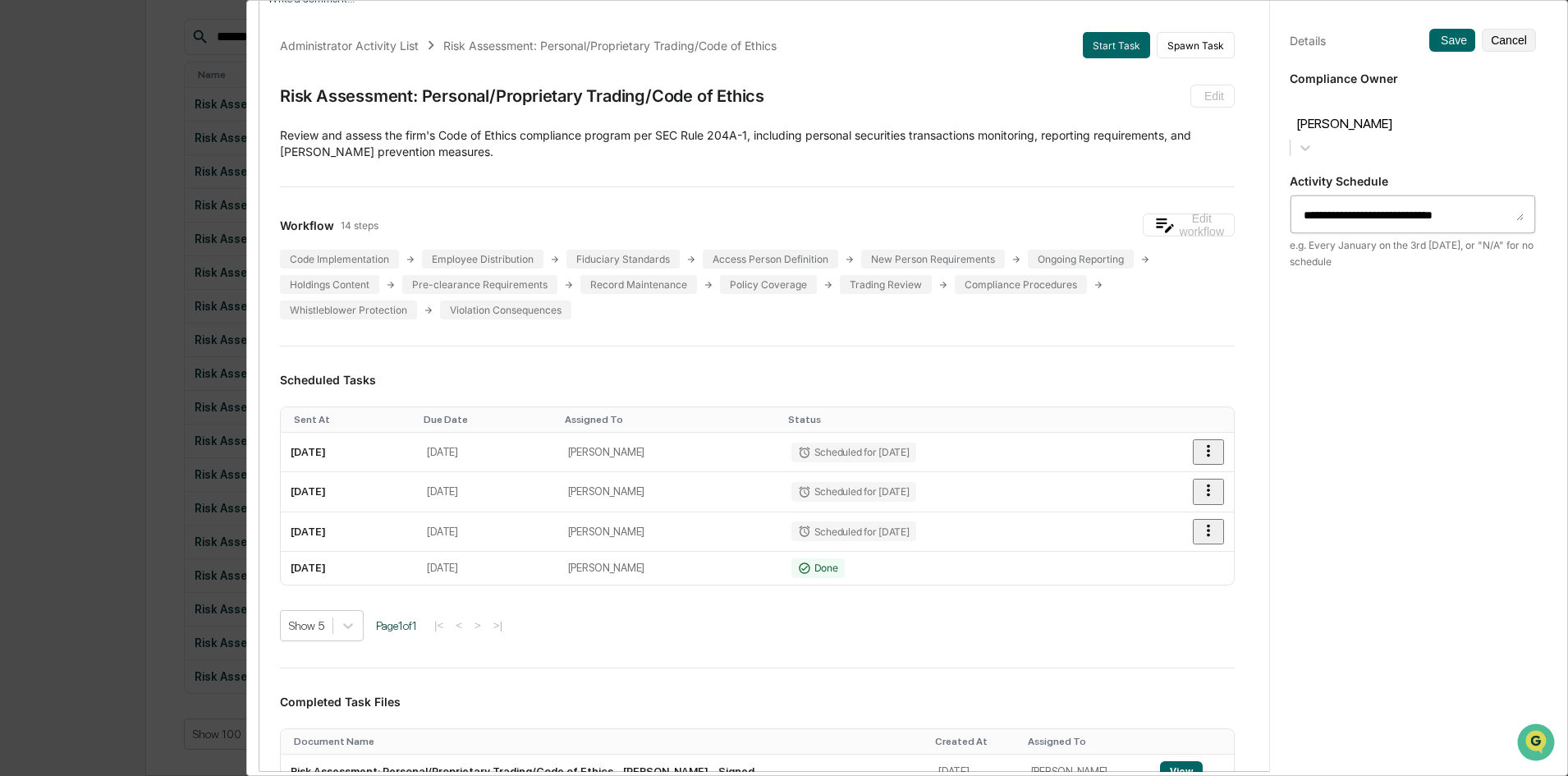
click at [1252, 109] on div at bounding box center [1412, 104] width 230 height 19
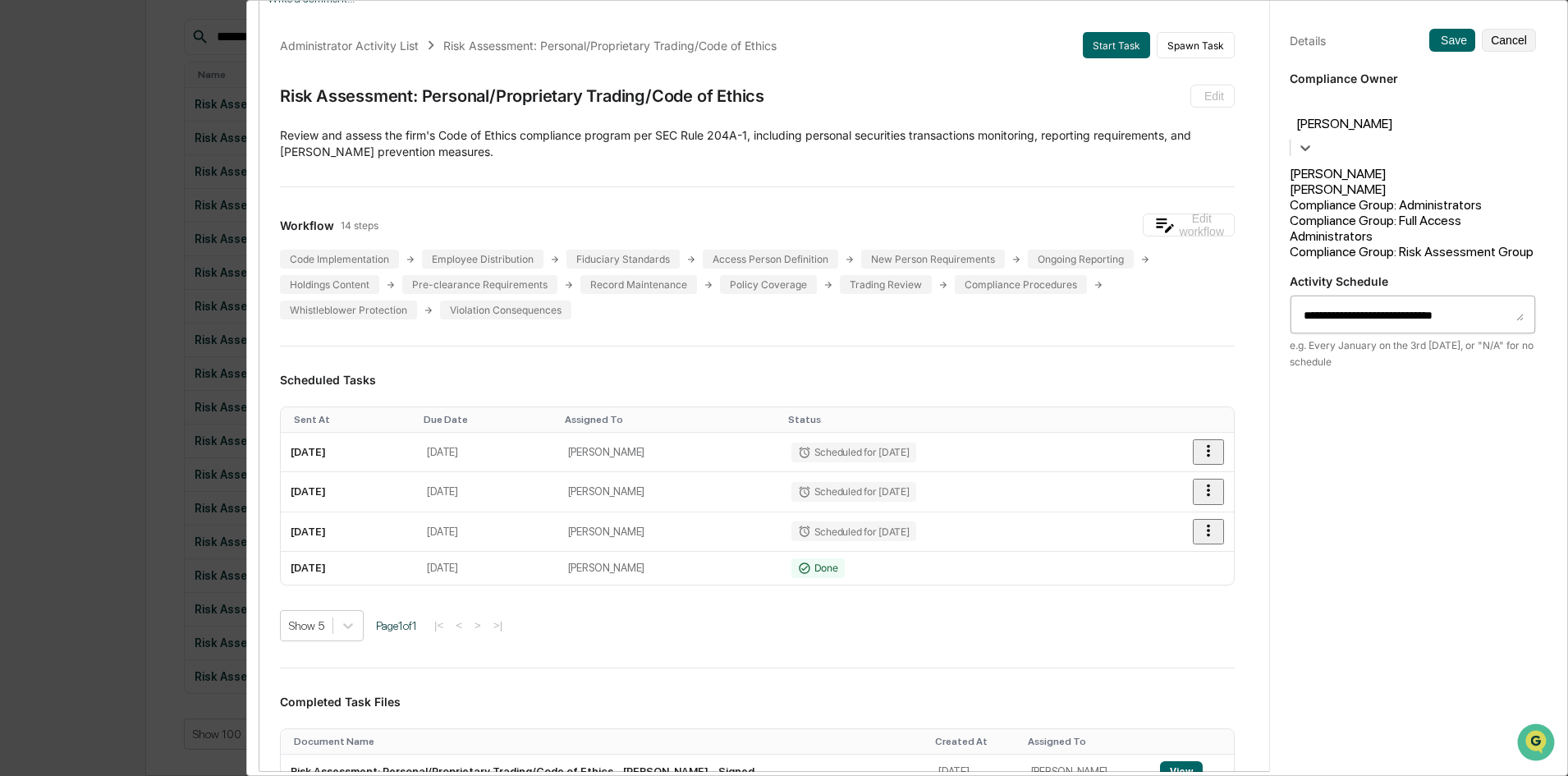
click at [1252, 250] on div "Compliance Group: Risk Assessment Group" at bounding box center [1412, 252] width 247 height 16
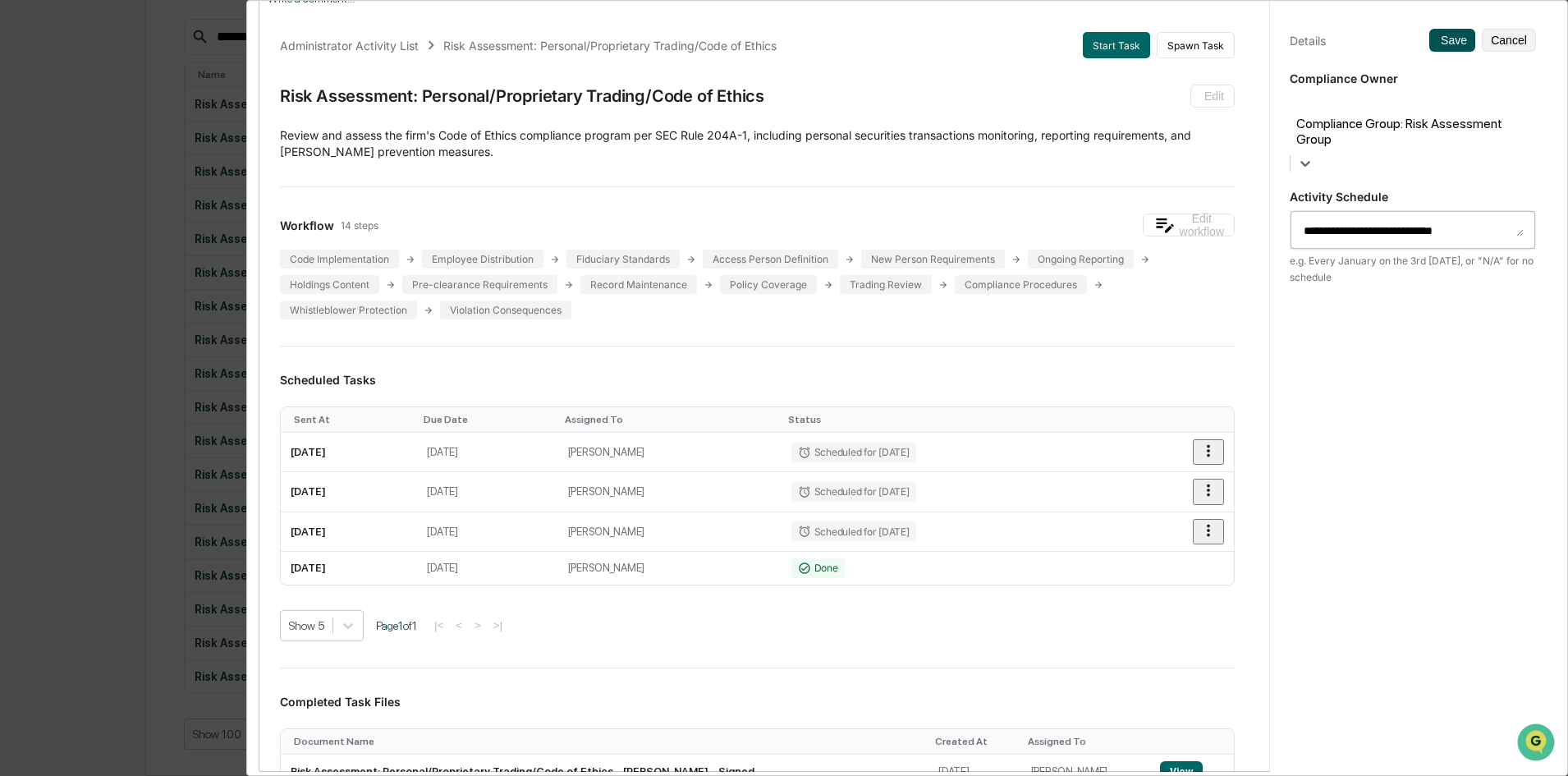
click at [1252, 36] on button "Save" at bounding box center [1452, 40] width 46 height 23
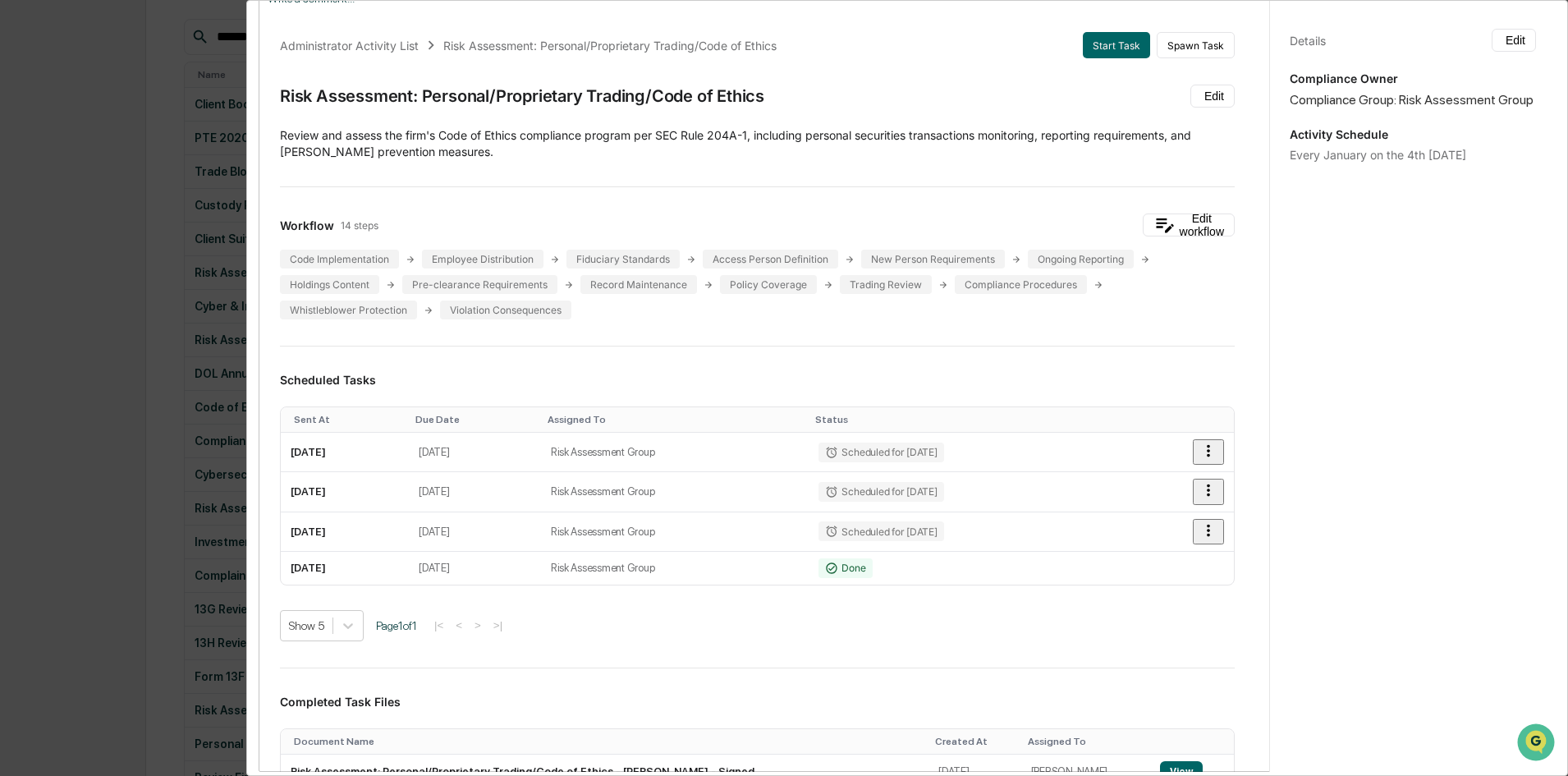
click at [39, 535] on div "Administrator Activity List Risk Assessment: Personal/Proprietary Trading/Code …" at bounding box center [784, 388] width 1568 height 776
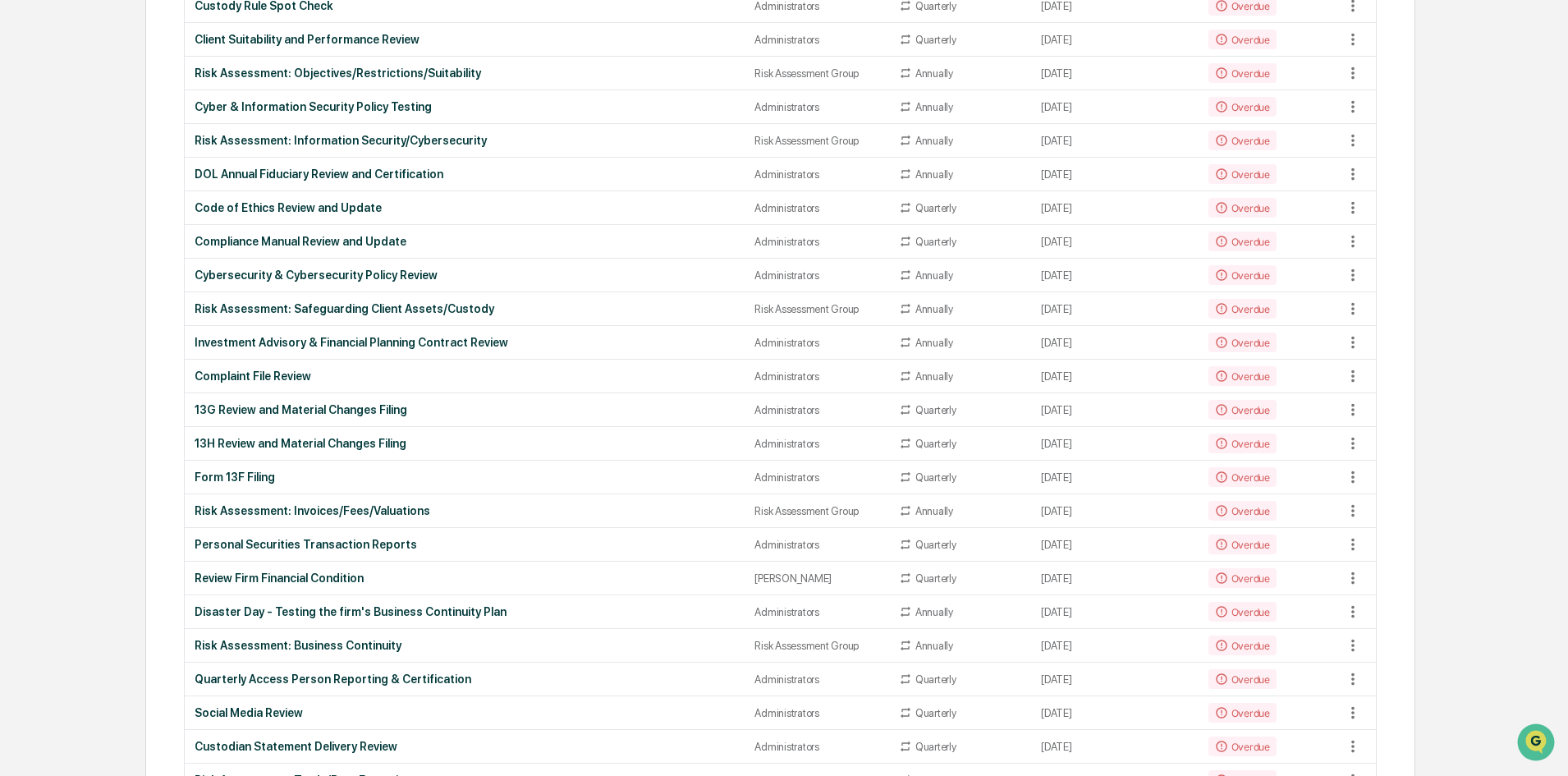
scroll to position [127, 0]
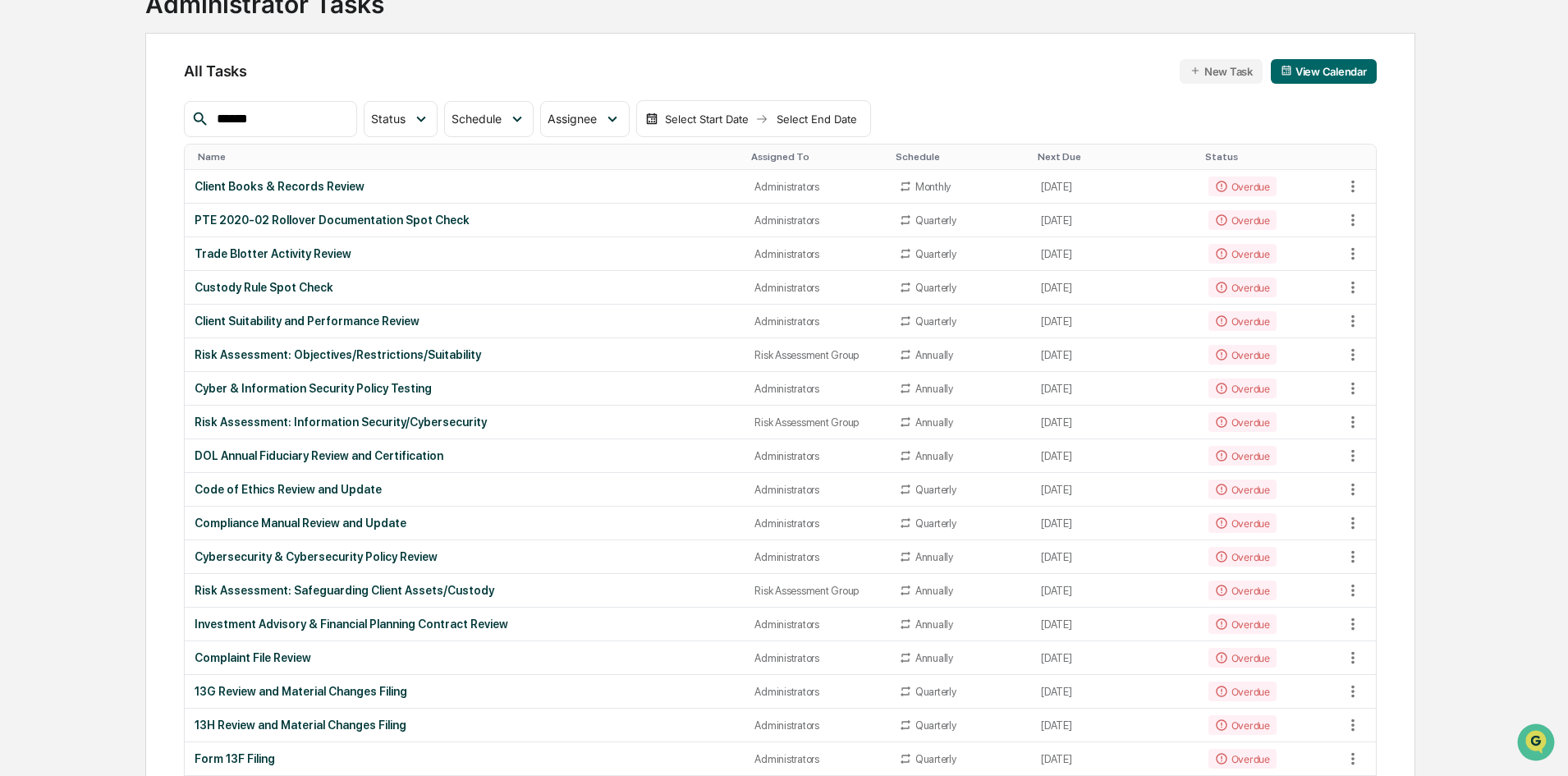
click at [305, 127] on input "******" at bounding box center [280, 119] width 140 height 21
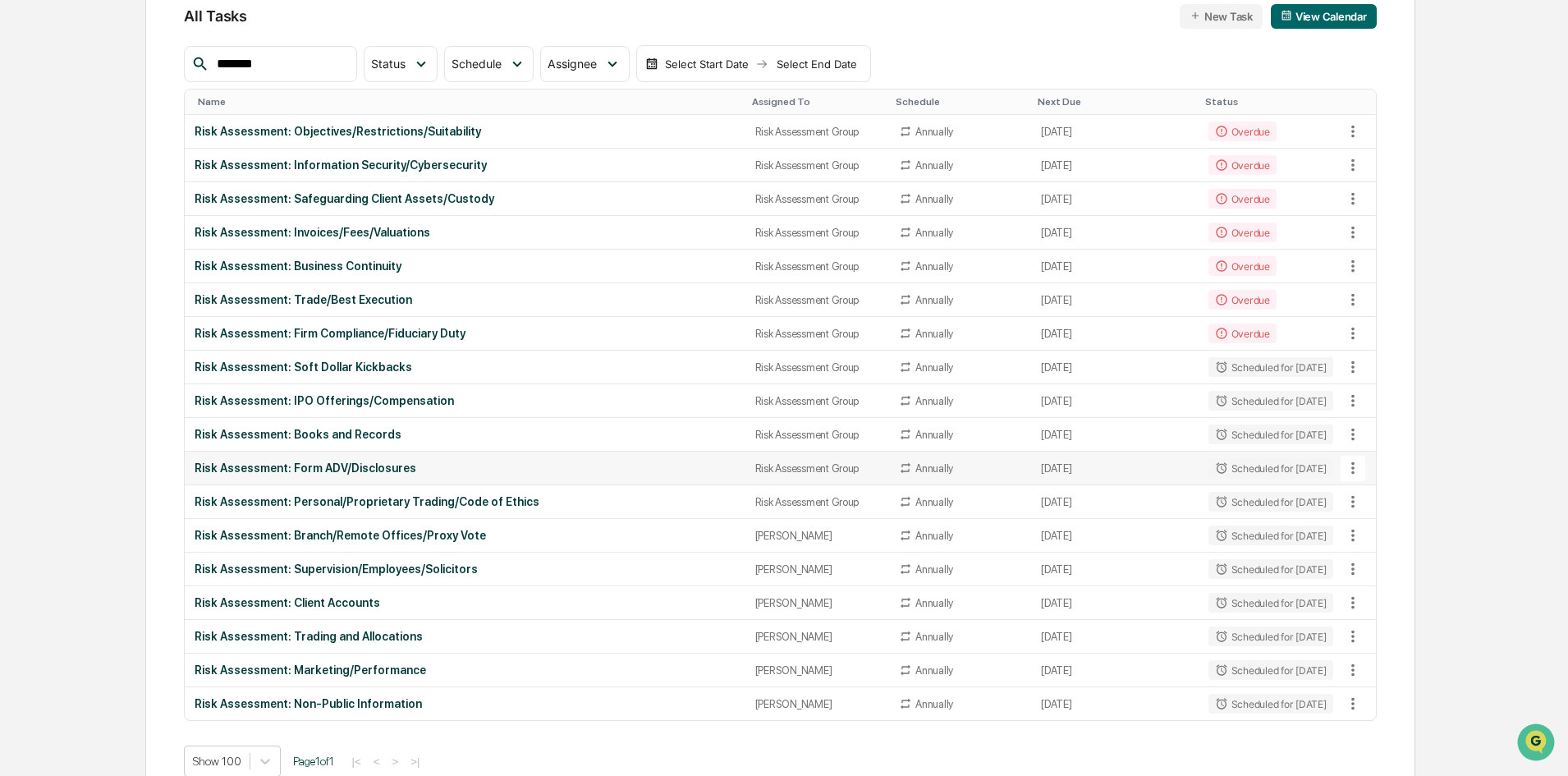
scroll to position [209, 0]
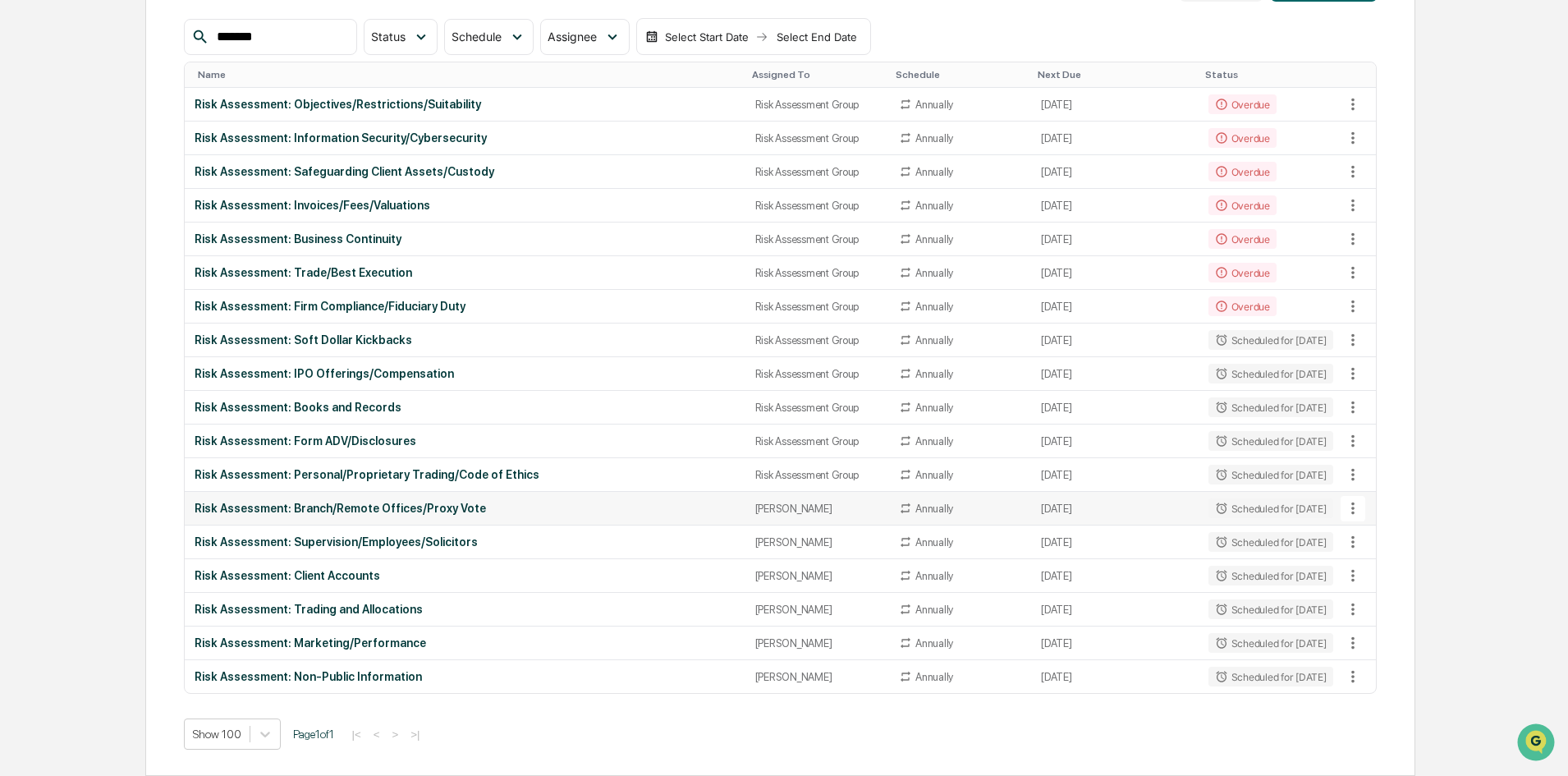
click at [1252, 506] on icon at bounding box center [1353, 508] width 18 height 18
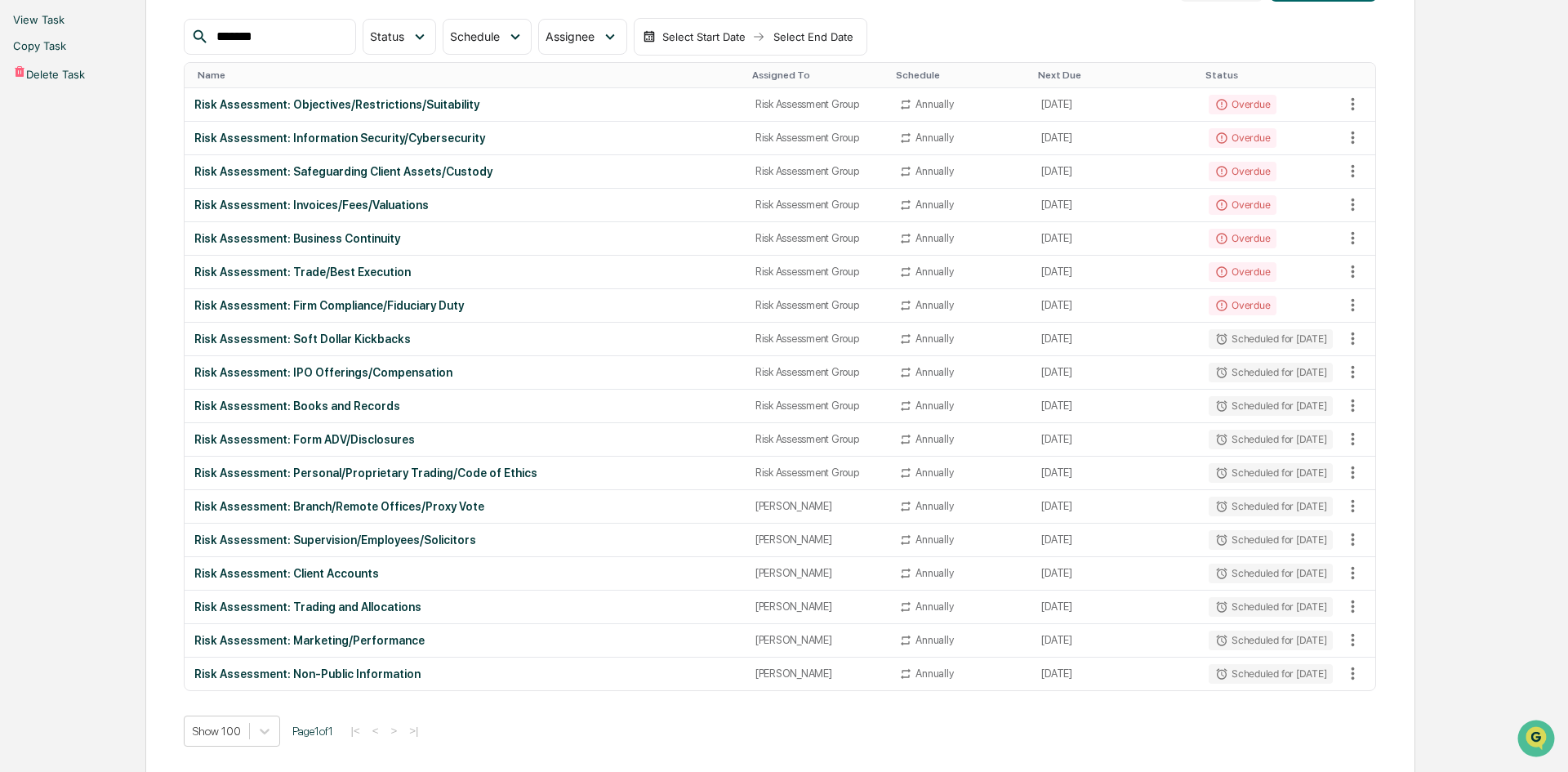
click at [1246, 33] on li "View Task" at bounding box center [784, 19] width 1568 height 26
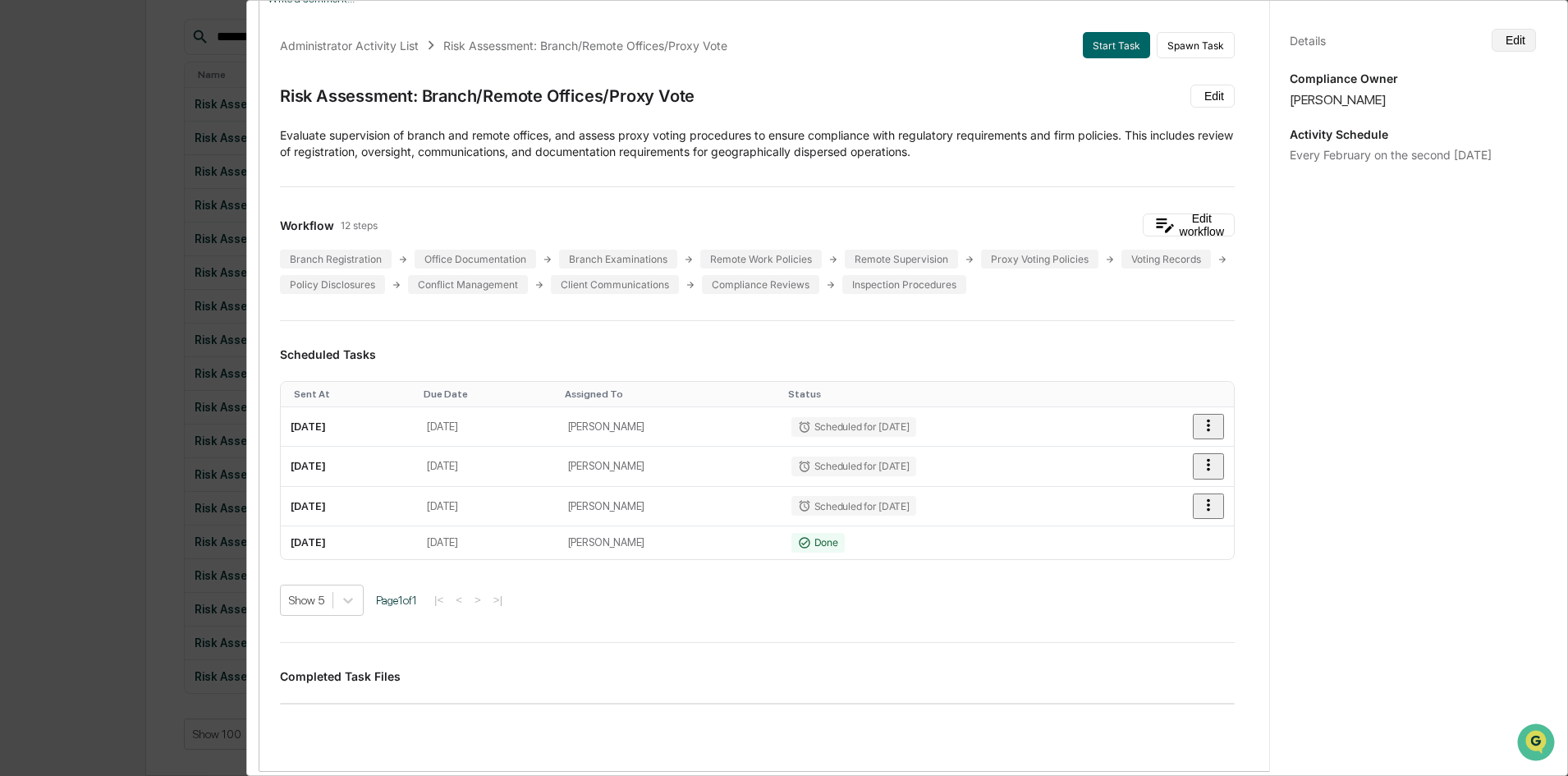
click at [1252, 30] on button "Edit" at bounding box center [1514, 40] width 45 height 23
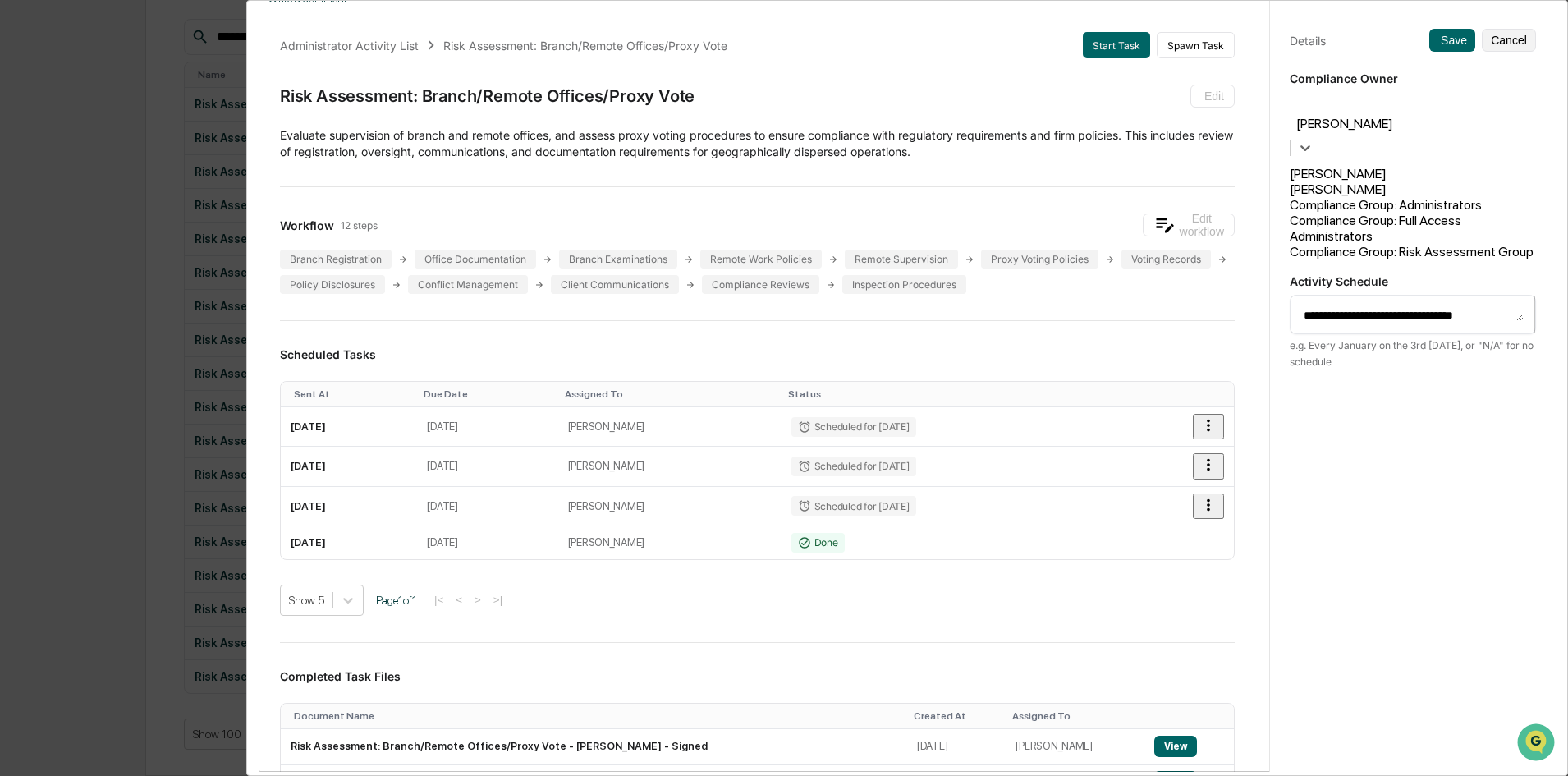
click at [1252, 114] on div at bounding box center [1412, 104] width 230 height 19
click at [1252, 253] on div "Compliance Group: Risk Assessment Group" at bounding box center [1412, 252] width 247 height 16
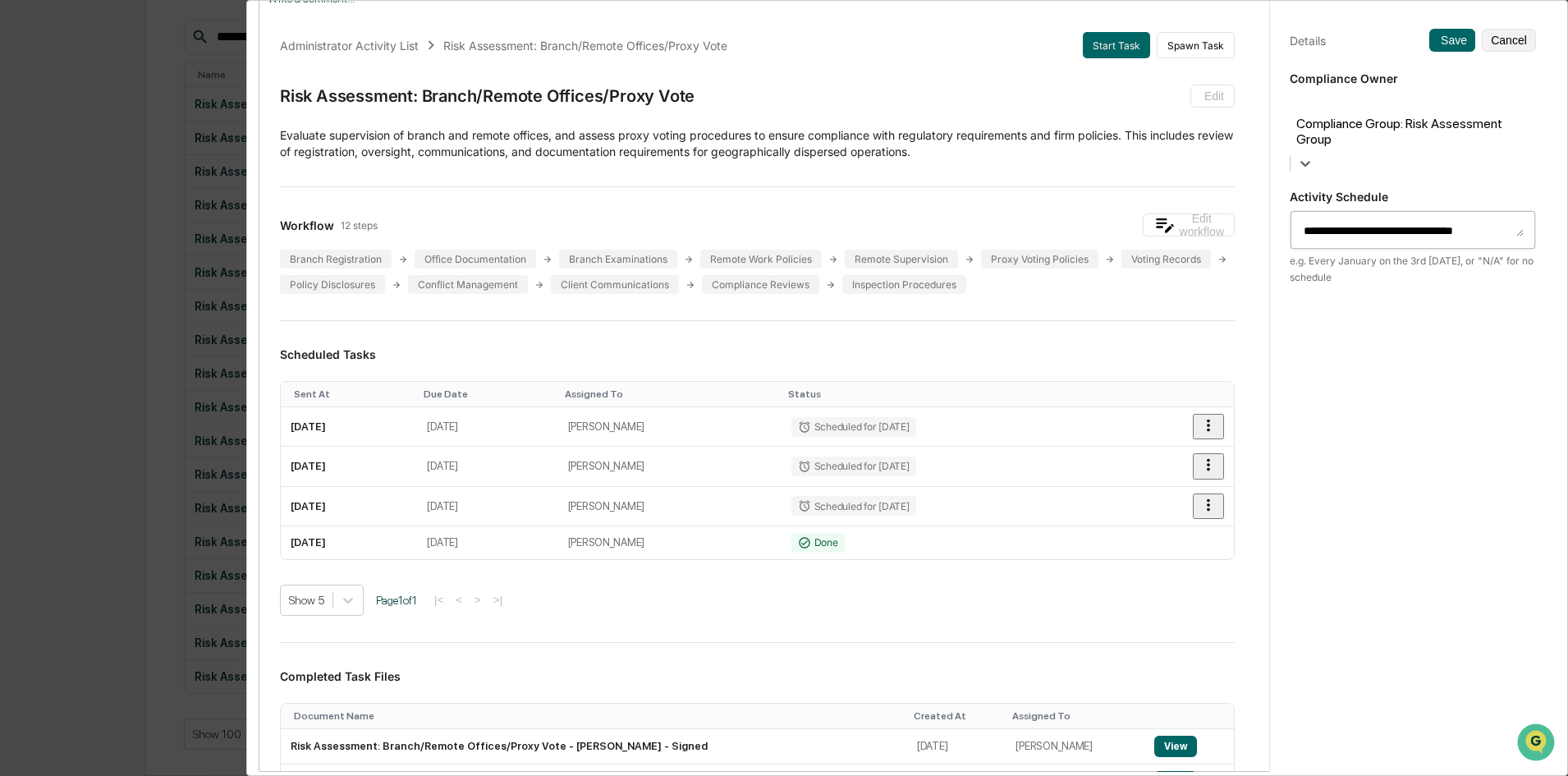
click at [1252, 53] on div "**********" at bounding box center [1412, 403] width 287 height 815
click at [1252, 45] on button "Save" at bounding box center [1452, 40] width 46 height 23
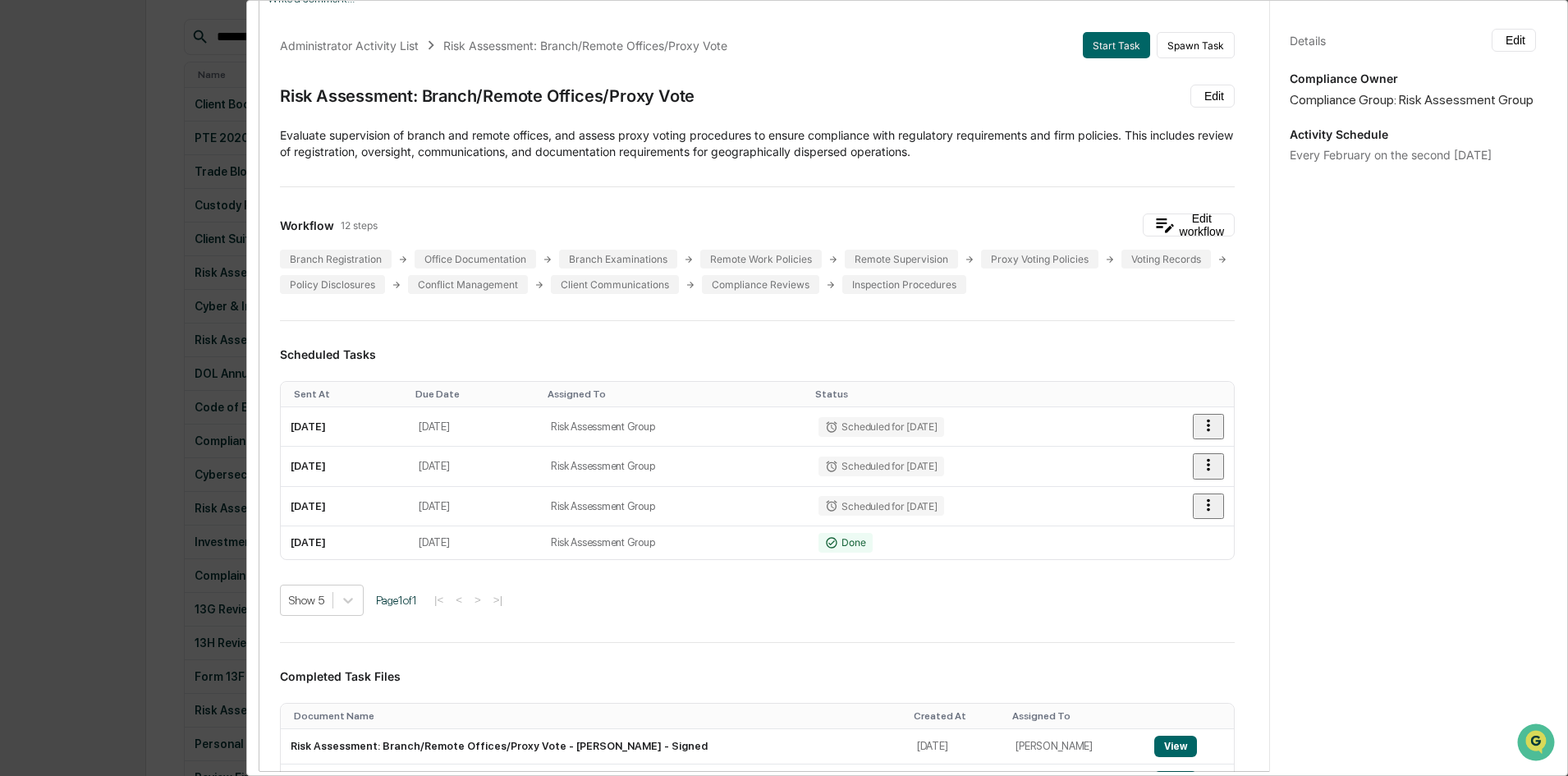
click at [44, 392] on div "Administrator Activity List Risk Assessment: Branch/Remote Offices/Proxy Vote S…" at bounding box center [784, 388] width 1568 height 776
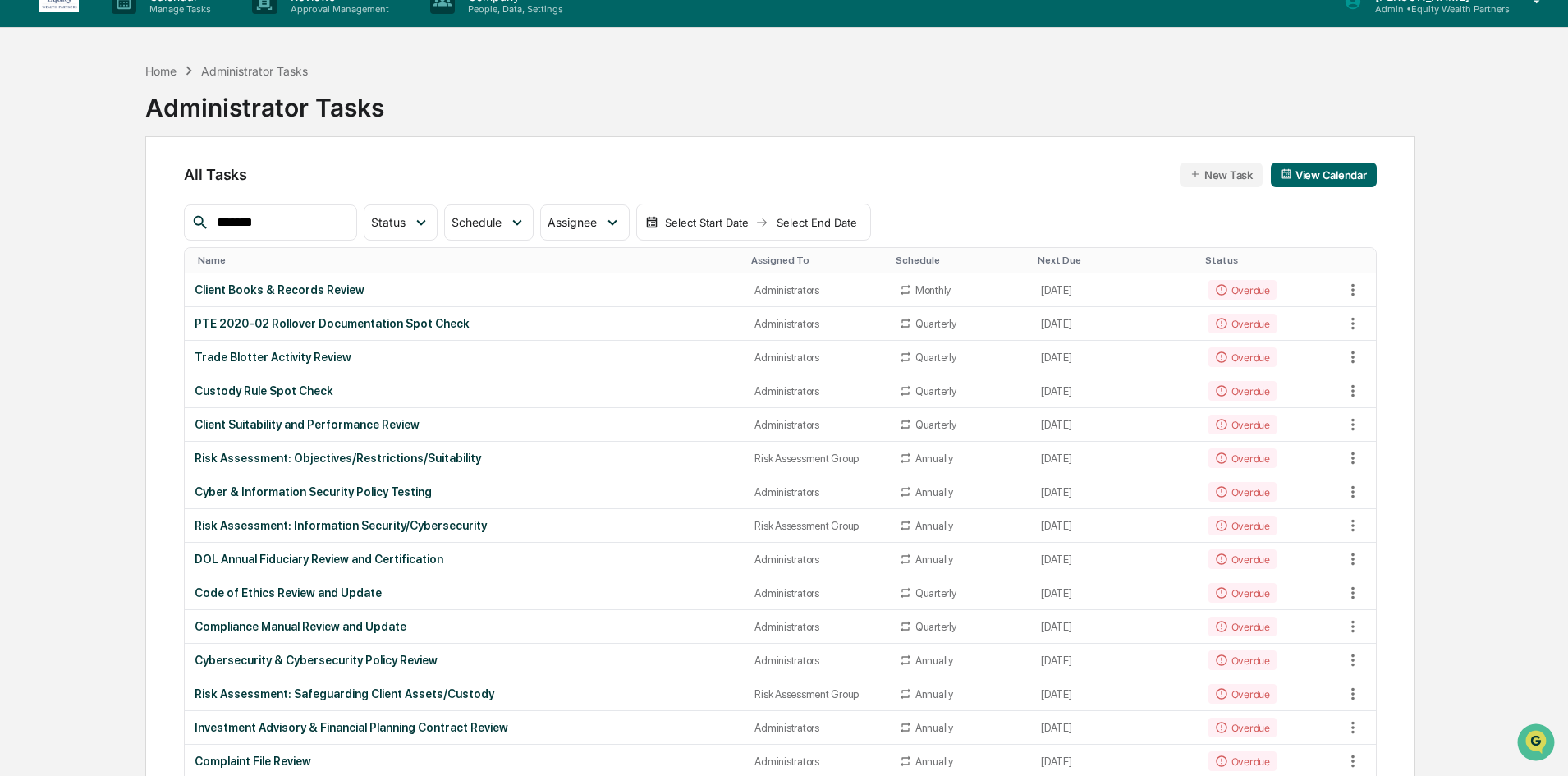
scroll to position [0, 0]
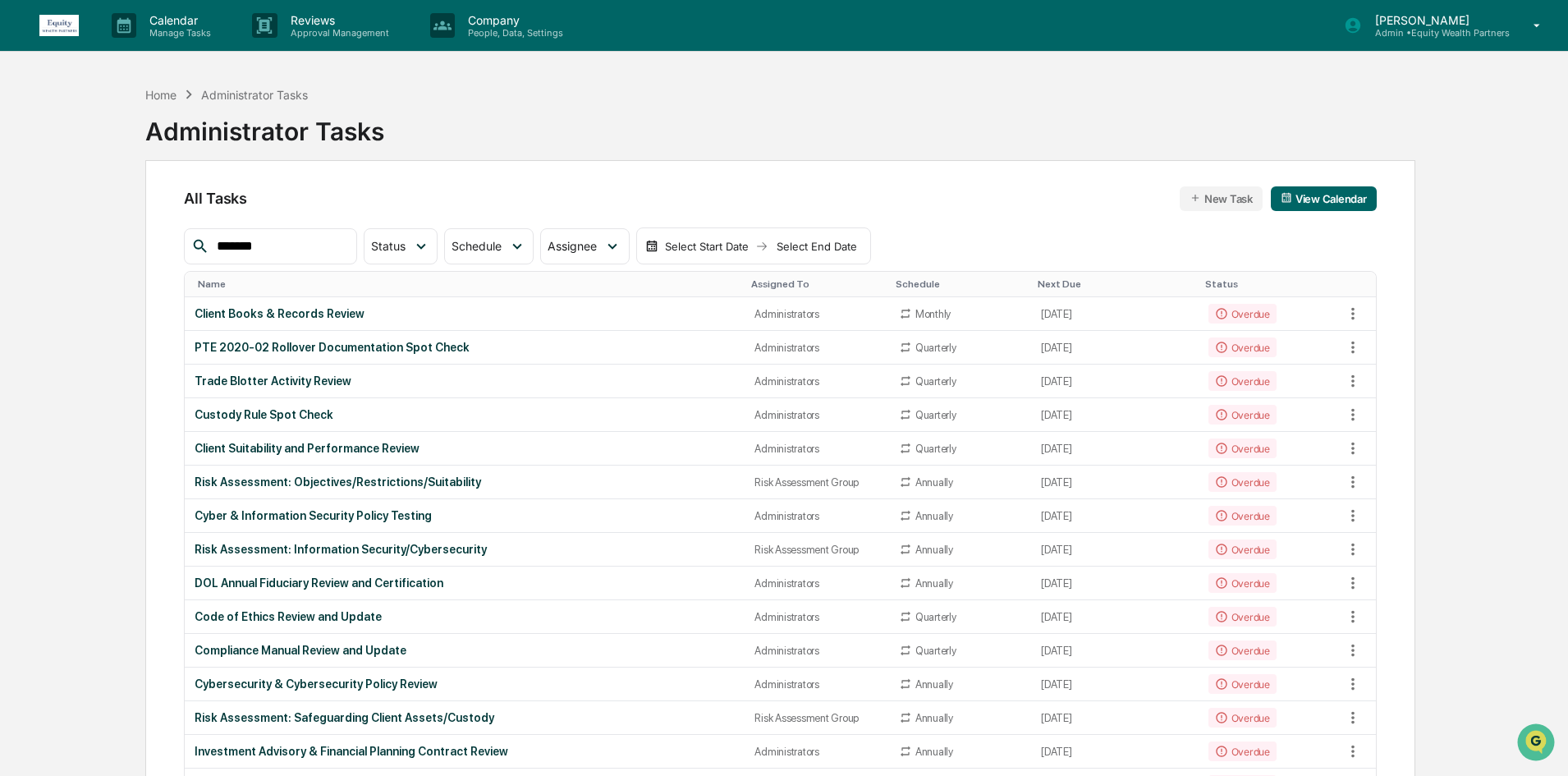
click at [302, 258] on div "*******" at bounding box center [270, 246] width 173 height 37
click at [305, 257] on input "*******" at bounding box center [280, 247] width 140 height 21
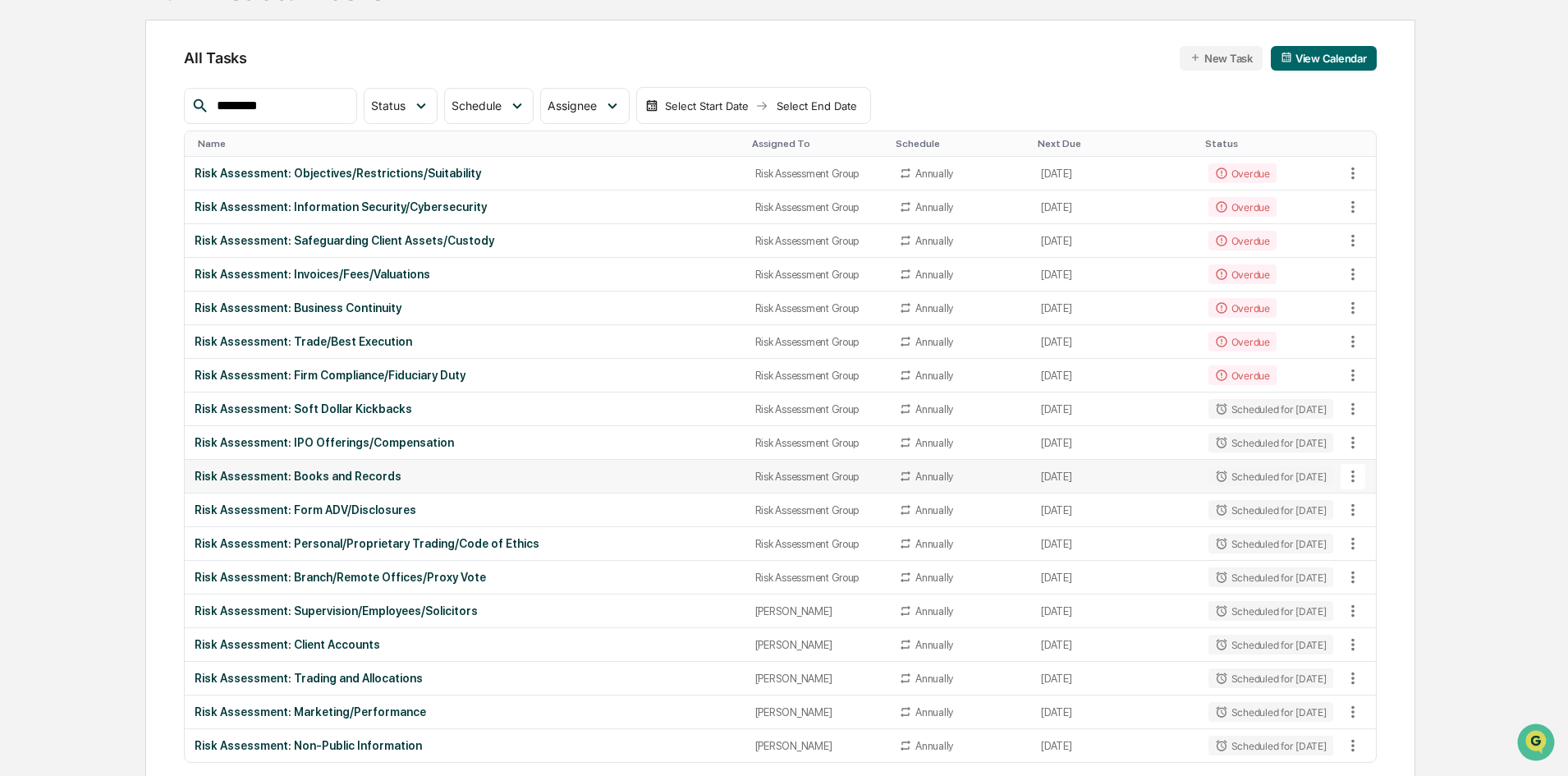
scroll to position [209, 0]
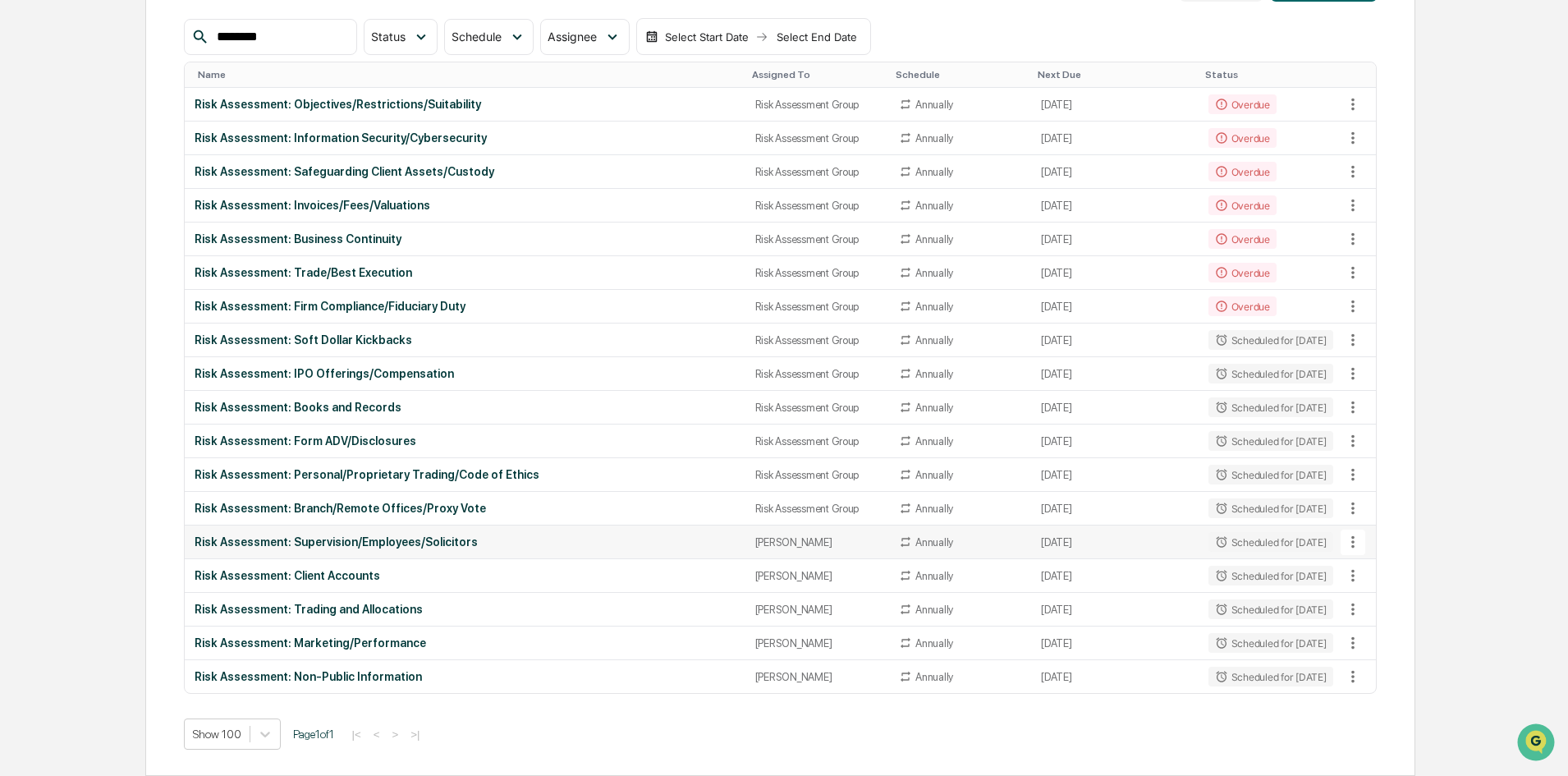
click at [1252, 537] on icon at bounding box center [1353, 543] width 4 height 12
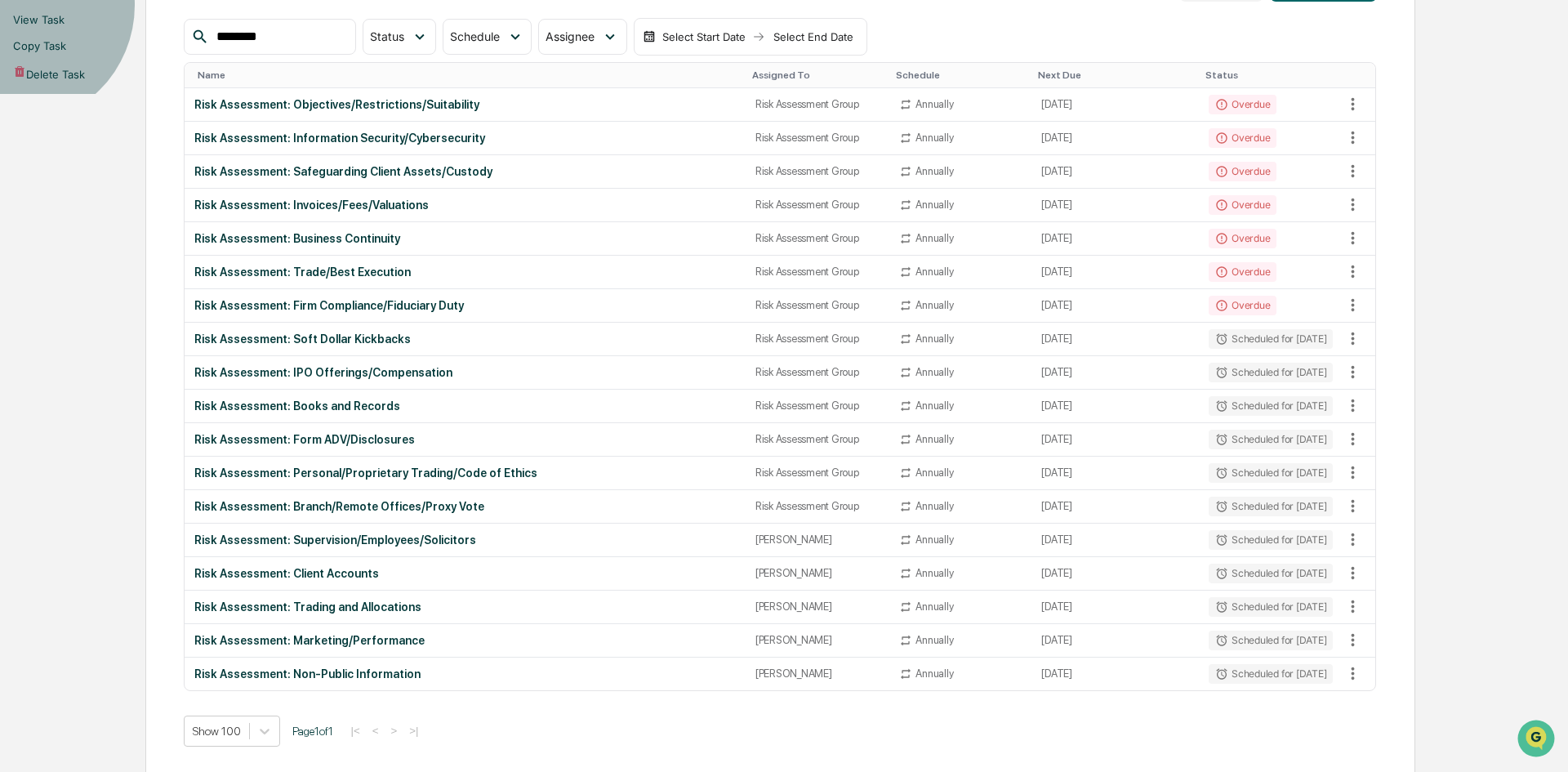
click at [1246, 33] on li "View Task" at bounding box center [784, 19] width 1568 height 26
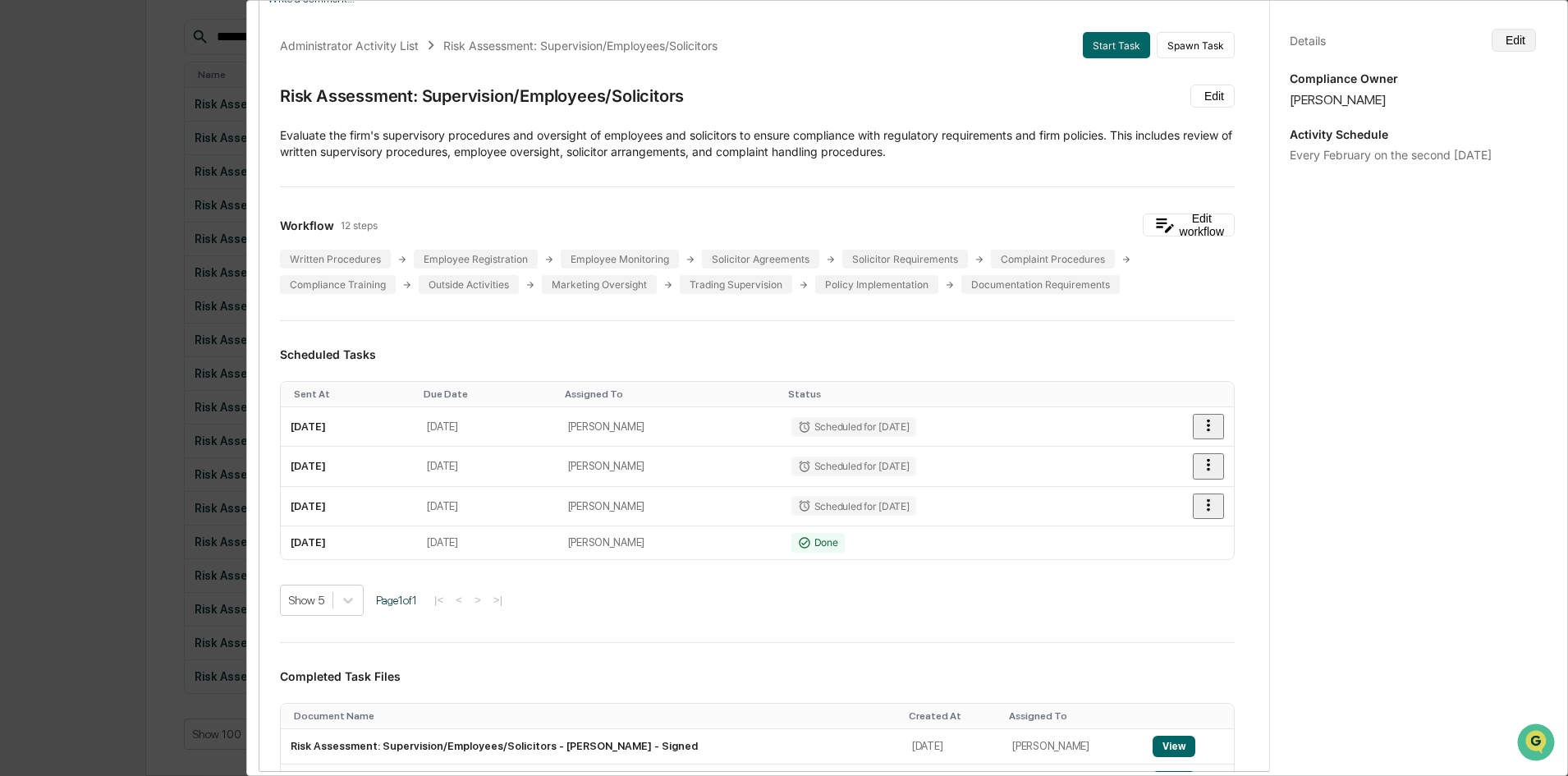
click at [1252, 42] on button "Edit" at bounding box center [1514, 40] width 45 height 23
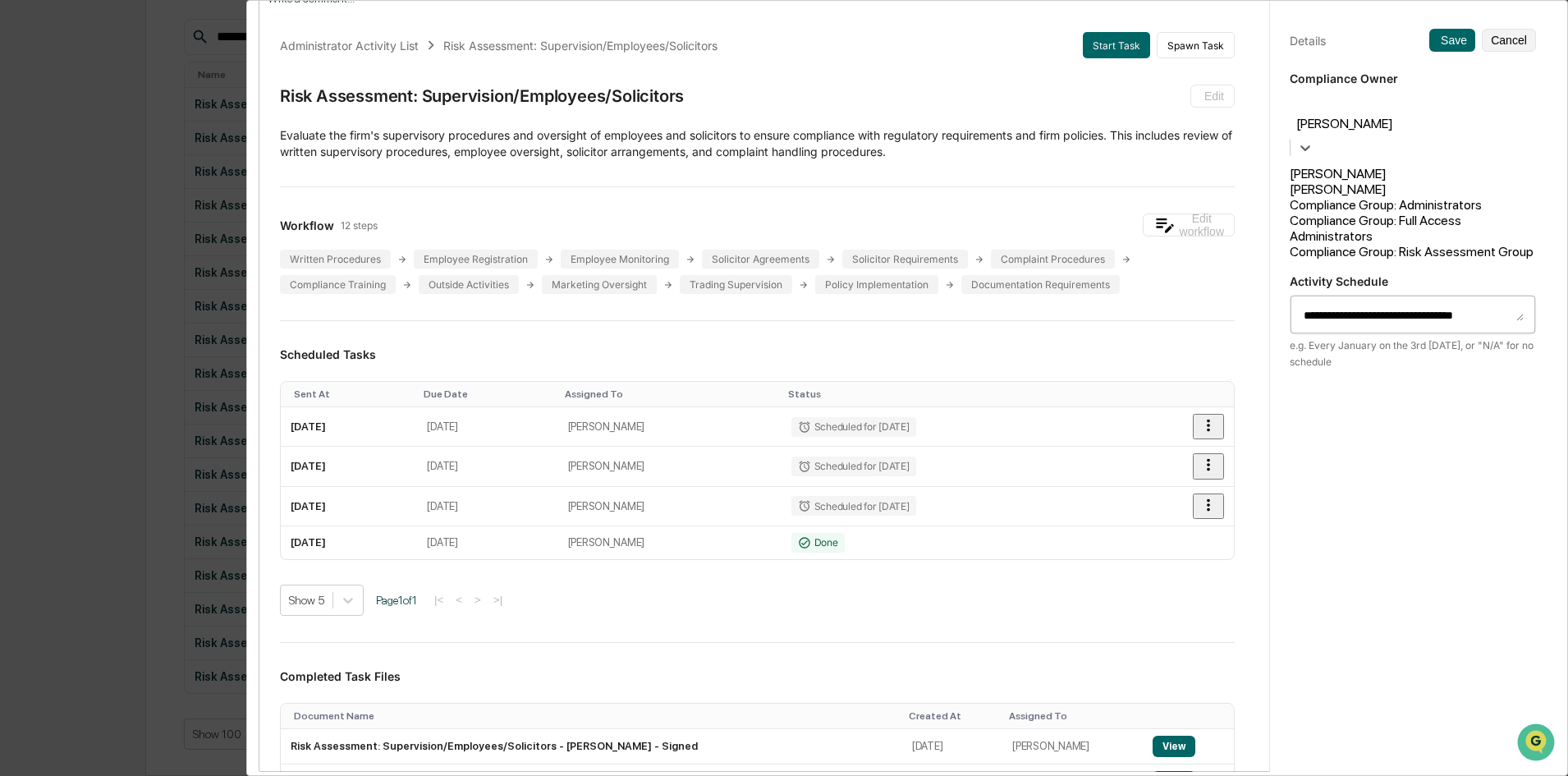
click at [1252, 94] on div "[PERSON_NAME]" at bounding box center [1412, 127] width 247 height 70
click at [1252, 247] on div "Compliance Group: Risk Assessment Group" at bounding box center [1412, 252] width 247 height 16
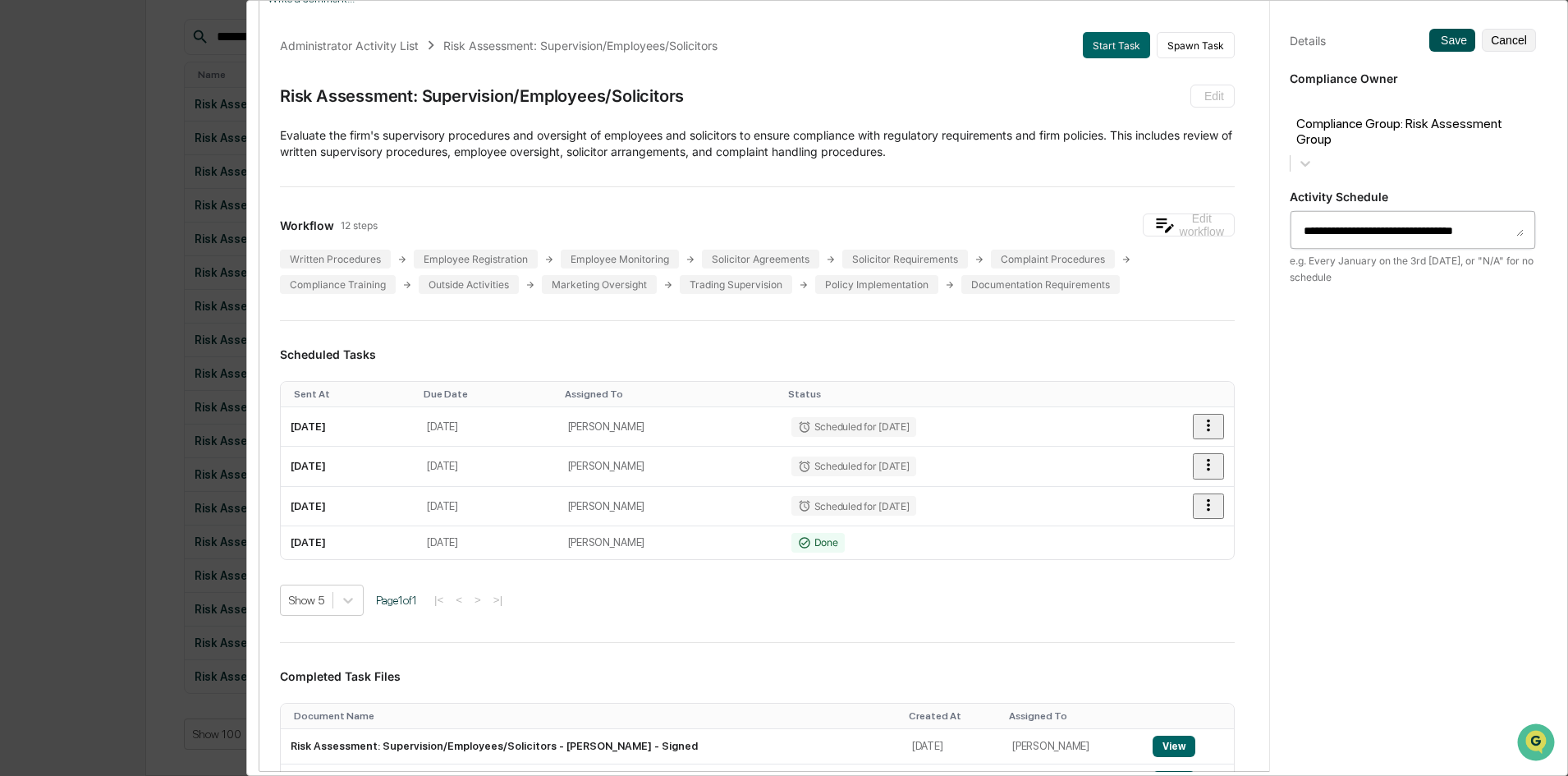
click at [1252, 40] on icon at bounding box center [1437, 40] width 0 height 0
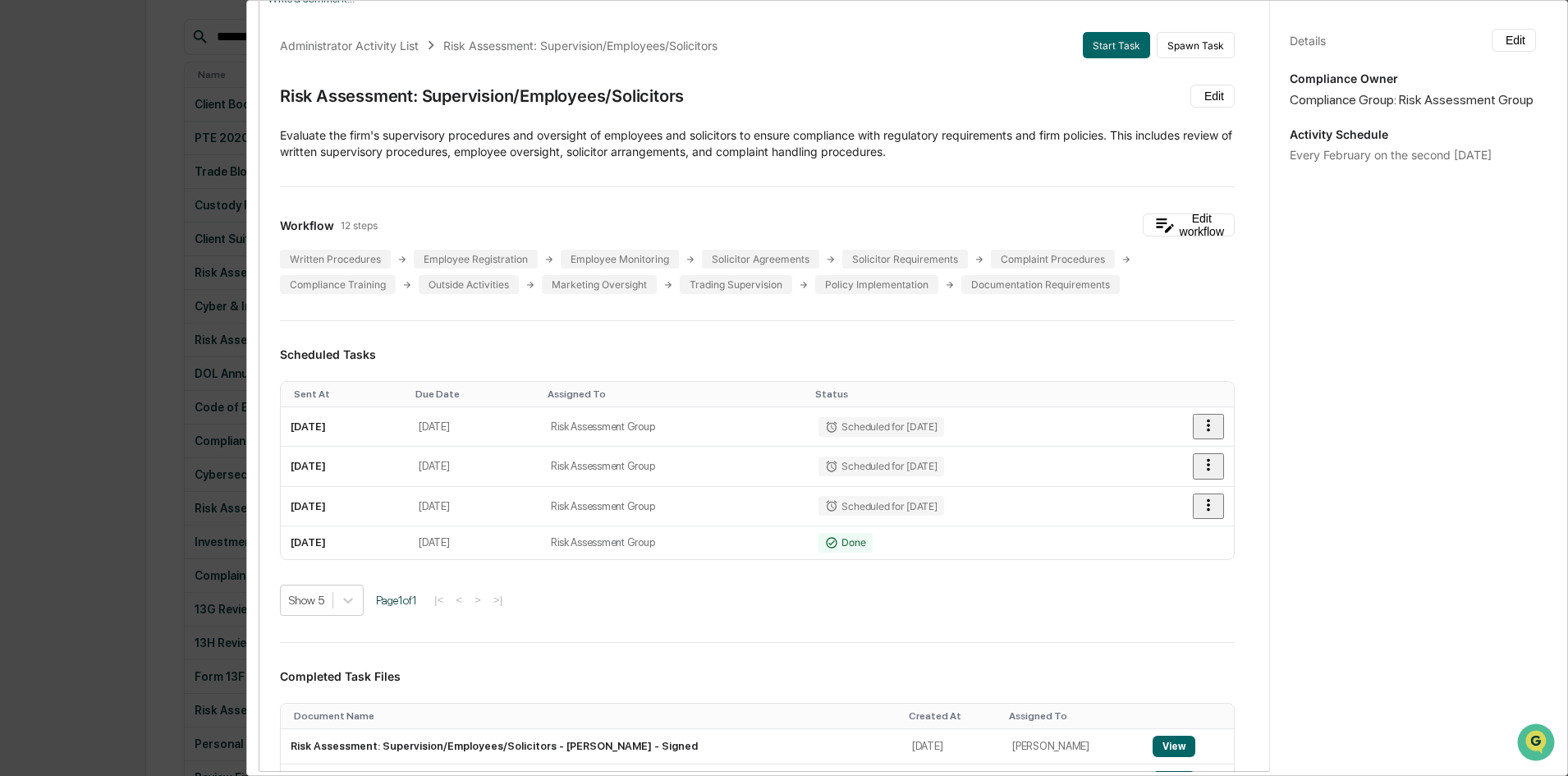
click at [63, 447] on div "Administrator Activity List Risk Assessment: Supervision/Employees/Solicitors S…" at bounding box center [784, 388] width 1568 height 776
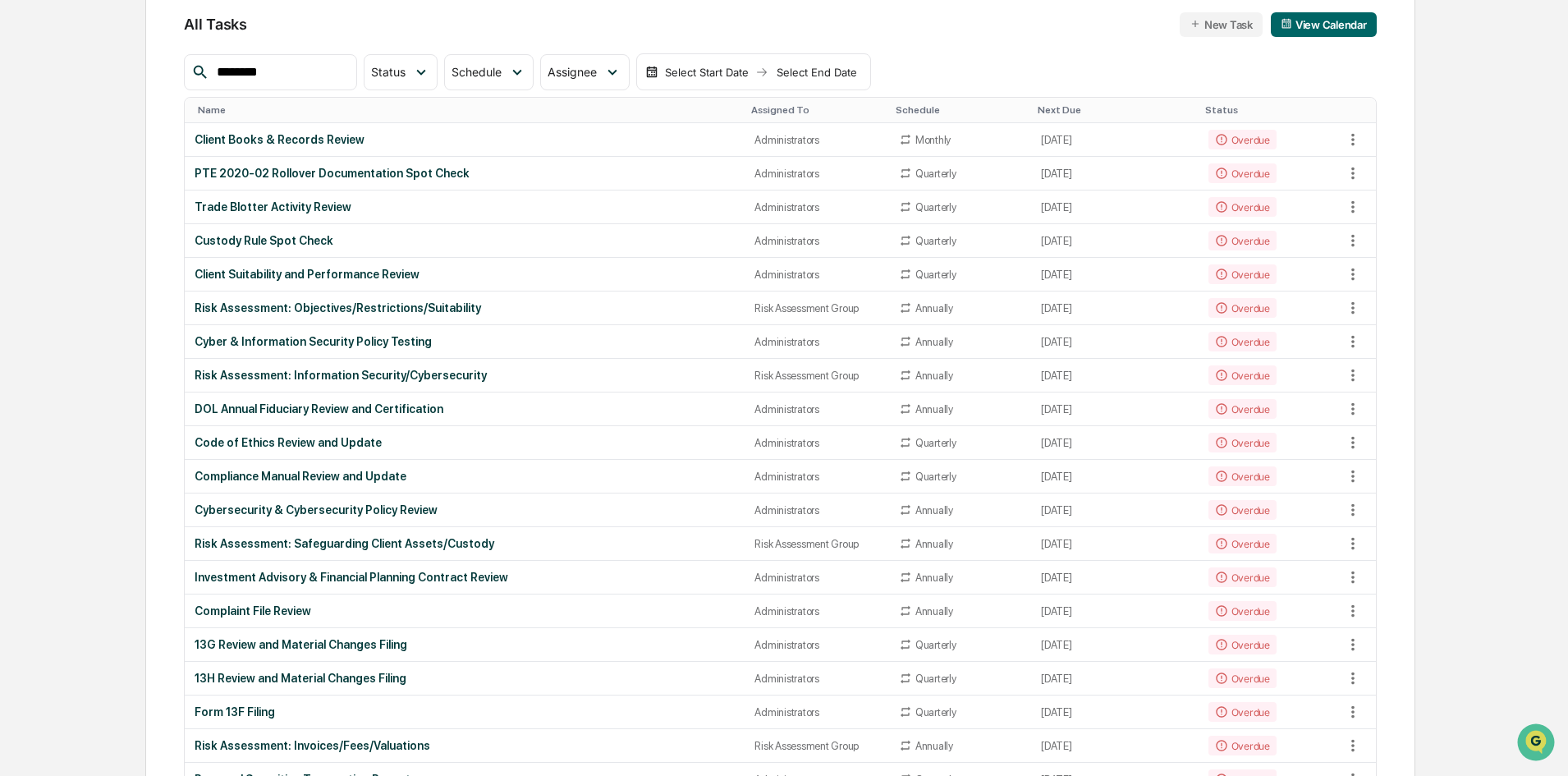
scroll to position [0, 0]
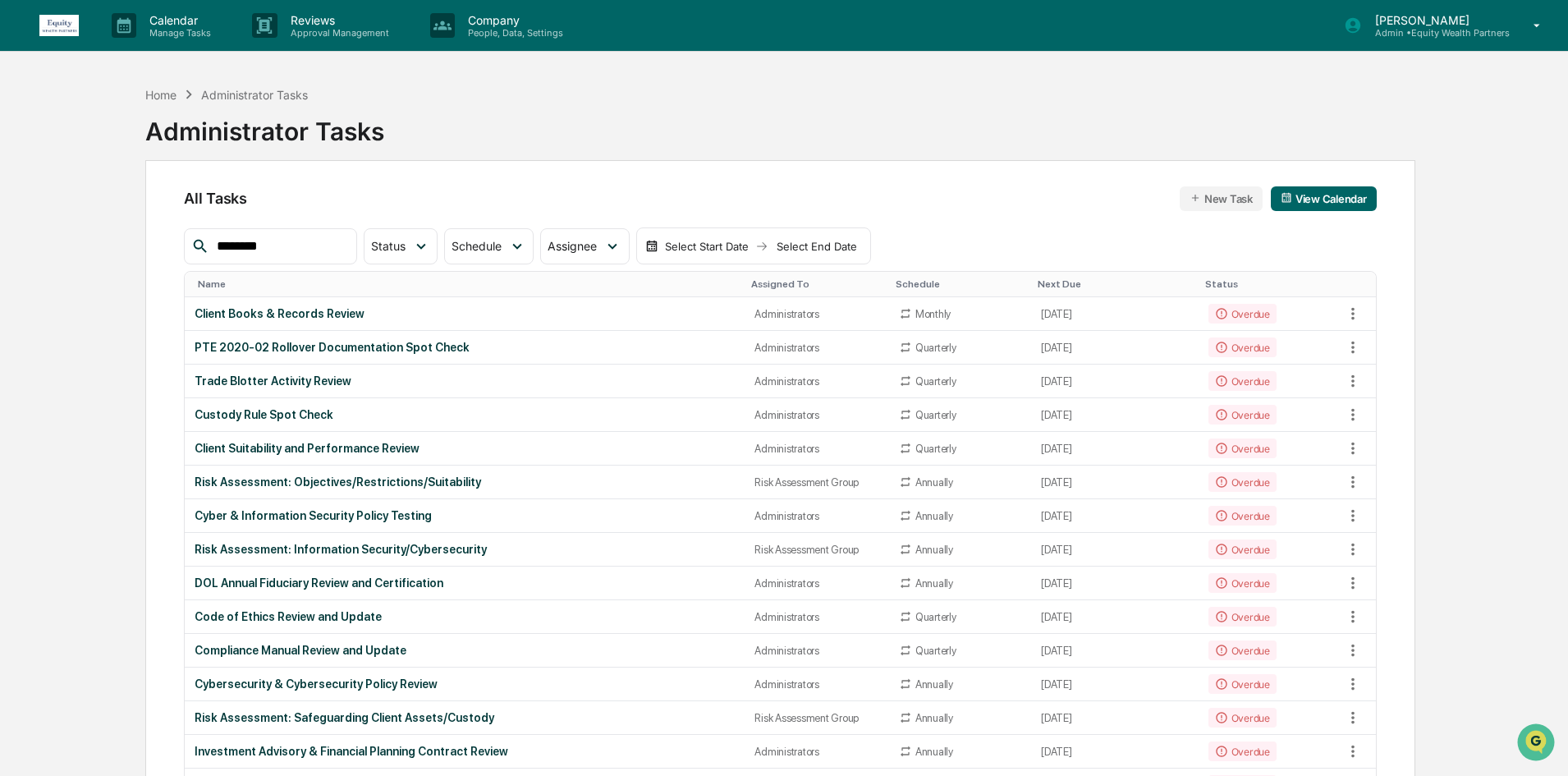
click at [281, 249] on input "********" at bounding box center [280, 247] width 140 height 21
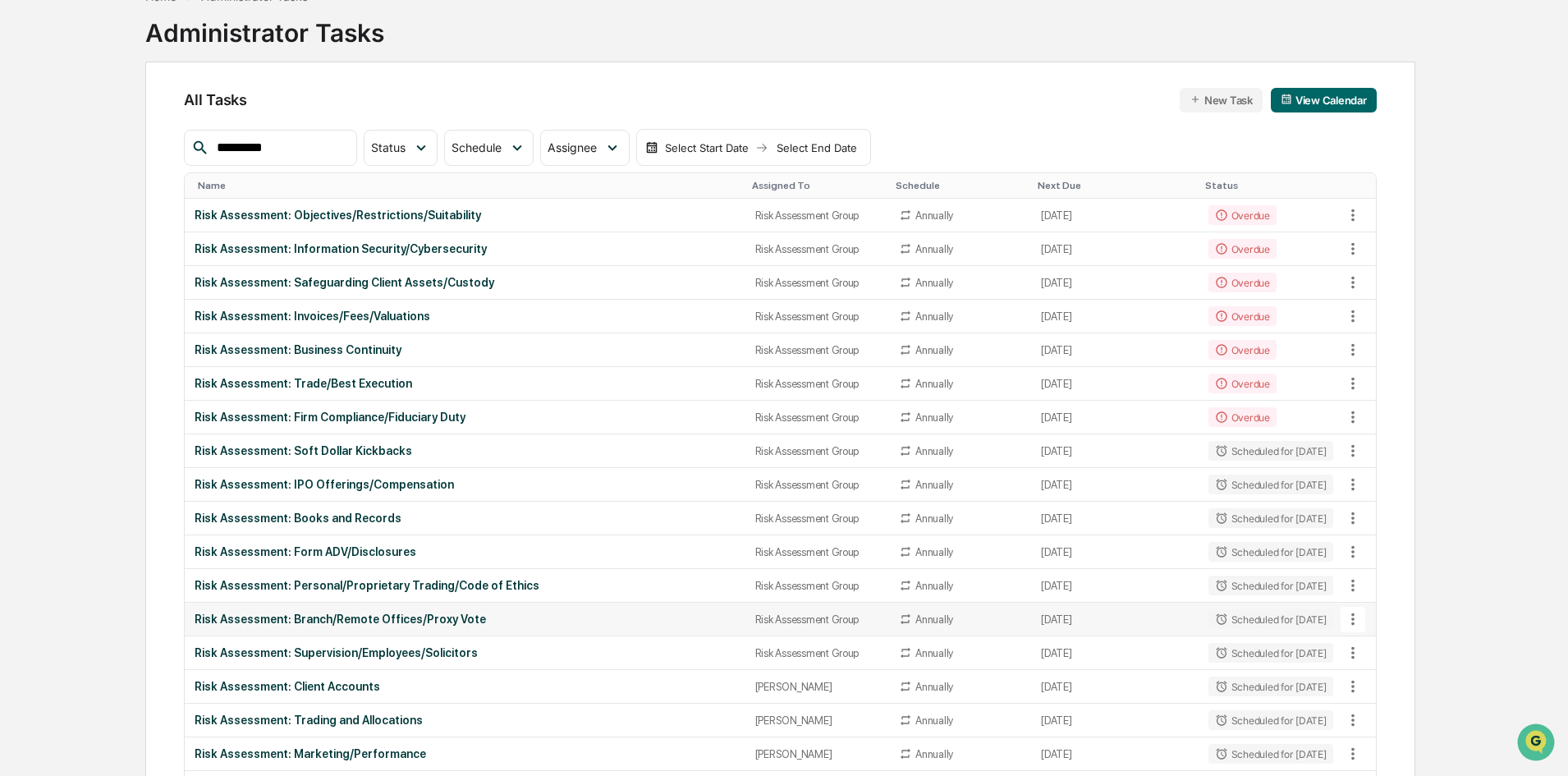
scroll to position [209, 0]
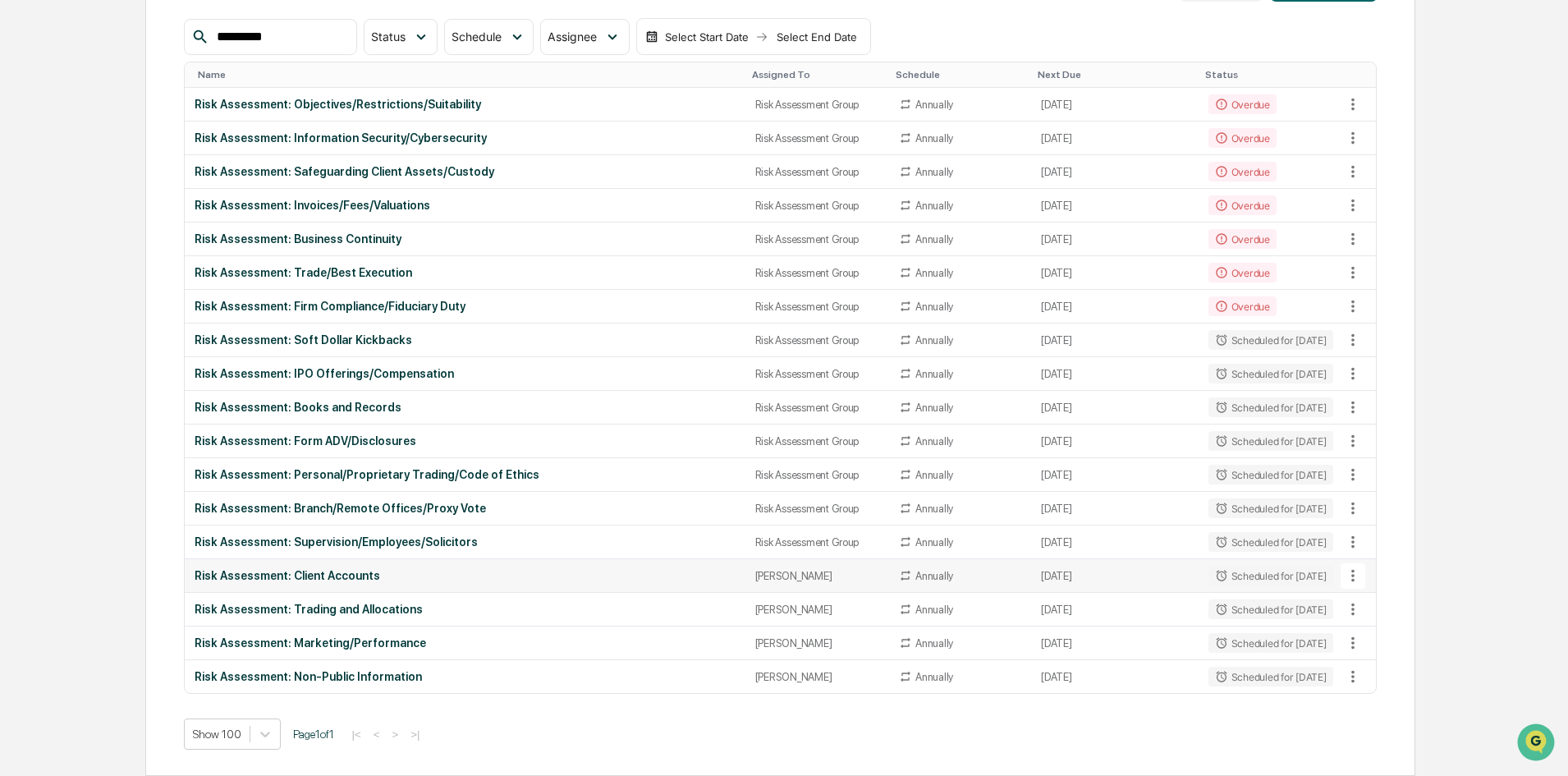
click at [1252, 573] on button at bounding box center [1353, 576] width 25 height 25
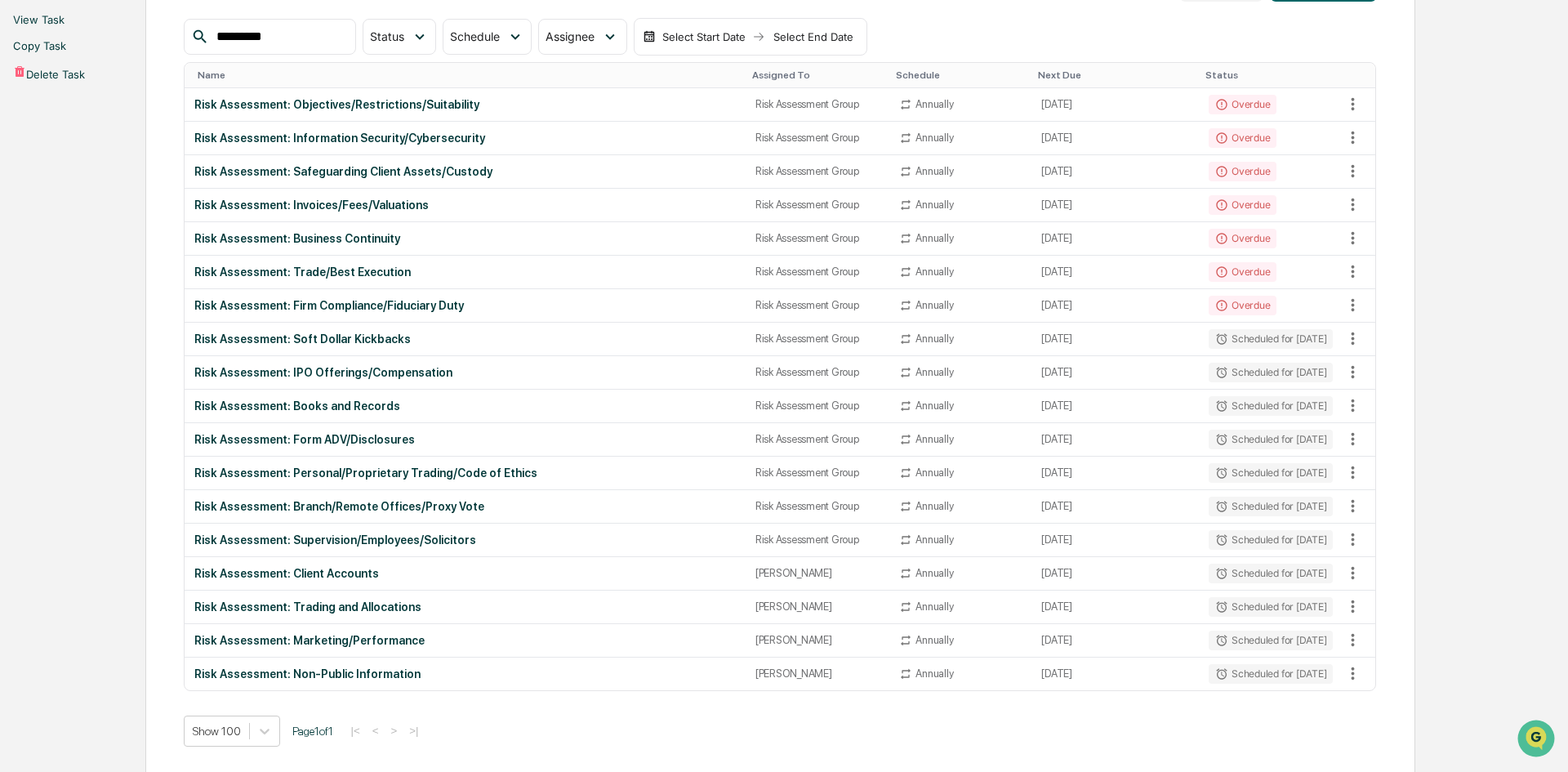
click at [1246, 33] on li "View Task" at bounding box center [784, 19] width 1568 height 26
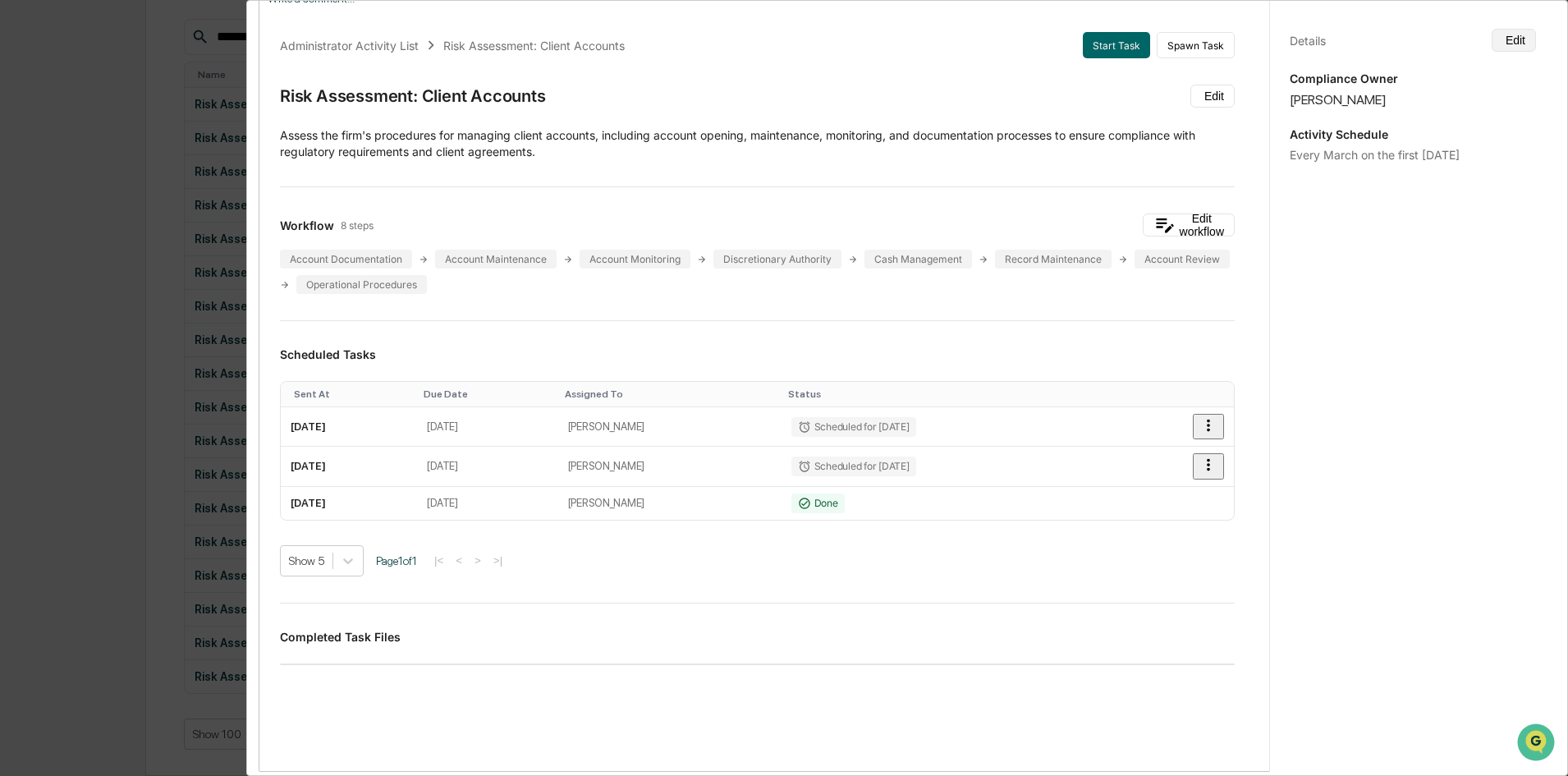
click at [1252, 33] on button "Edit" at bounding box center [1514, 40] width 45 height 23
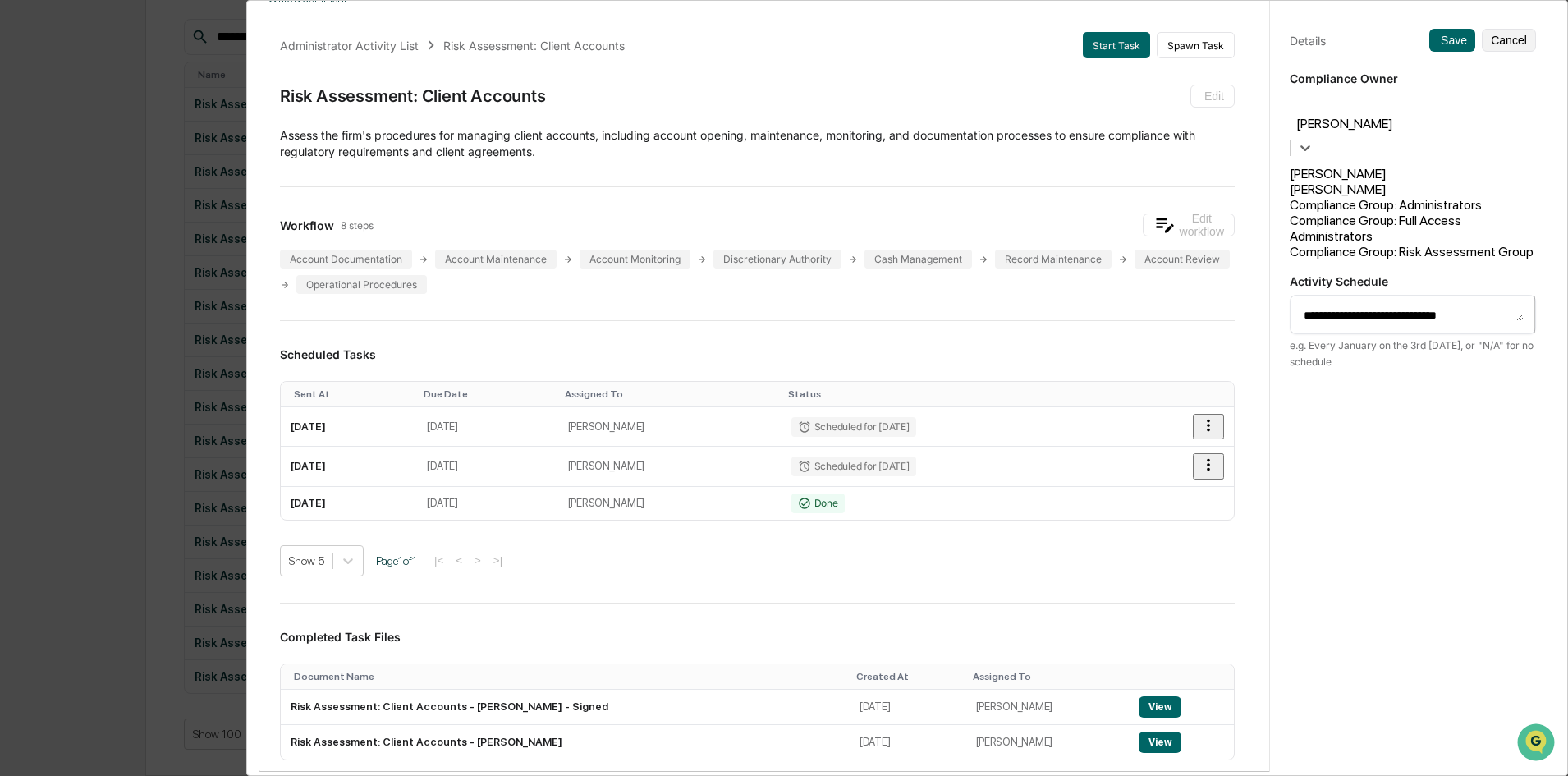
drag, startPoint x: 1423, startPoint y: 110, endPoint x: 1416, endPoint y: 189, distance: 79.3
click at [1252, 110] on div at bounding box center [1412, 104] width 230 height 19
click at [1252, 248] on div "Compliance Group: Risk Assessment Group" at bounding box center [1412, 252] width 247 height 16
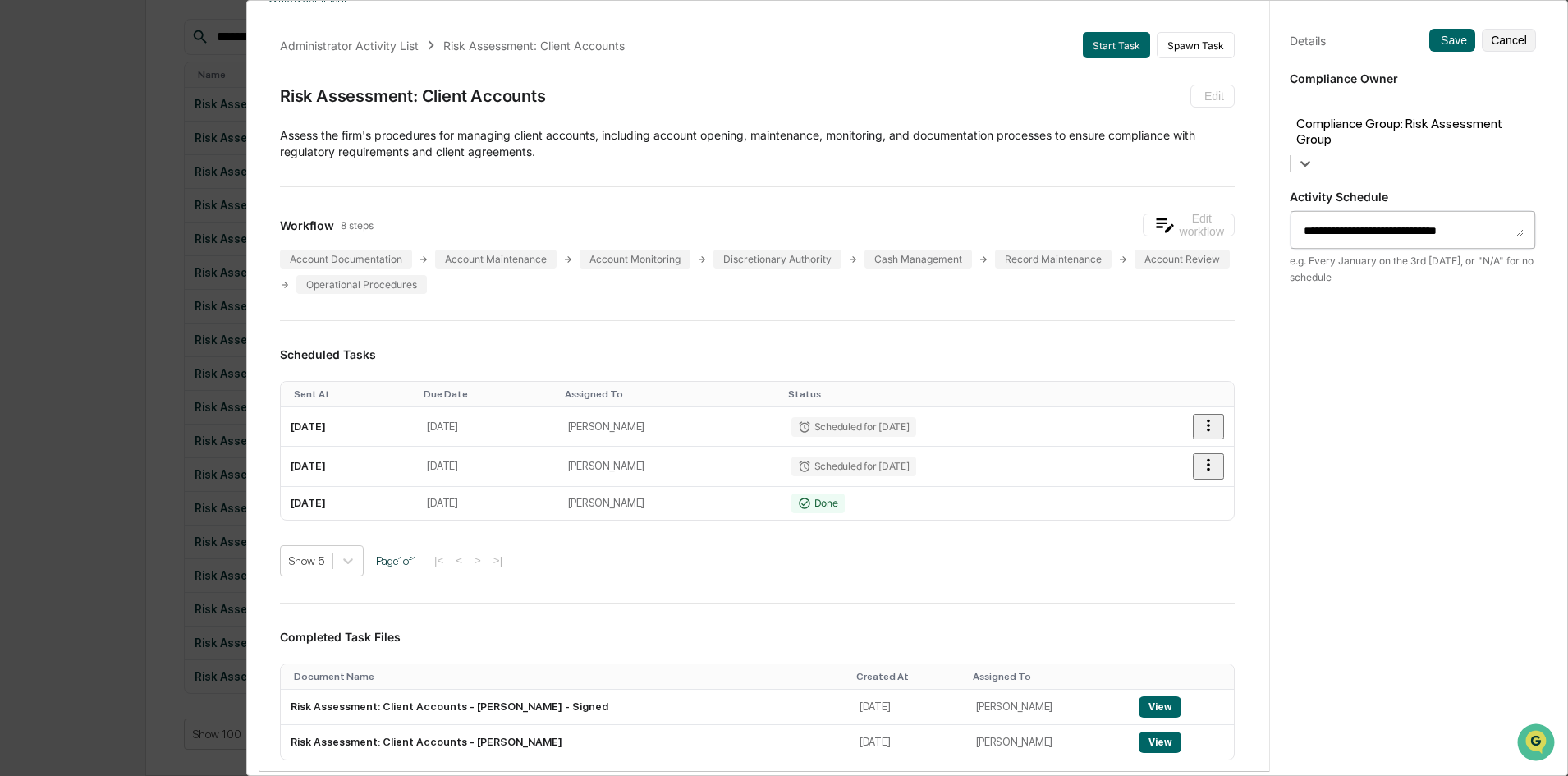
click at [1252, 26] on div "**********" at bounding box center [1412, 403] width 287 height 815
click at [1252, 29] on button "Save" at bounding box center [1452, 40] width 46 height 23
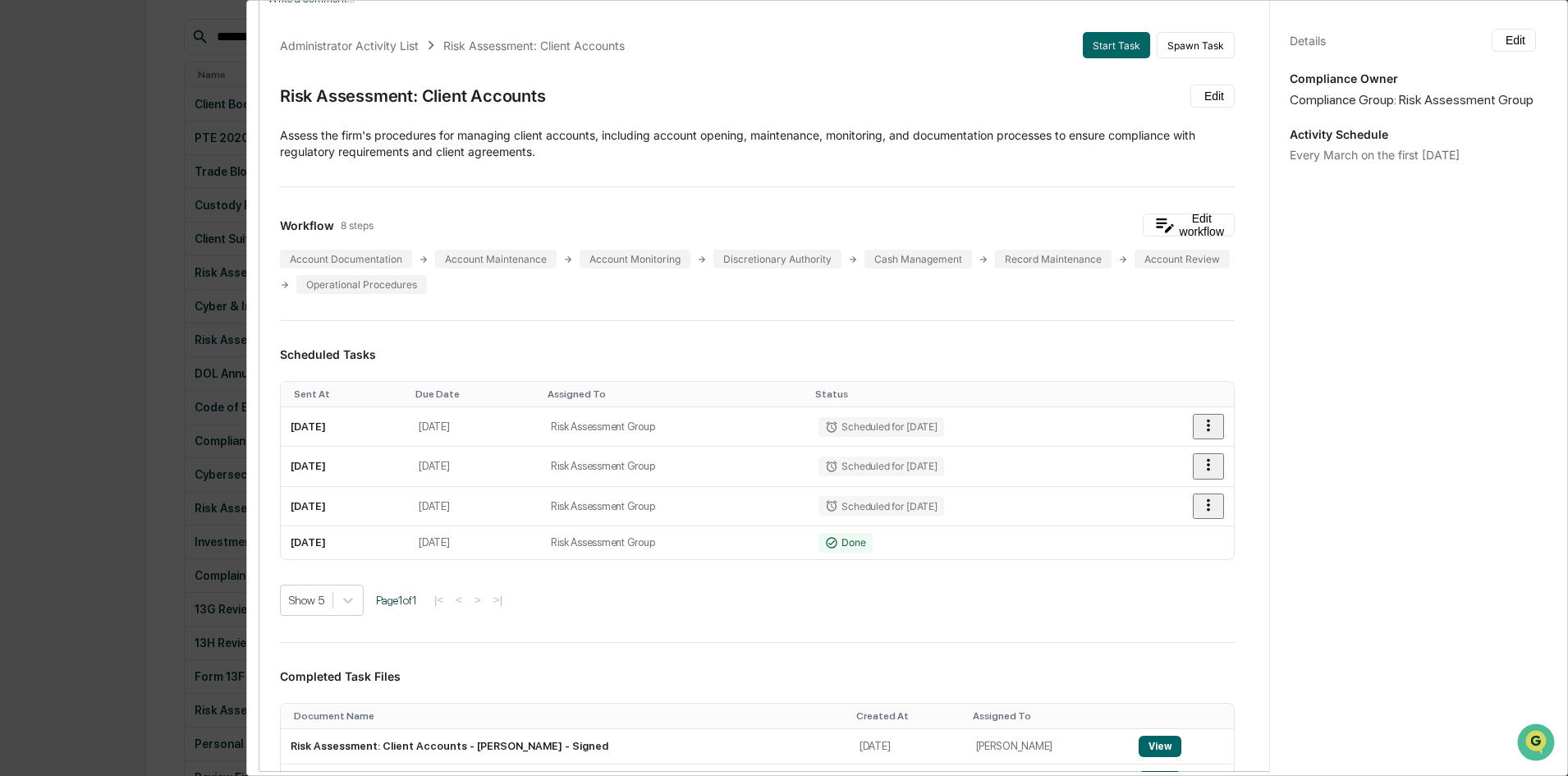
click at [84, 308] on div "Administrator Activity List Risk Assessment: Client Accounts Start Task Spawn T…" at bounding box center [784, 388] width 1568 height 776
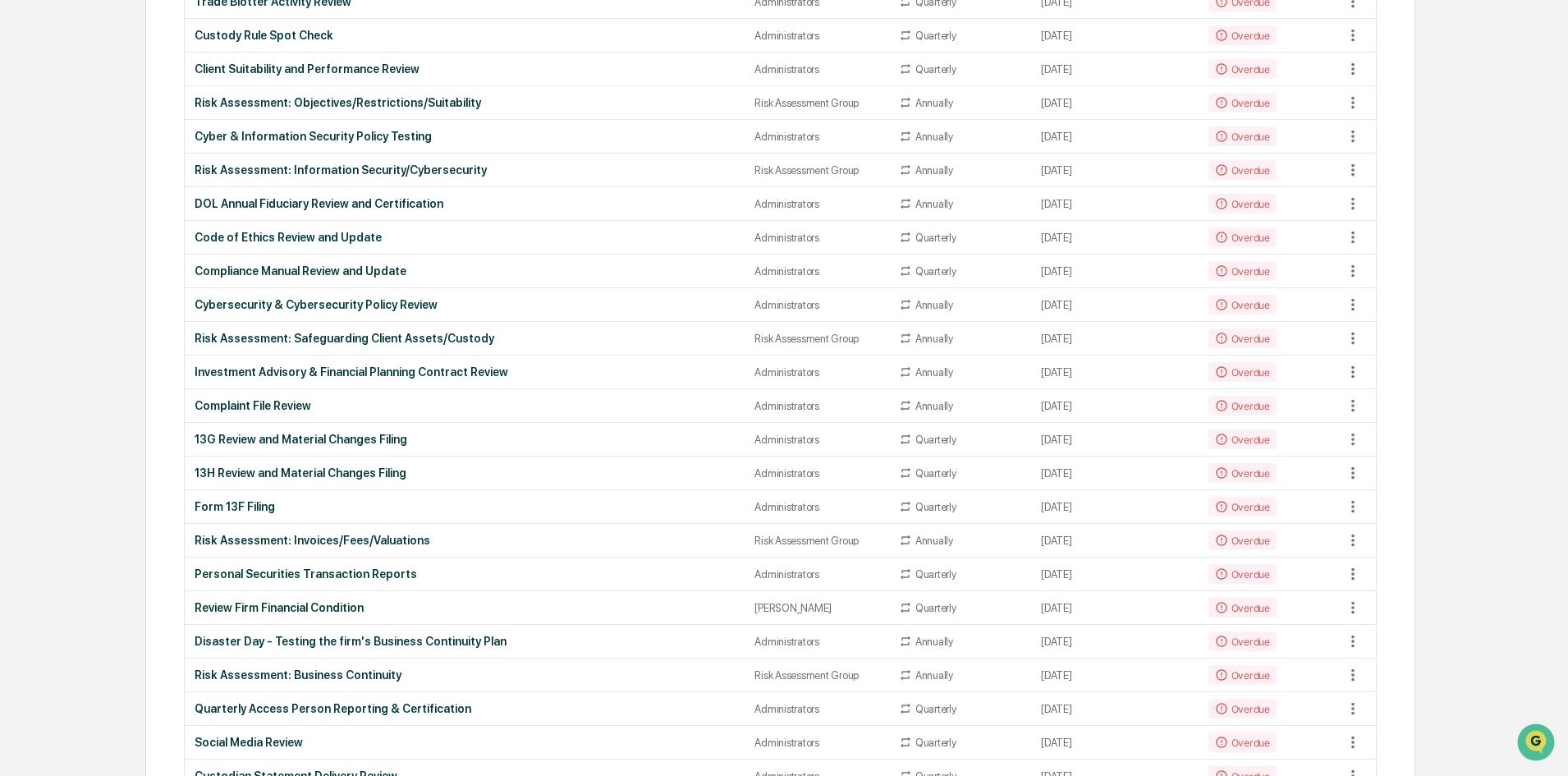
scroll to position [127, 0]
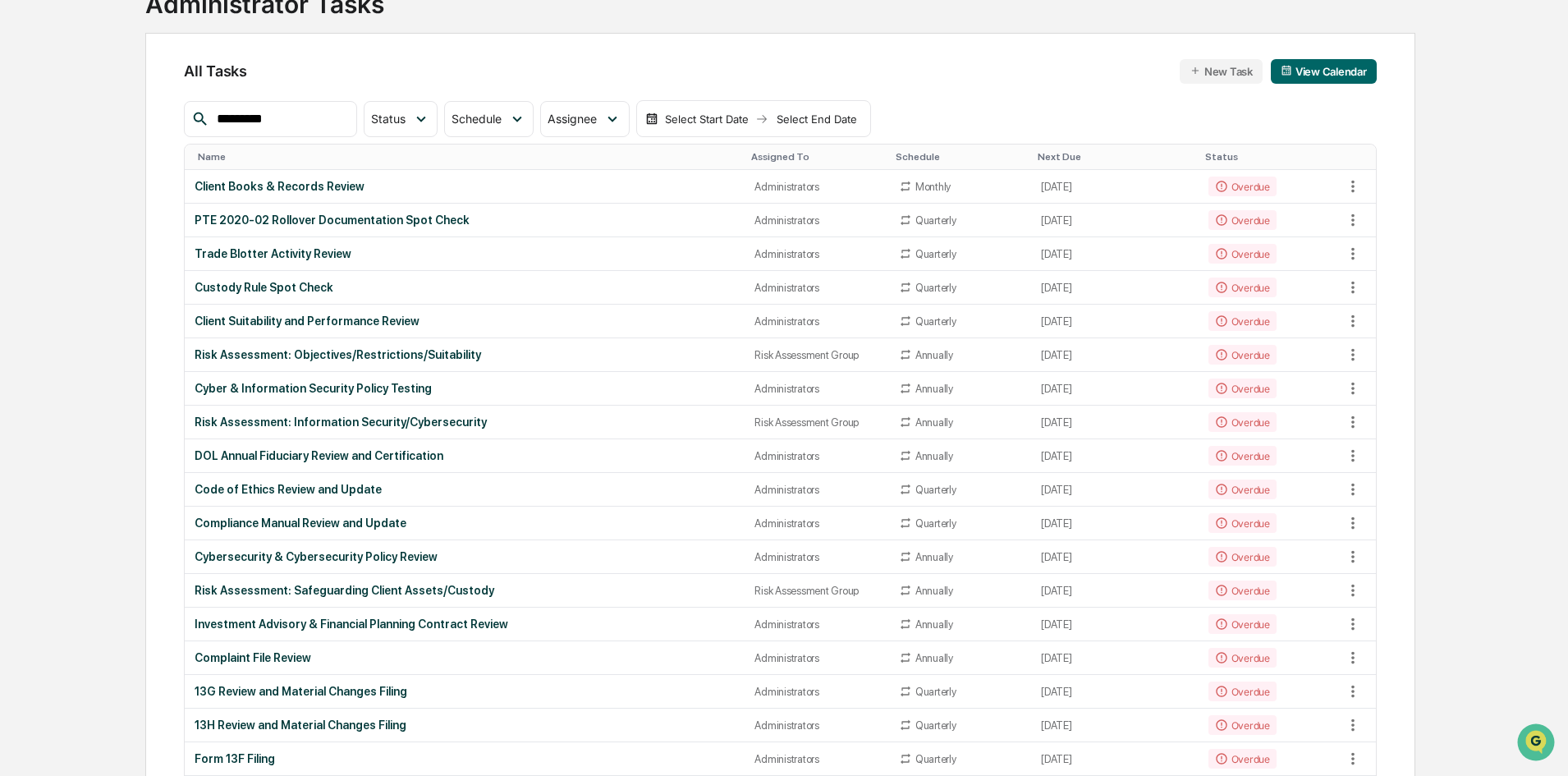
click at [285, 119] on input "*********" at bounding box center [280, 119] width 140 height 21
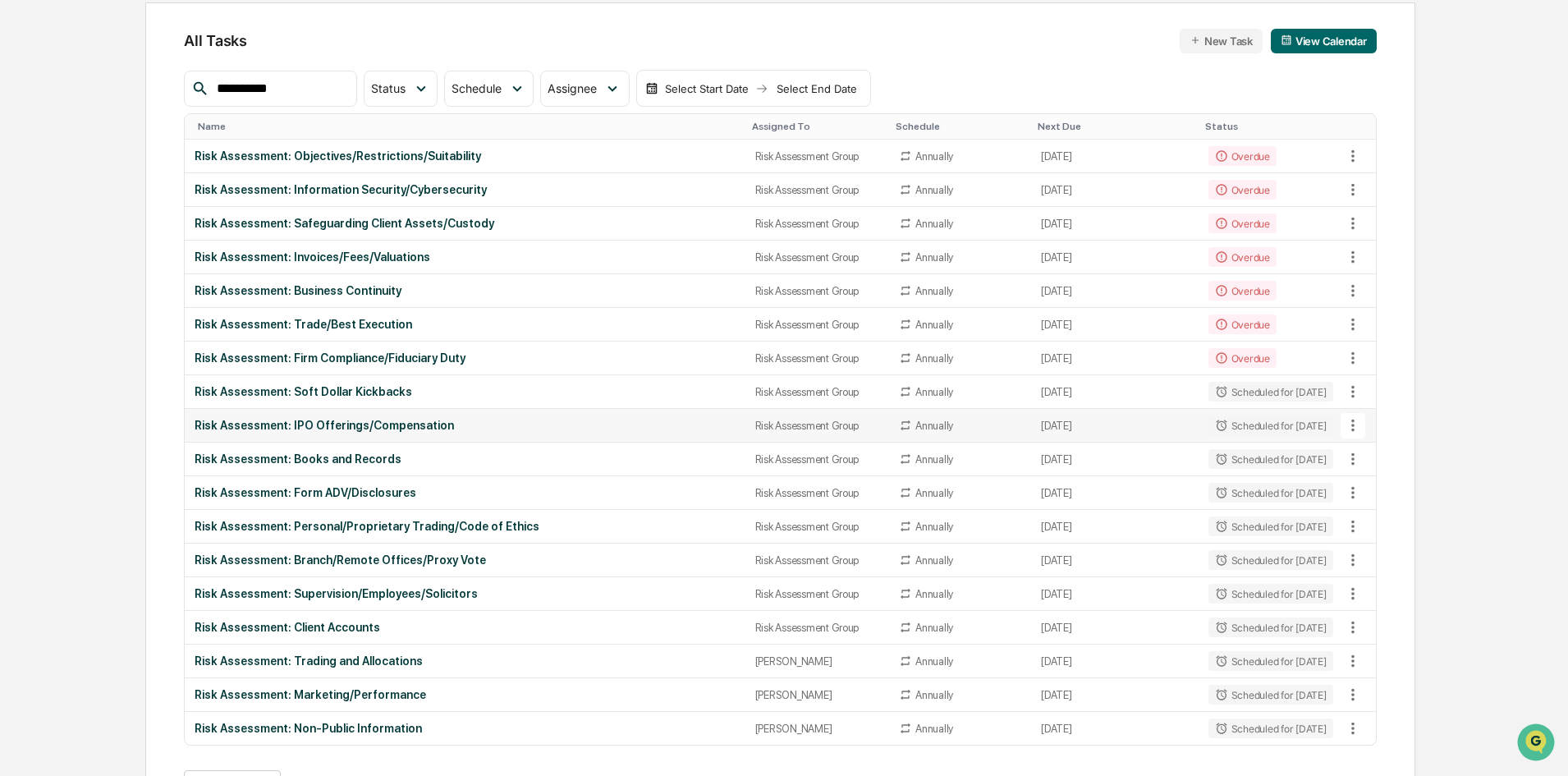
scroll to position [209, 0]
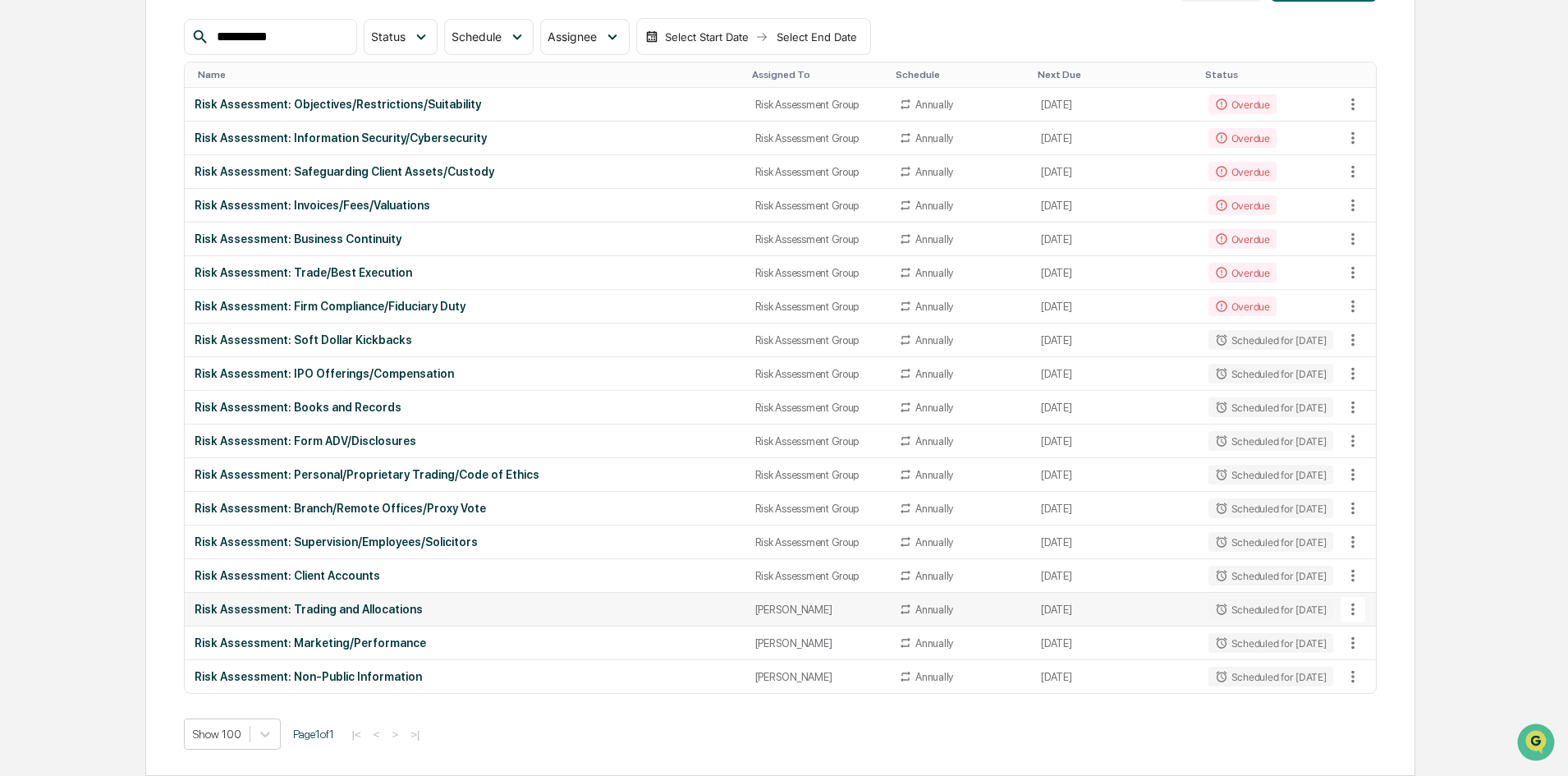
click at [1252, 602] on icon at bounding box center [1353, 609] width 18 height 18
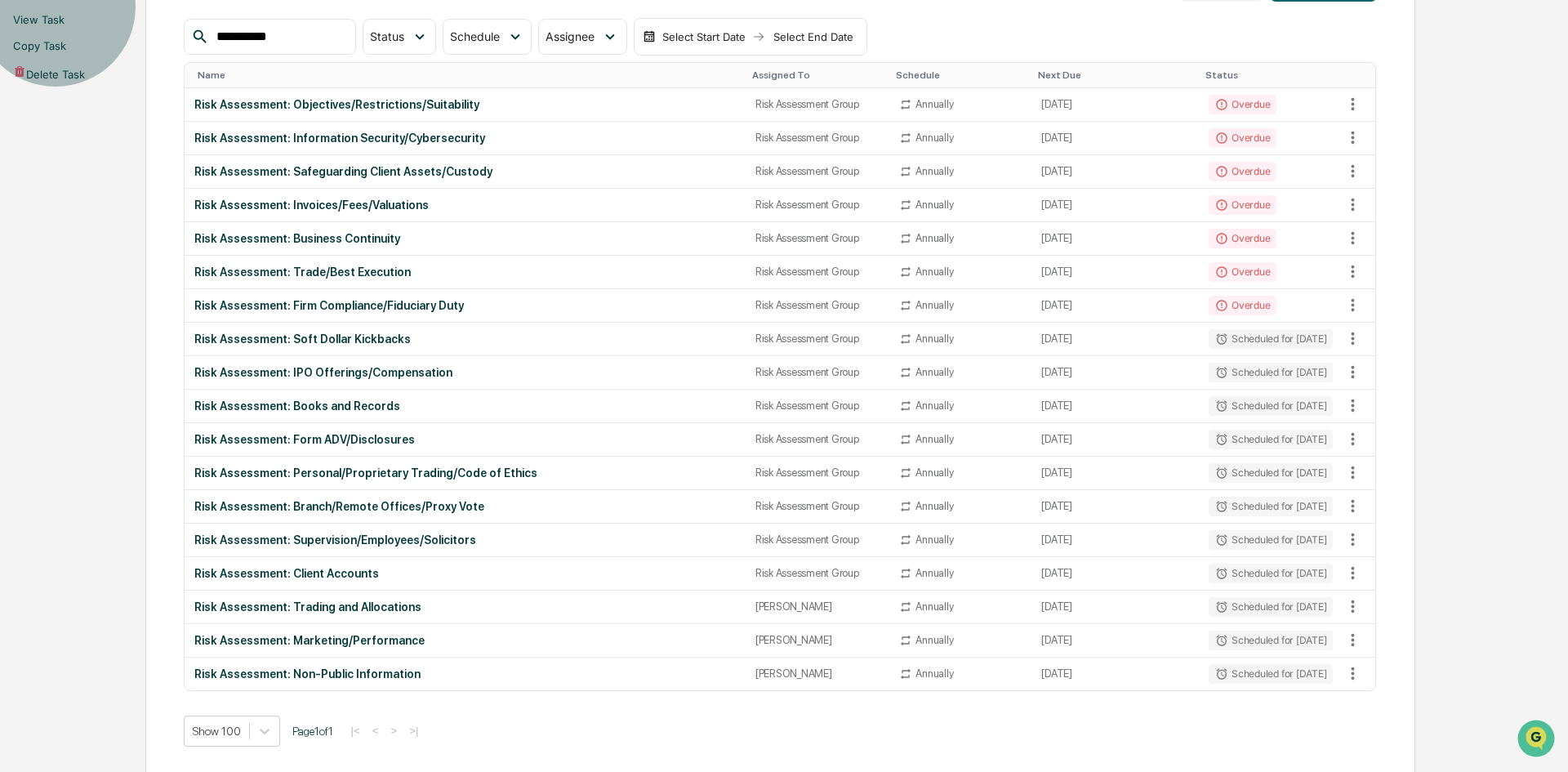
click at [1246, 33] on li "View Task" at bounding box center [784, 19] width 1568 height 26
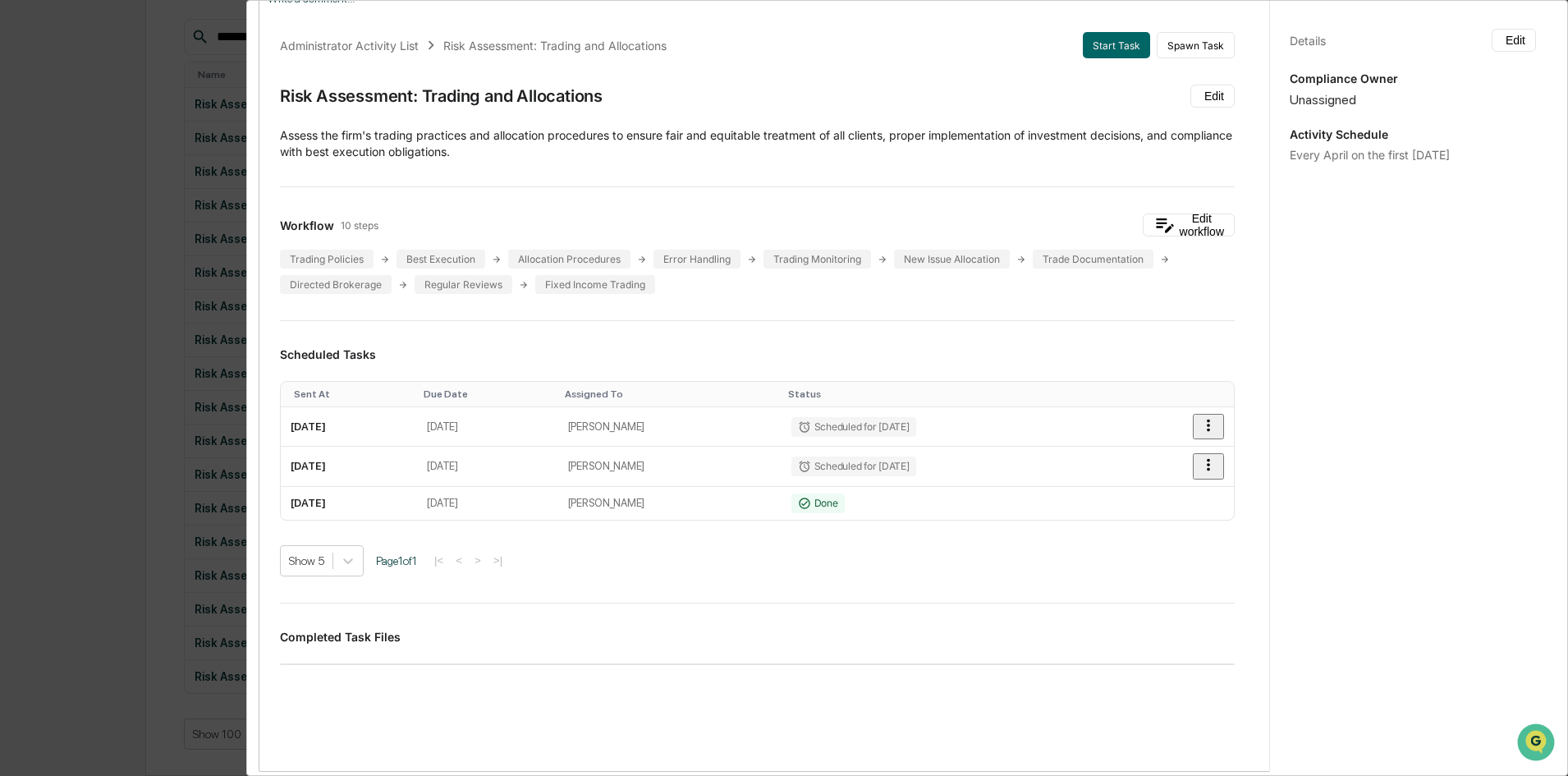
click at [1252, 37] on div "Details Edit Compliance Owner Unassigned Activity Schedule Every April on the f…" at bounding box center [1412, 403] width 287 height 815
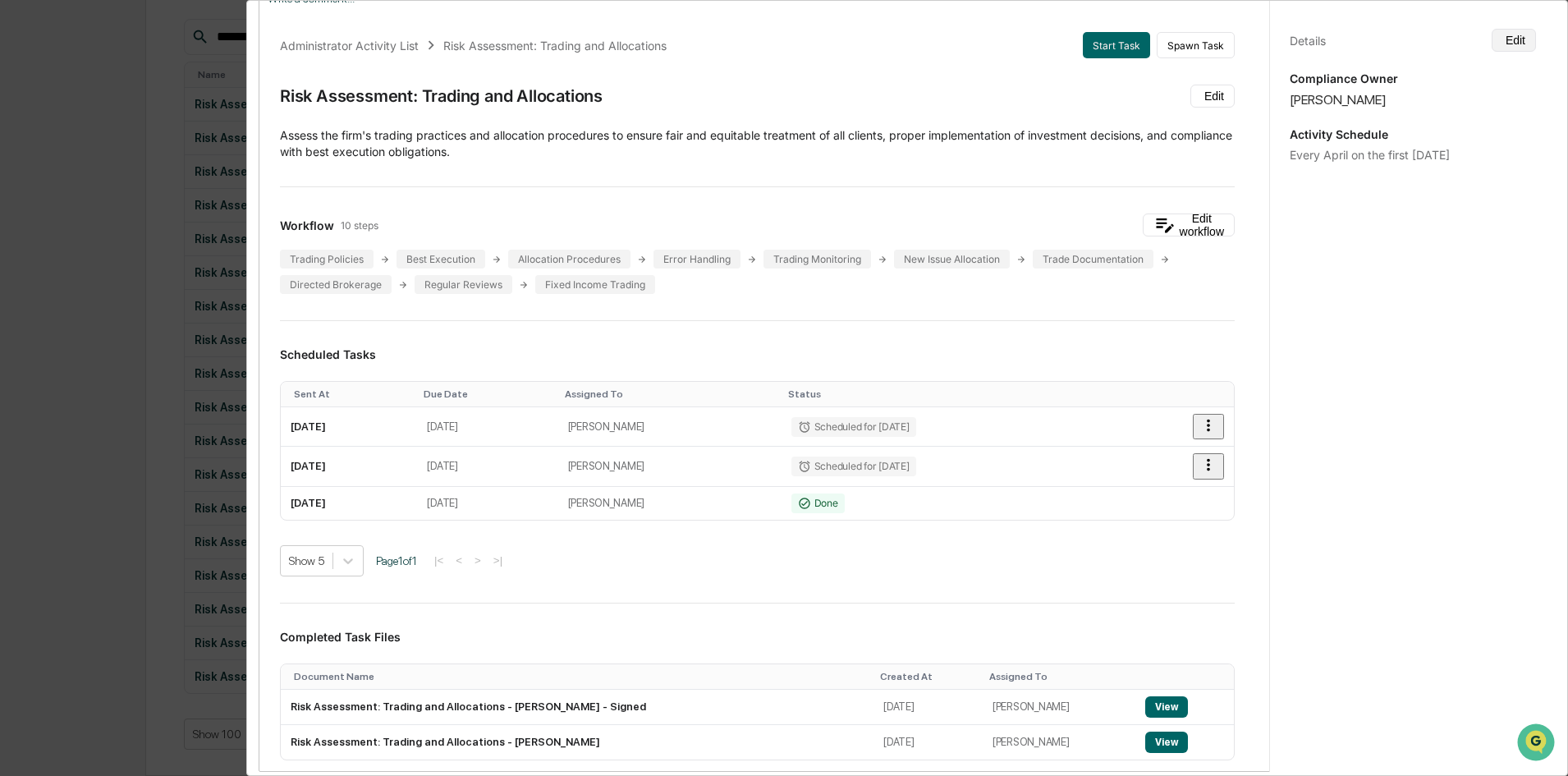
click at [1252, 38] on button "Edit" at bounding box center [1514, 40] width 45 height 23
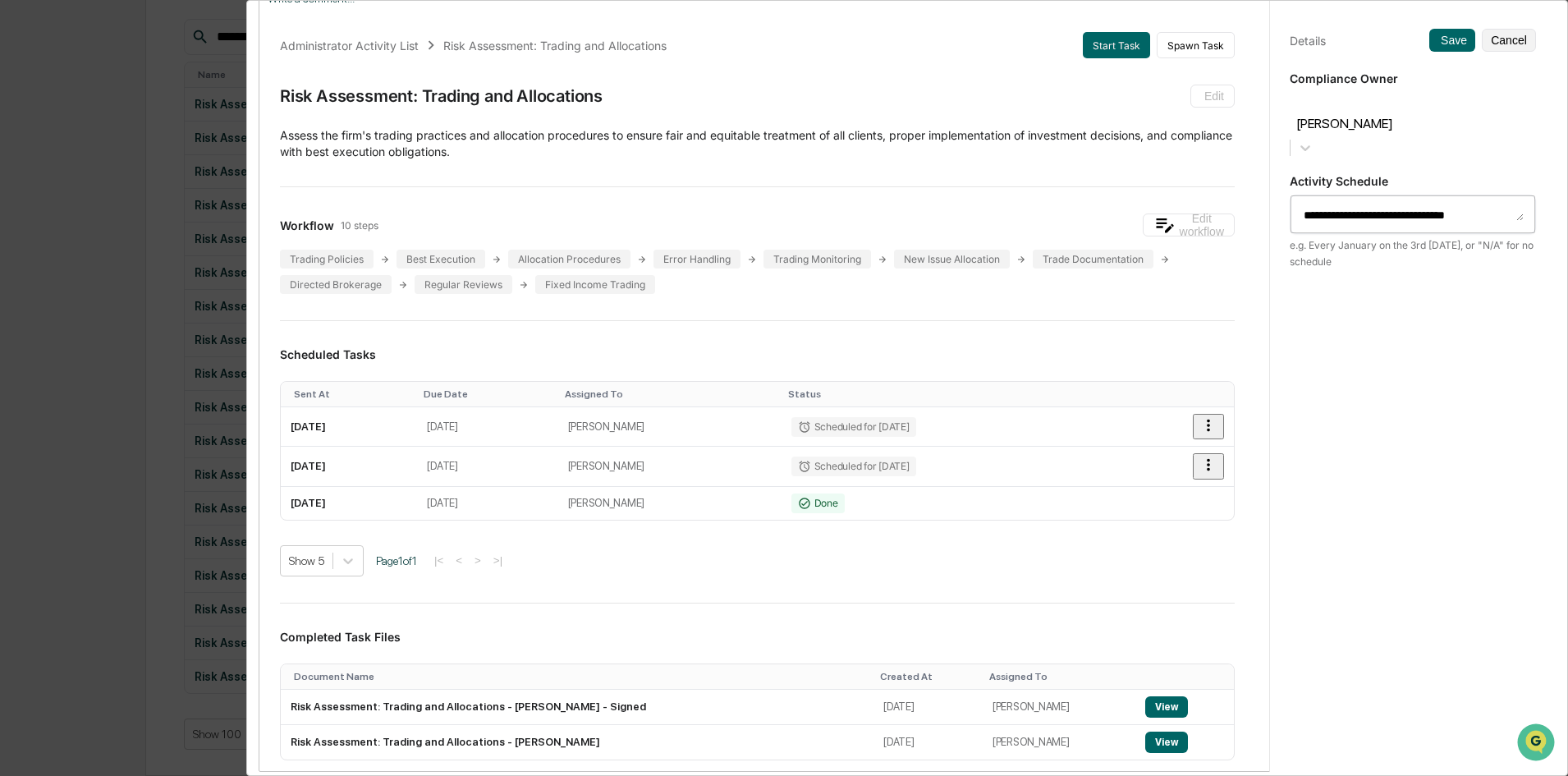
click at [1252, 102] on div at bounding box center [1412, 104] width 230 height 19
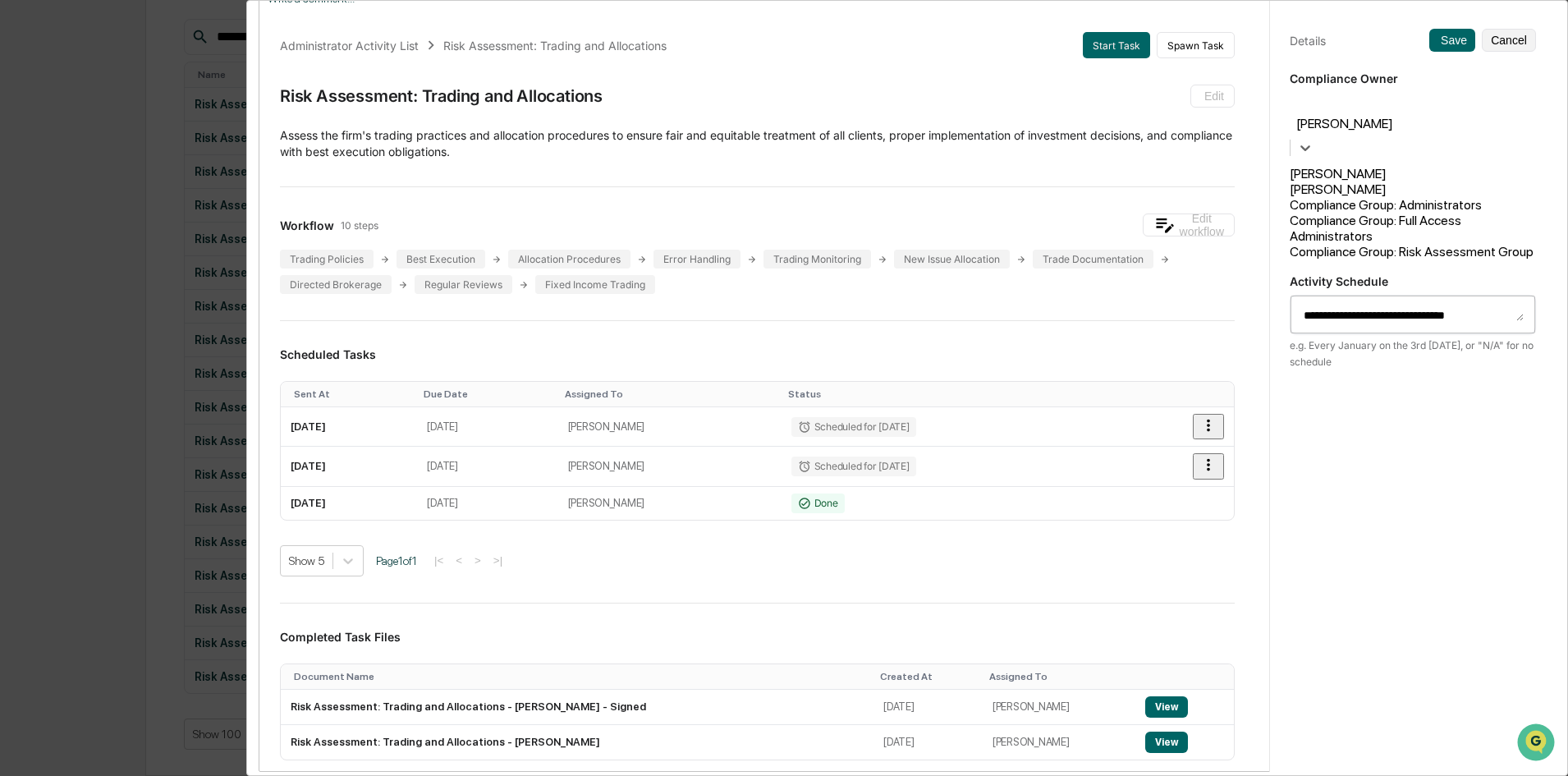
click at [1252, 244] on div "Compliance Group: Risk Assessment Group" at bounding box center [1412, 252] width 247 height 16
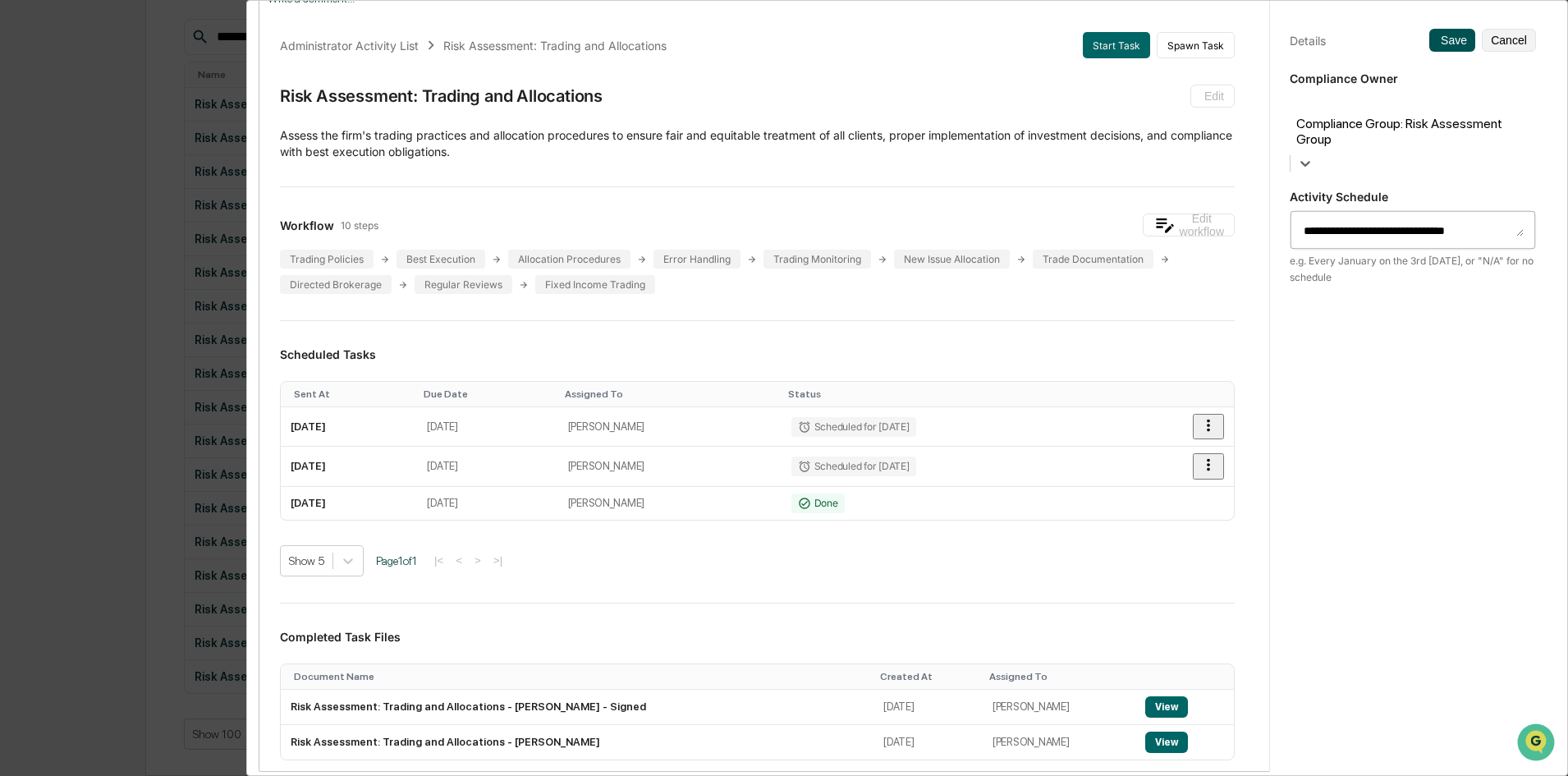
click at [1252, 37] on button "Save" at bounding box center [1452, 40] width 46 height 23
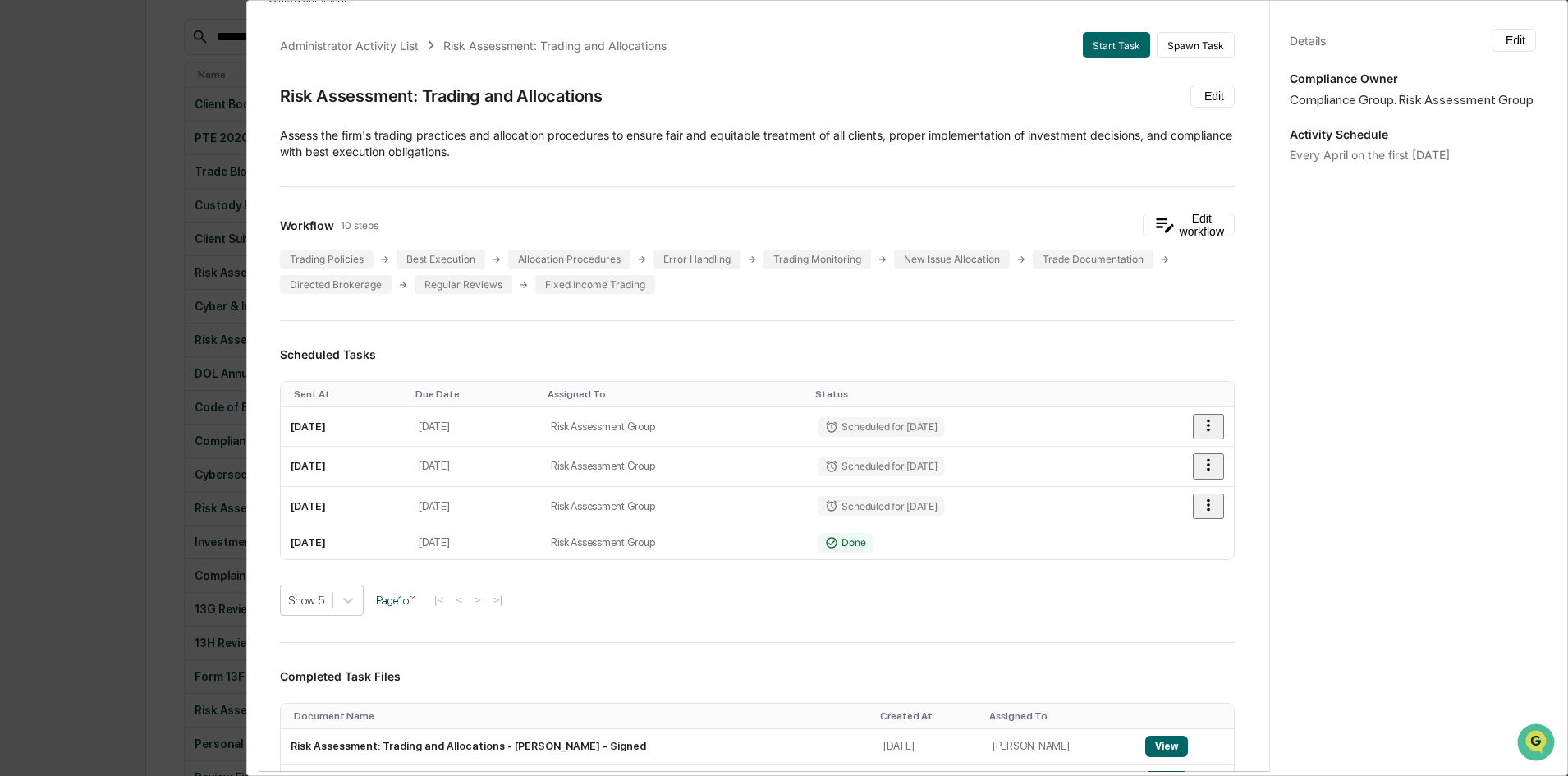
click at [86, 417] on div "Administrator Activity List Risk Assessment: Trading and Allocations Start Task…" at bounding box center [784, 388] width 1568 height 776
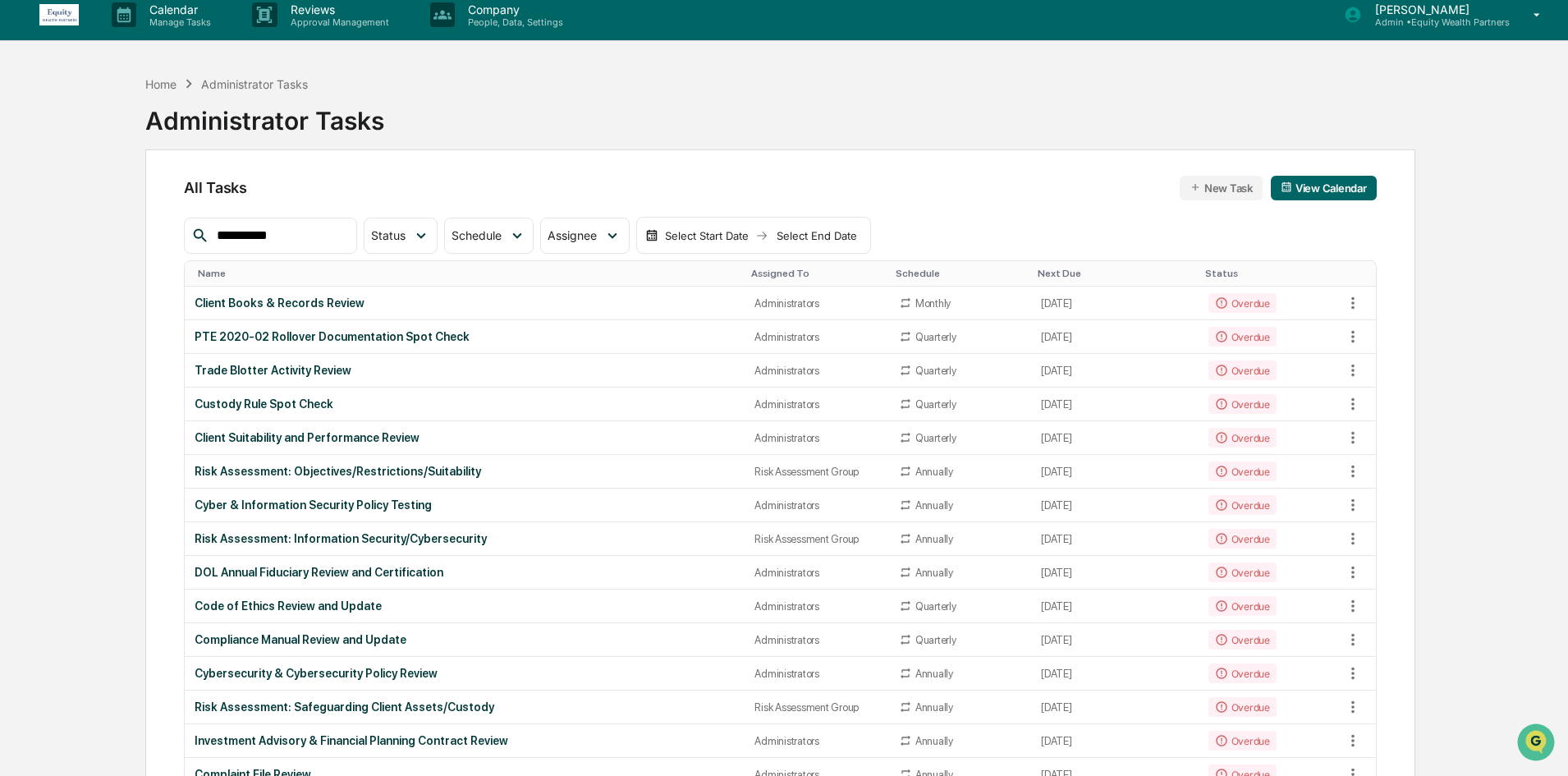
scroll to position [0, 0]
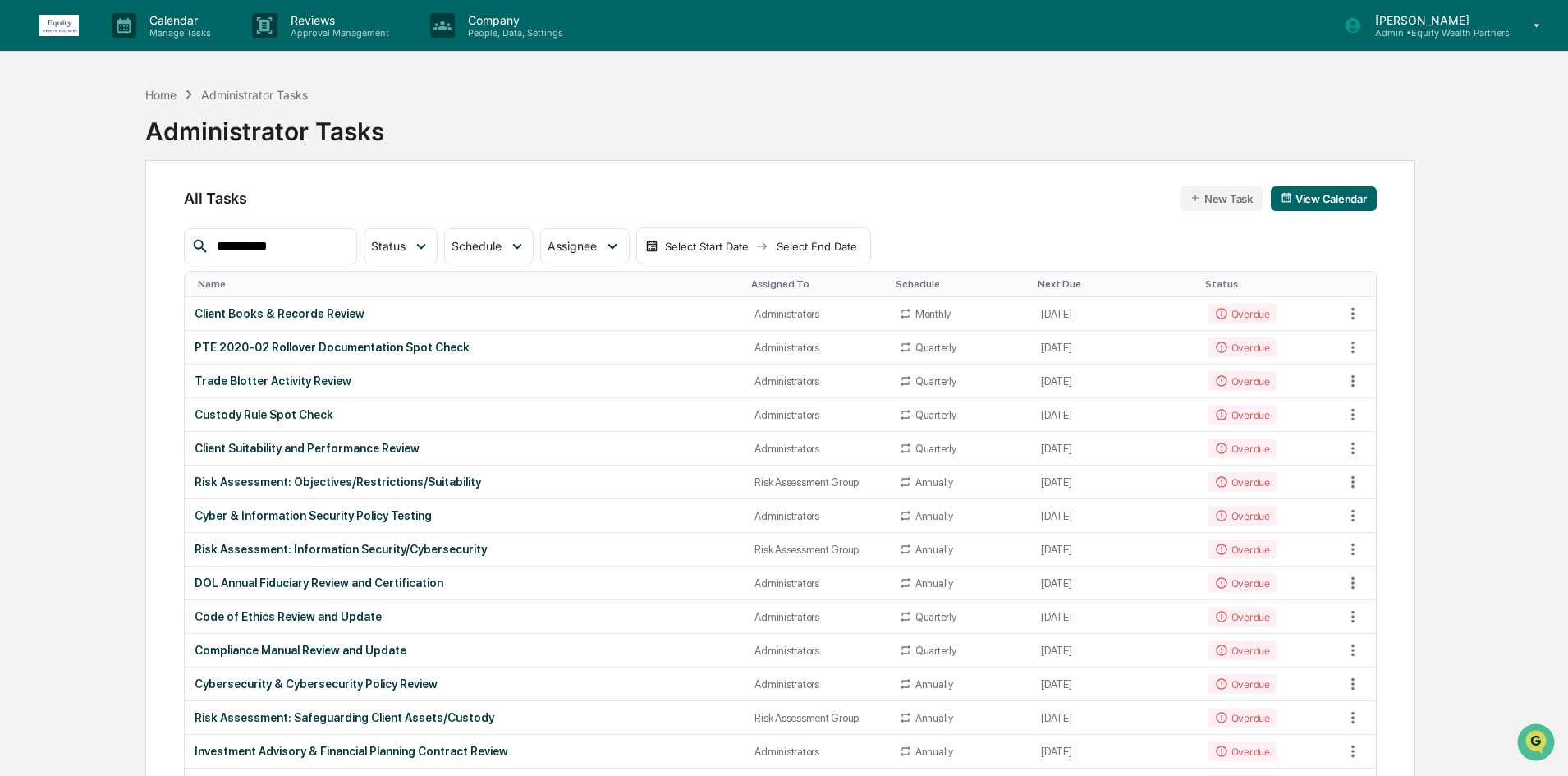
click at [294, 251] on input "**********" at bounding box center [280, 247] width 140 height 21
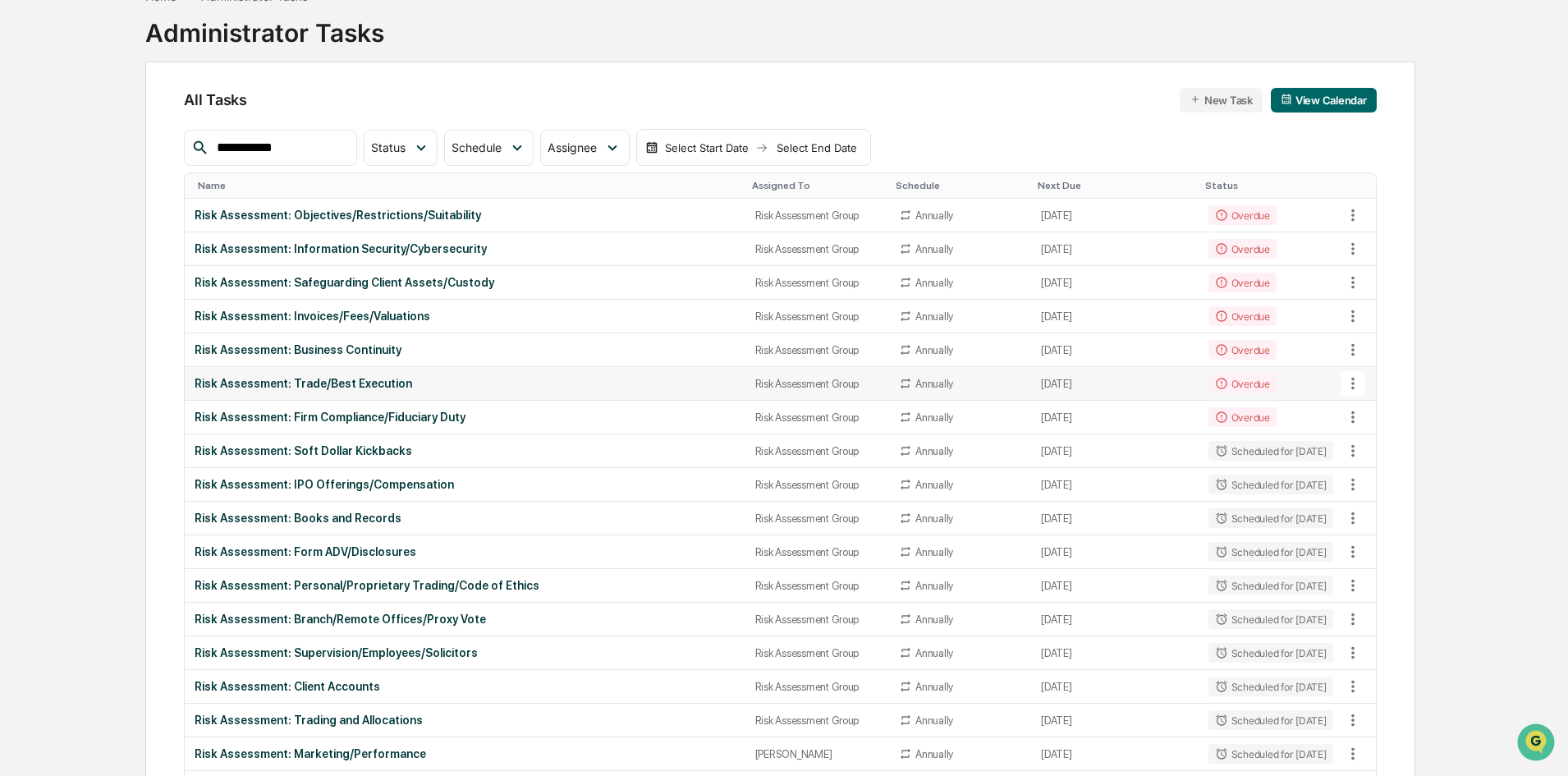
scroll to position [209, 0]
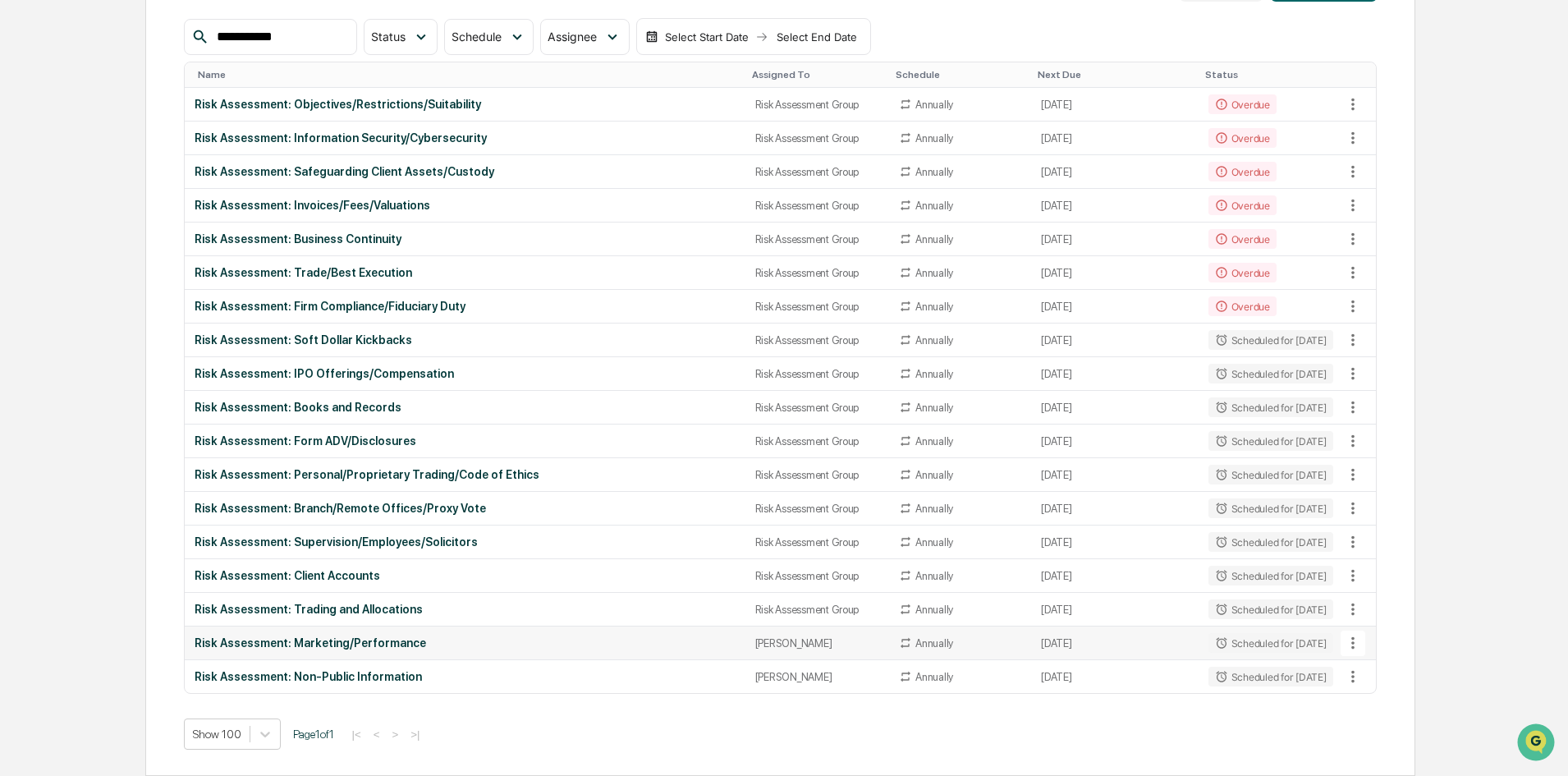
click at [1252, 638] on icon at bounding box center [1353, 643] width 18 height 18
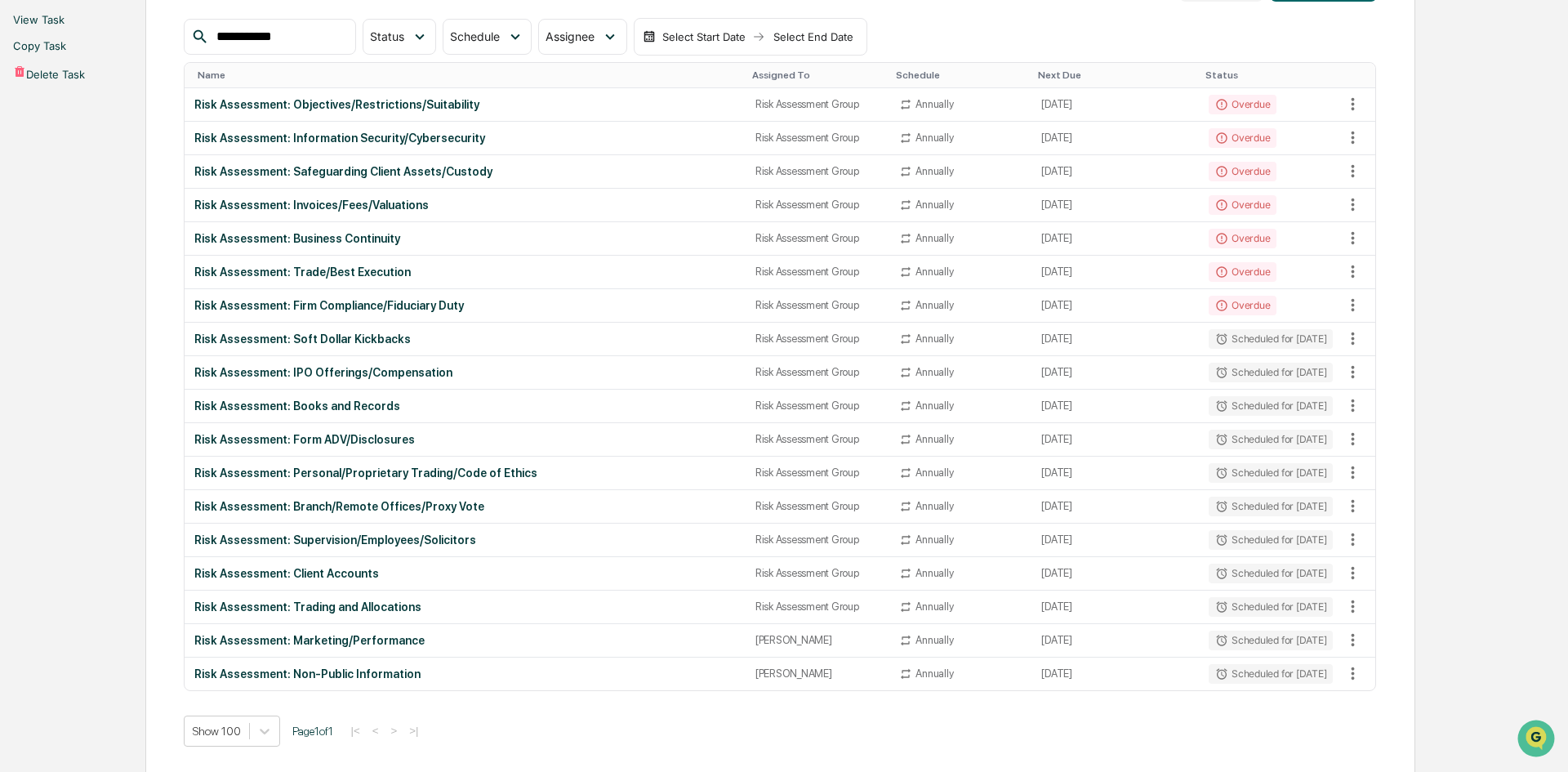
click at [1246, 33] on li "View Task" at bounding box center [784, 19] width 1568 height 26
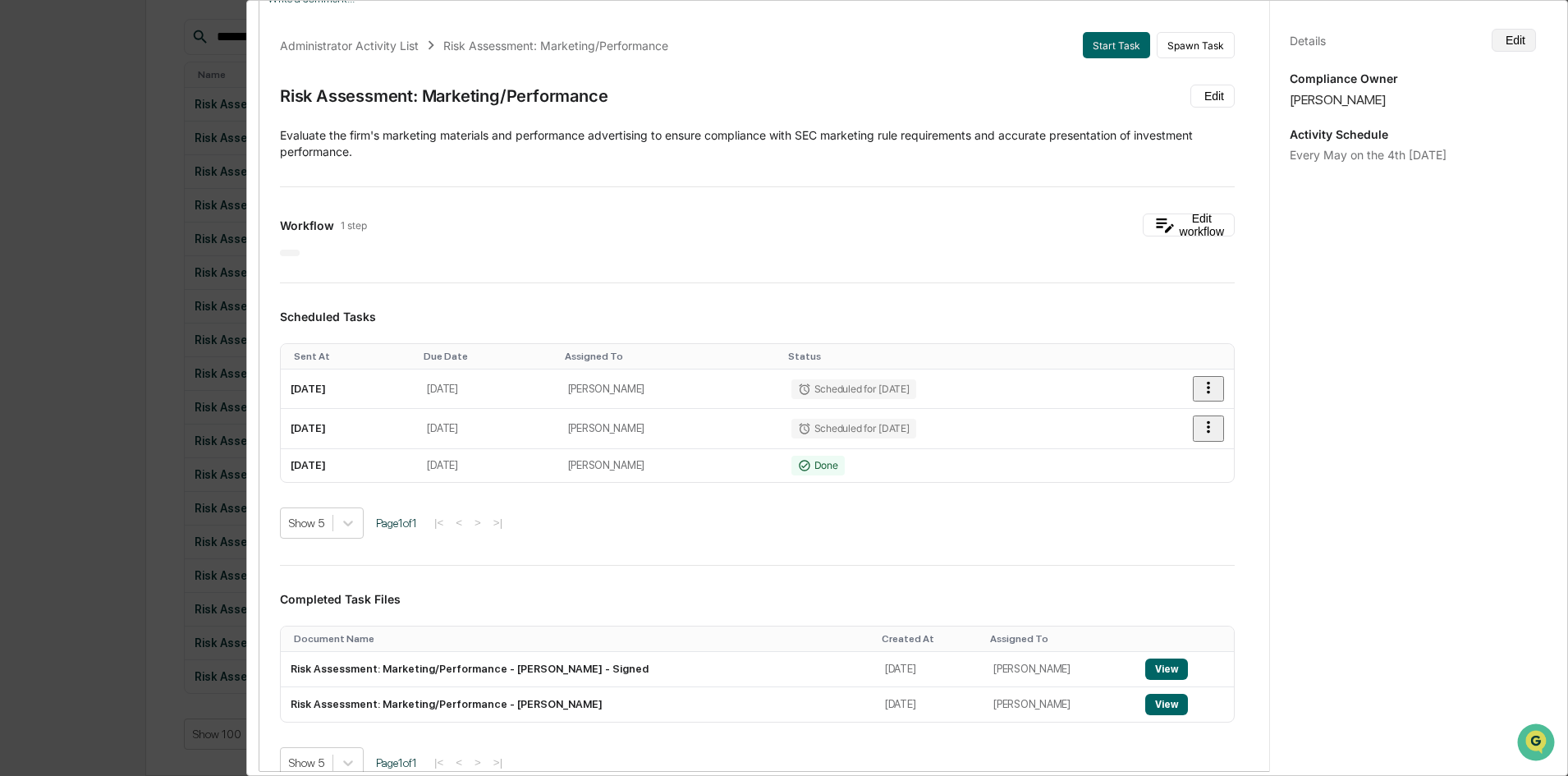
click at [1252, 42] on icon at bounding box center [1512, 49] width 15 height 15
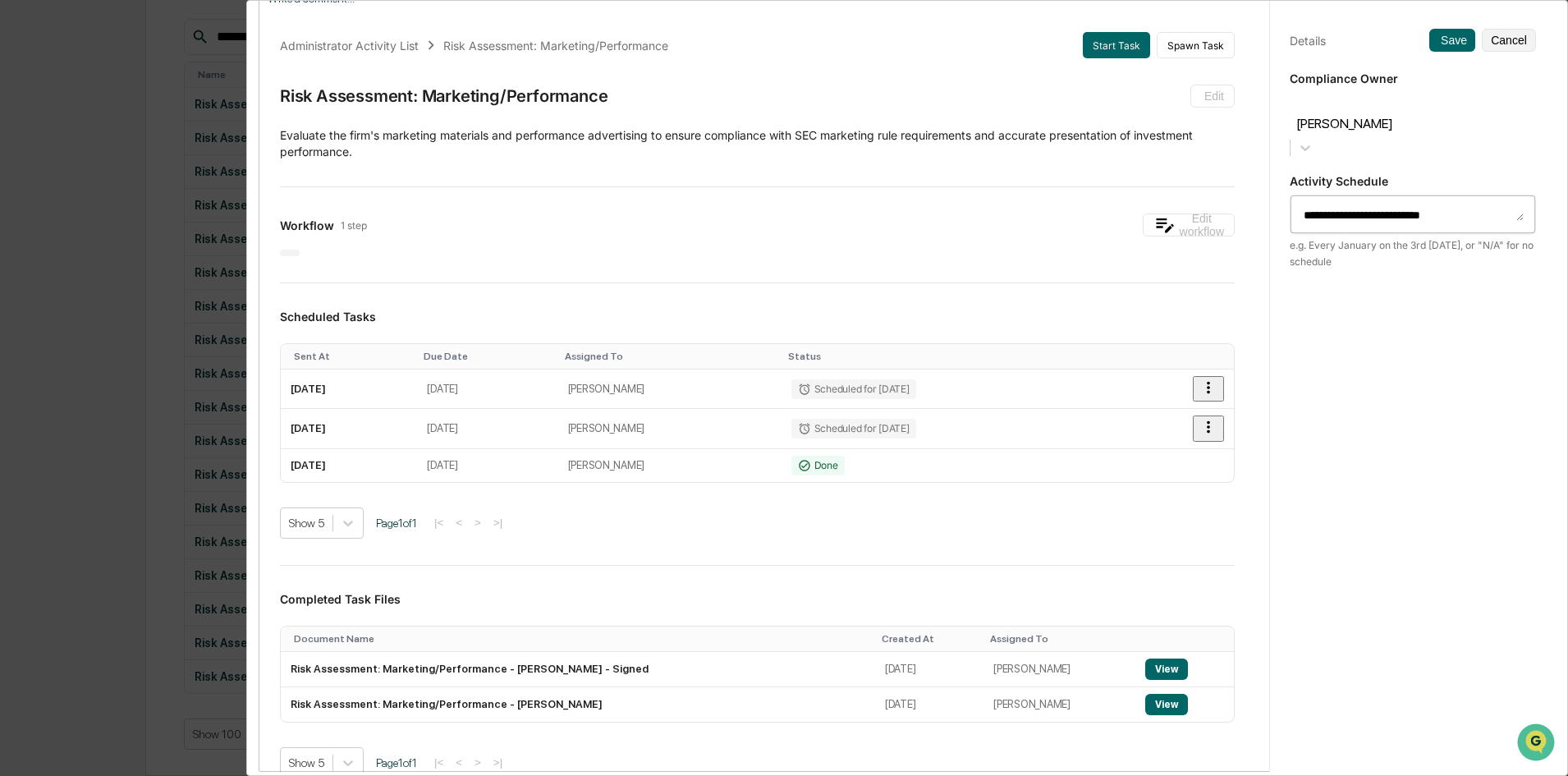
click at [1252, 114] on div at bounding box center [1412, 104] width 230 height 19
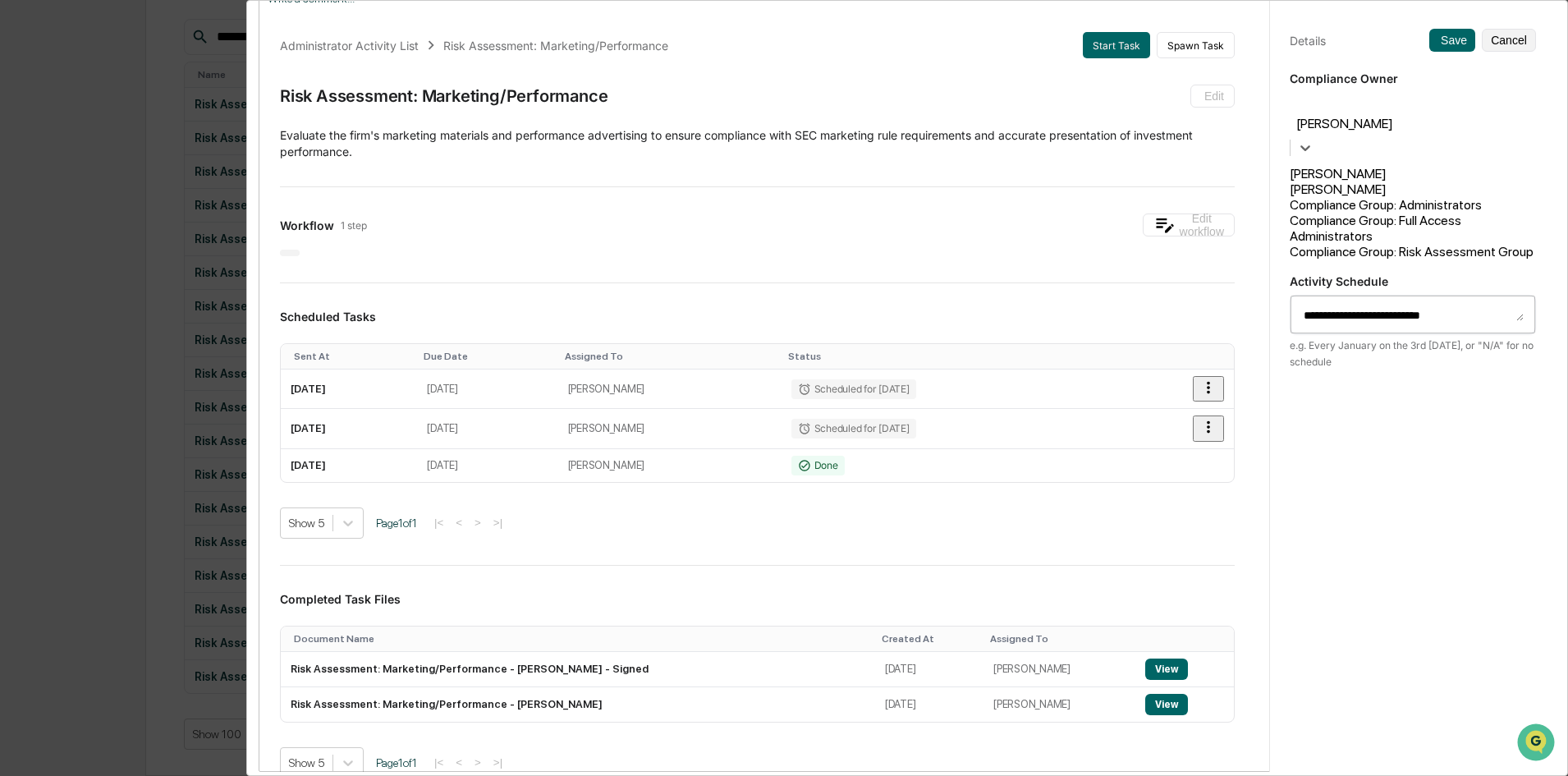
click at [1252, 244] on div "Compliance Group: Risk Assessment Group" at bounding box center [1412, 252] width 247 height 16
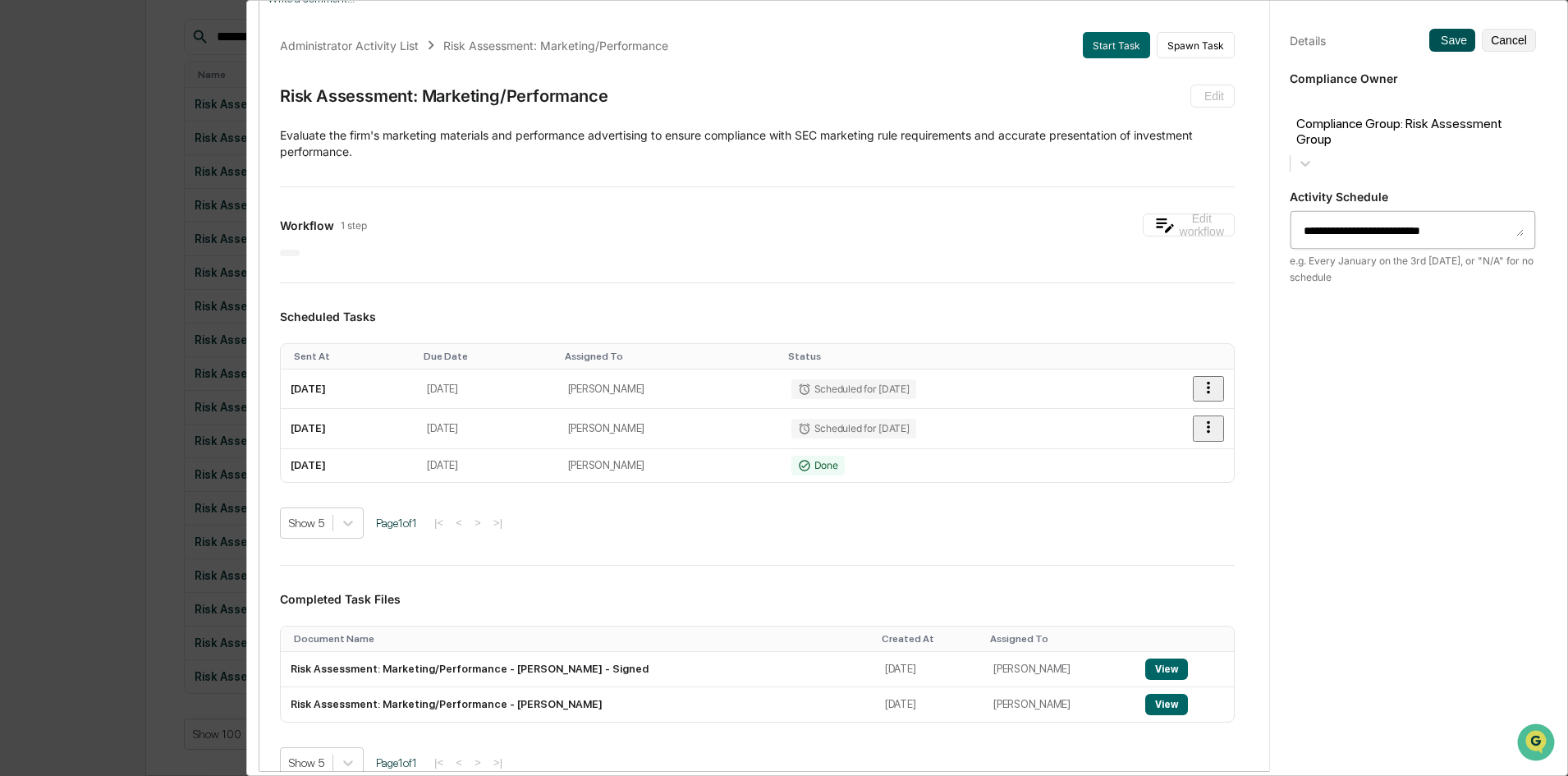
click at [1252, 51] on button "Save" at bounding box center [1452, 40] width 46 height 23
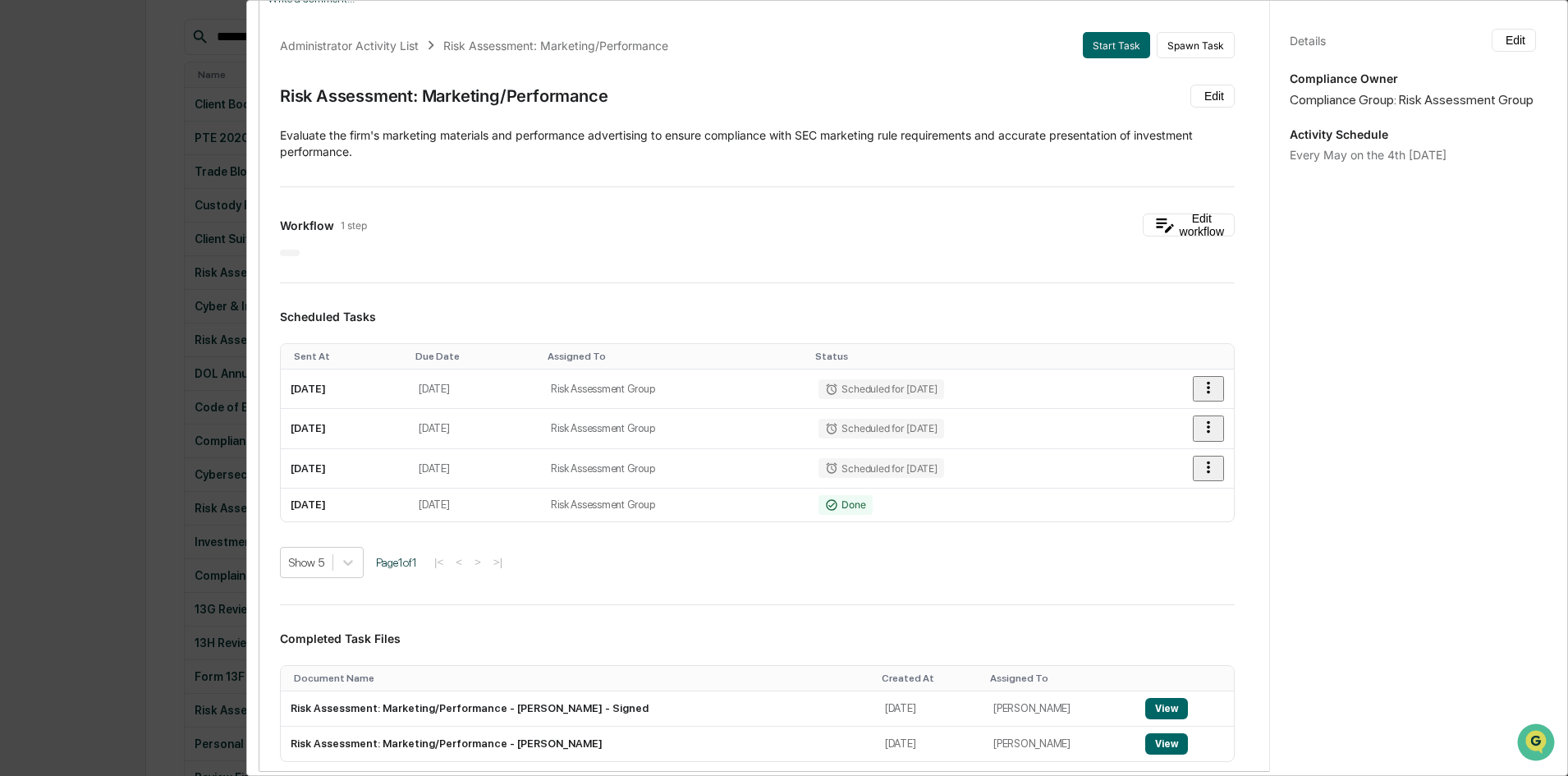
click at [38, 379] on div "Administrator Activity List Risk Assessment: Marketing/Performance Start Task S…" at bounding box center [784, 388] width 1568 height 776
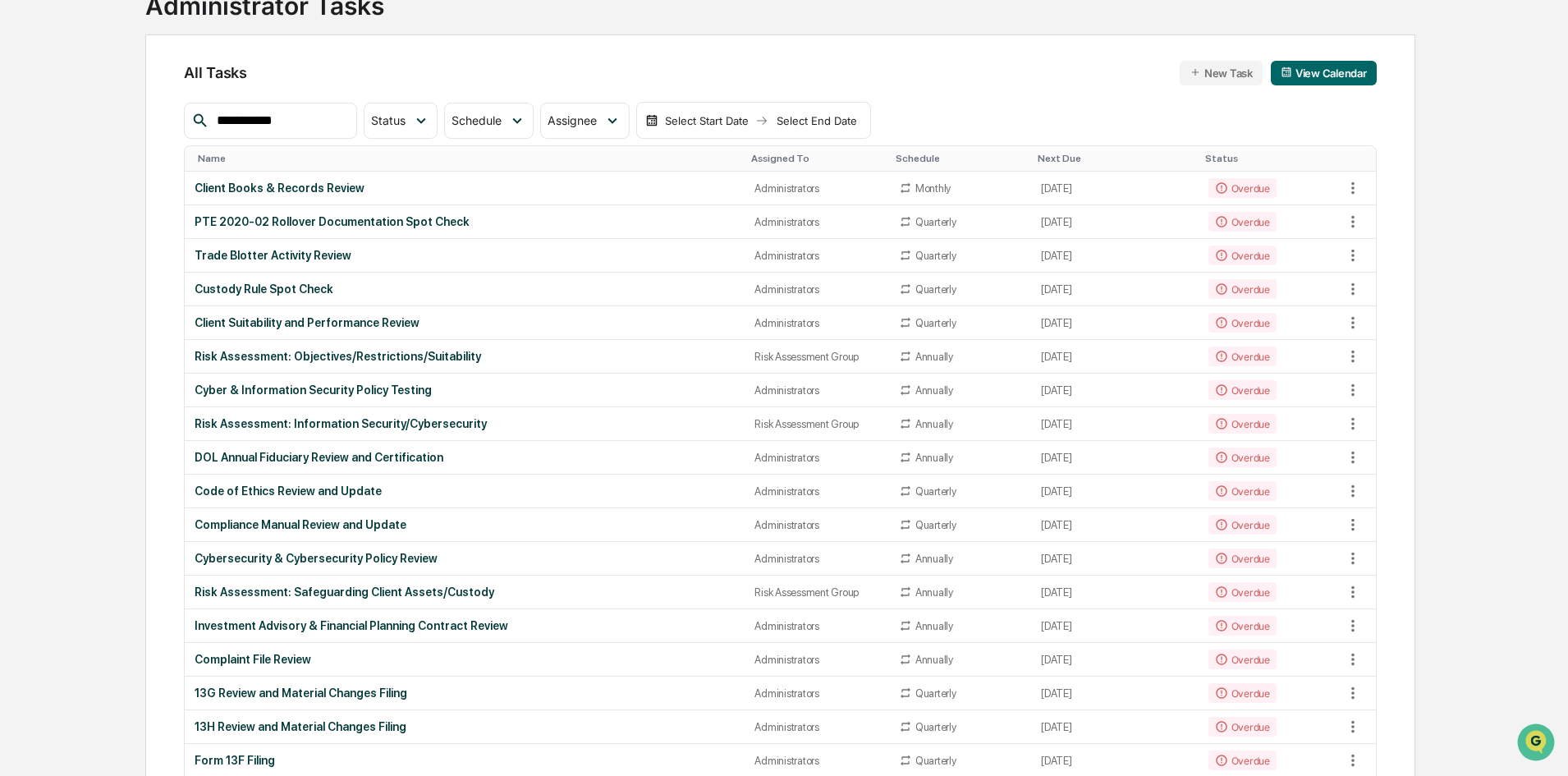
scroll to position [0, 0]
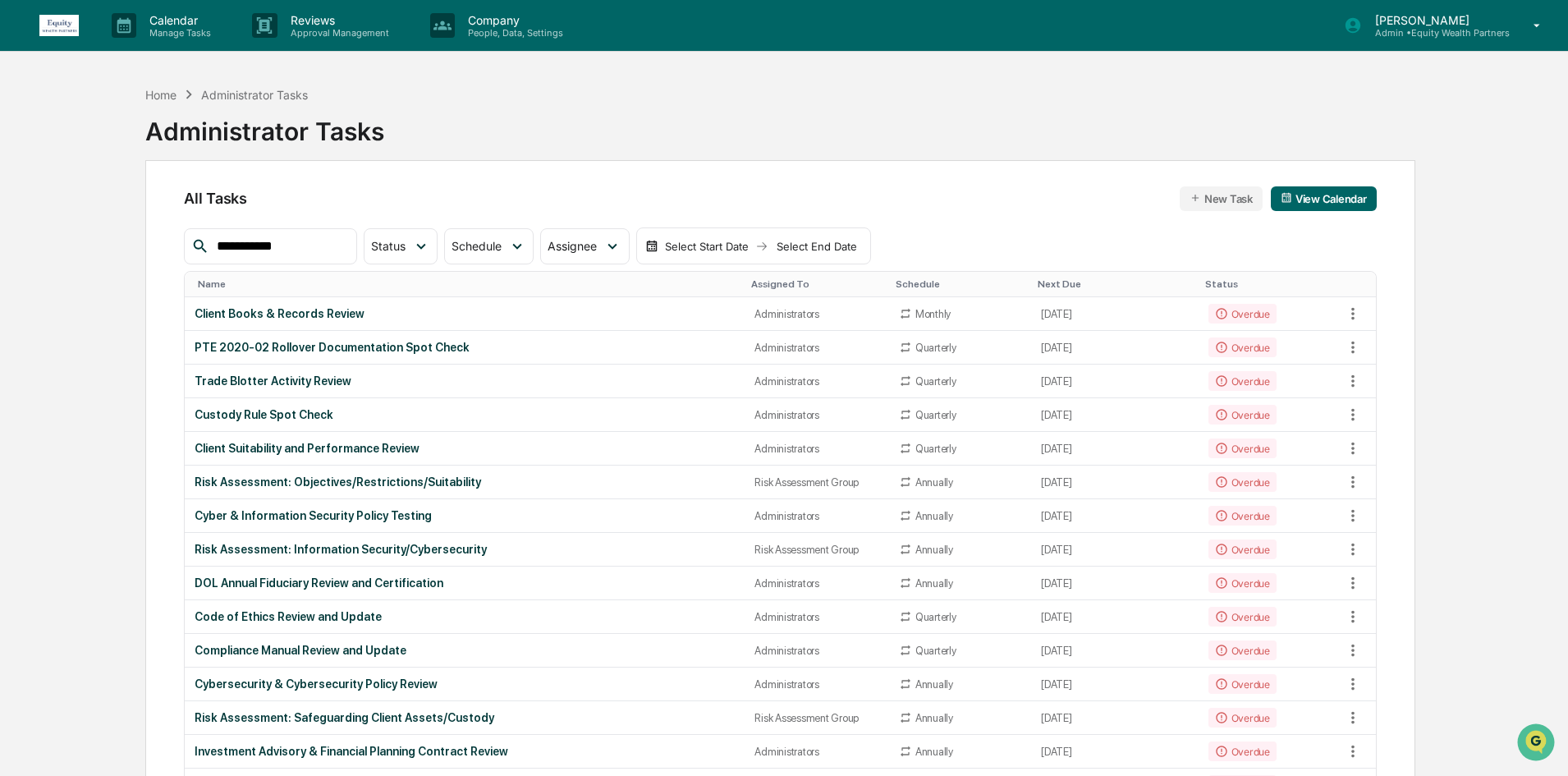
click at [302, 261] on div "**********" at bounding box center [270, 246] width 173 height 37
click at [306, 255] on input "**********" at bounding box center [280, 247] width 140 height 21
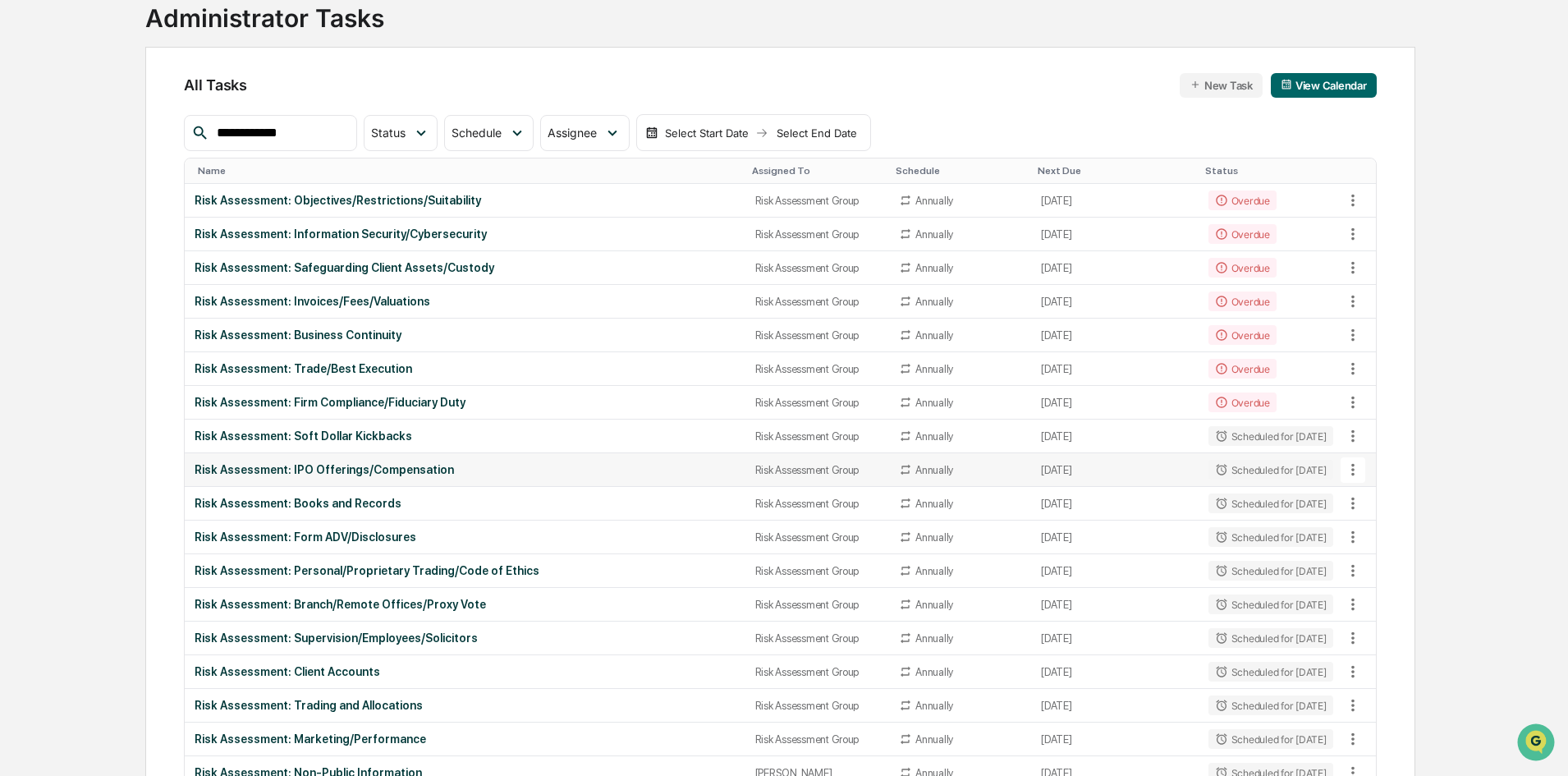
scroll to position [209, 0]
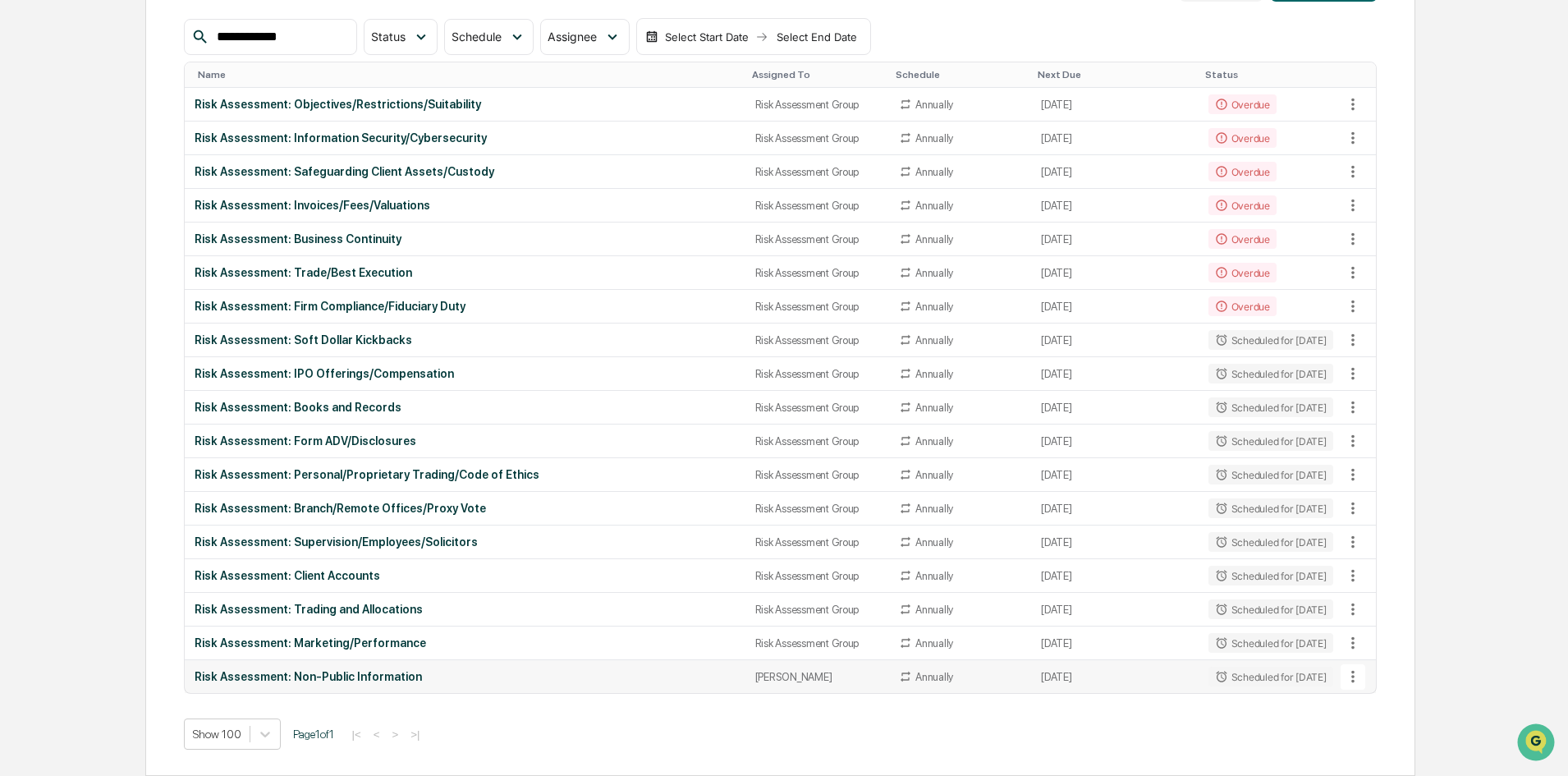
type input "**********"
click at [1252, 670] on button at bounding box center [1353, 677] width 25 height 25
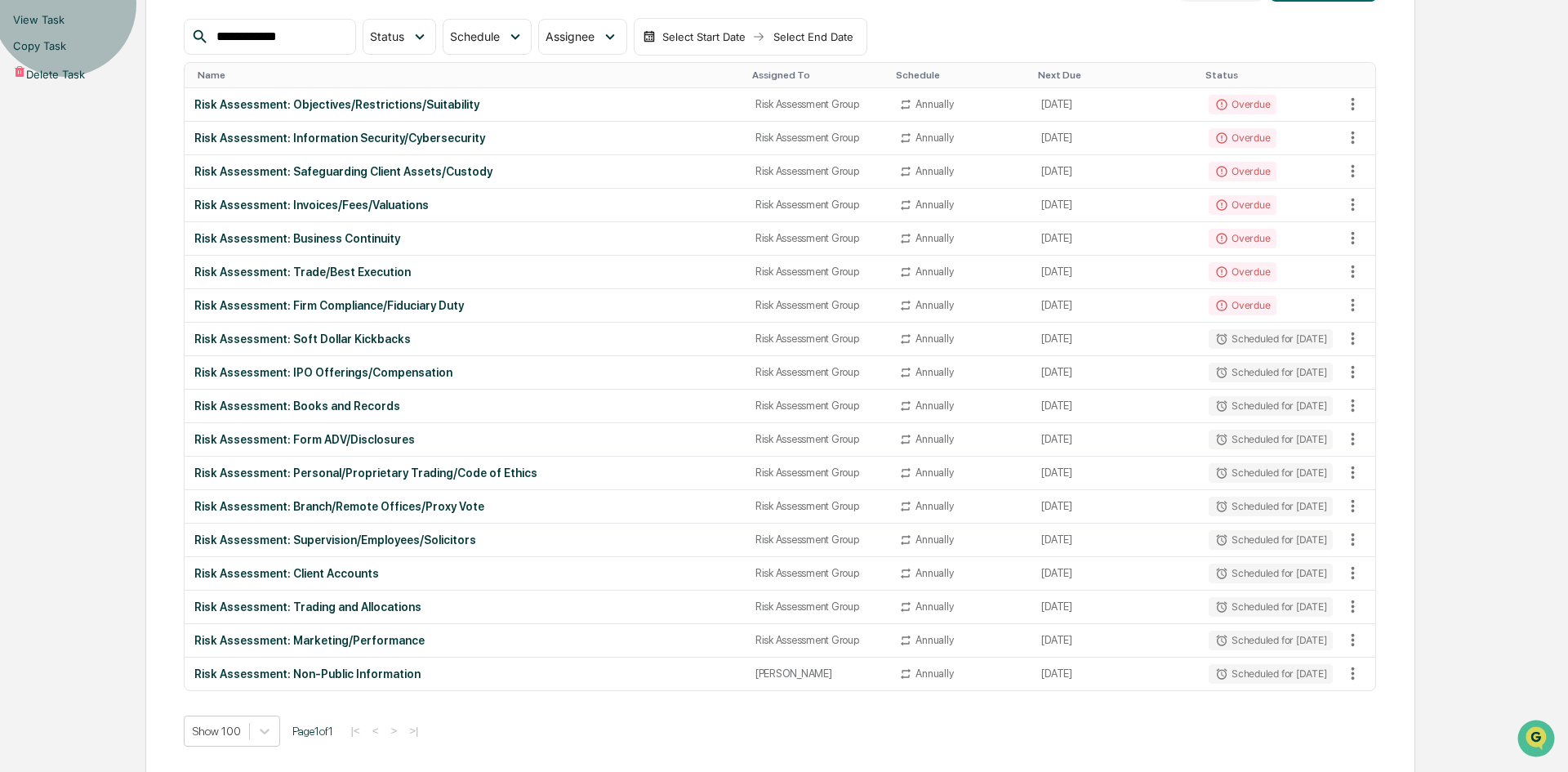
click at [1246, 33] on li "View Task" at bounding box center [784, 19] width 1568 height 26
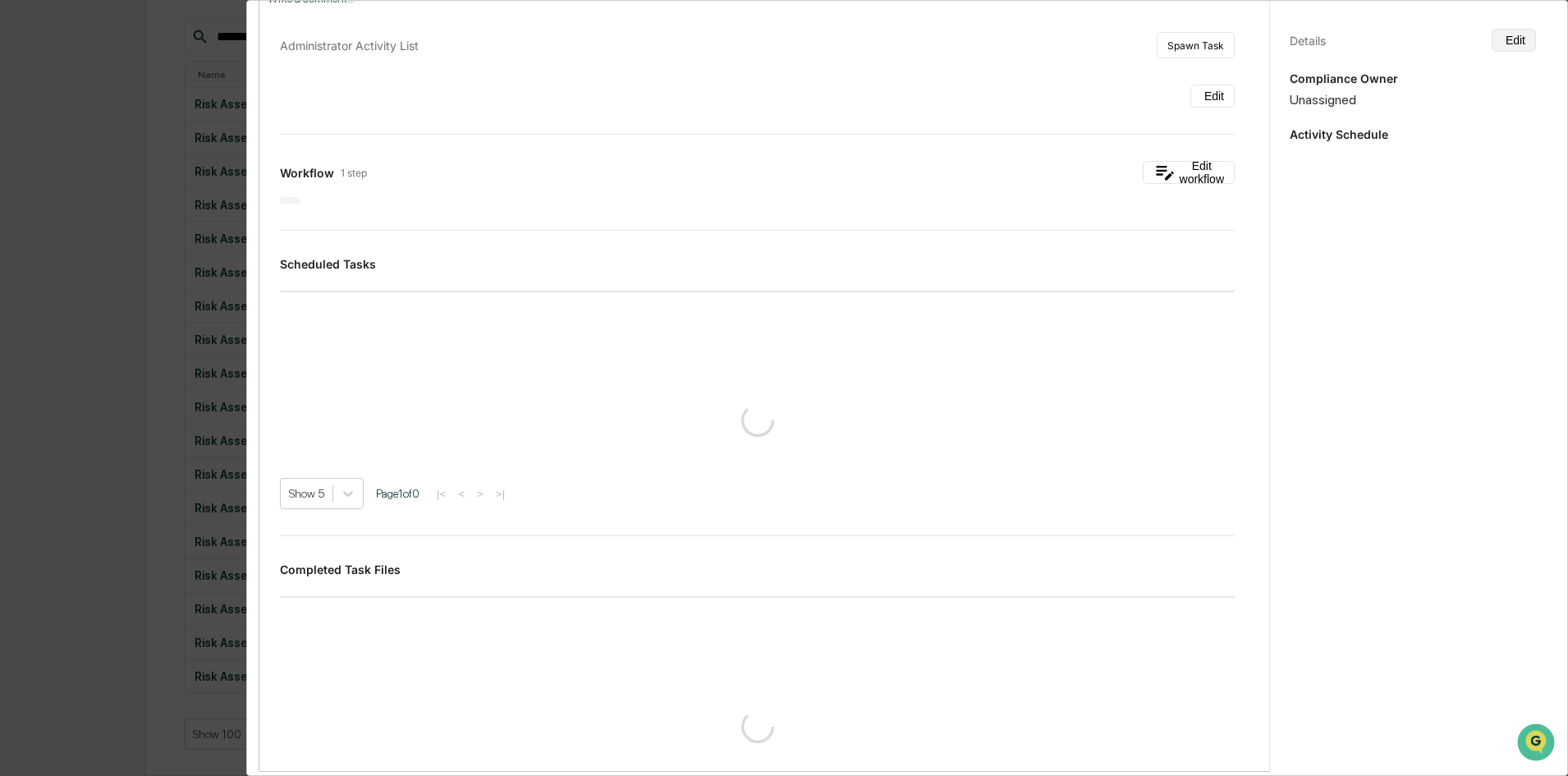
click at [1252, 37] on button "Edit" at bounding box center [1514, 40] width 45 height 23
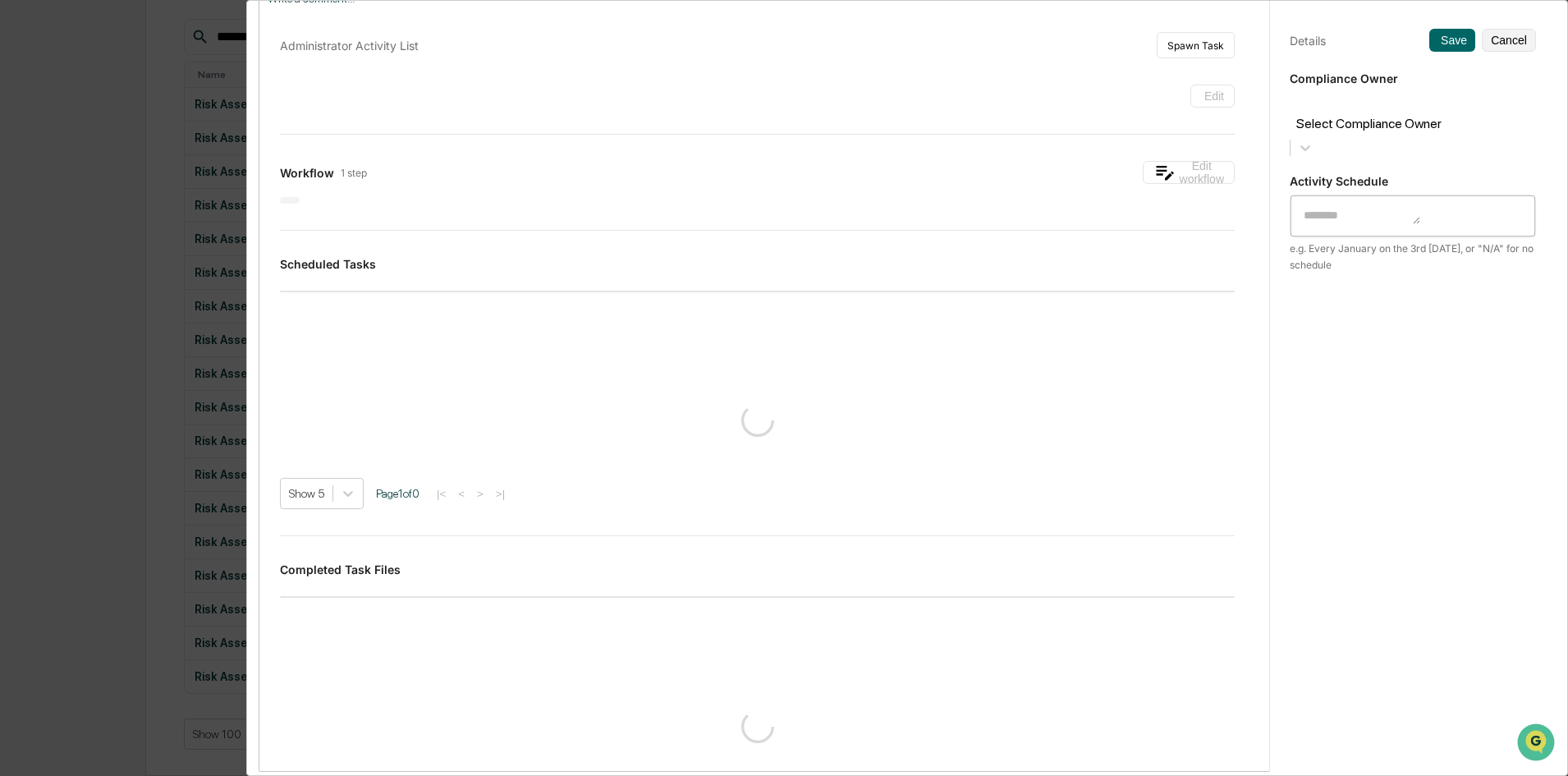
type textarea "**********"
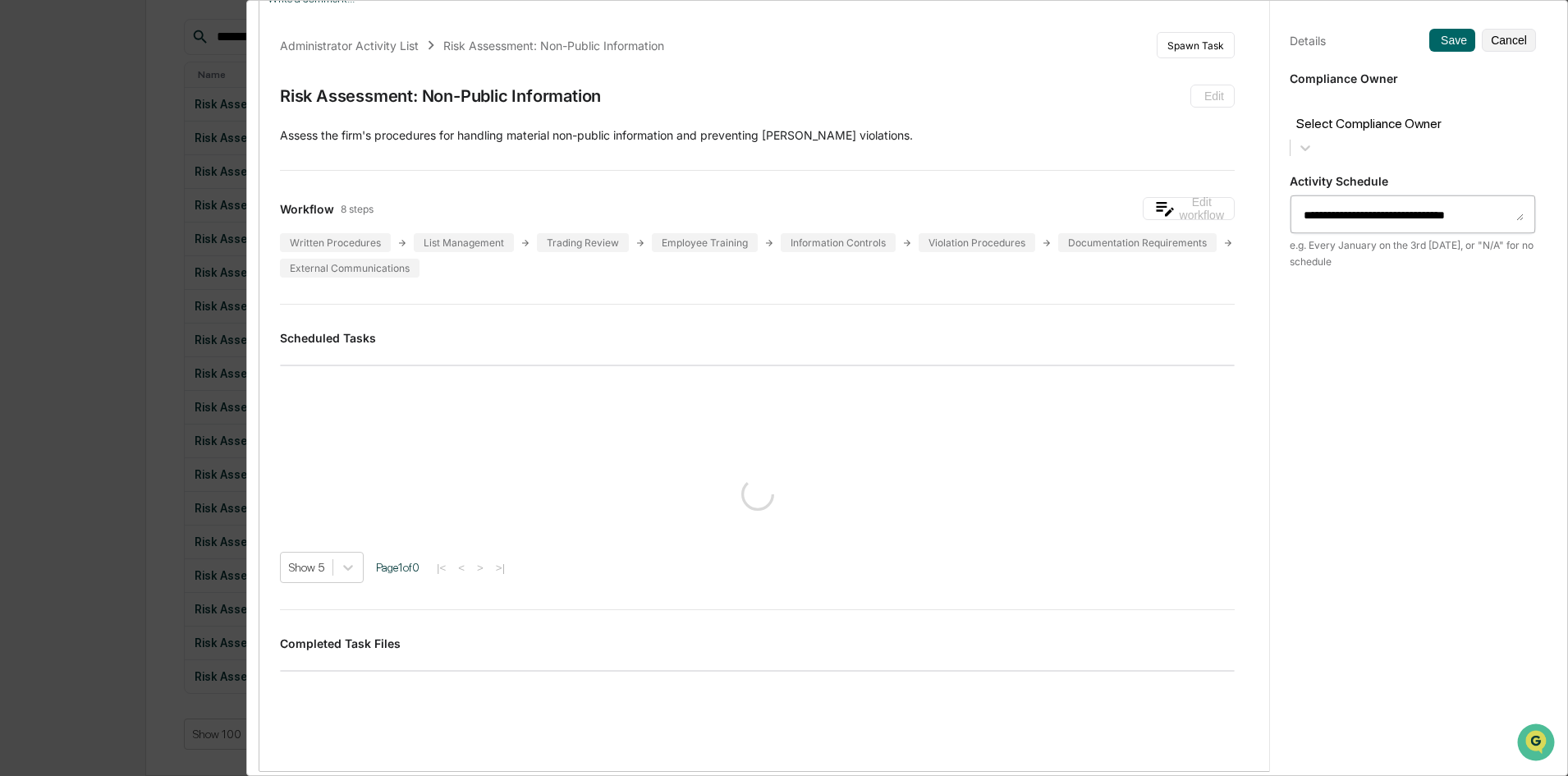
click at [1252, 96] on div "Select Compliance Owner" at bounding box center [1412, 112] width 247 height 41
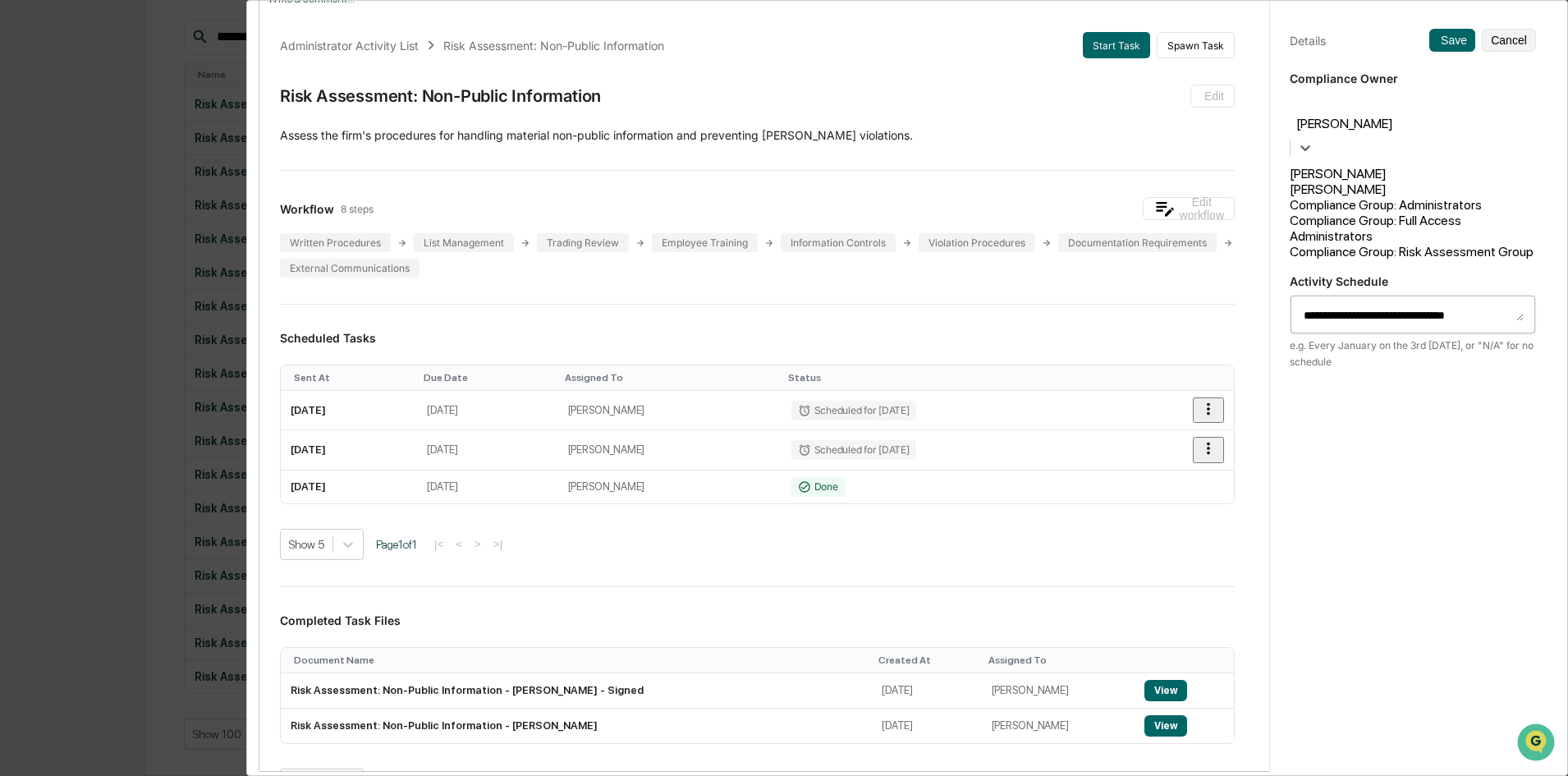
click at [1252, 257] on div "Compliance Group: Risk Assessment Group" at bounding box center [1412, 252] width 247 height 16
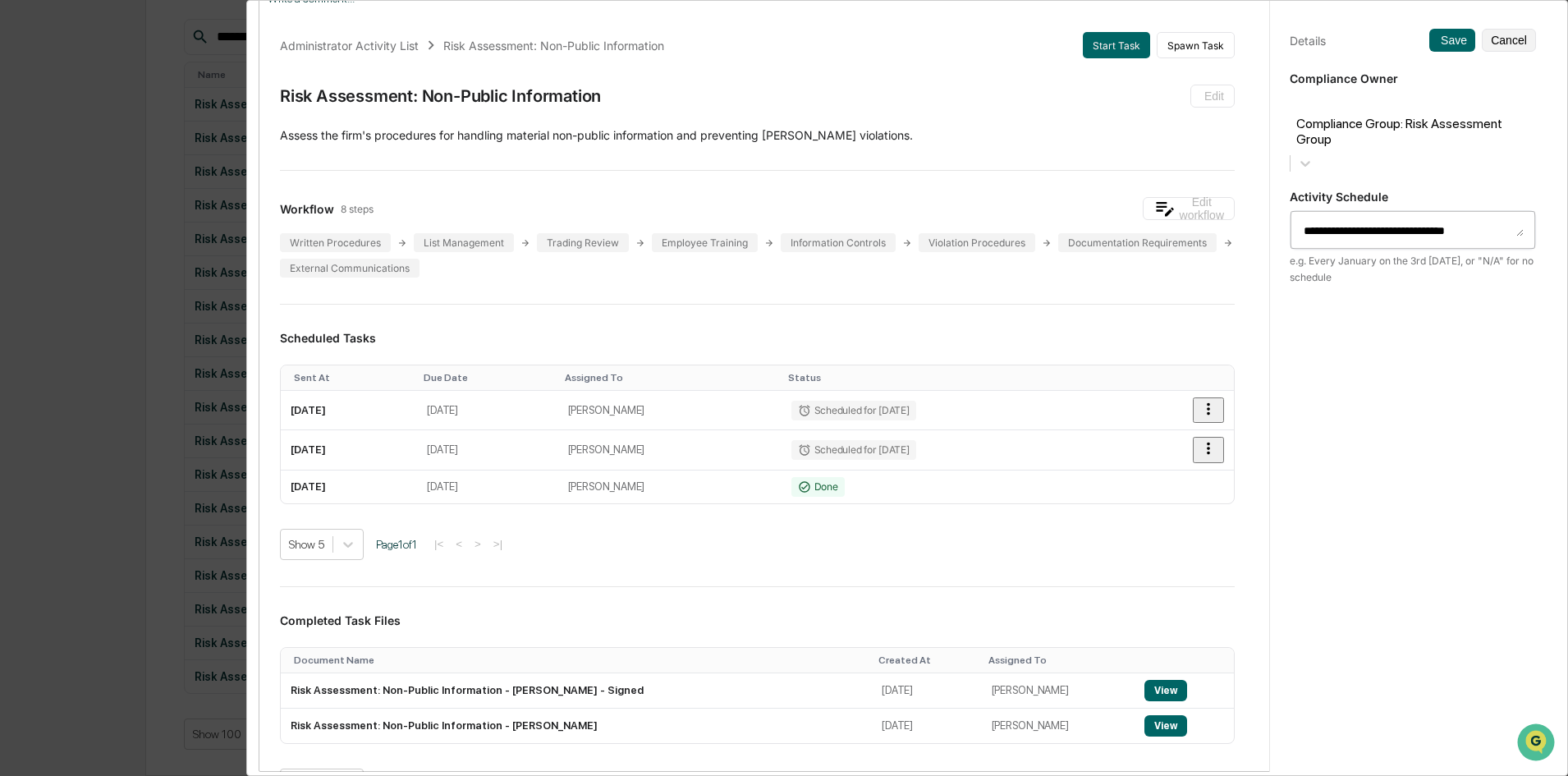
click at [1252, 23] on div "**********" at bounding box center [1412, 403] width 287 height 815
click at [1252, 30] on button "Save" at bounding box center [1452, 40] width 46 height 23
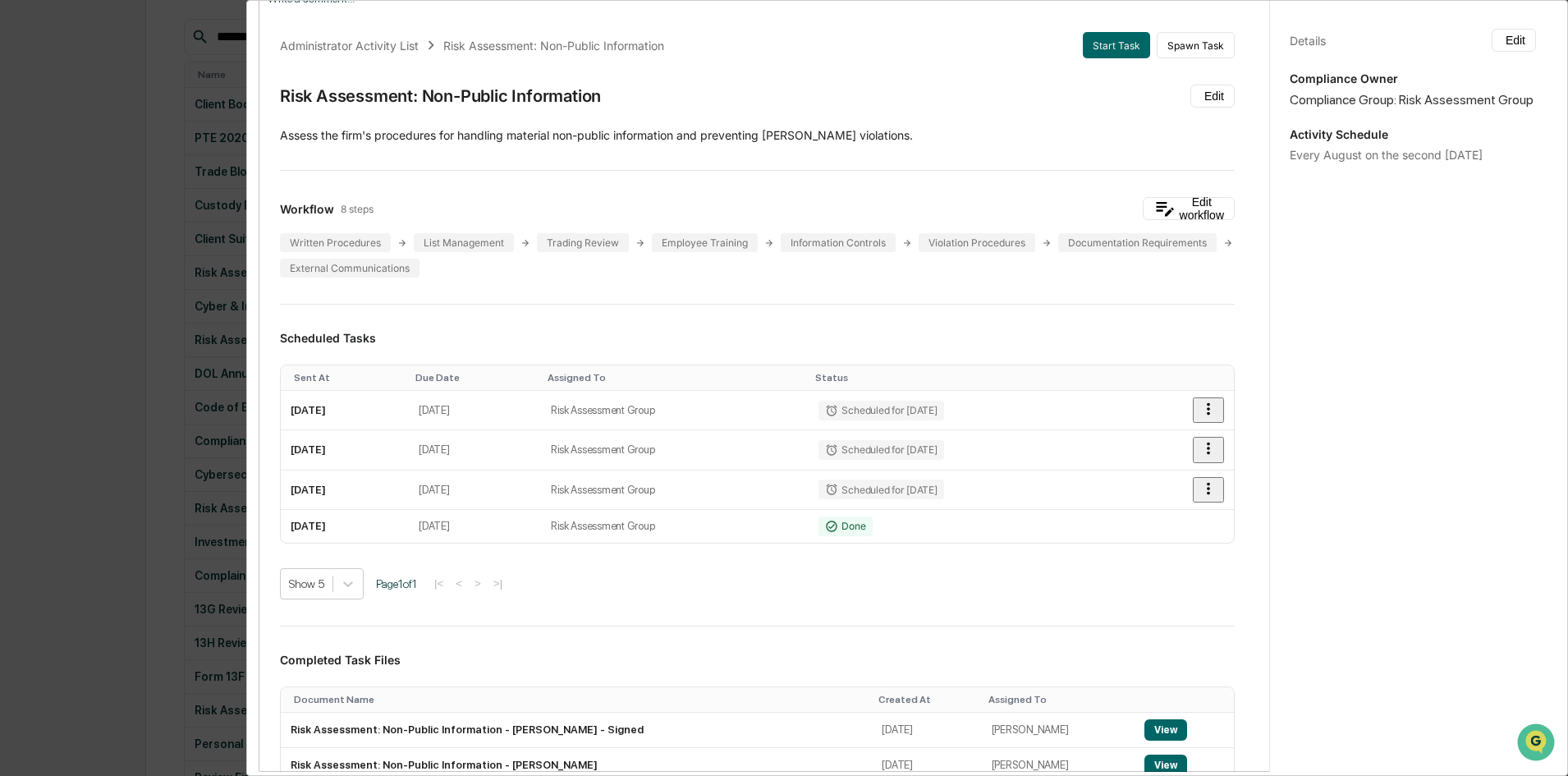
click at [68, 407] on div "Administrator Activity List Risk Assessment: Non-Public Information Start Task …" at bounding box center [784, 388] width 1568 height 776
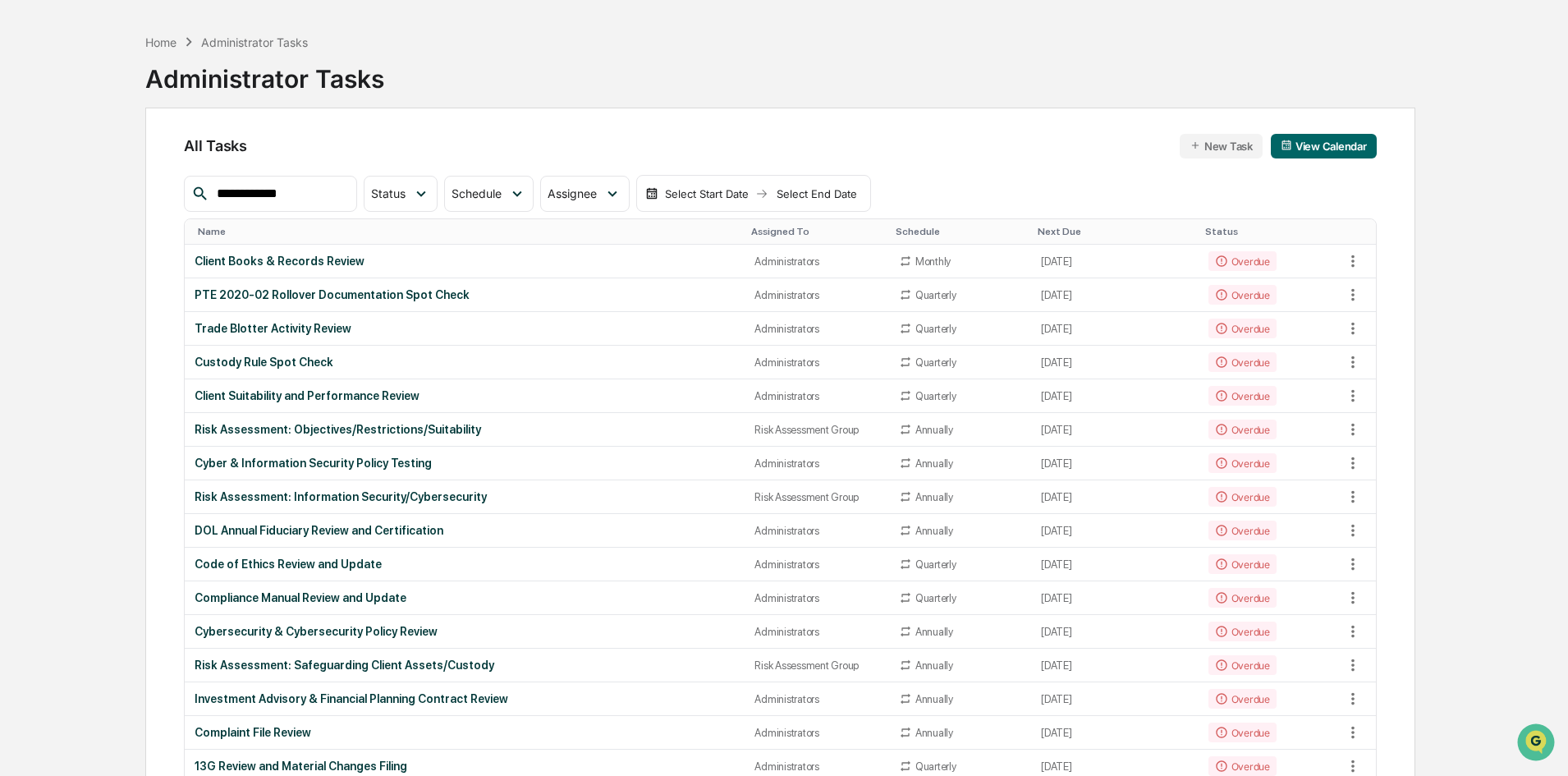
scroll to position [0, 0]
